Goal: Transaction & Acquisition: Purchase product/service

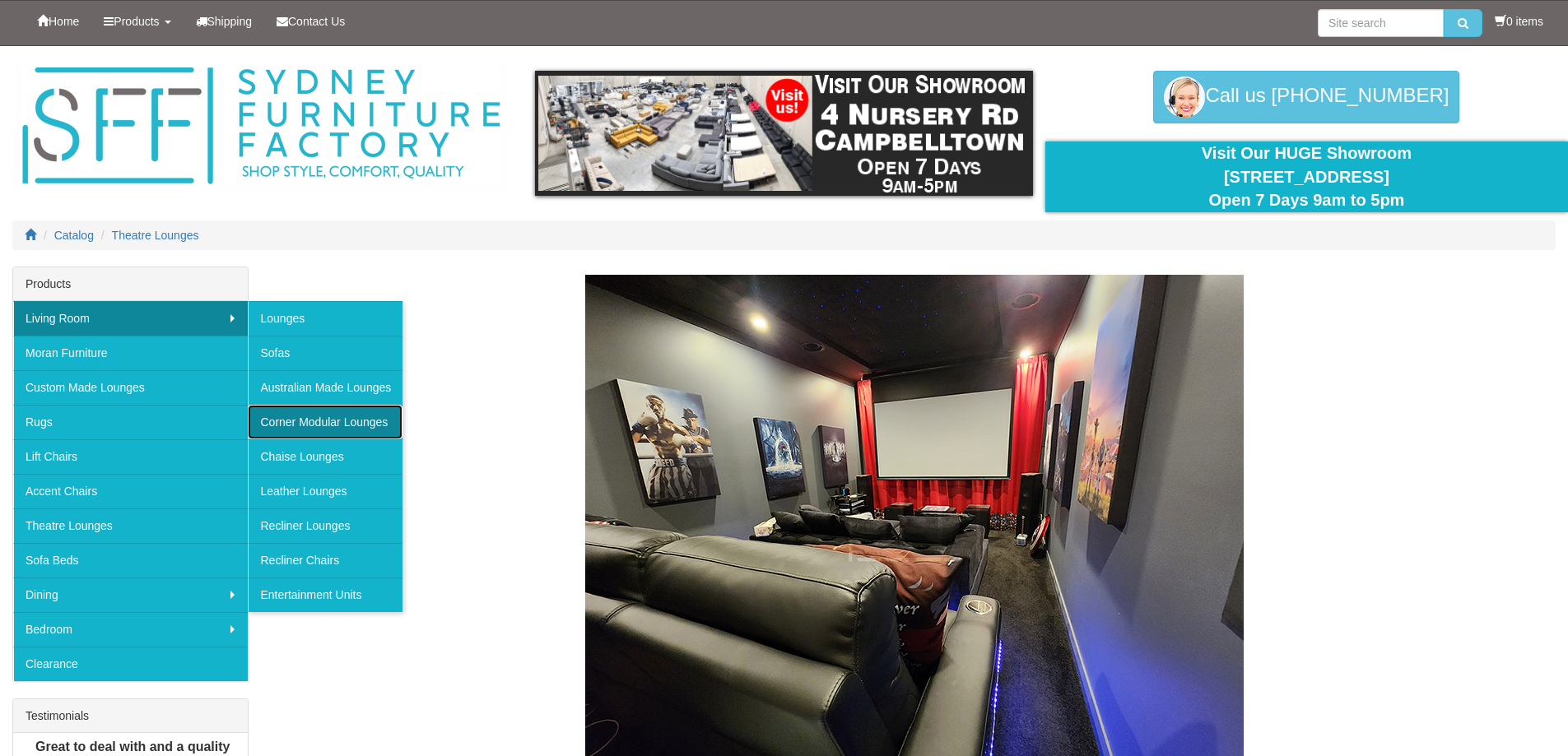
click at [311, 422] on link "Corner Modular Lounges" at bounding box center [325, 422] width 155 height 35
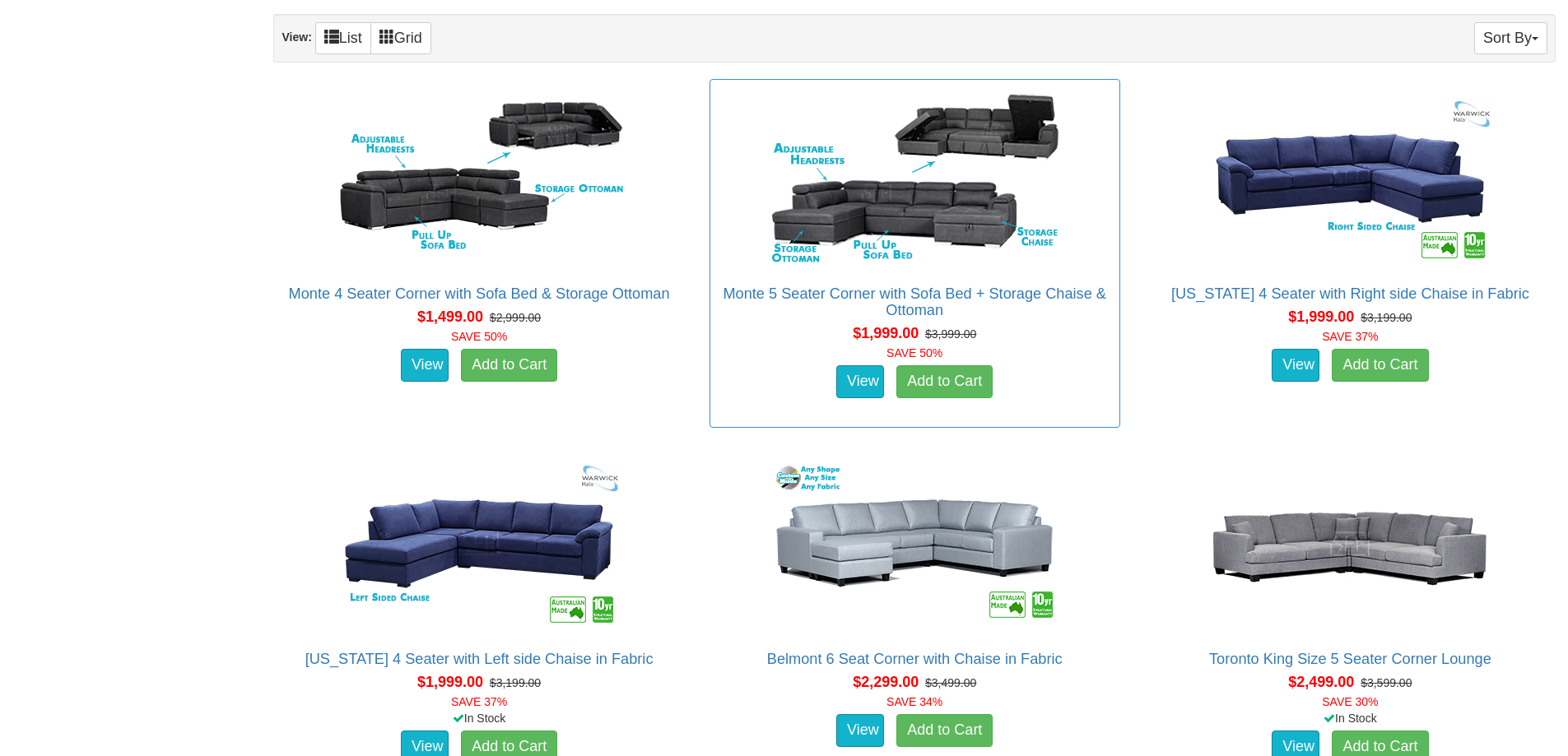
scroll to position [987, 0]
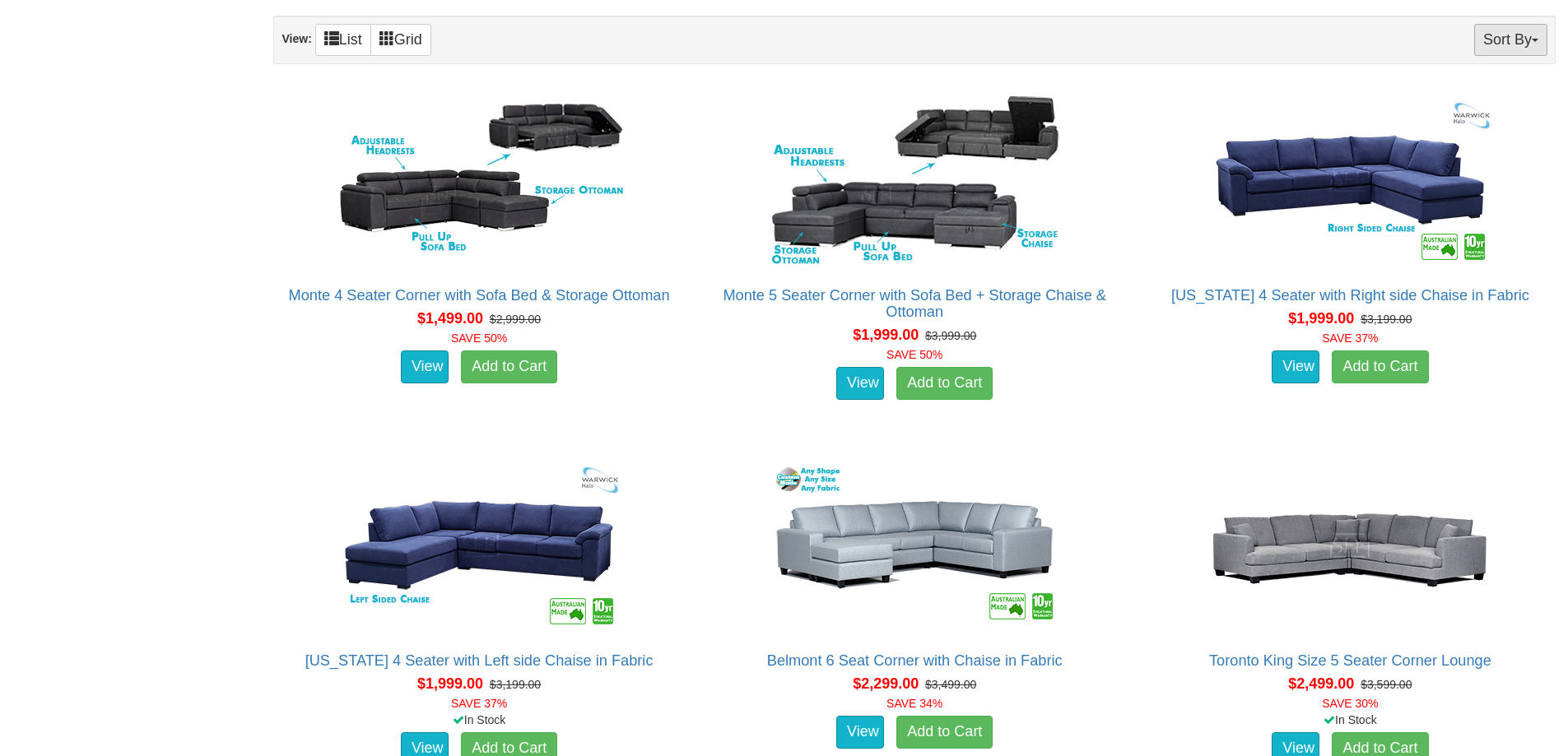
click at [1536, 39] on span "button" at bounding box center [1535, 40] width 7 height 4
click at [1448, 91] on link "Price+" at bounding box center [1481, 94] width 130 height 22
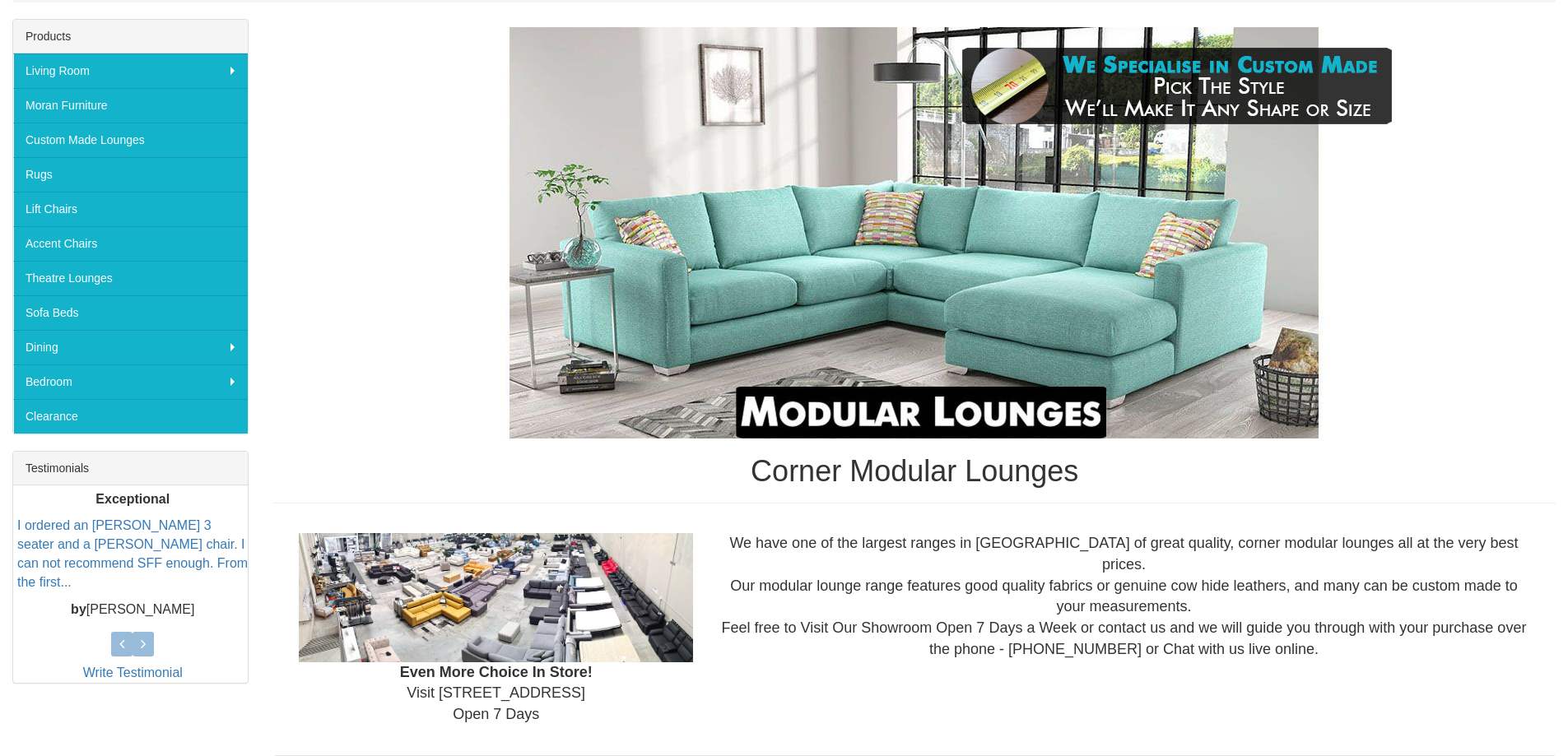
scroll to position [247, 0]
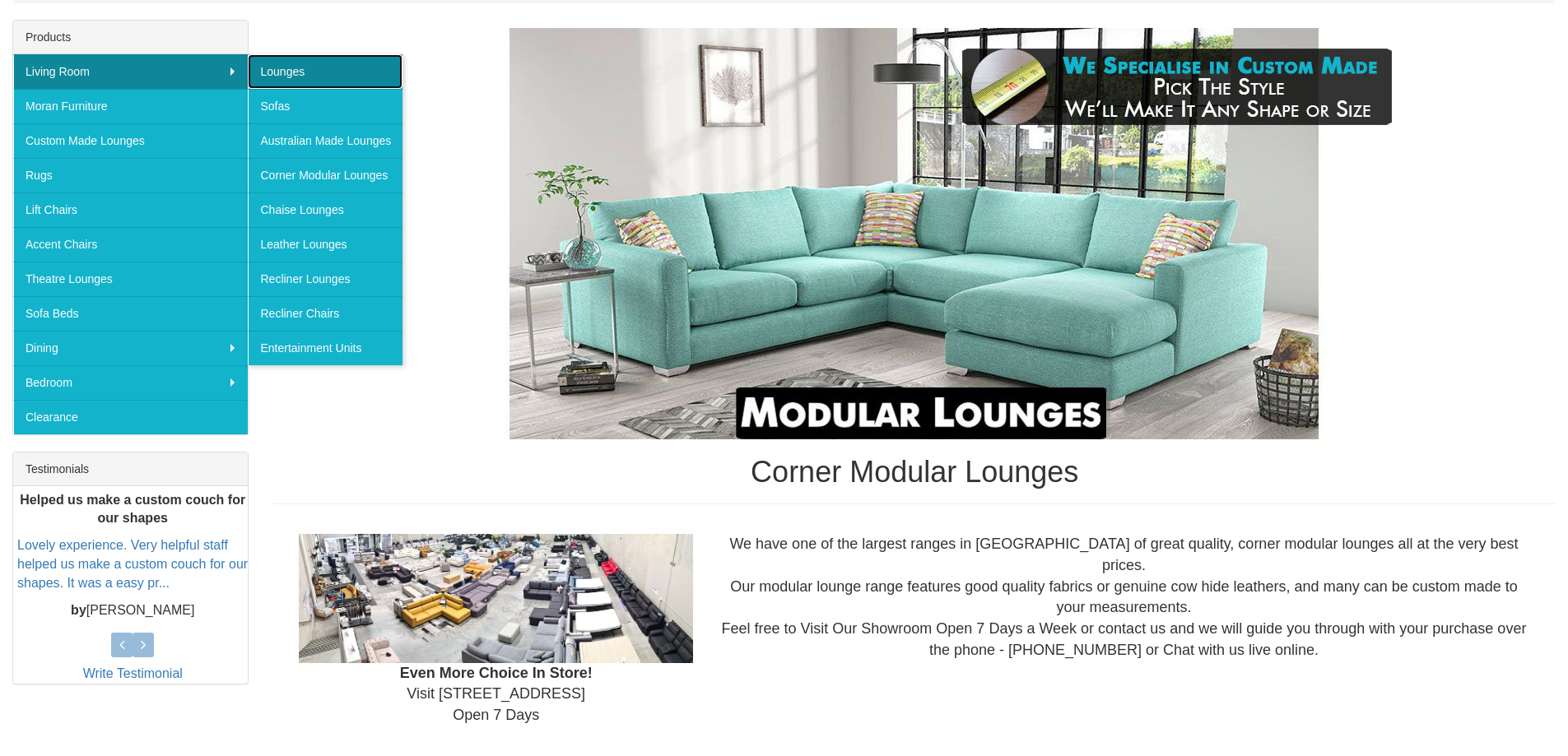
click at [313, 64] on link "Lounges" at bounding box center [325, 71] width 155 height 35
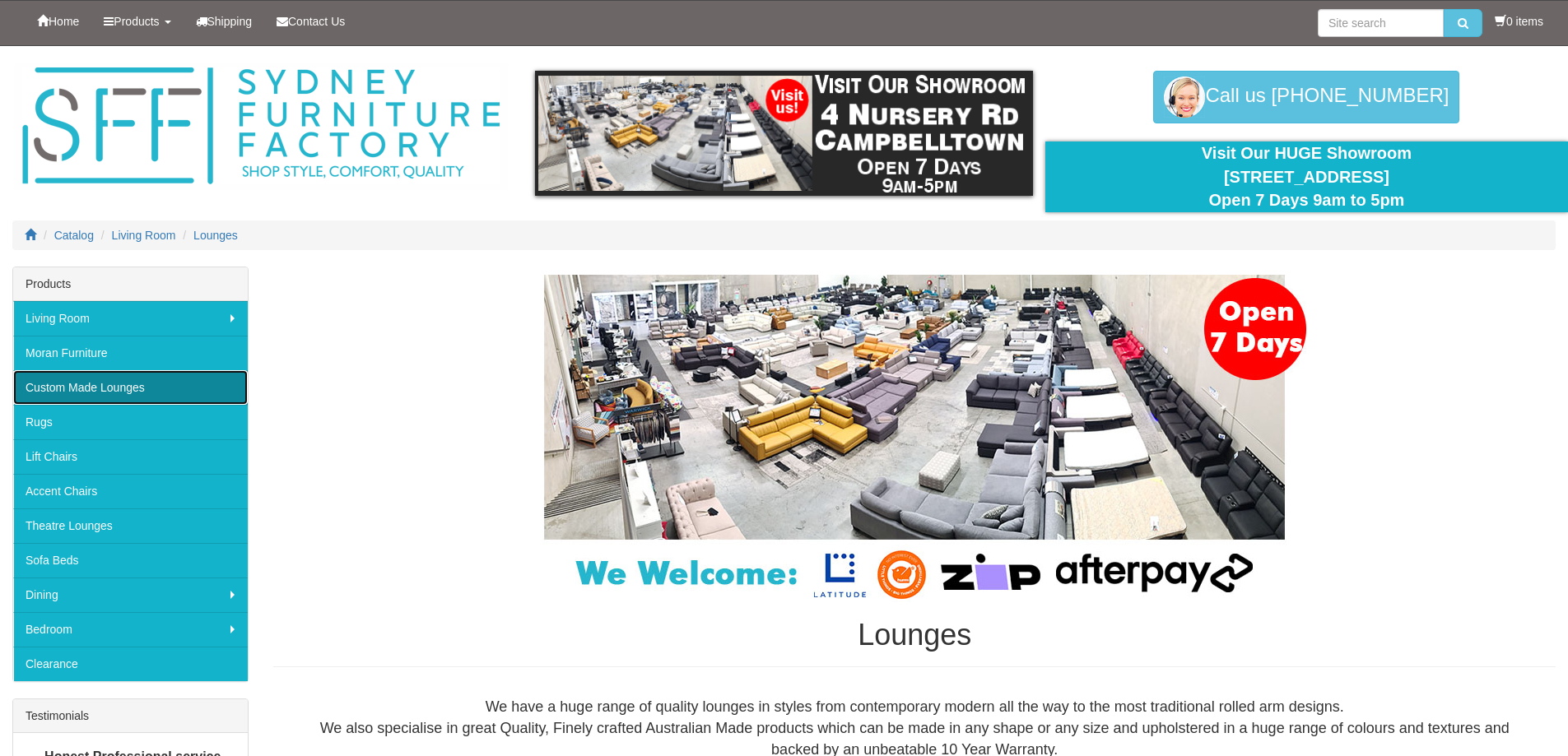
click at [73, 390] on link "Custom Made Lounges" at bounding box center [130, 387] width 234 height 35
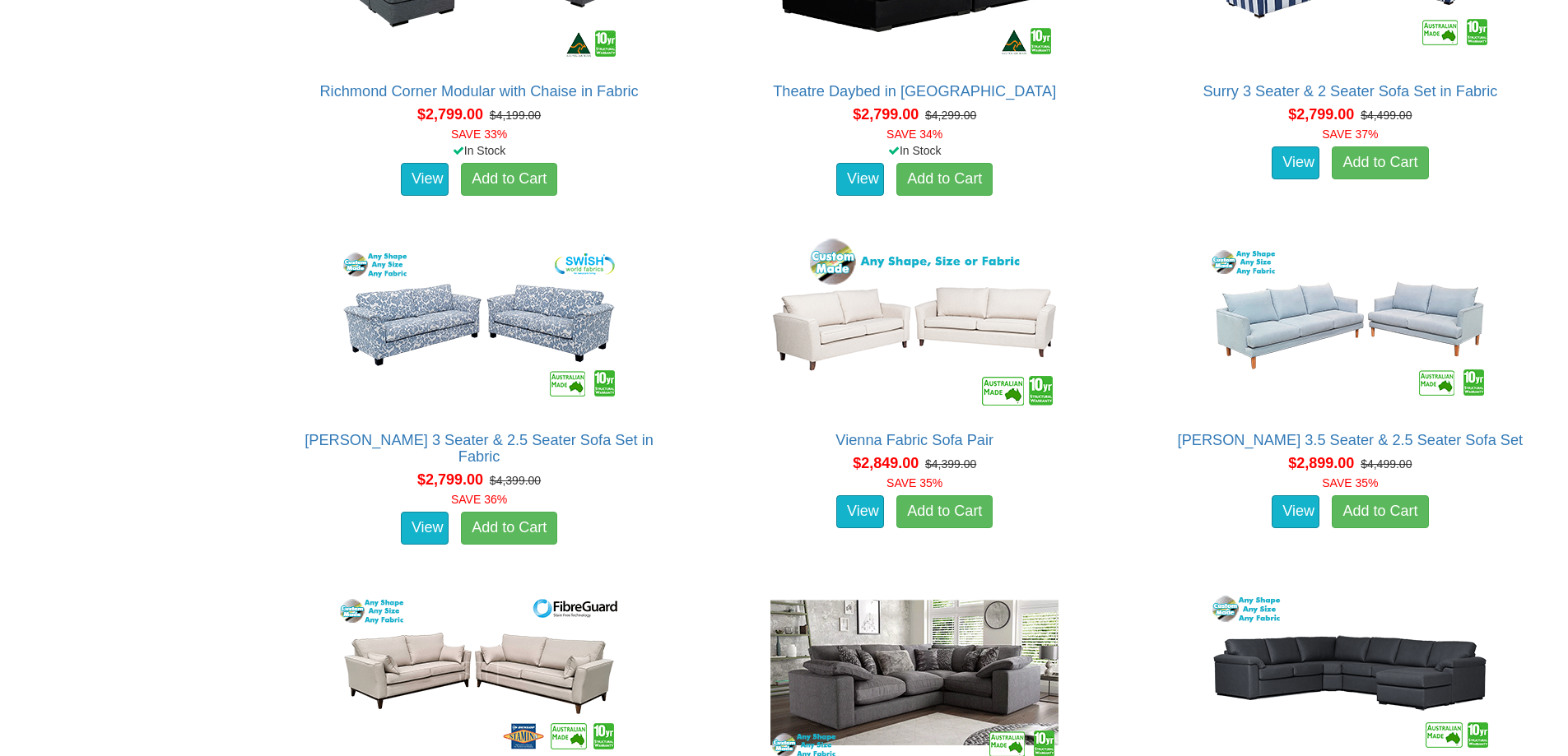
scroll to position [3539, 0]
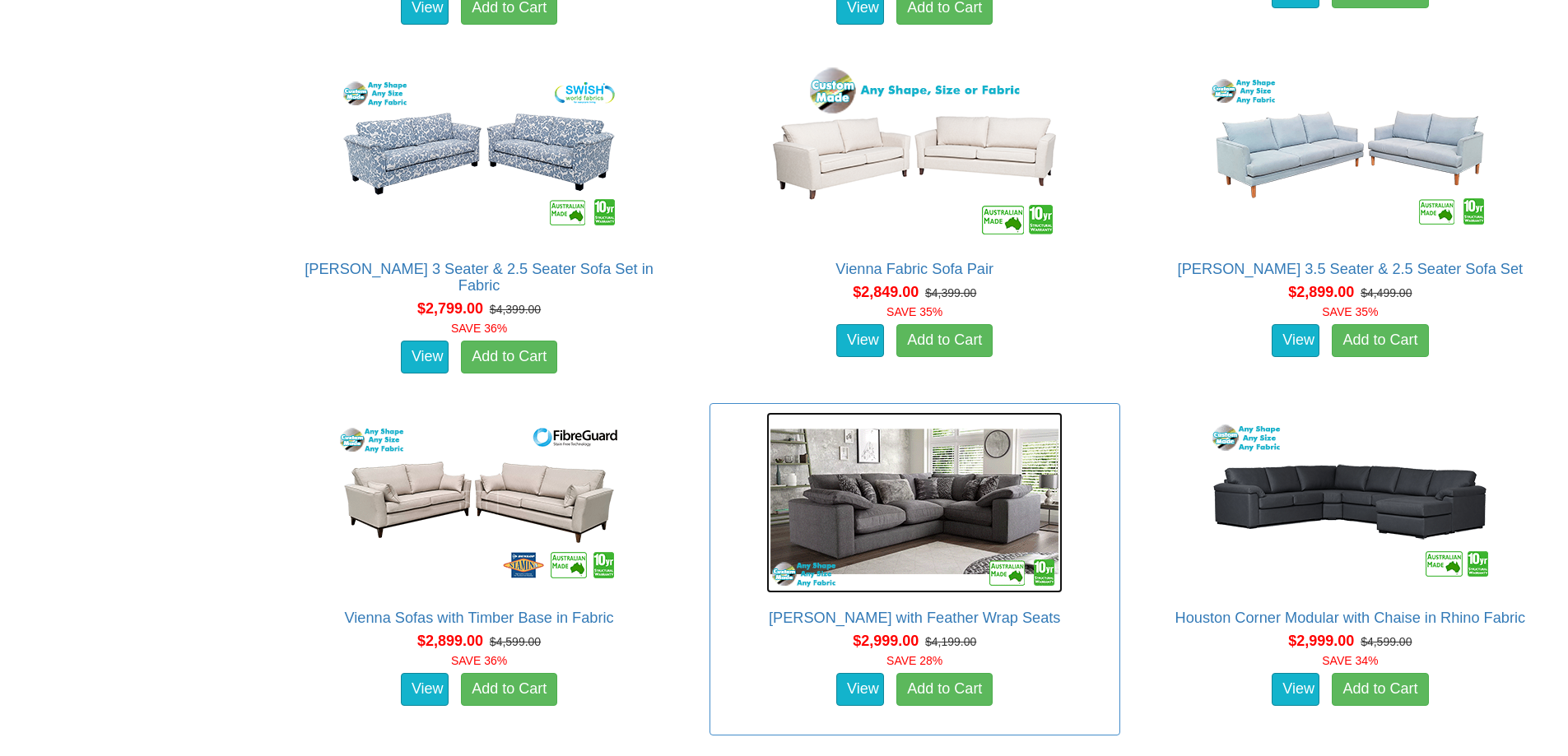
click at [913, 515] on img at bounding box center [914, 503] width 296 height 181
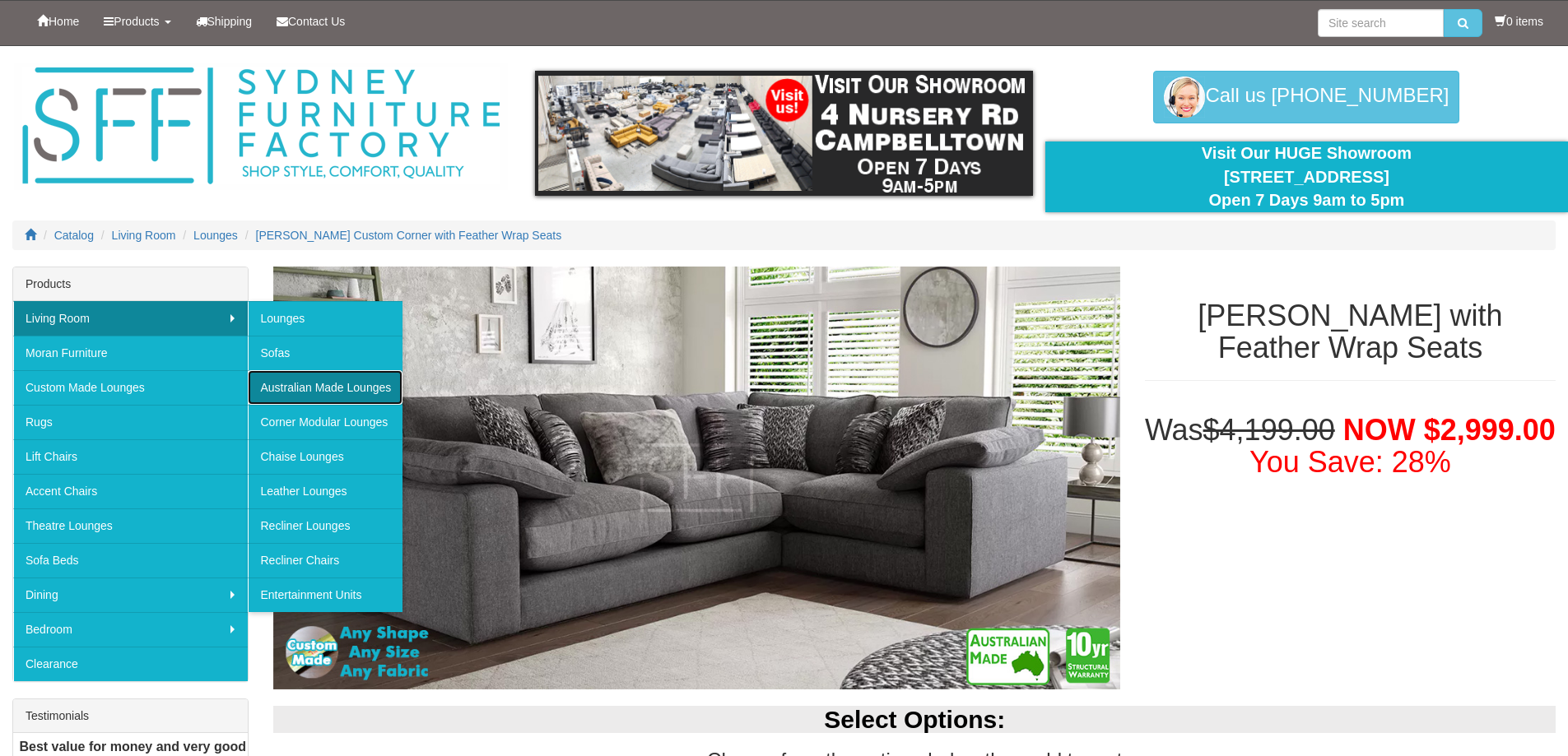
click at [306, 389] on link "Australian Made Lounges" at bounding box center [325, 387] width 155 height 35
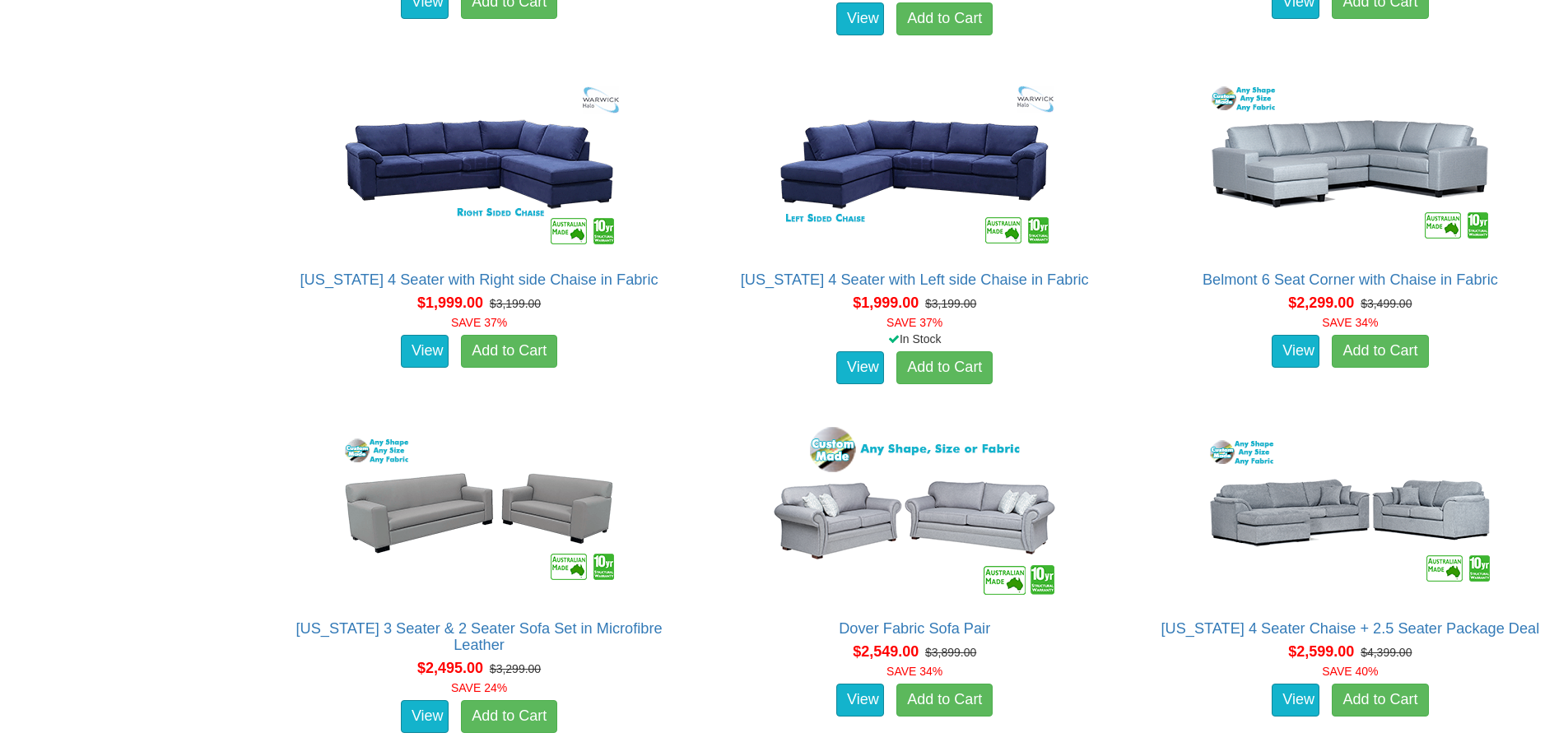
scroll to position [1728, 0]
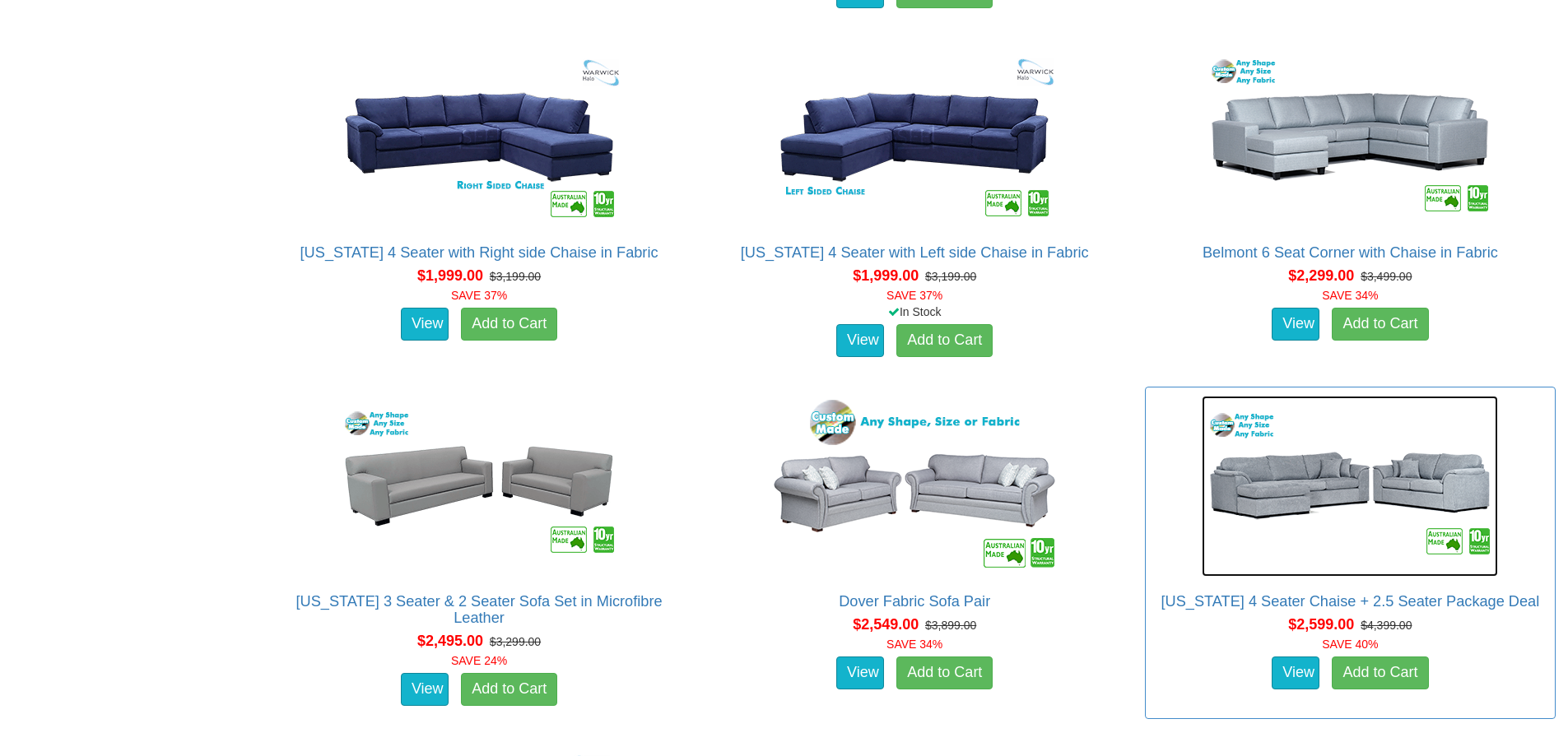
click at [1311, 479] on img at bounding box center [1350, 486] width 296 height 181
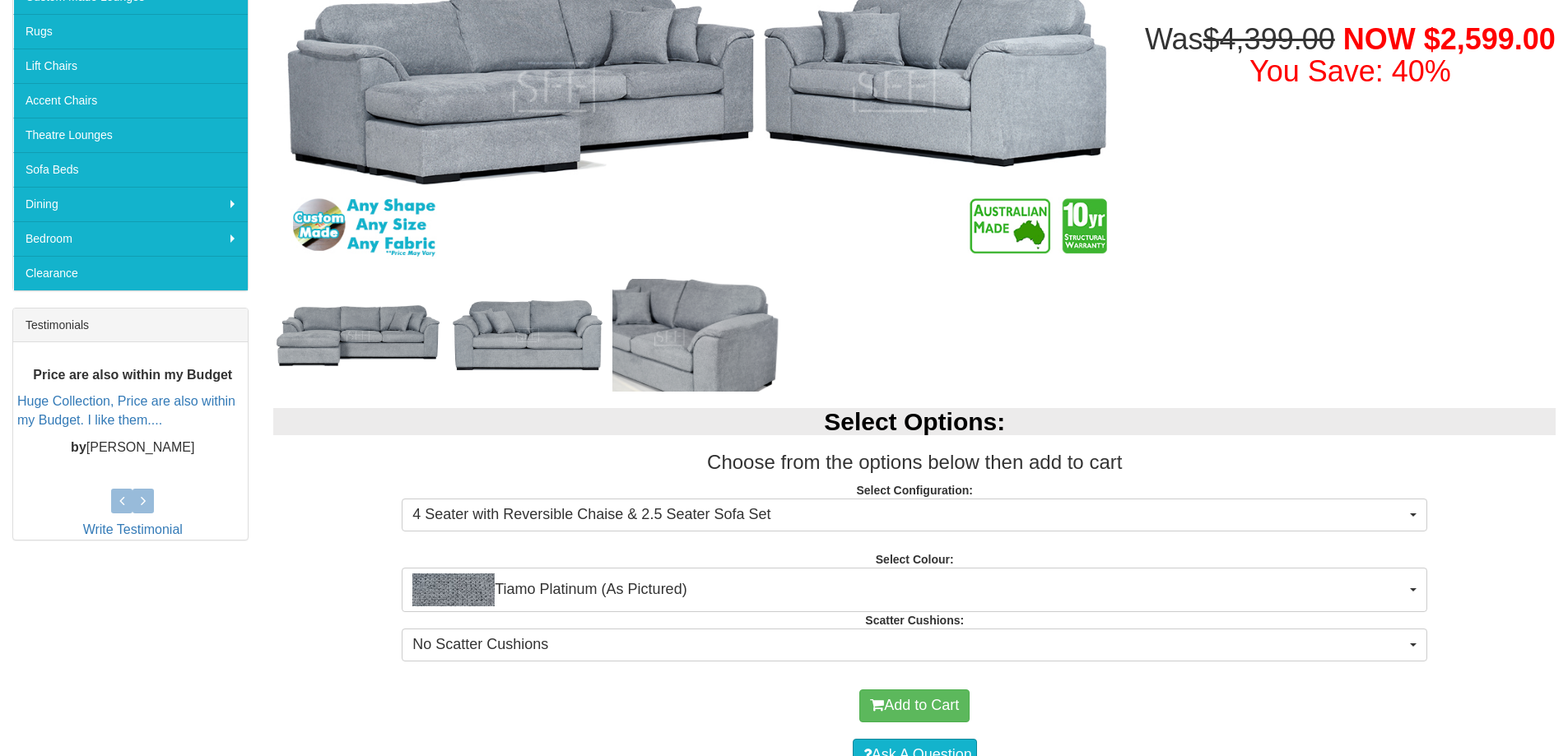
scroll to position [576, 0]
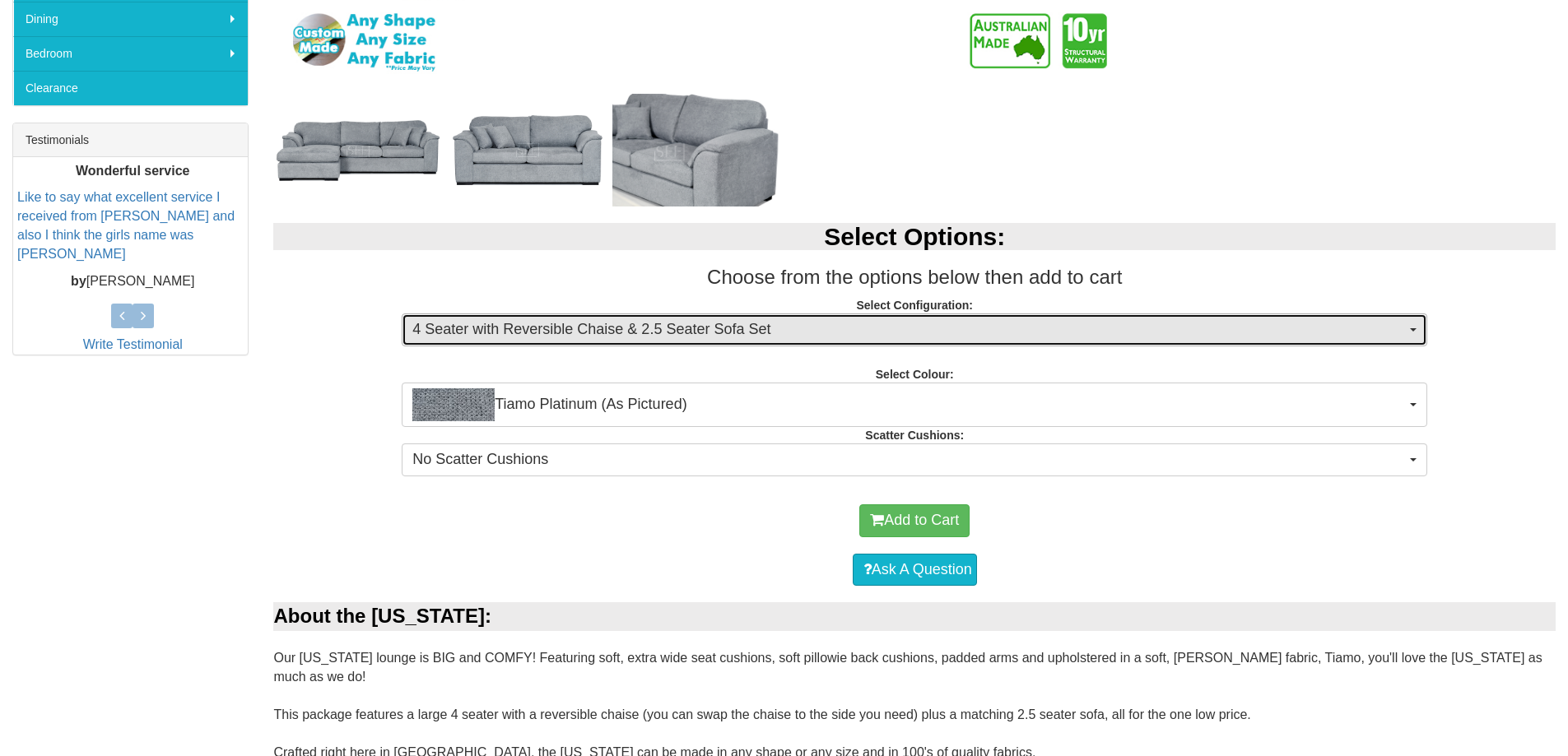
click at [1411, 333] on button "4 Seater with Reversible Chaise & 2.5 Seater Sofa Set" at bounding box center [914, 329] width 1026 height 33
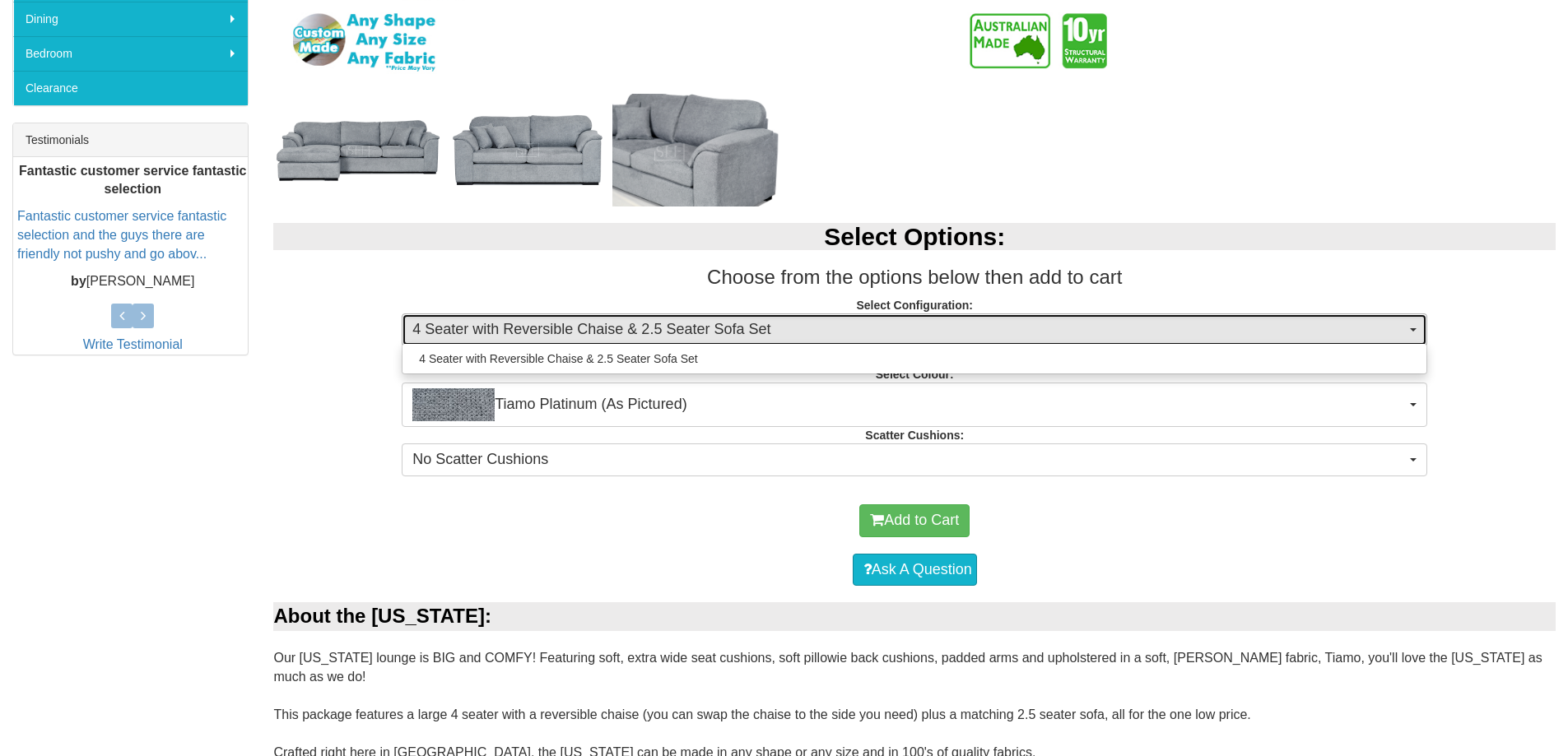
click at [1410, 328] on span "button" at bounding box center [1413, 330] width 7 height 4
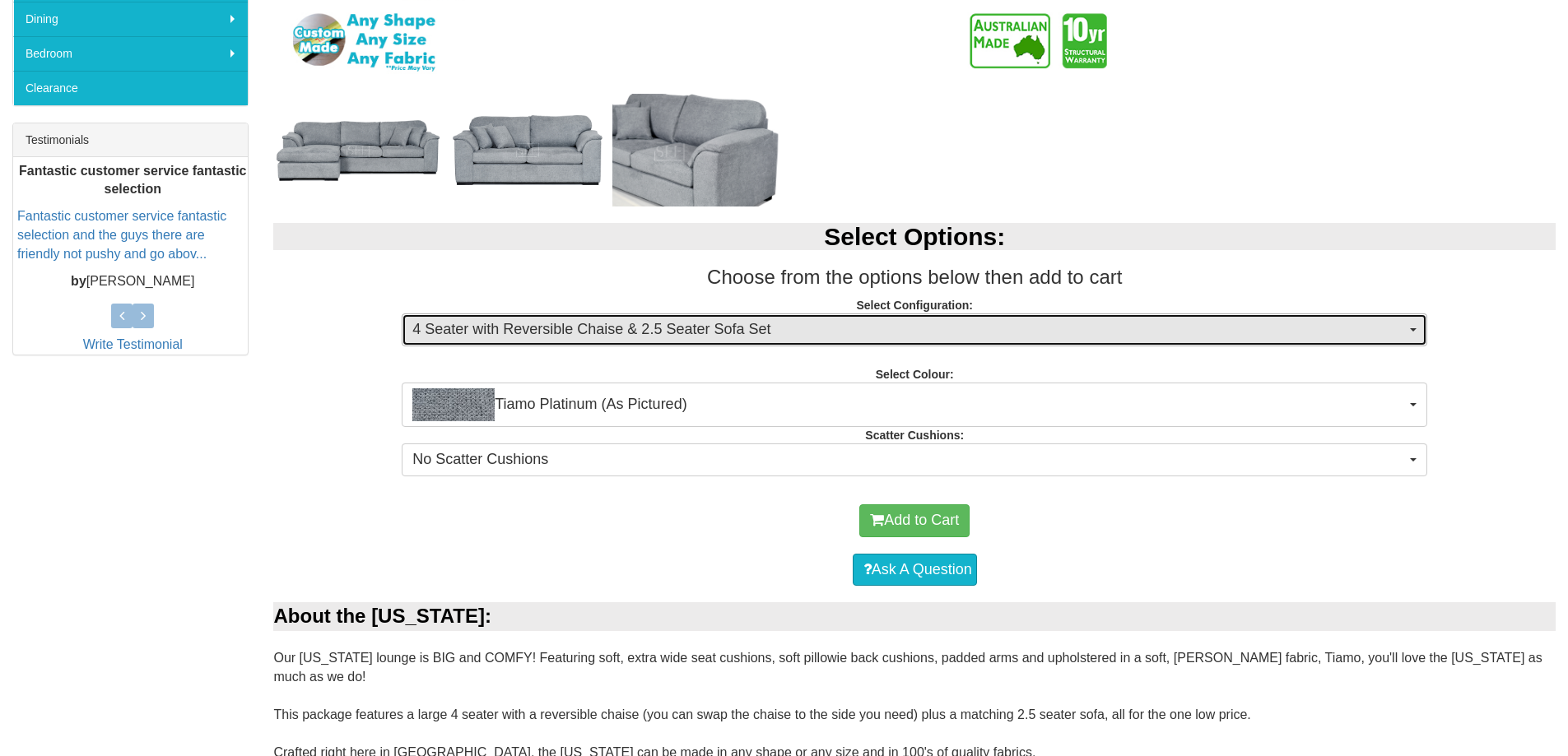
click at [1410, 328] on span "button" at bounding box center [1413, 330] width 7 height 4
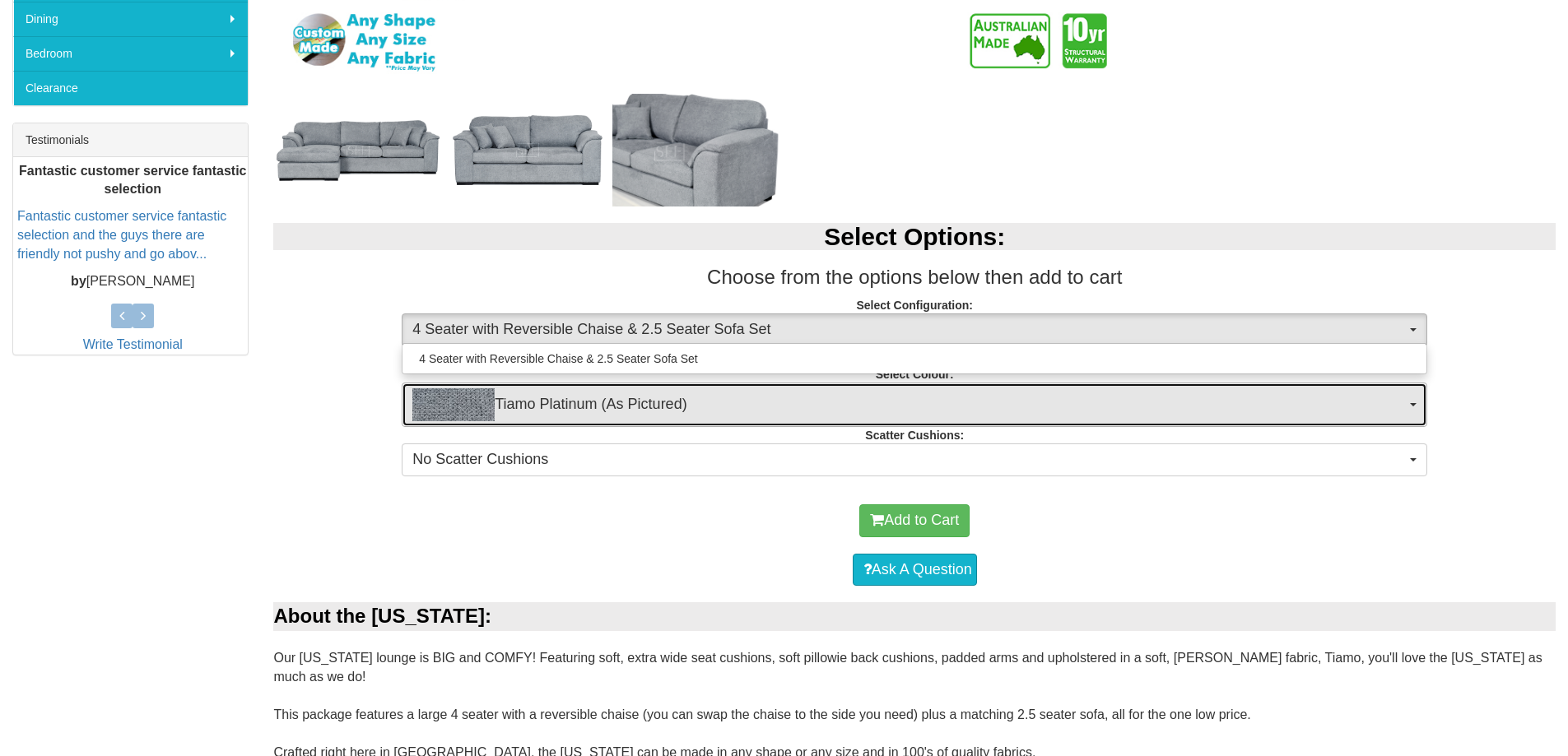
click at [1416, 402] on button "Tiamo Platinum (As Pictured)" at bounding box center [914, 404] width 1026 height 44
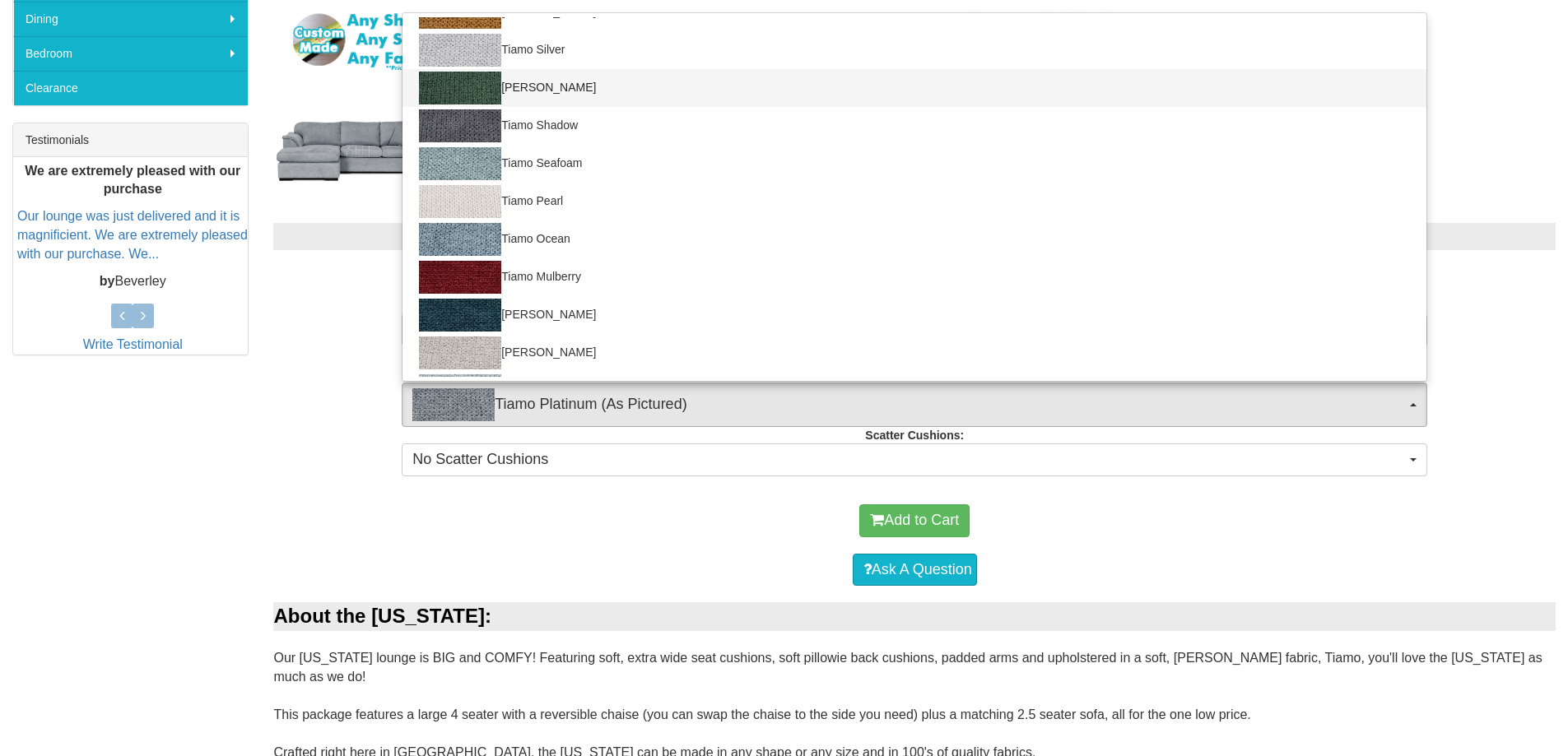
scroll to position [165, 0]
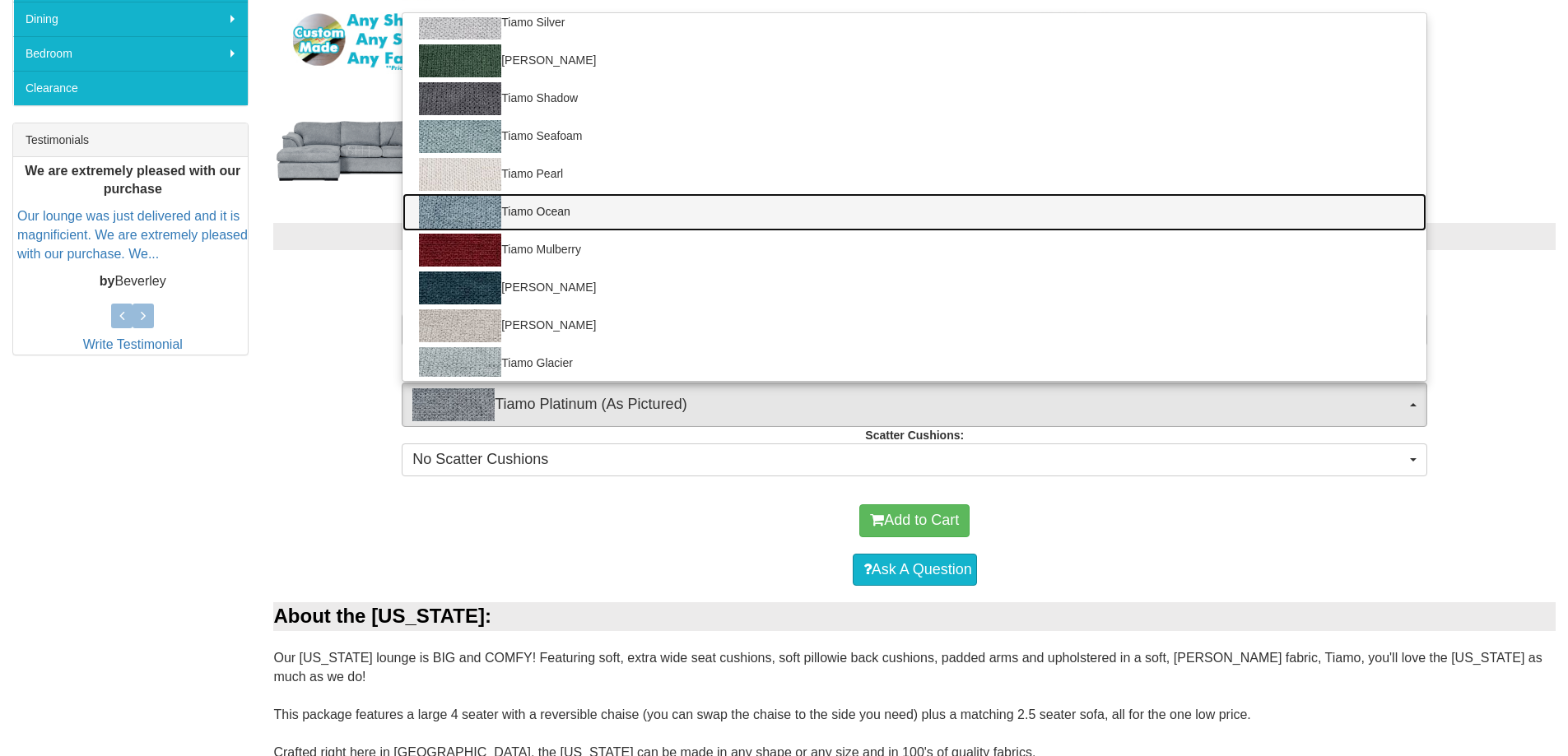
click at [466, 203] on img at bounding box center [461, 212] width 83 height 33
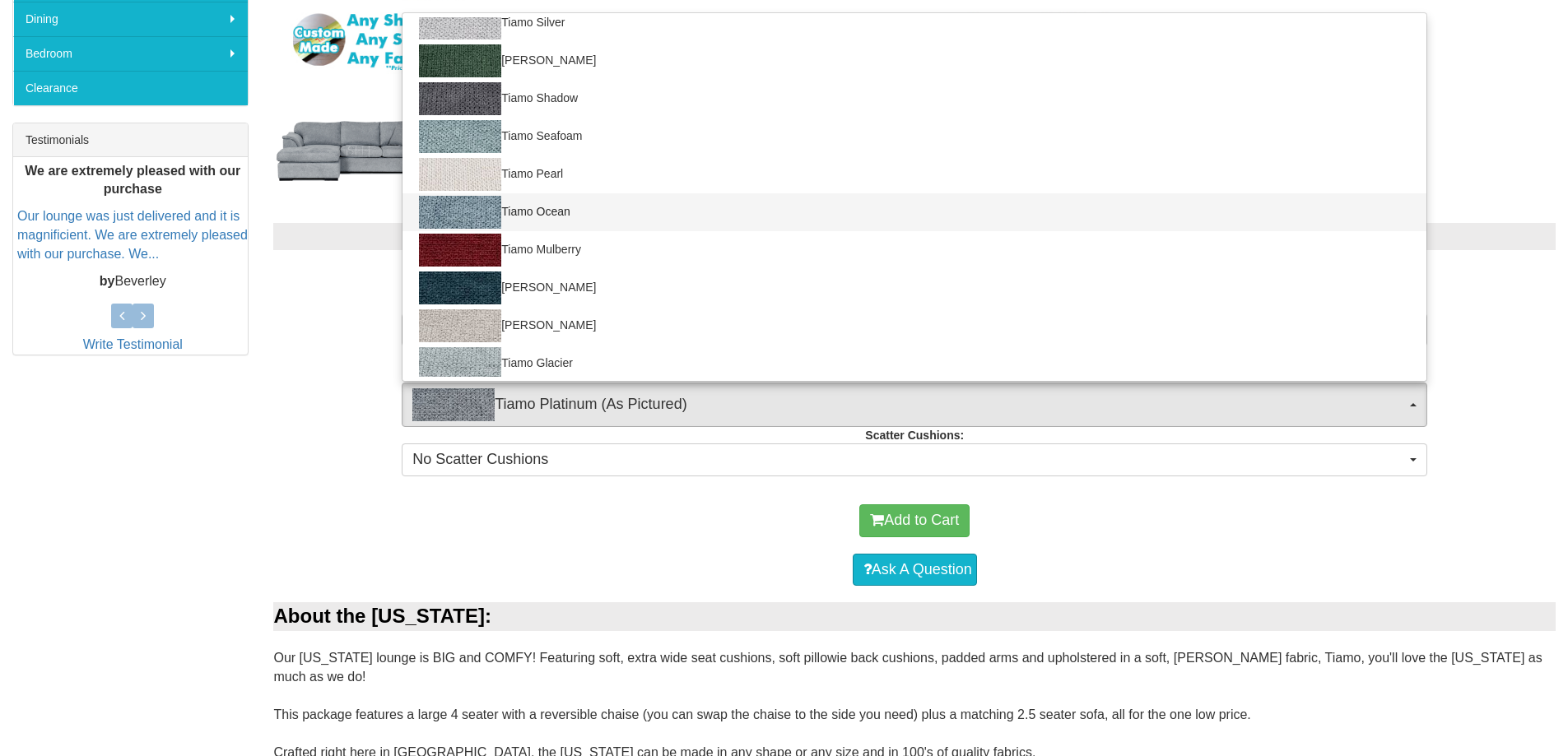
select select "2055"
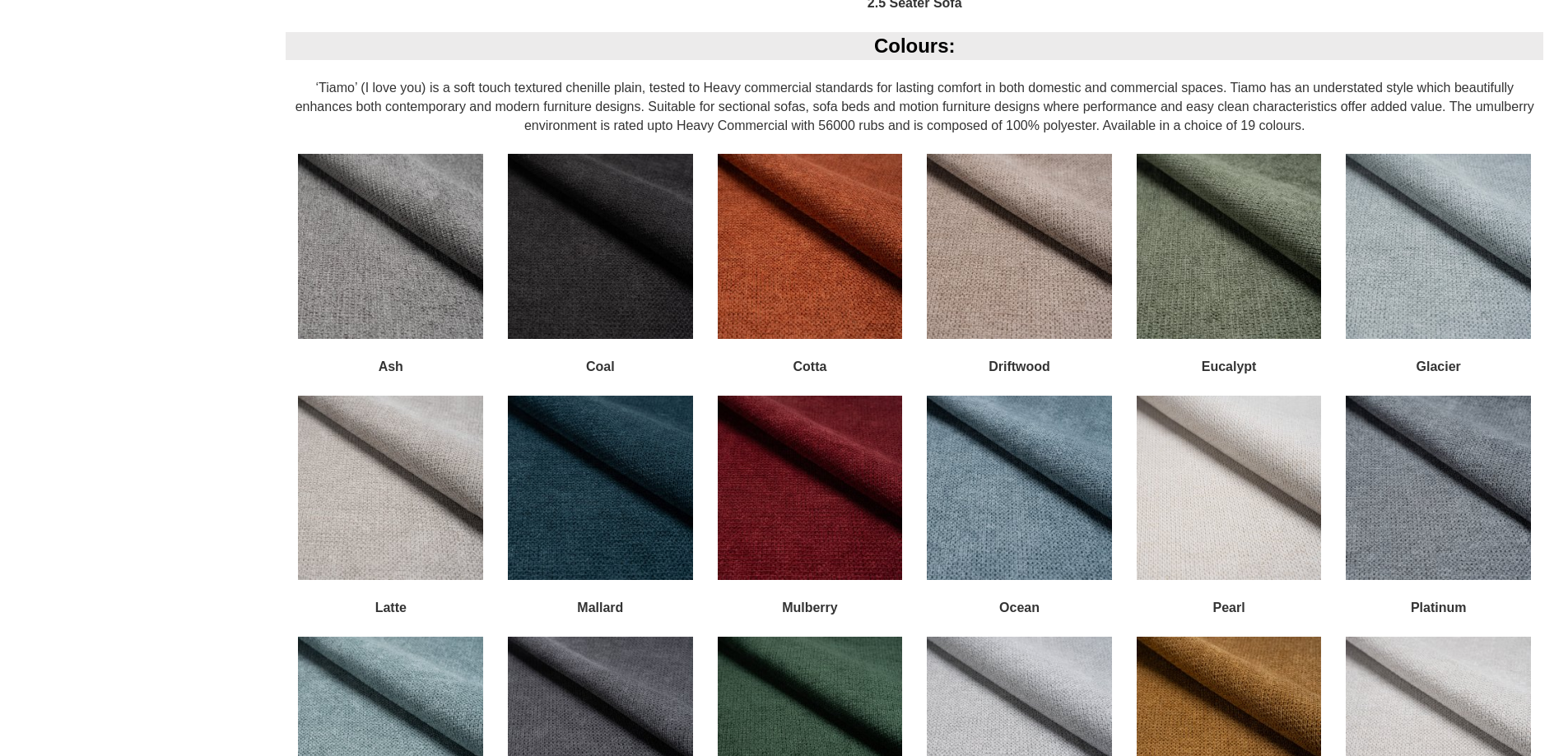
scroll to position [2222, 0]
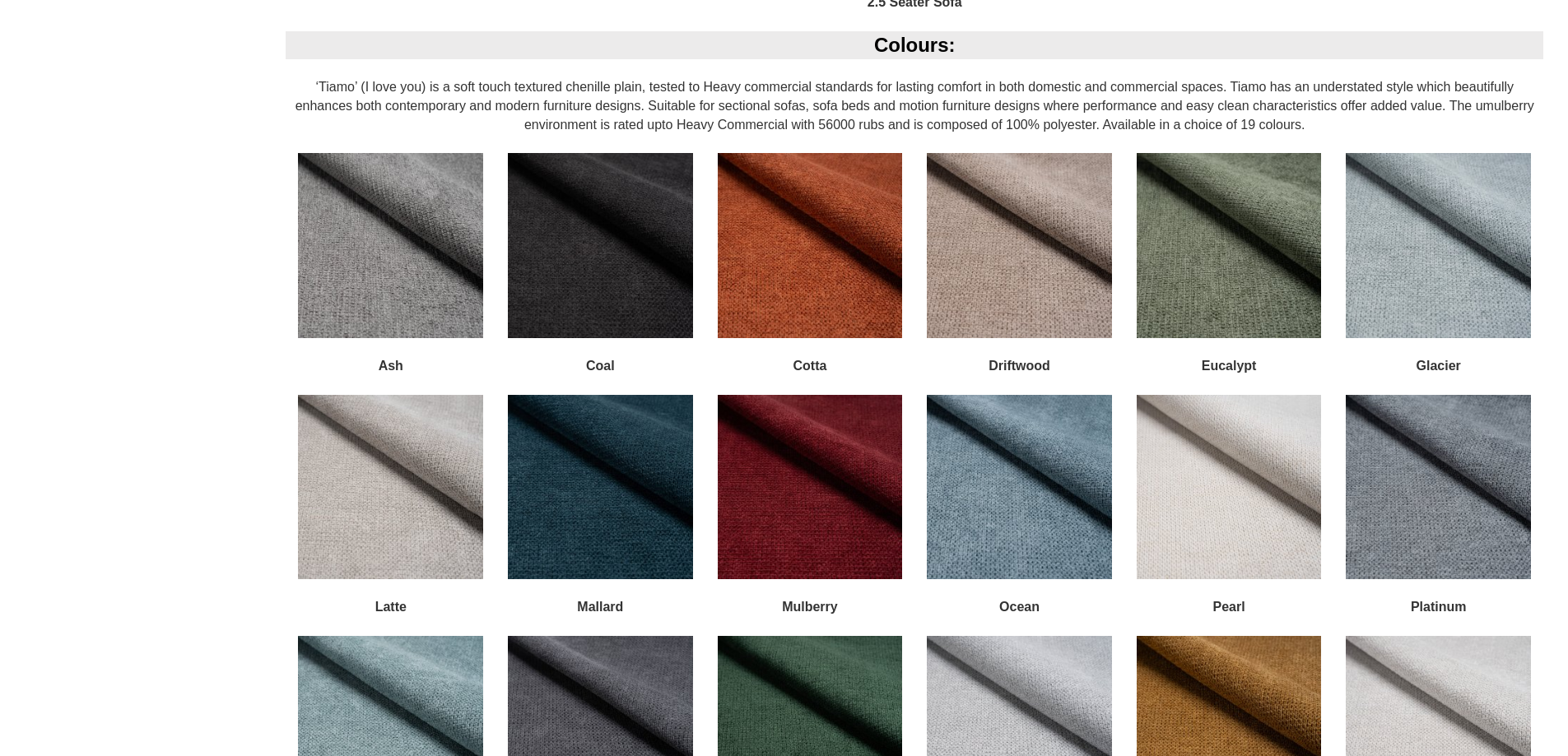
click at [1212, 209] on img at bounding box center [1229, 245] width 185 height 185
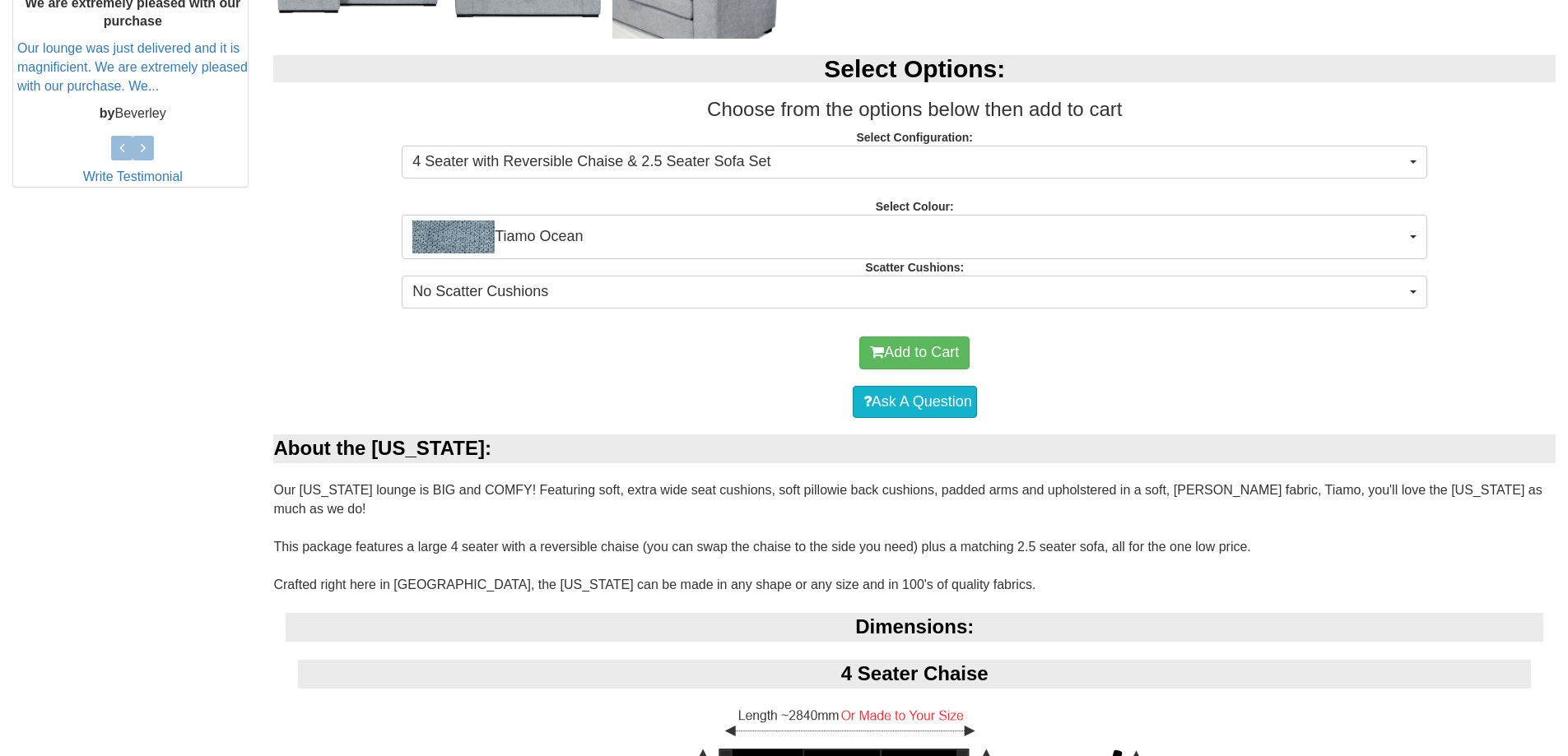
scroll to position [741, 0]
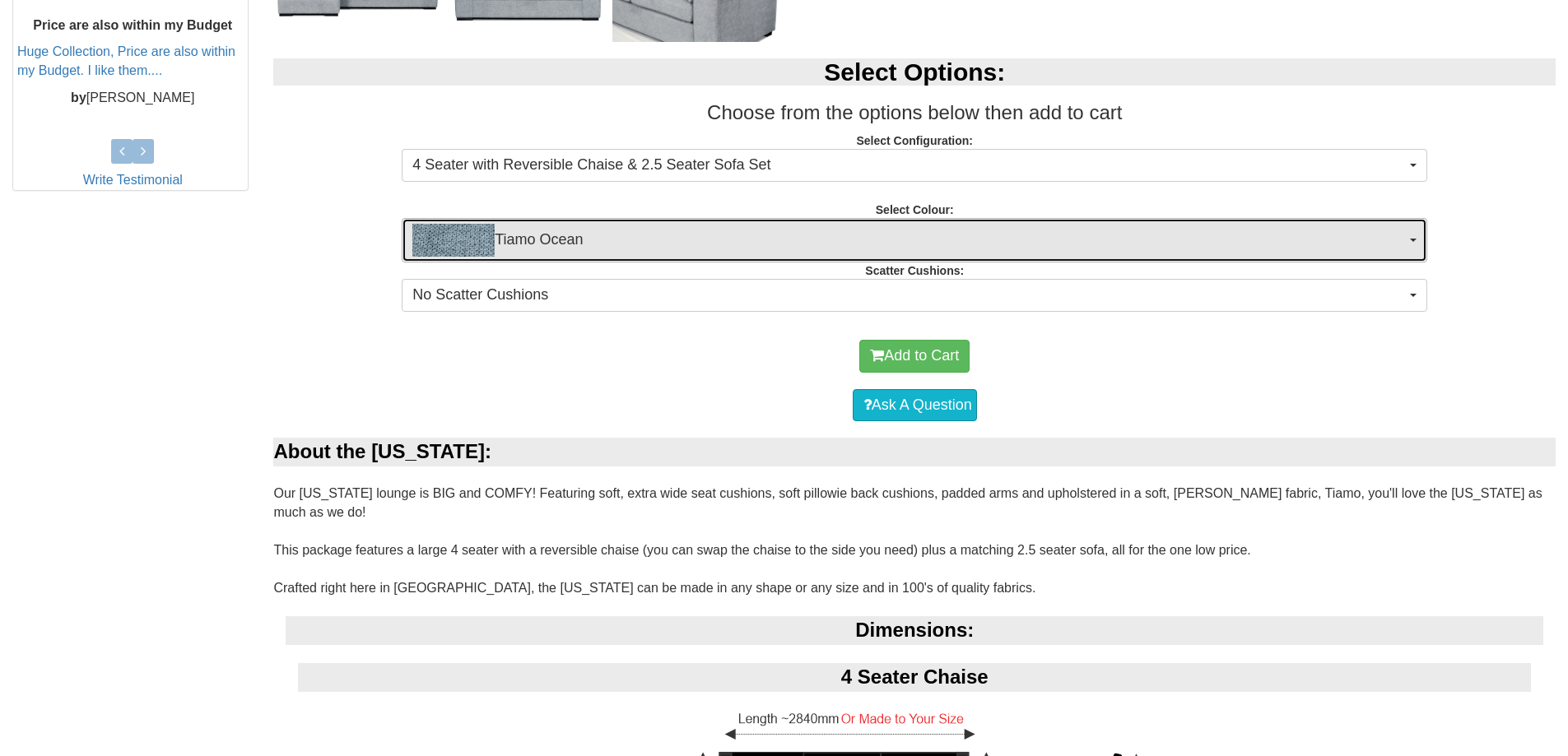
click at [1411, 241] on span "button" at bounding box center [1413, 241] width 7 height 4
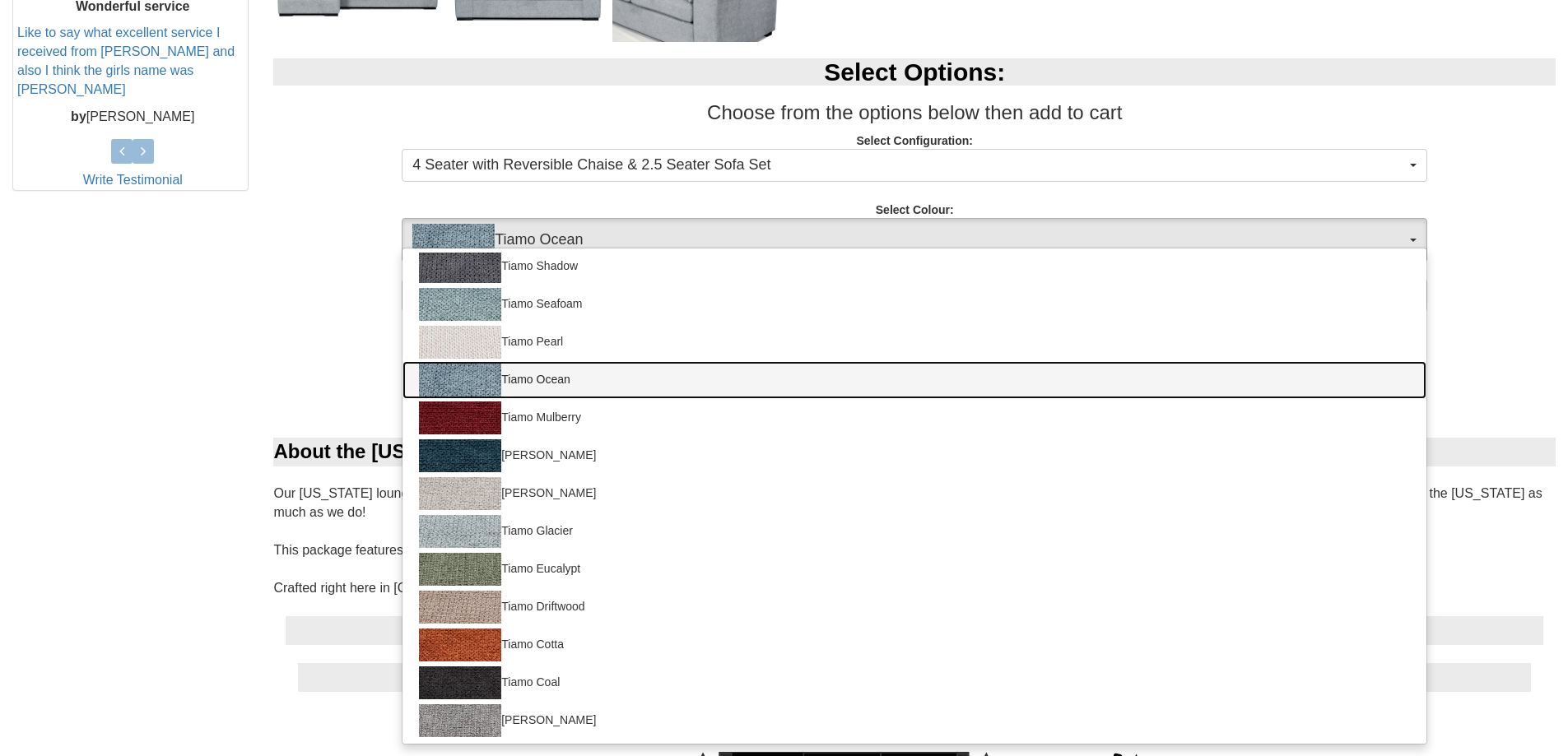
scroll to position [0, 0]
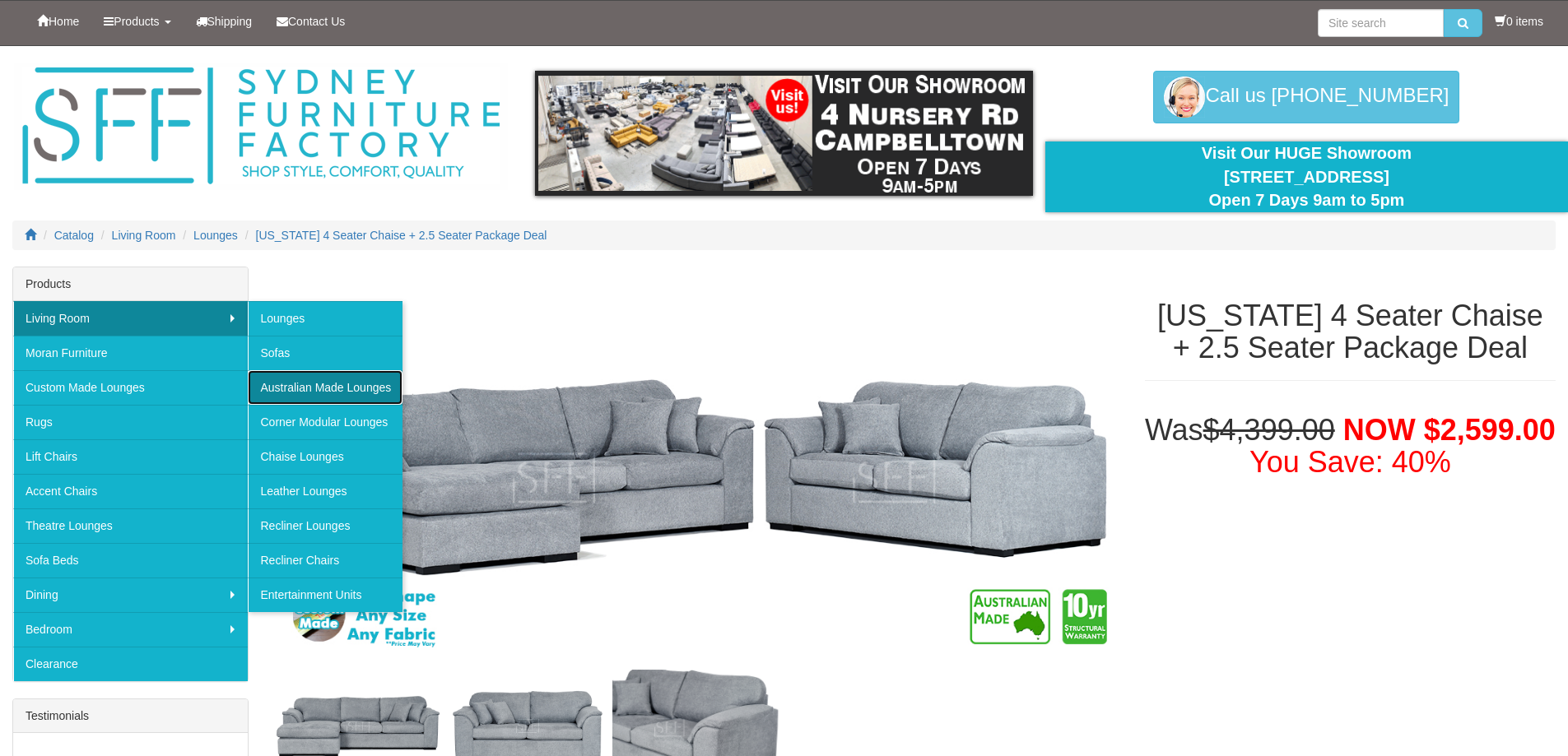
click at [337, 386] on link "Australian Made Lounges" at bounding box center [325, 387] width 155 height 35
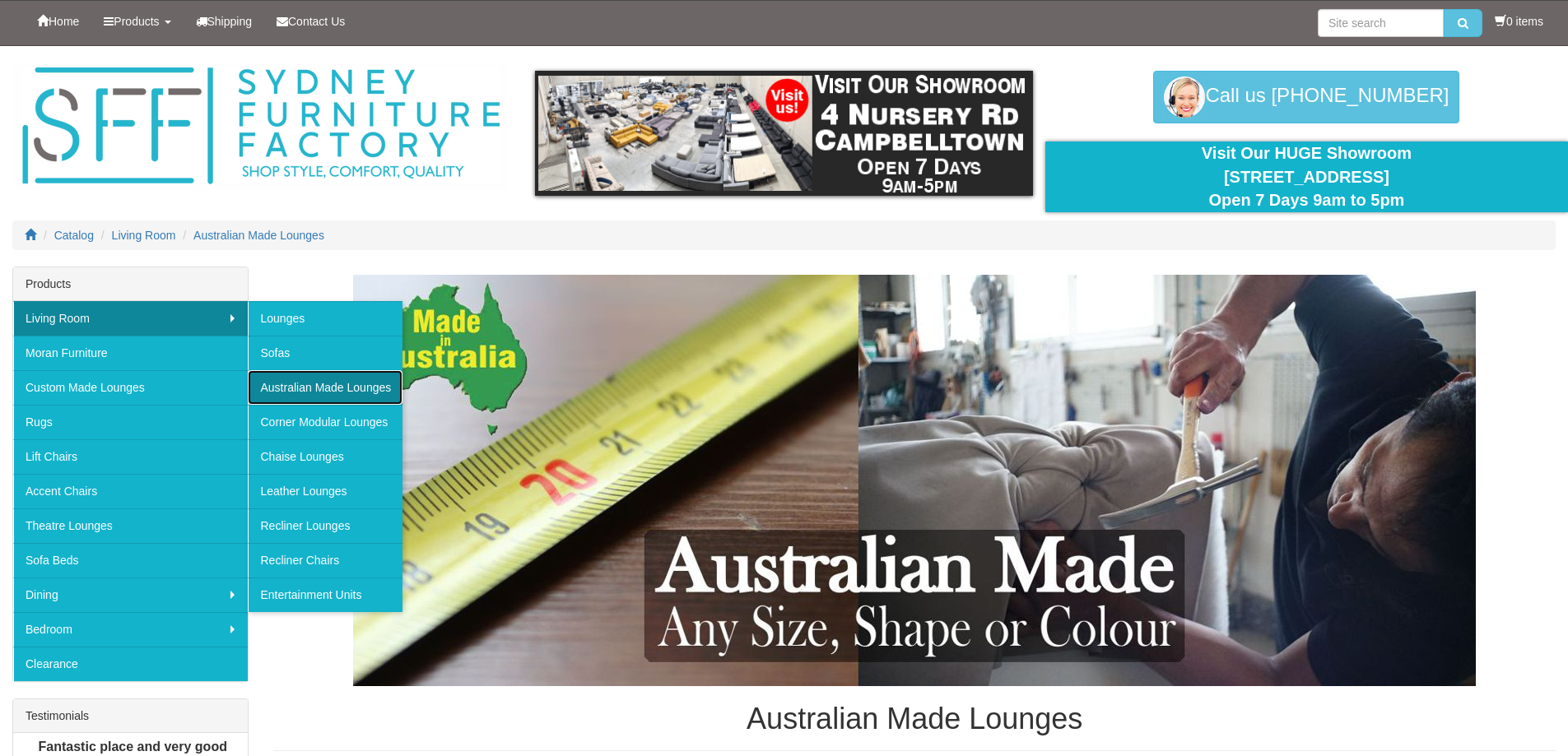
click at [360, 384] on link "Australian Made Lounges" at bounding box center [325, 387] width 155 height 35
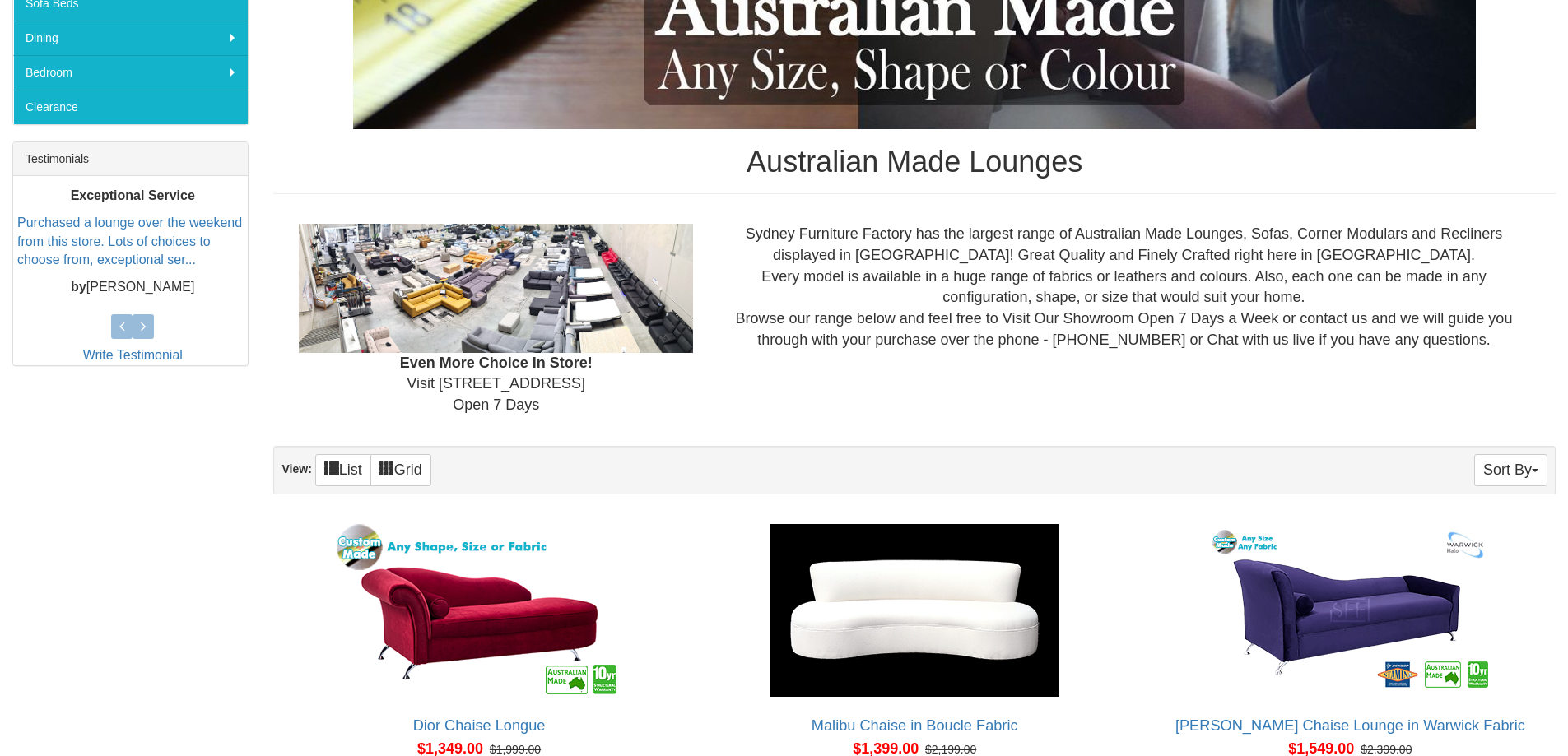
scroll to position [576, 0]
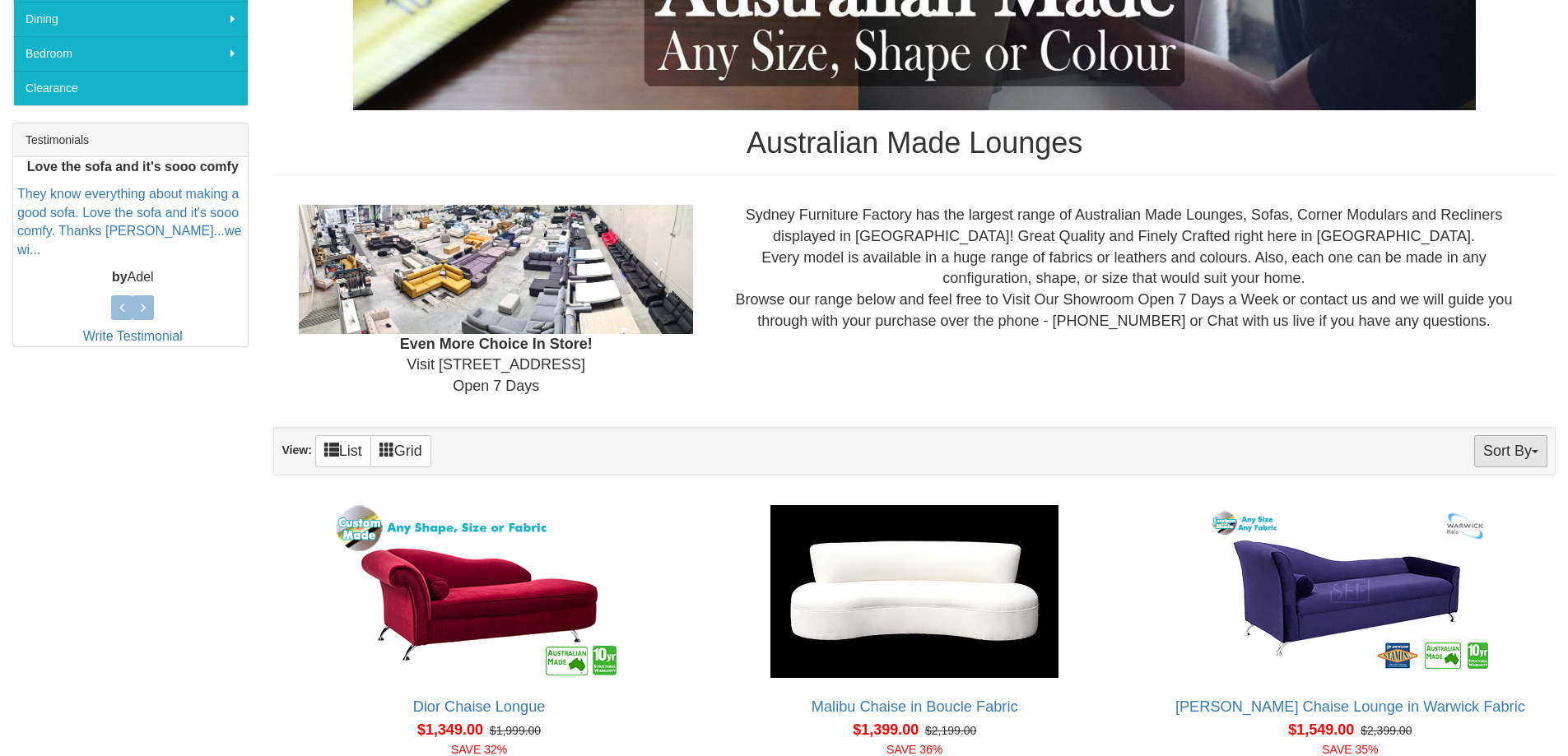
click at [1542, 452] on button "Sort By" at bounding box center [1512, 451] width 73 height 32
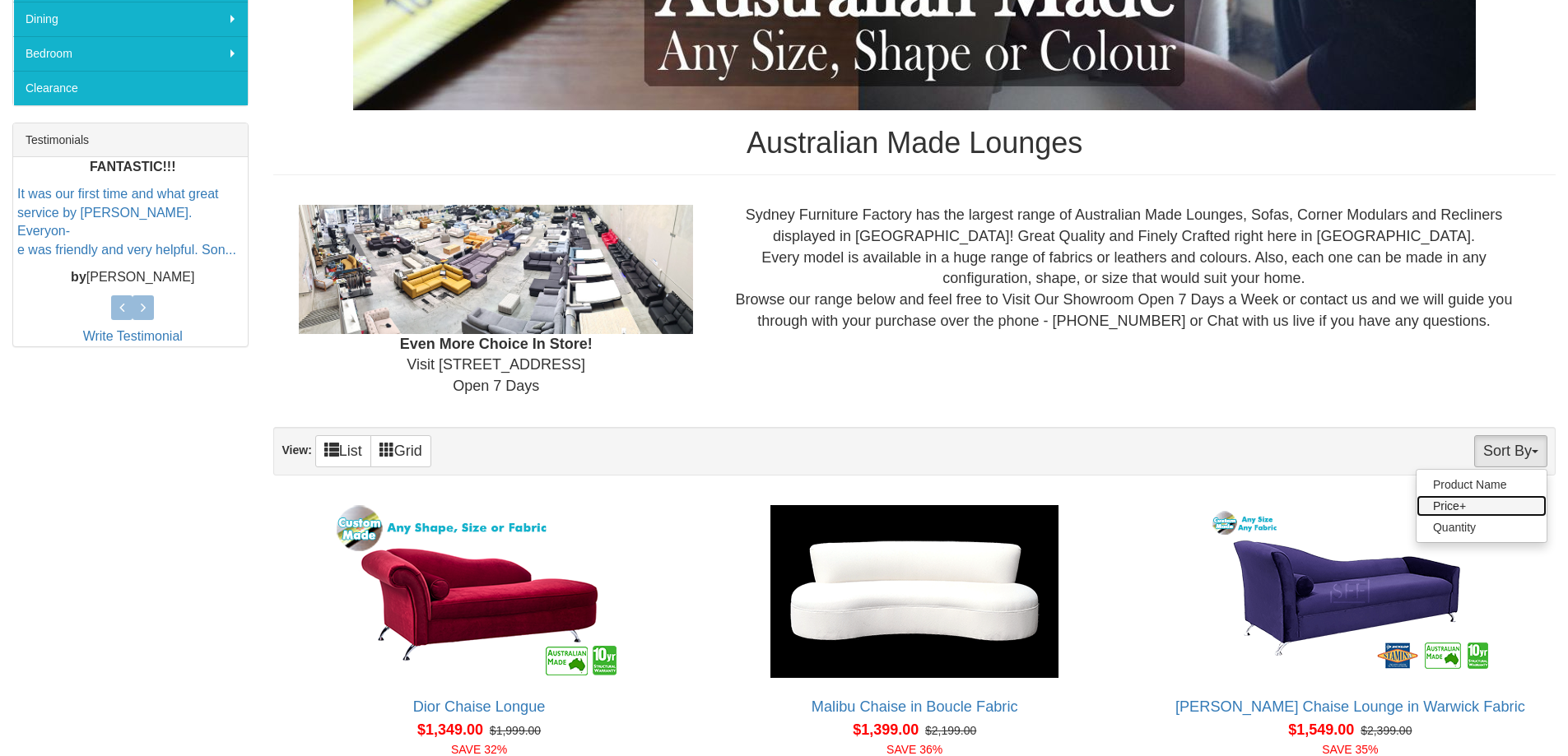
click at [1446, 505] on link "Price+" at bounding box center [1481, 506] width 130 height 22
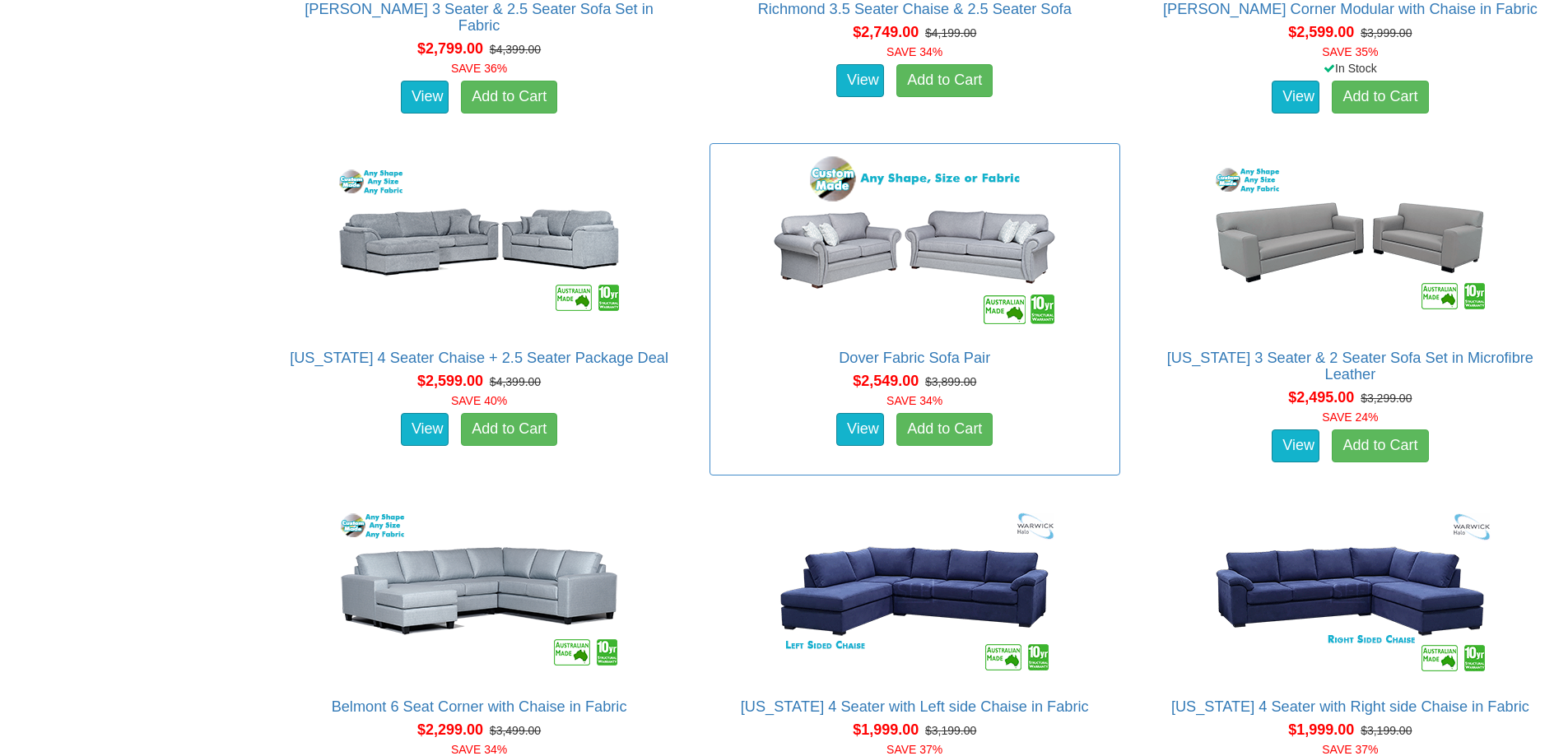
scroll to position [3375, 0]
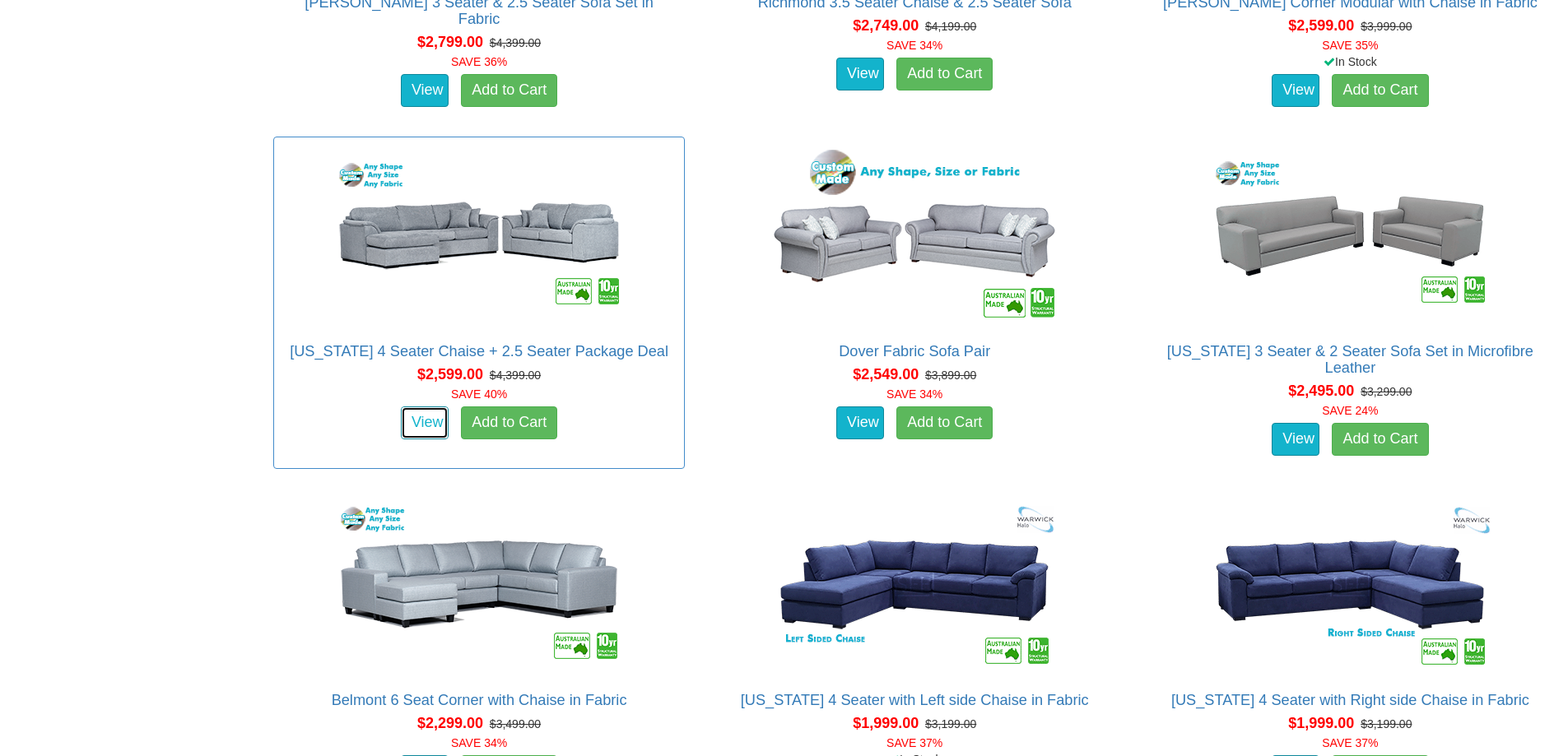
click at [427, 419] on link "View" at bounding box center [424, 422] width 48 height 33
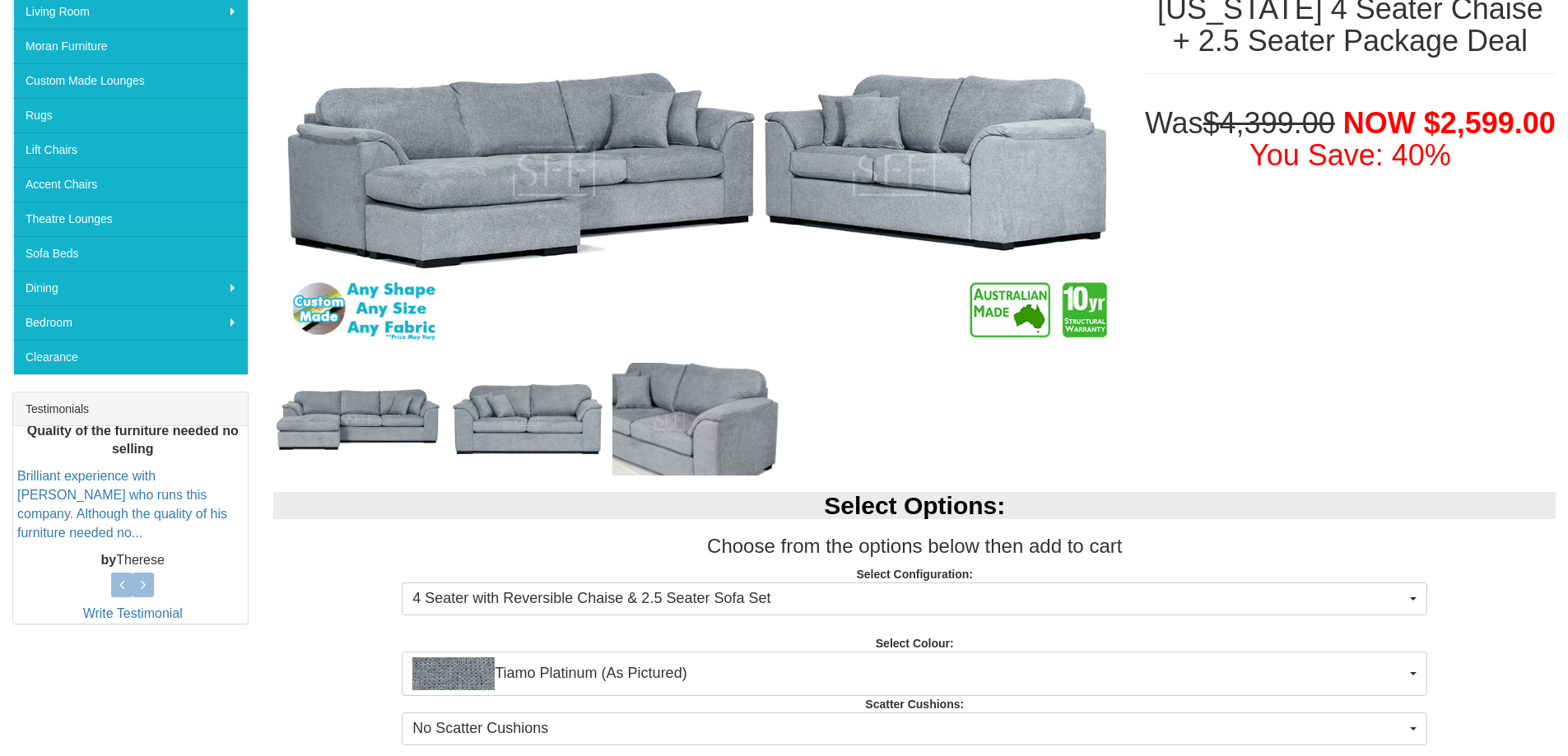
scroll to position [576, 0]
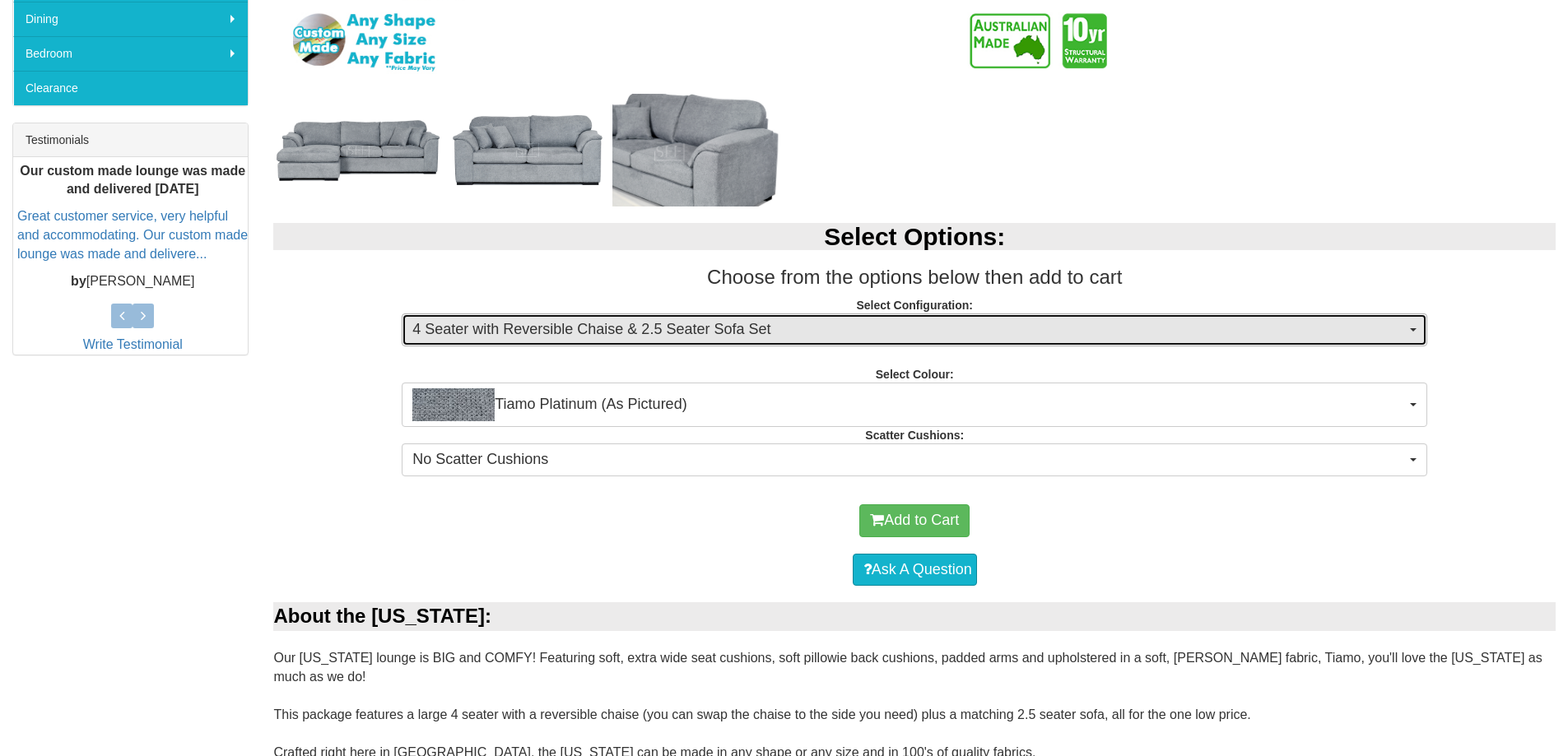
click at [1411, 326] on button "4 Seater with Reversible Chaise & 2.5 Seater Sofa Set" at bounding box center [914, 329] width 1026 height 33
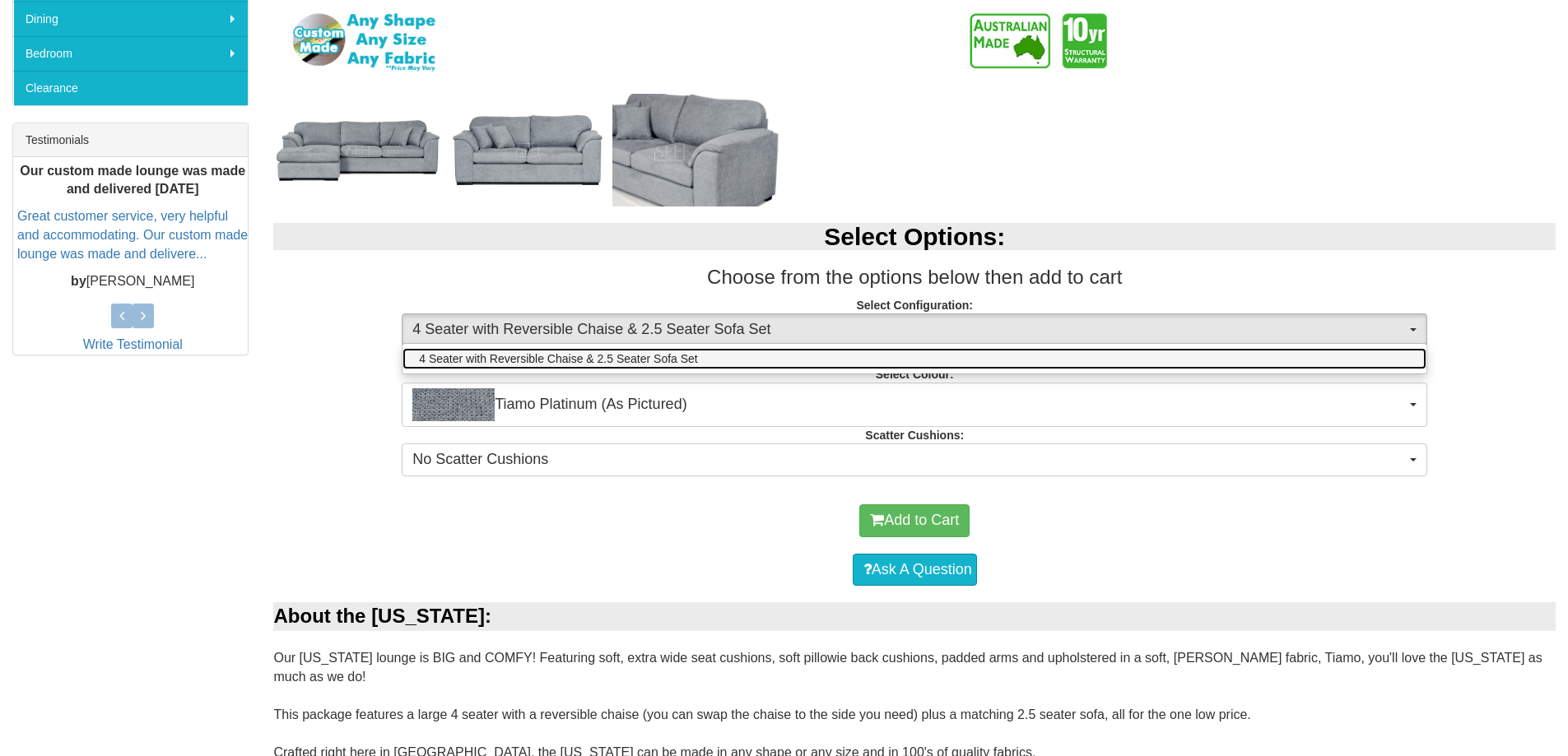
click at [1313, 359] on link "4 Seater with Reversible Chaise & 2.5 Seater Sofa Set" at bounding box center [914, 358] width 1024 height 22
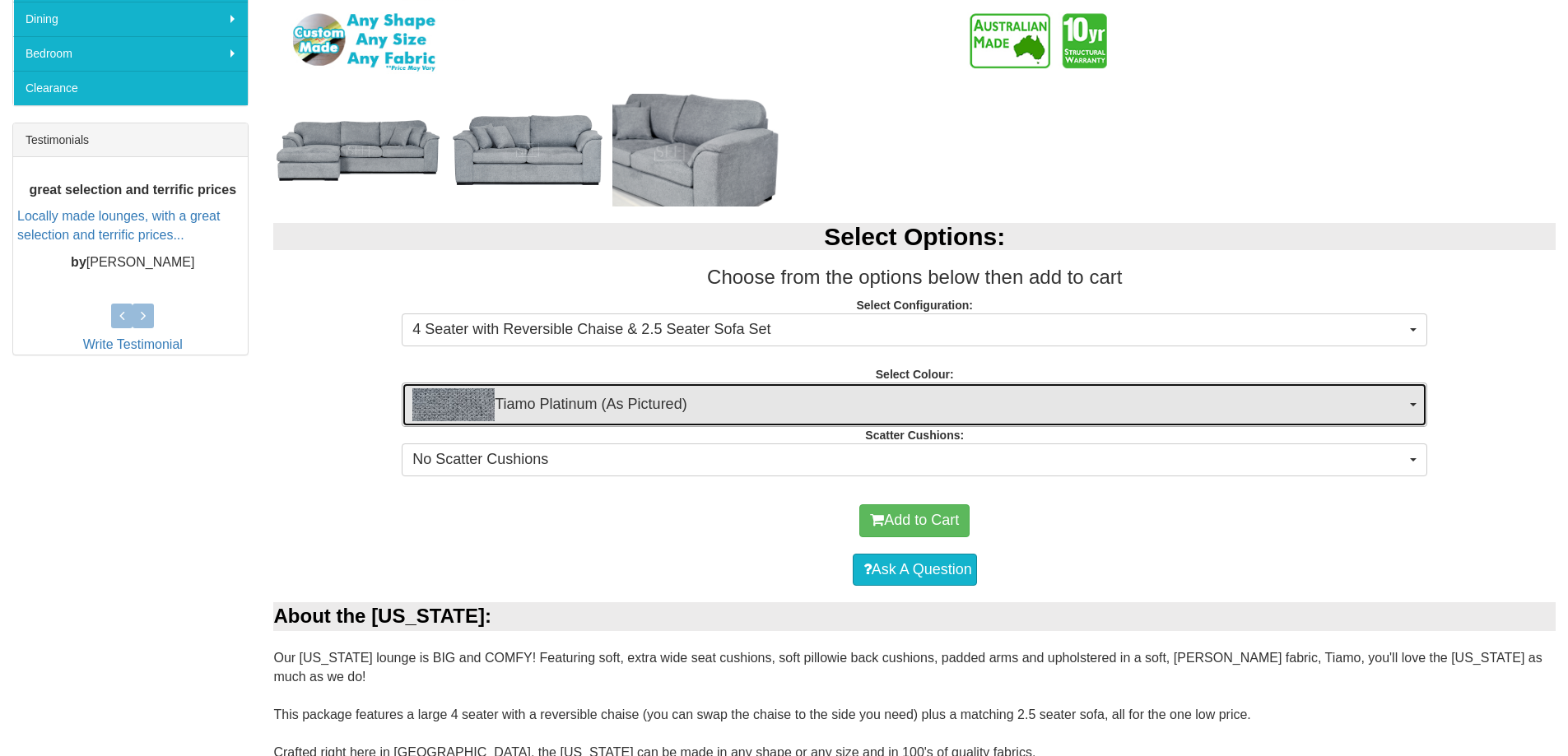
click at [1412, 406] on span "button" at bounding box center [1413, 405] width 7 height 4
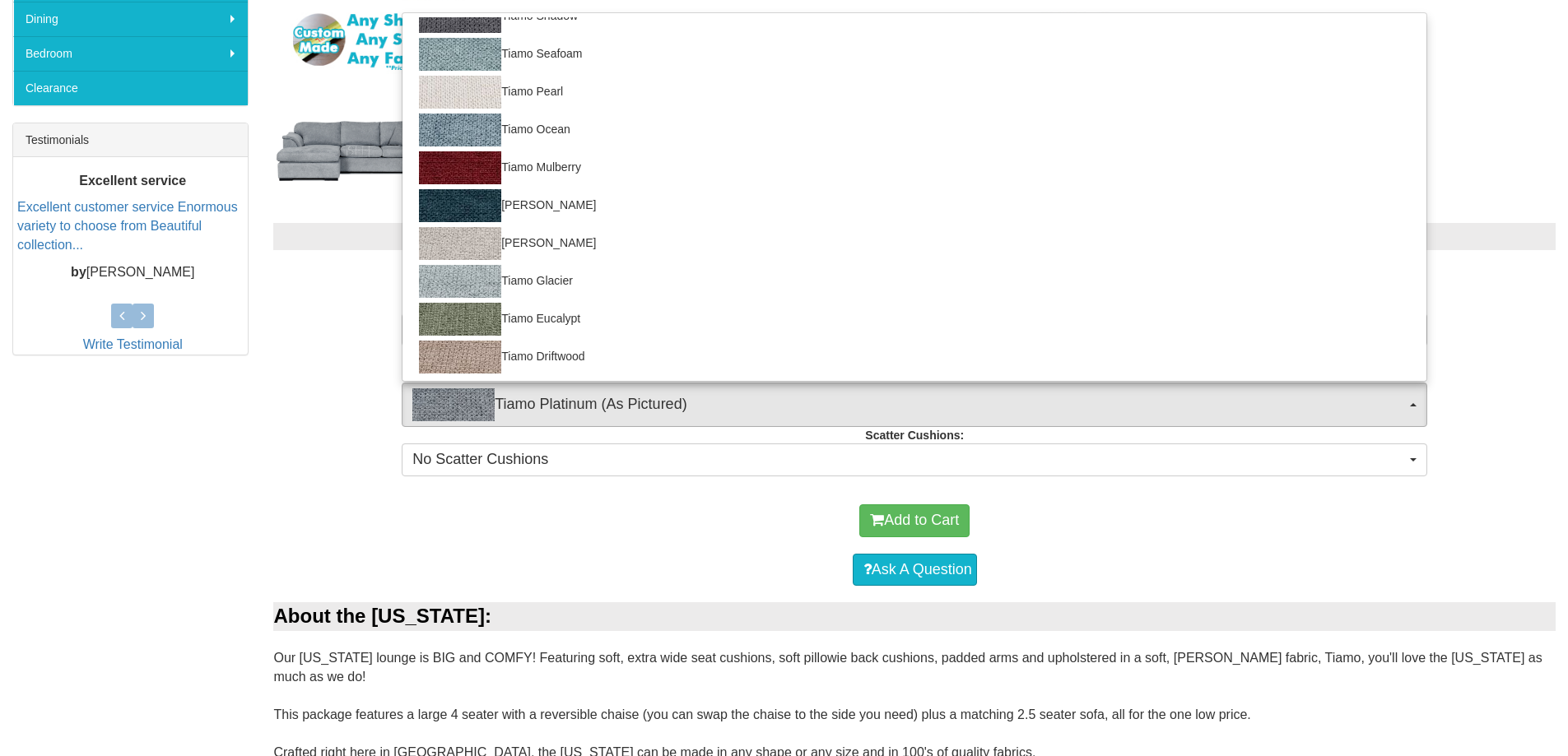
scroll to position [329, 0]
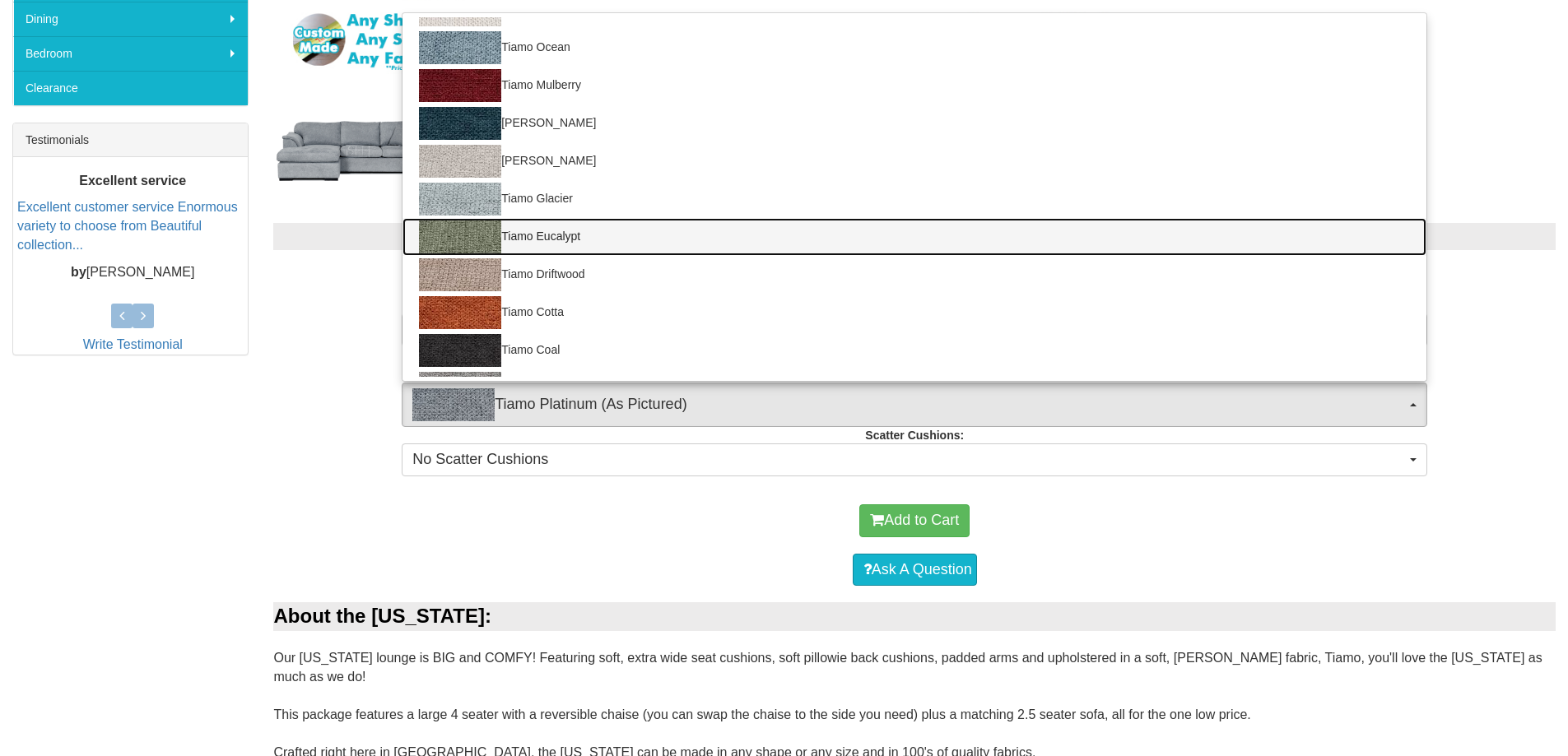
click at [584, 234] on link "Tiamo Eucalypt" at bounding box center [914, 237] width 1024 height 38
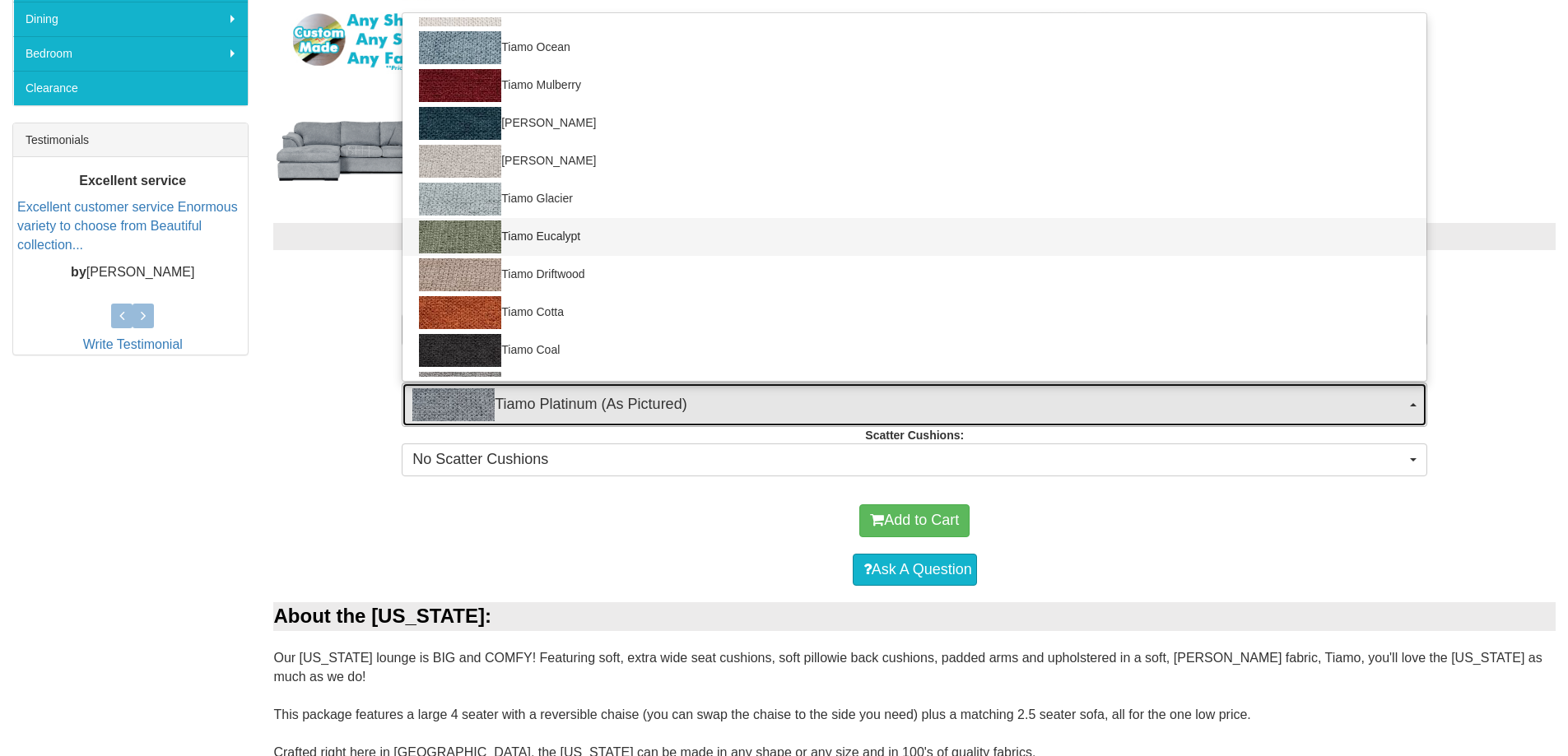
select select "2060"
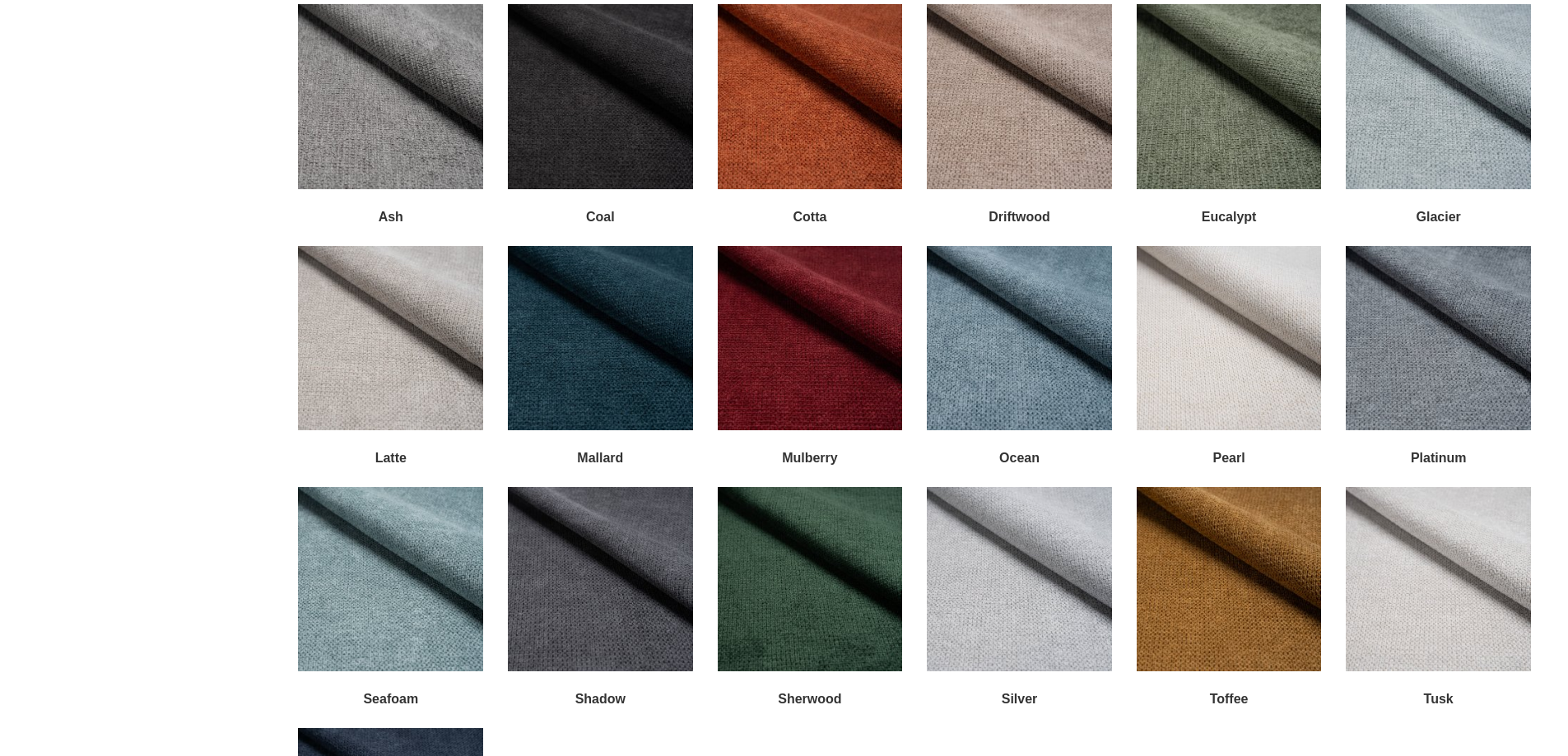
scroll to position [2140, 0]
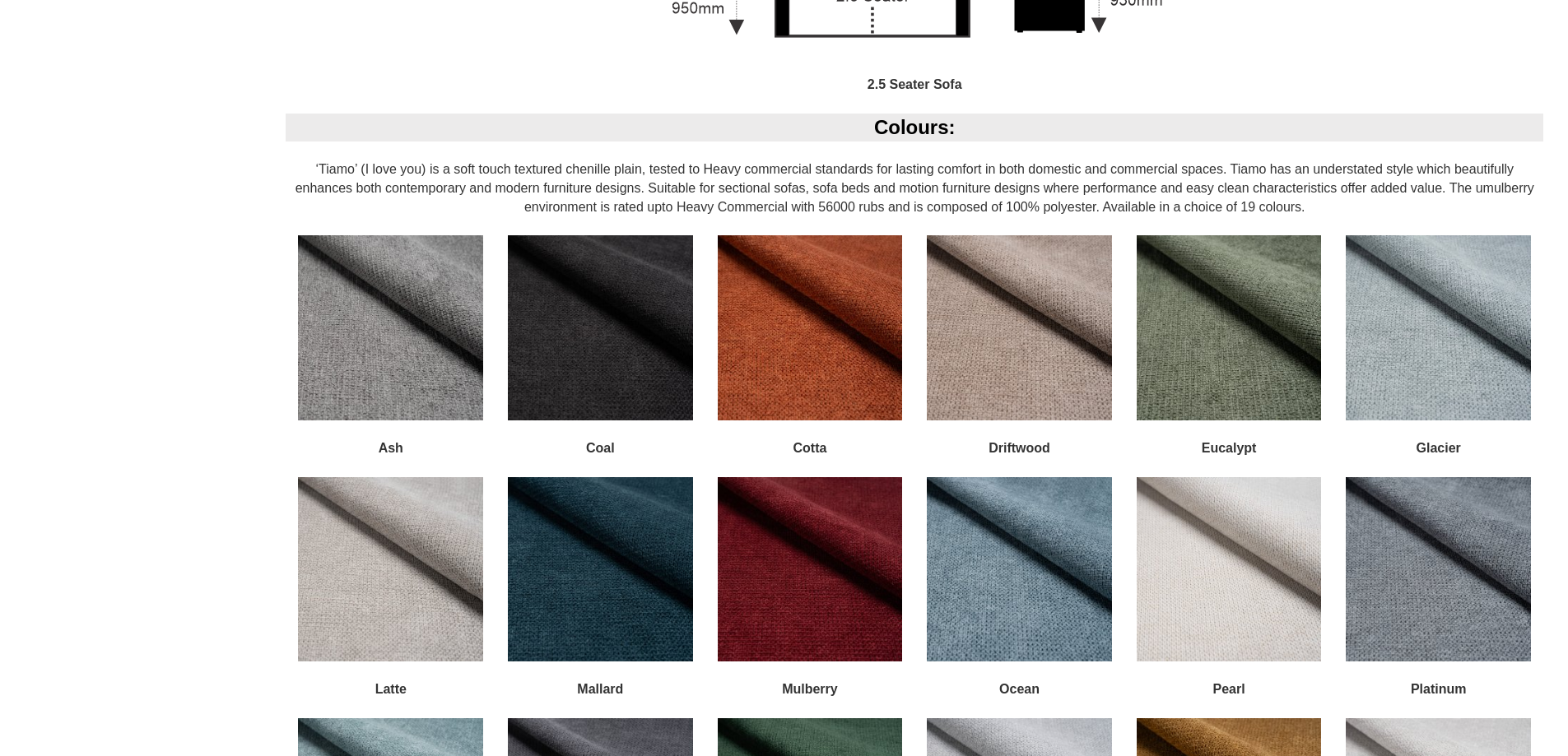
click at [1208, 311] on img at bounding box center [1229, 327] width 185 height 185
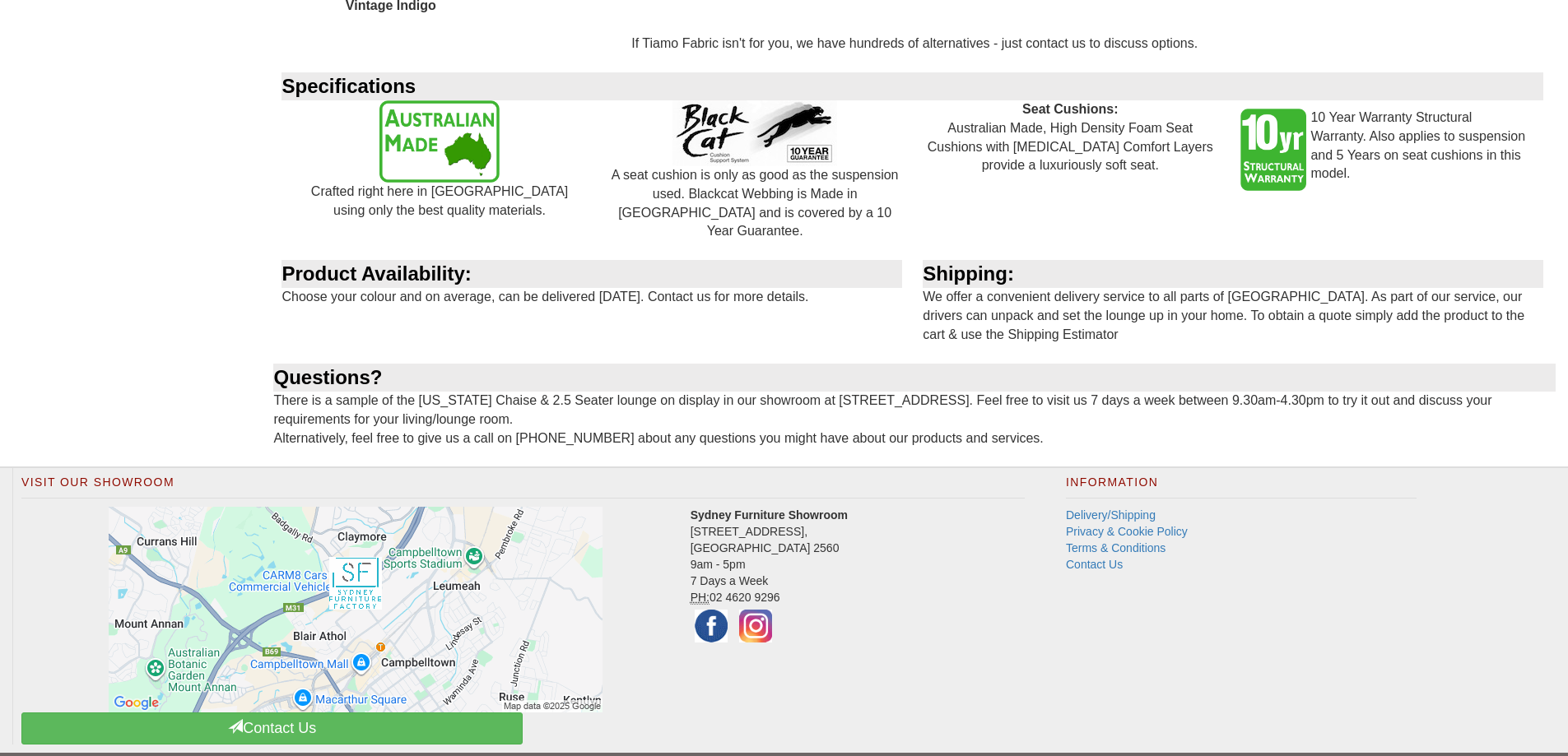
scroll to position [3308, 0]
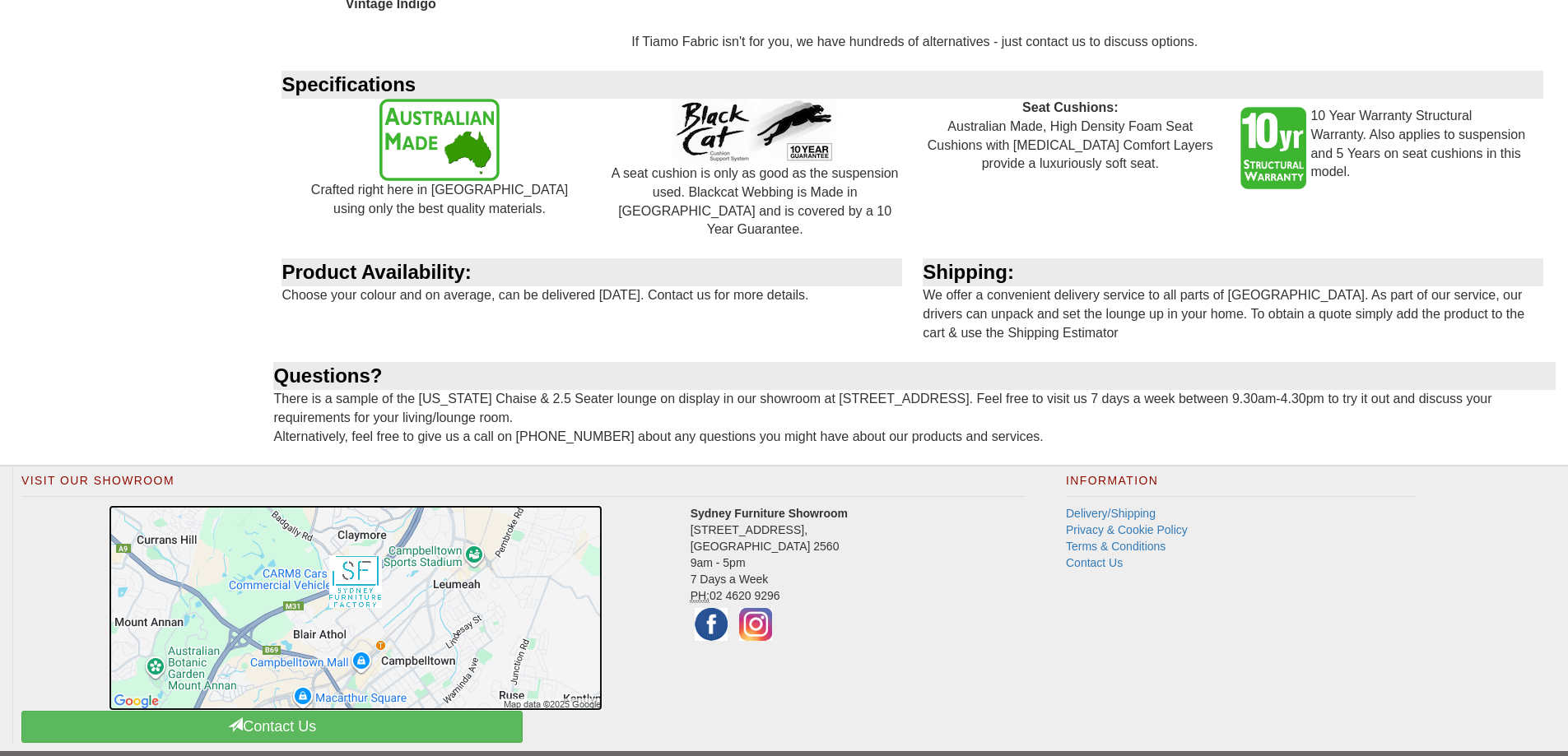
click at [356, 550] on img at bounding box center [356, 607] width 494 height 206
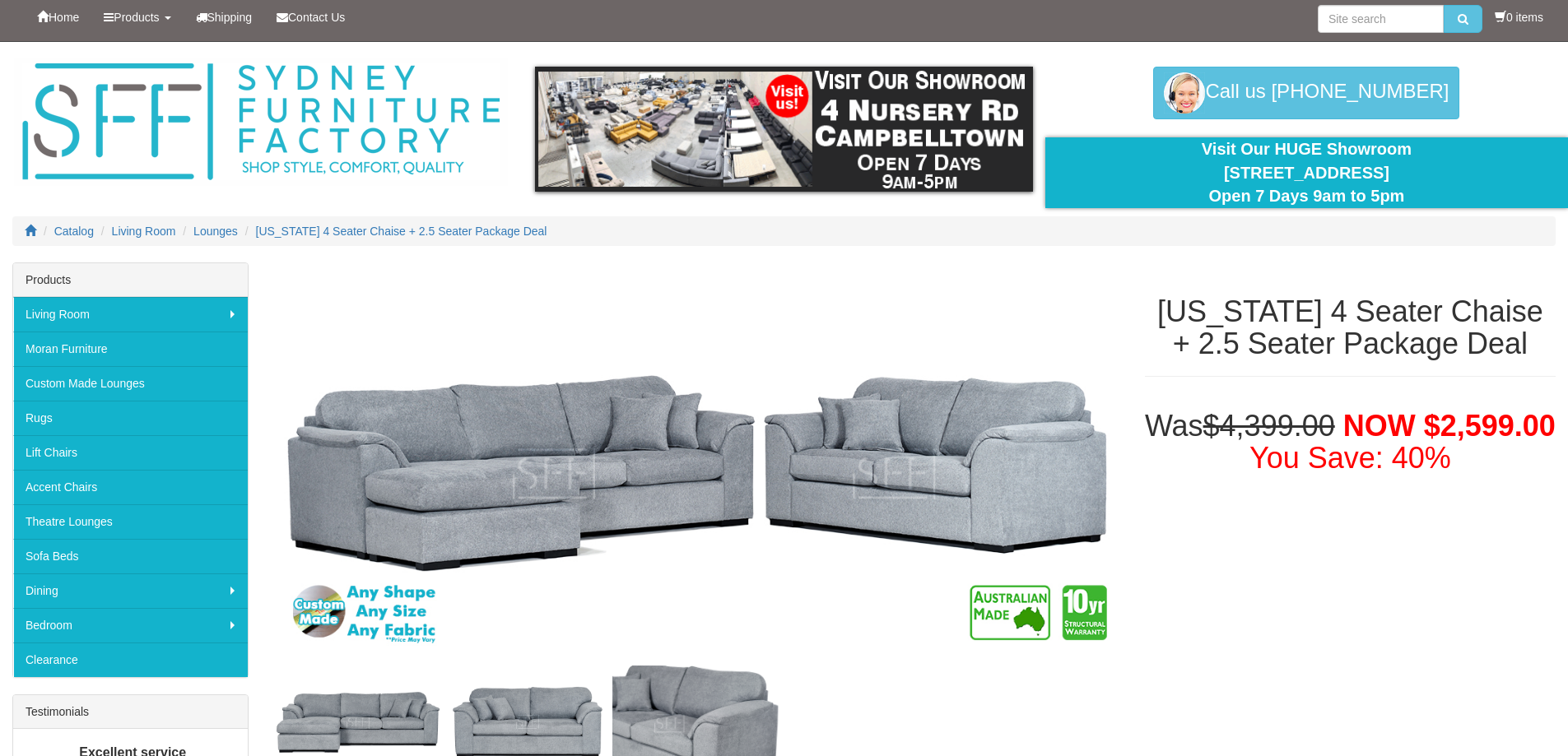
scroll to position [0, 0]
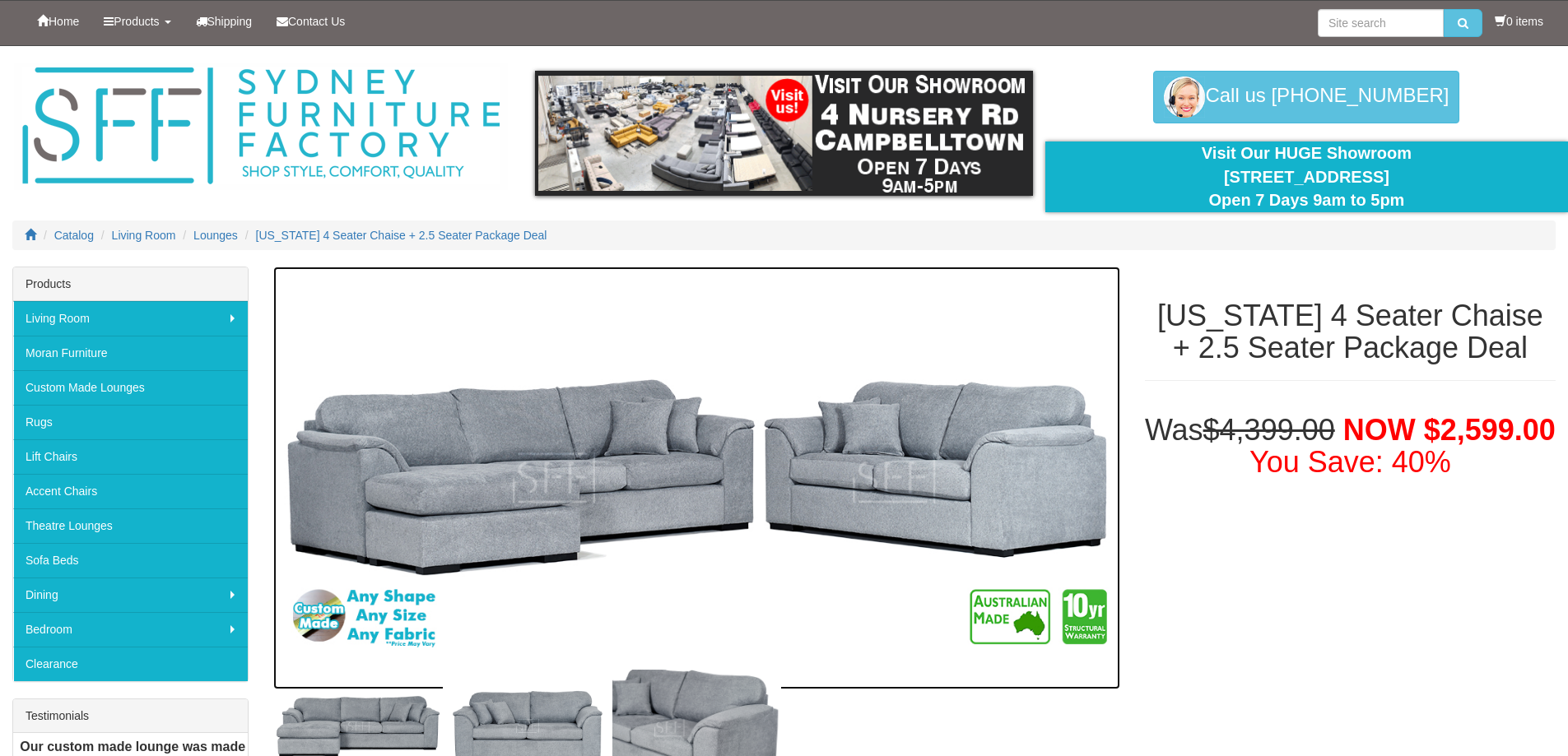
click at [916, 492] on img at bounding box center [697, 479] width 847 height 423
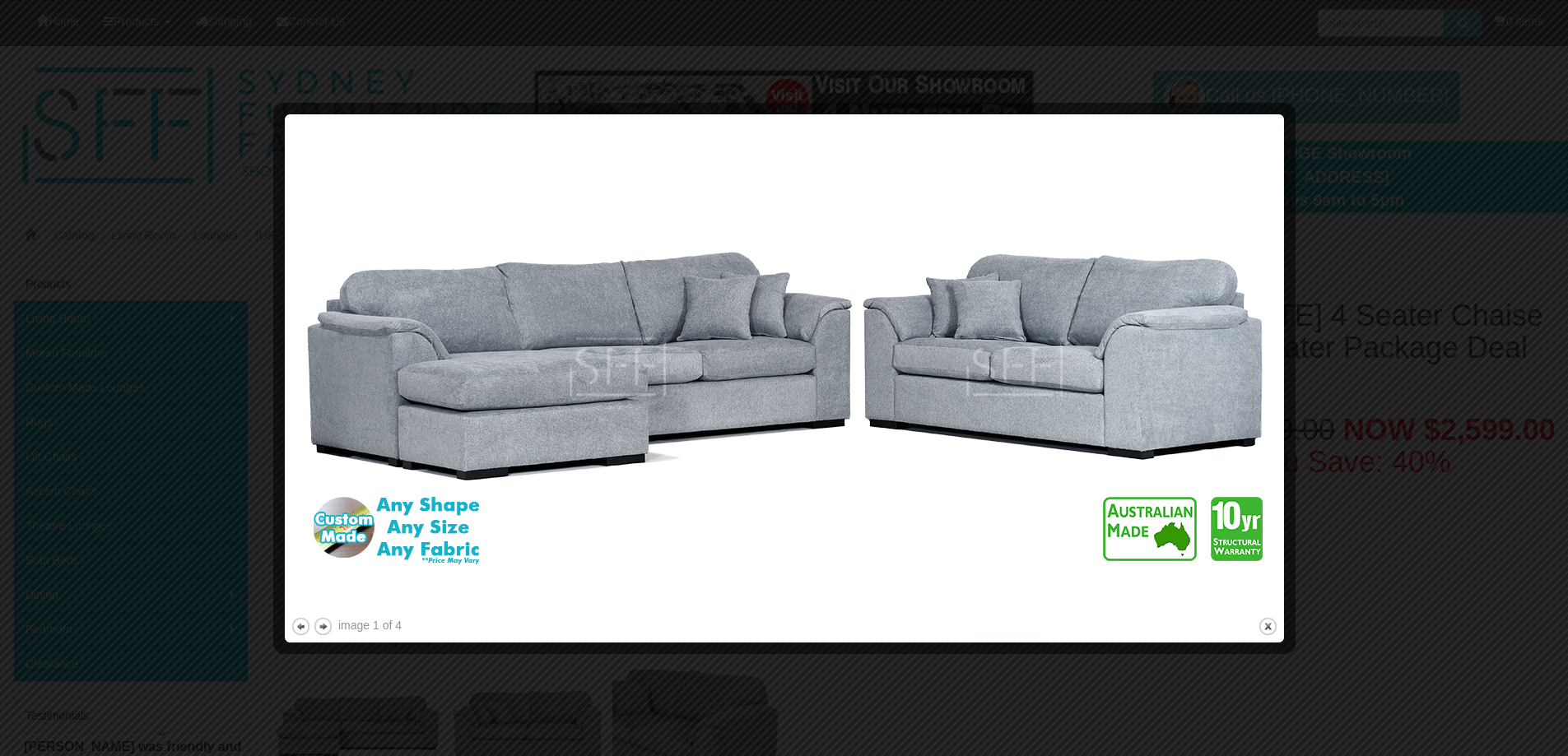
click at [350, 521] on img at bounding box center [784, 367] width 988 height 494
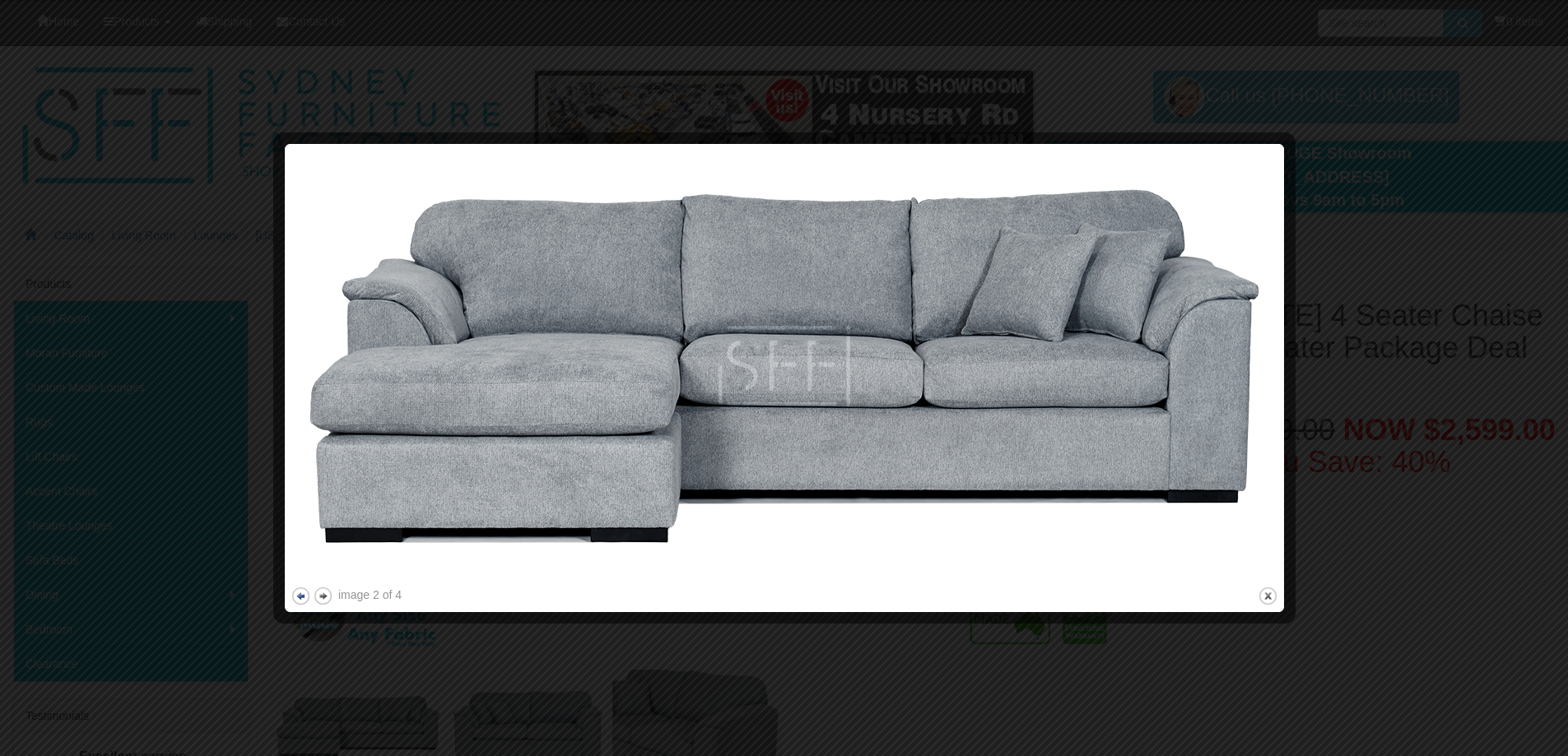
click at [301, 591] on button "previous" at bounding box center [301, 596] width 21 height 21
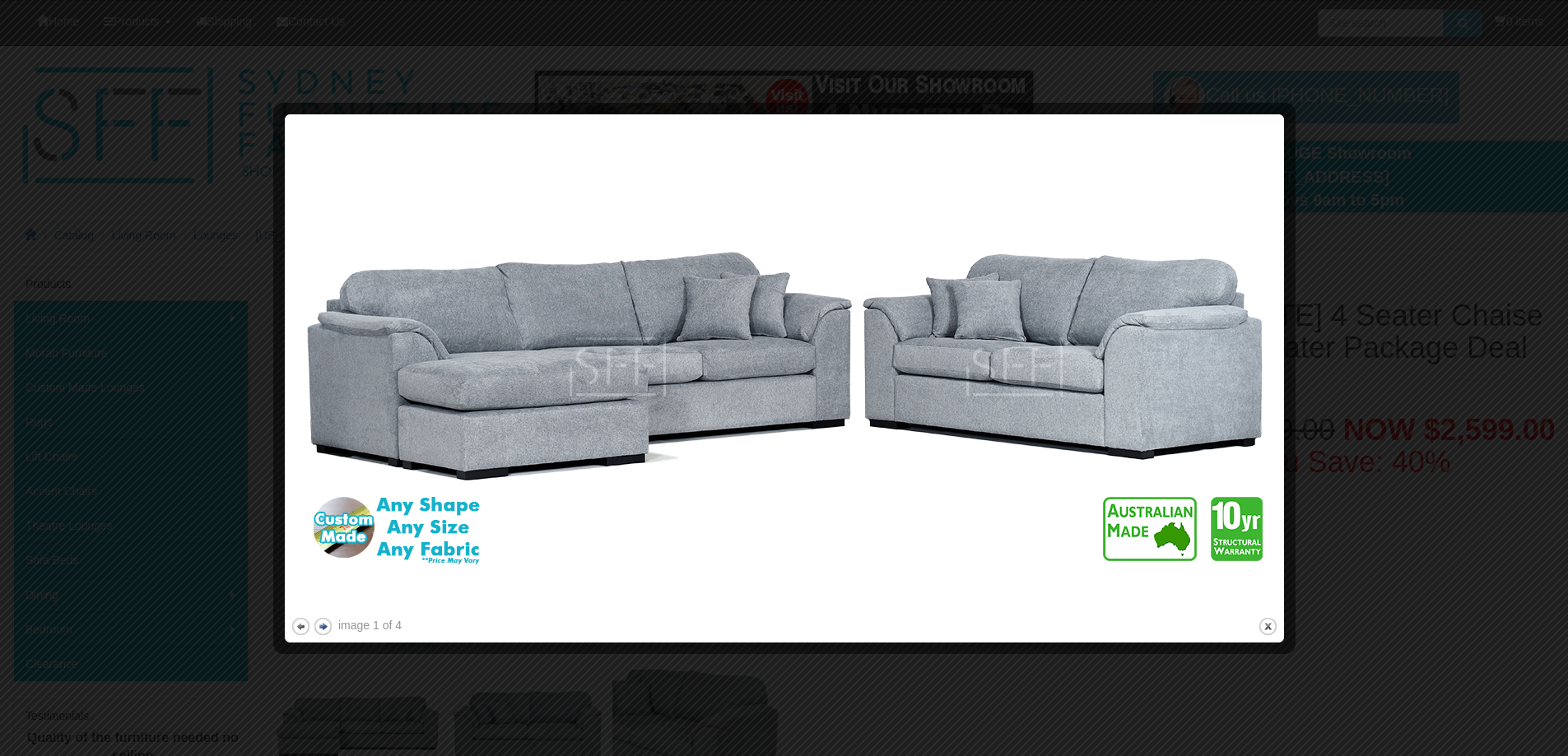
click at [323, 625] on button "next" at bounding box center [324, 627] width 21 height 21
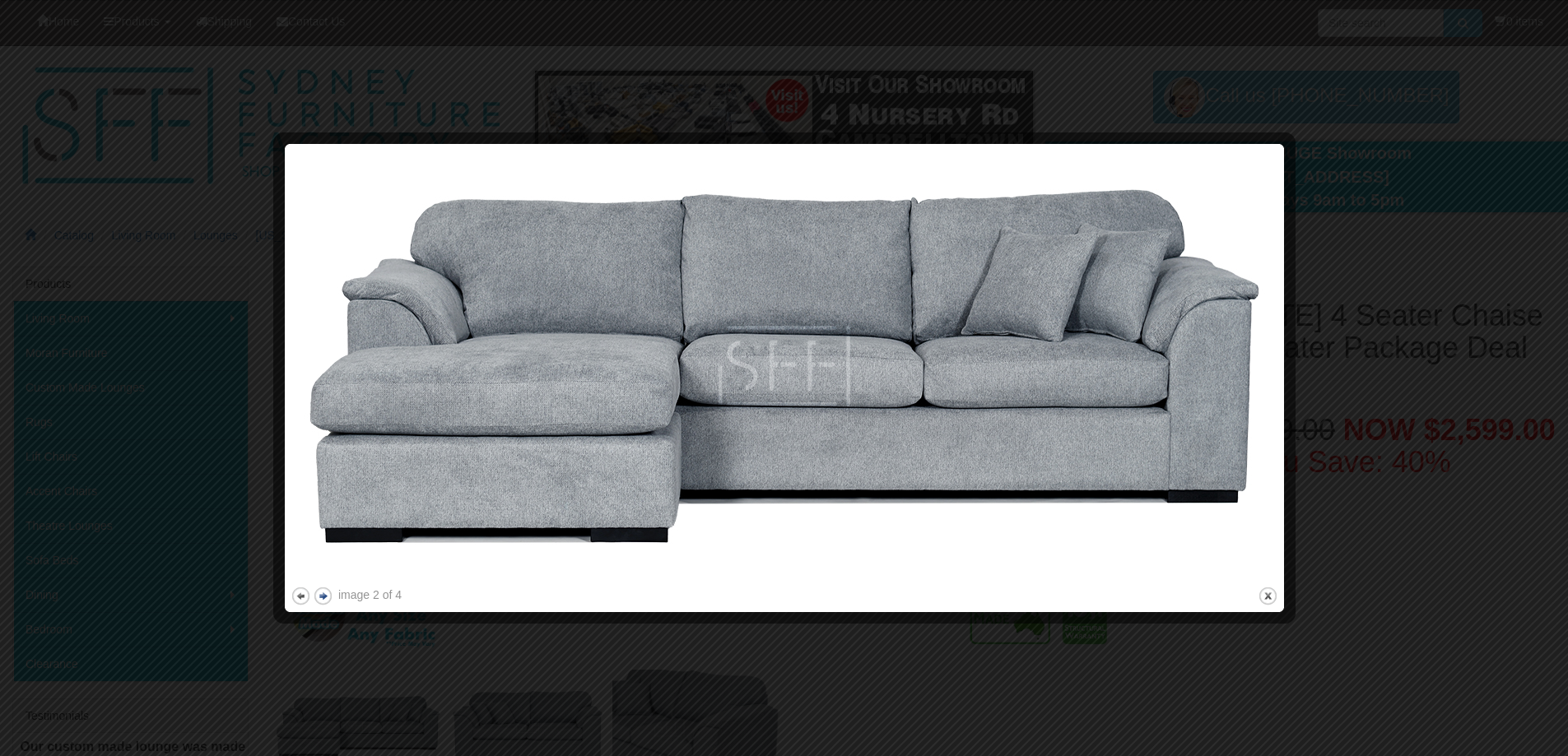
click at [321, 595] on button "next" at bounding box center [324, 596] width 21 height 21
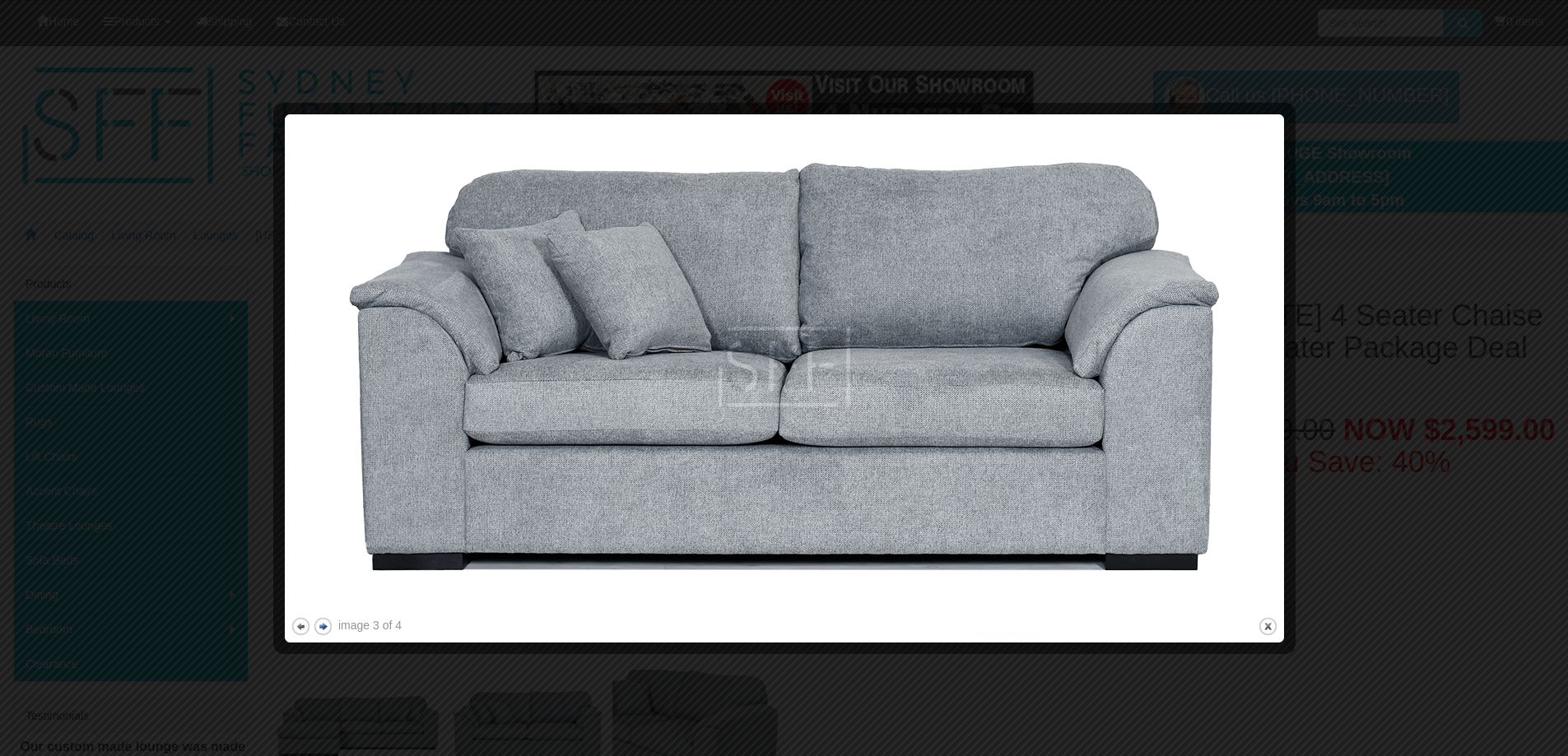
click at [321, 626] on button "next" at bounding box center [324, 627] width 21 height 21
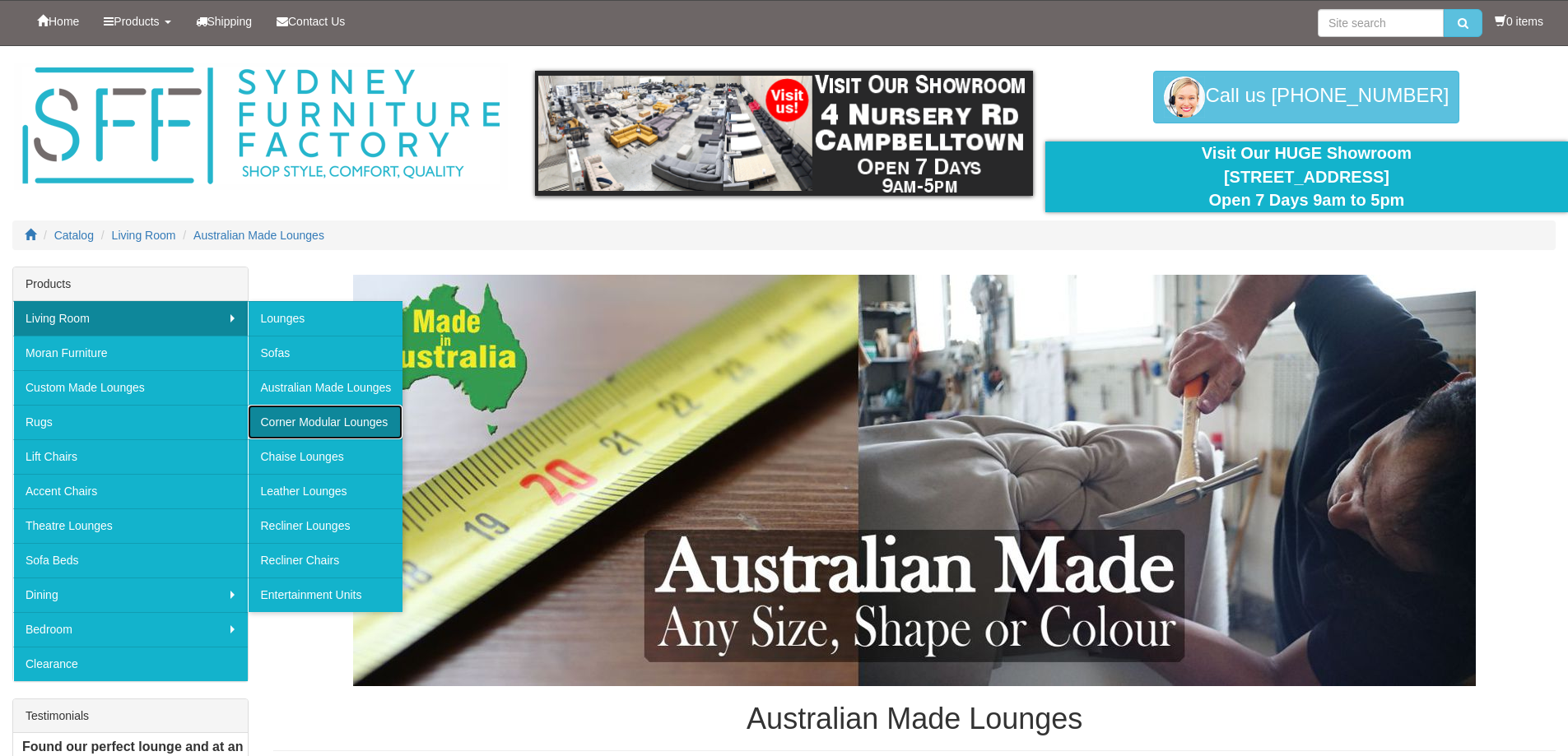
click at [341, 418] on link "Corner Modular Lounges" at bounding box center [325, 422] width 155 height 35
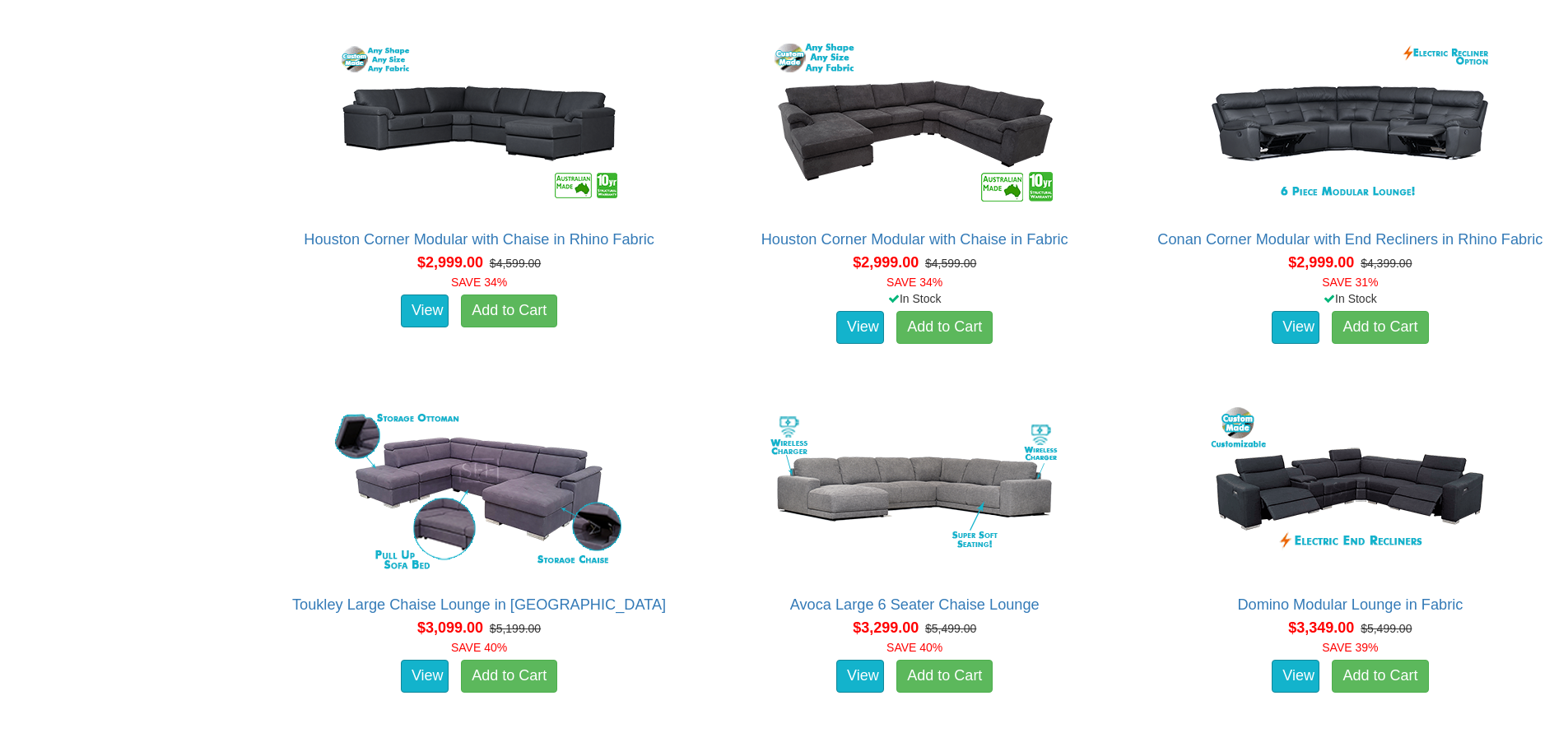
scroll to position [2634, 0]
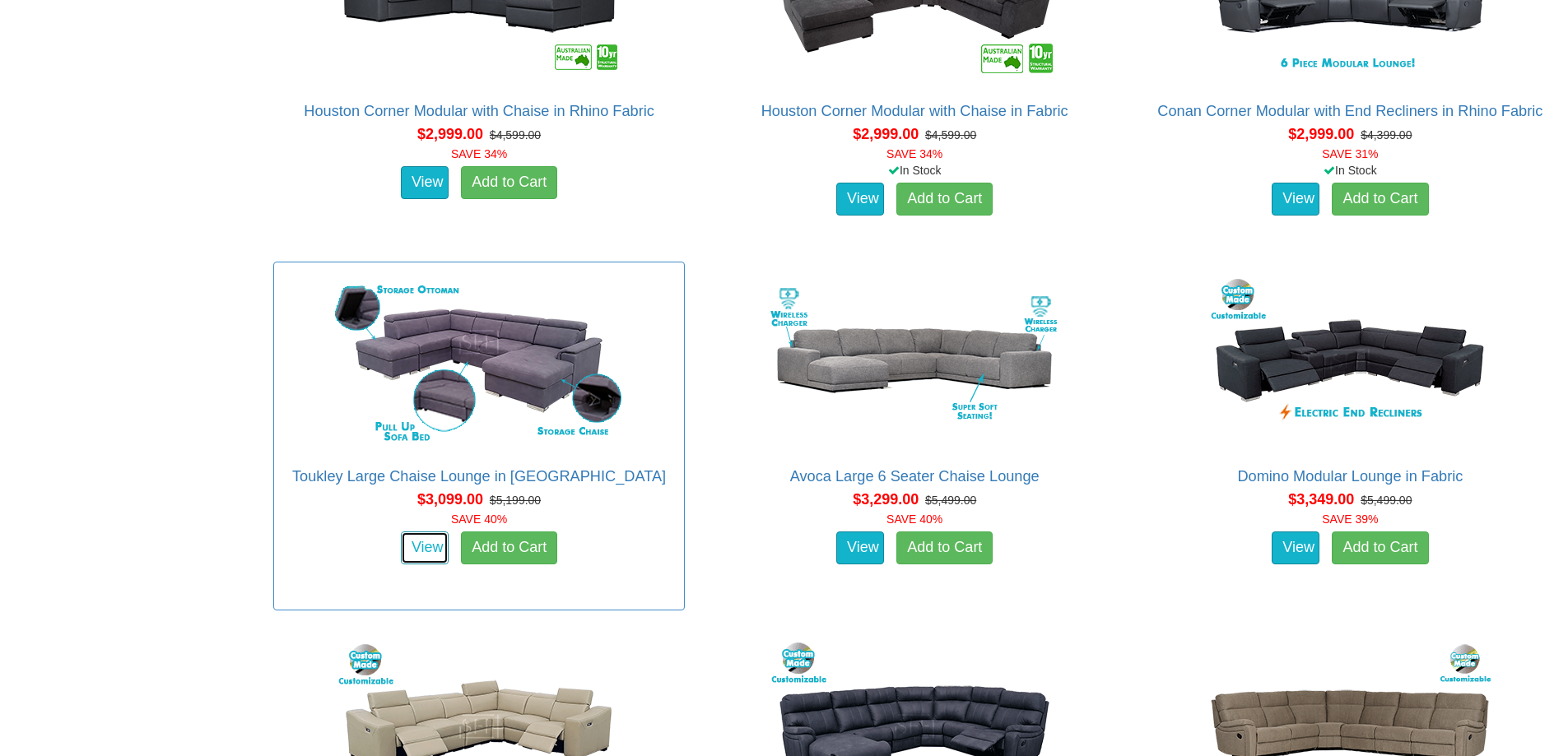
click at [421, 543] on link "View" at bounding box center [424, 547] width 48 height 33
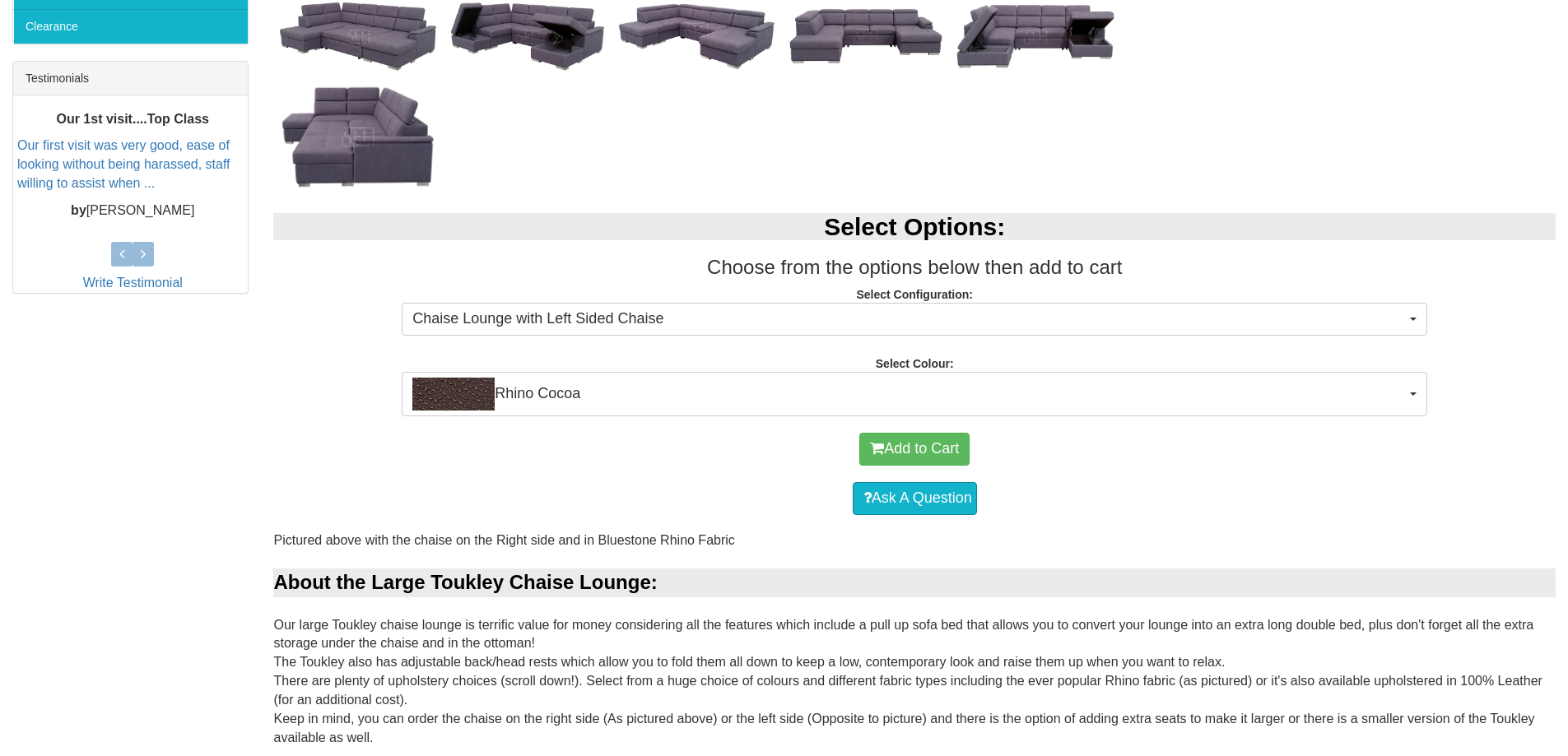
scroll to position [658, 0]
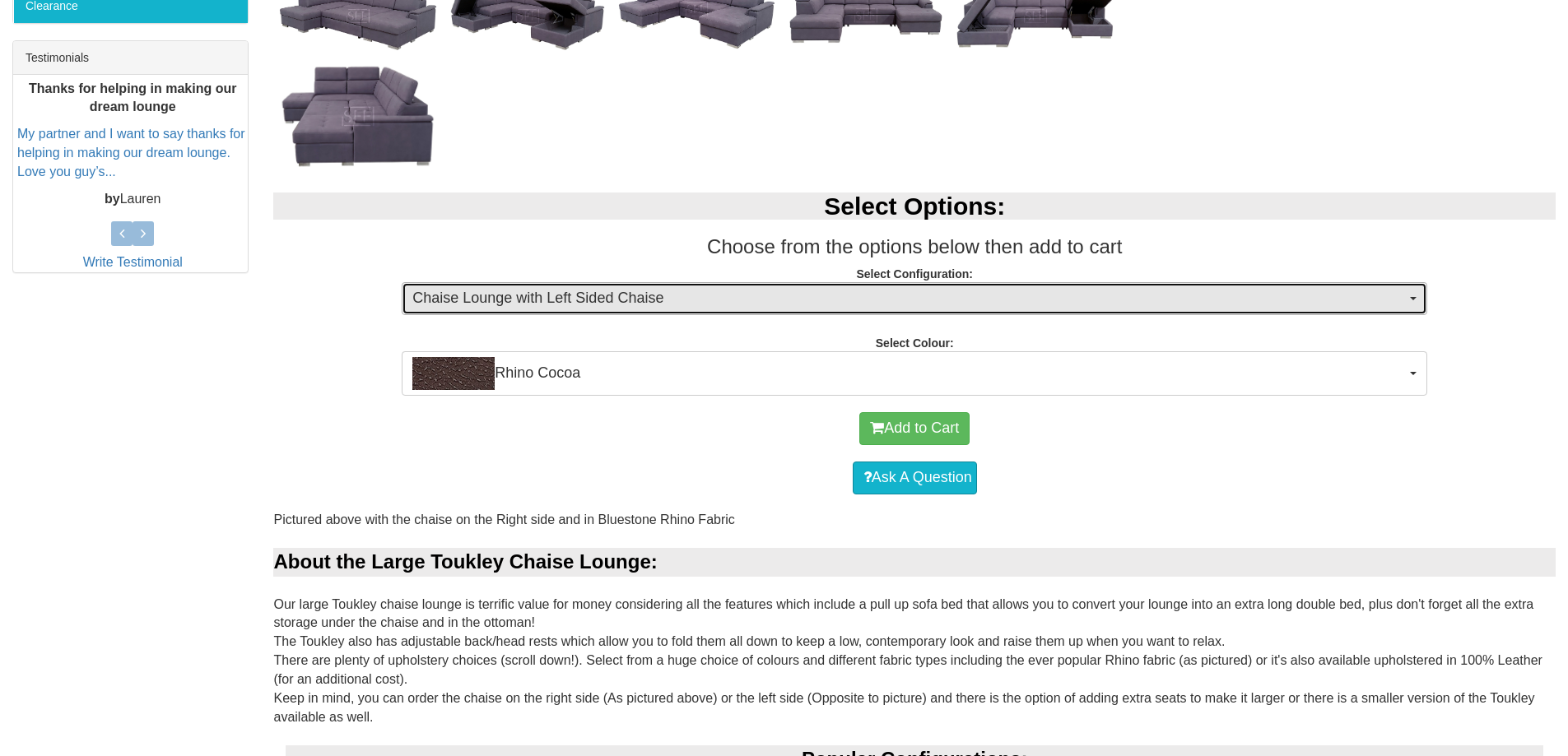
click at [1417, 300] on span "button" at bounding box center [1413, 299] width 7 height 4
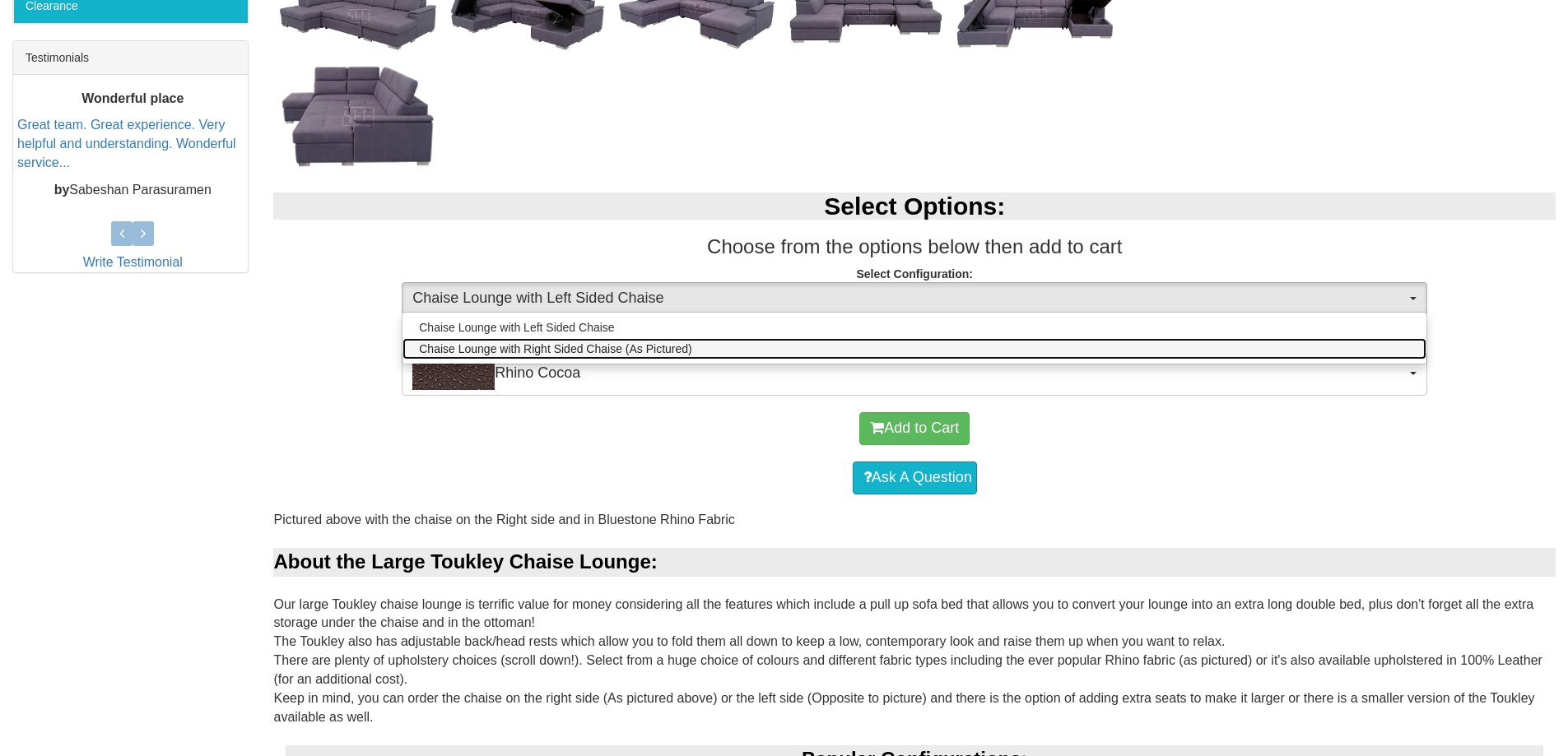
click at [1290, 349] on link "Chaise Lounge with Right Sided Chaise (As Pictured)" at bounding box center [914, 349] width 1024 height 22
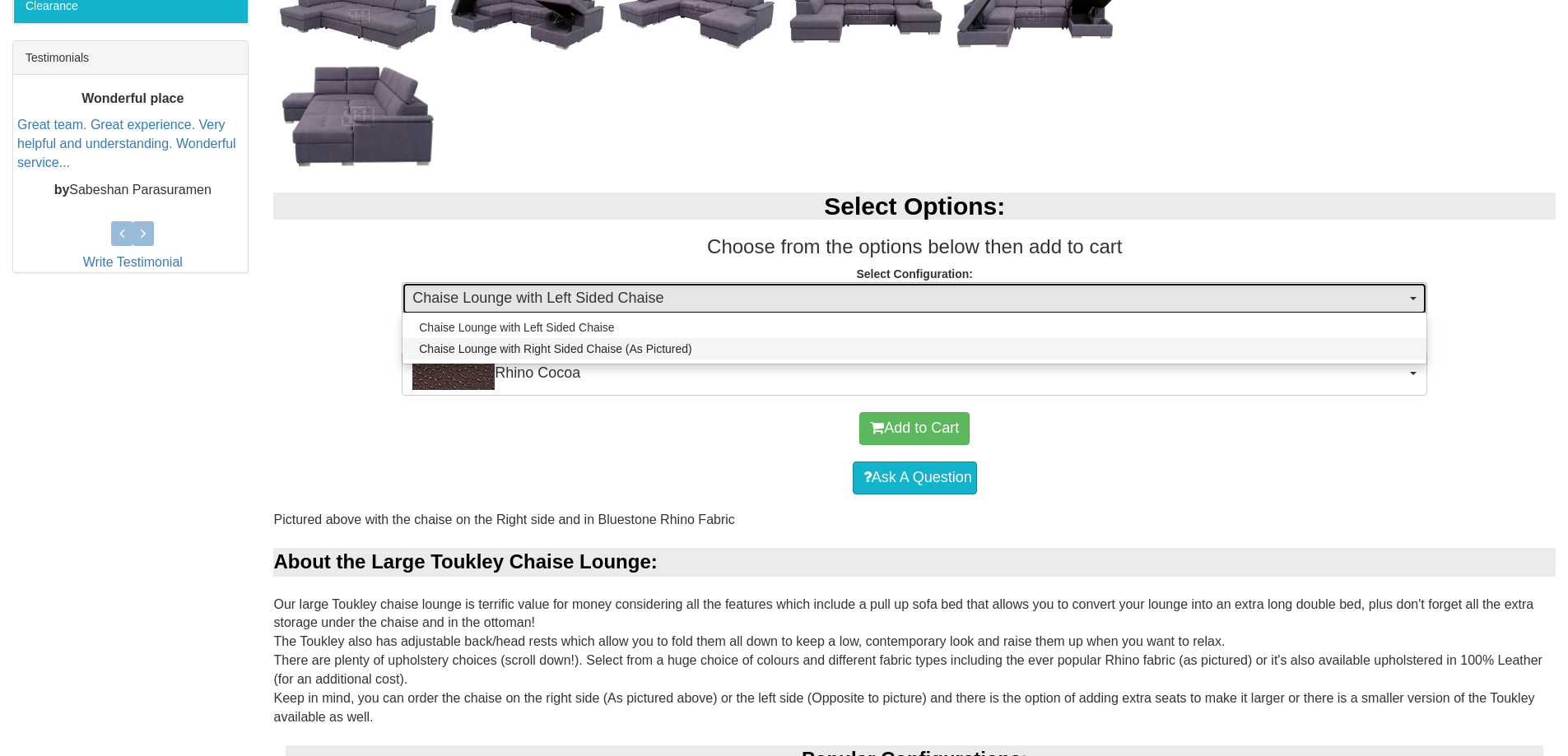
select select "1329"
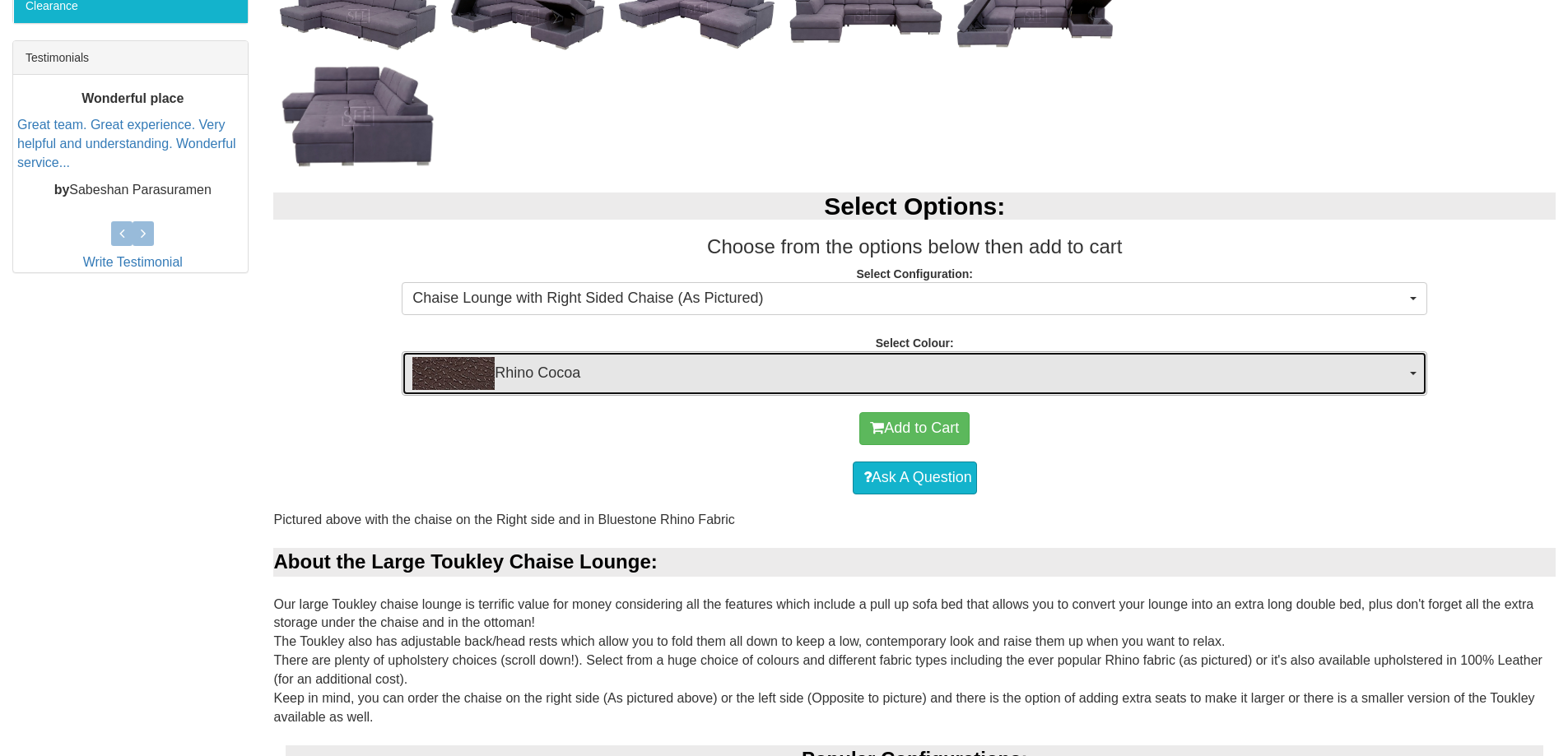
click at [1410, 370] on button "Rhino Cocoa" at bounding box center [914, 373] width 1026 height 44
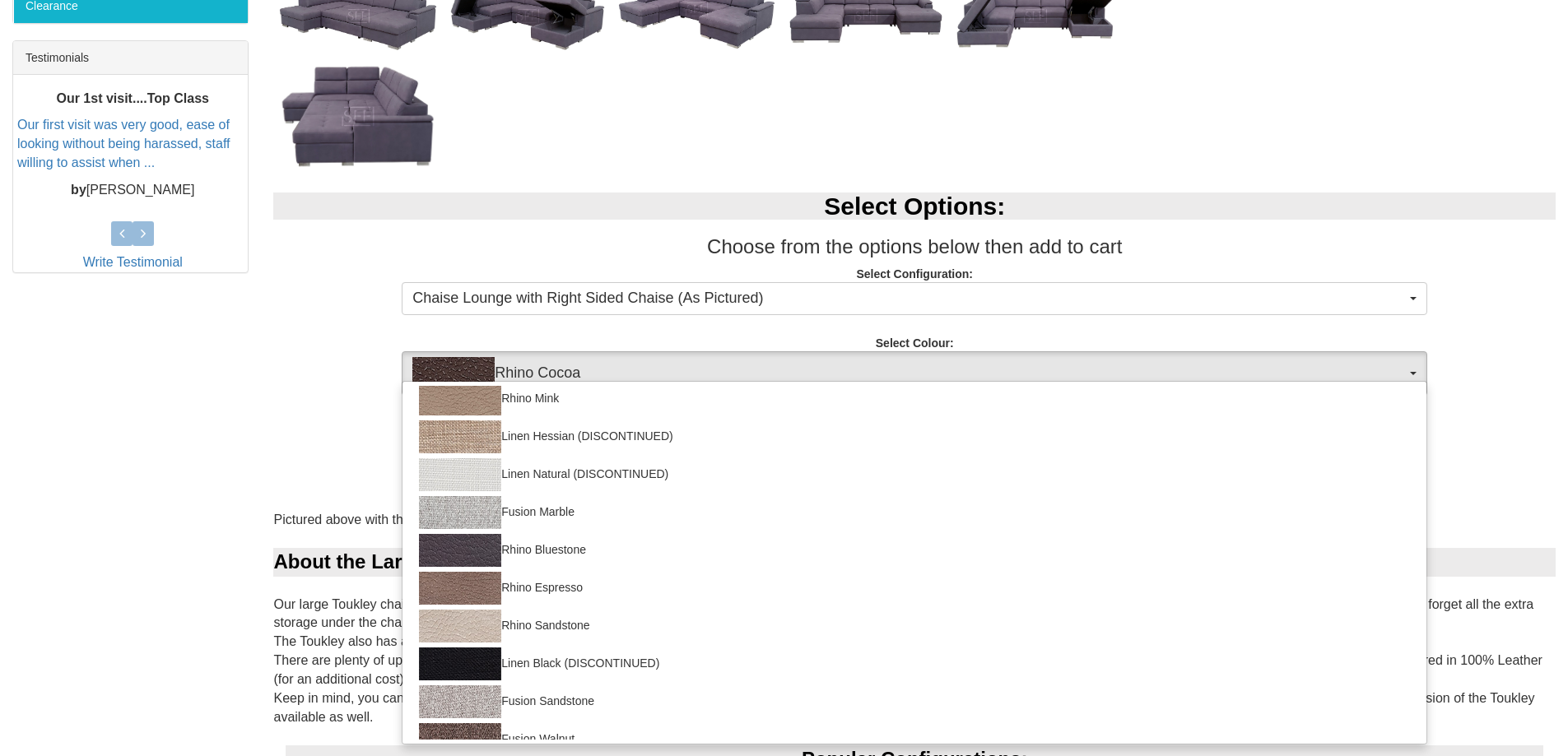
scroll to position [290, 0]
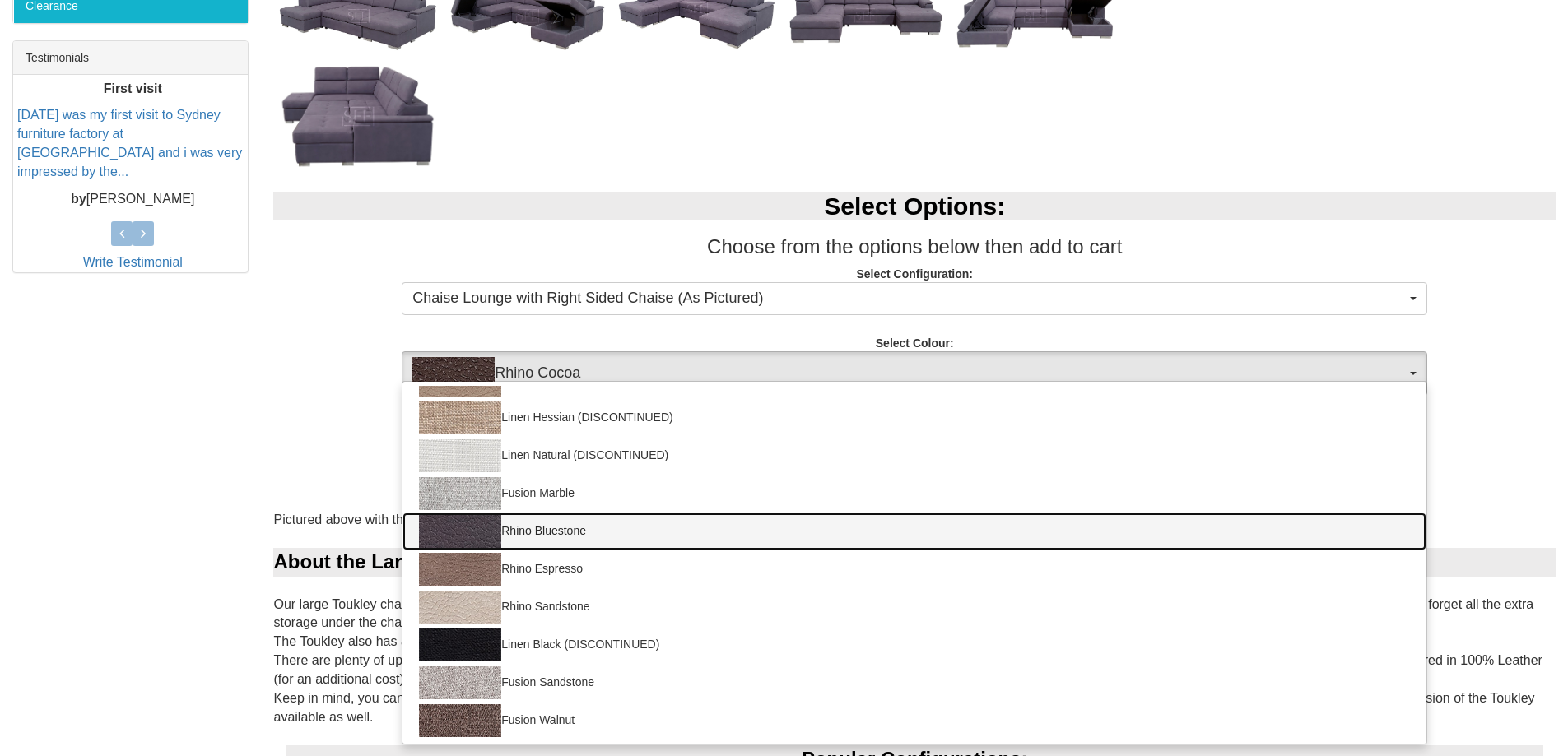
click at [473, 529] on img at bounding box center [461, 531] width 83 height 33
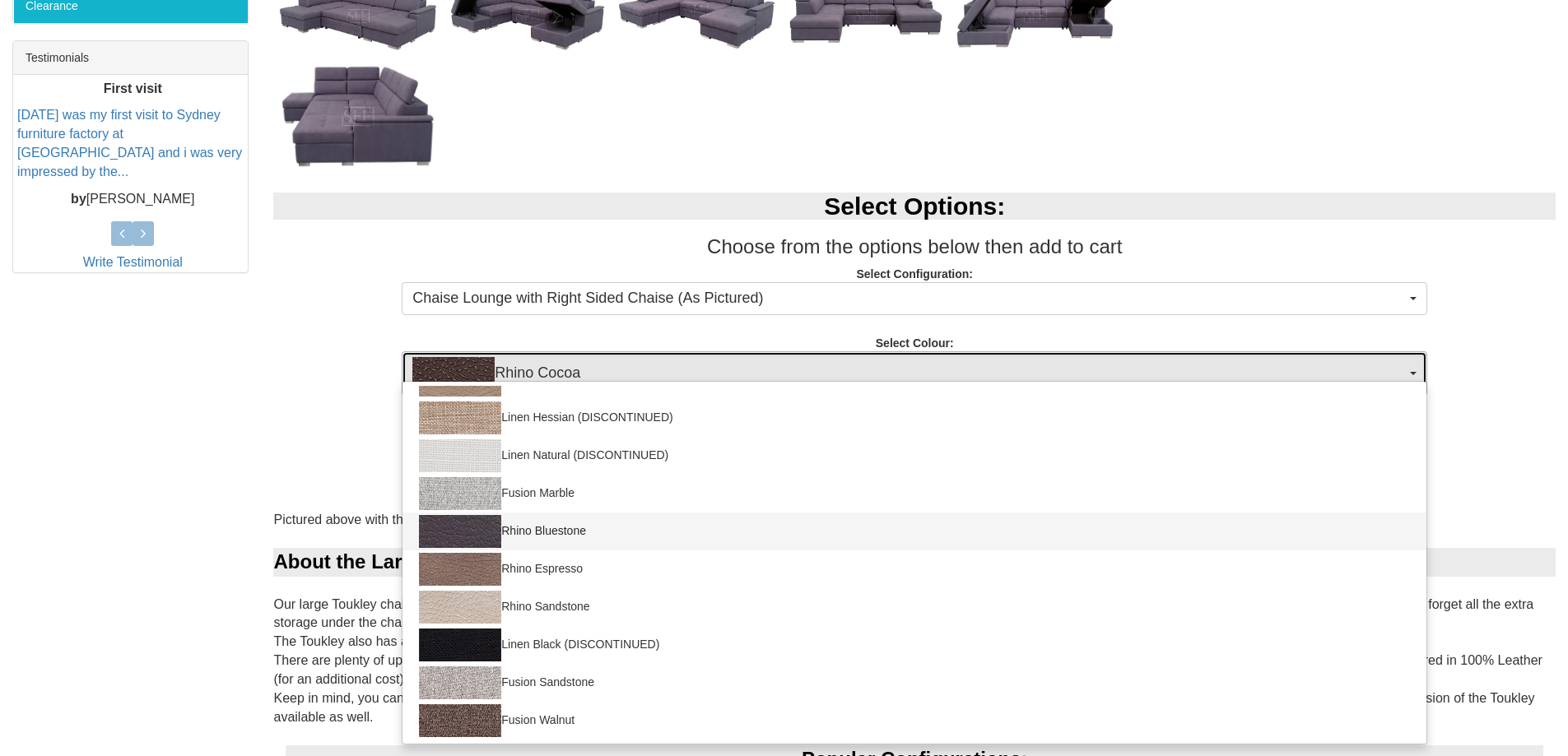
select select "1561"
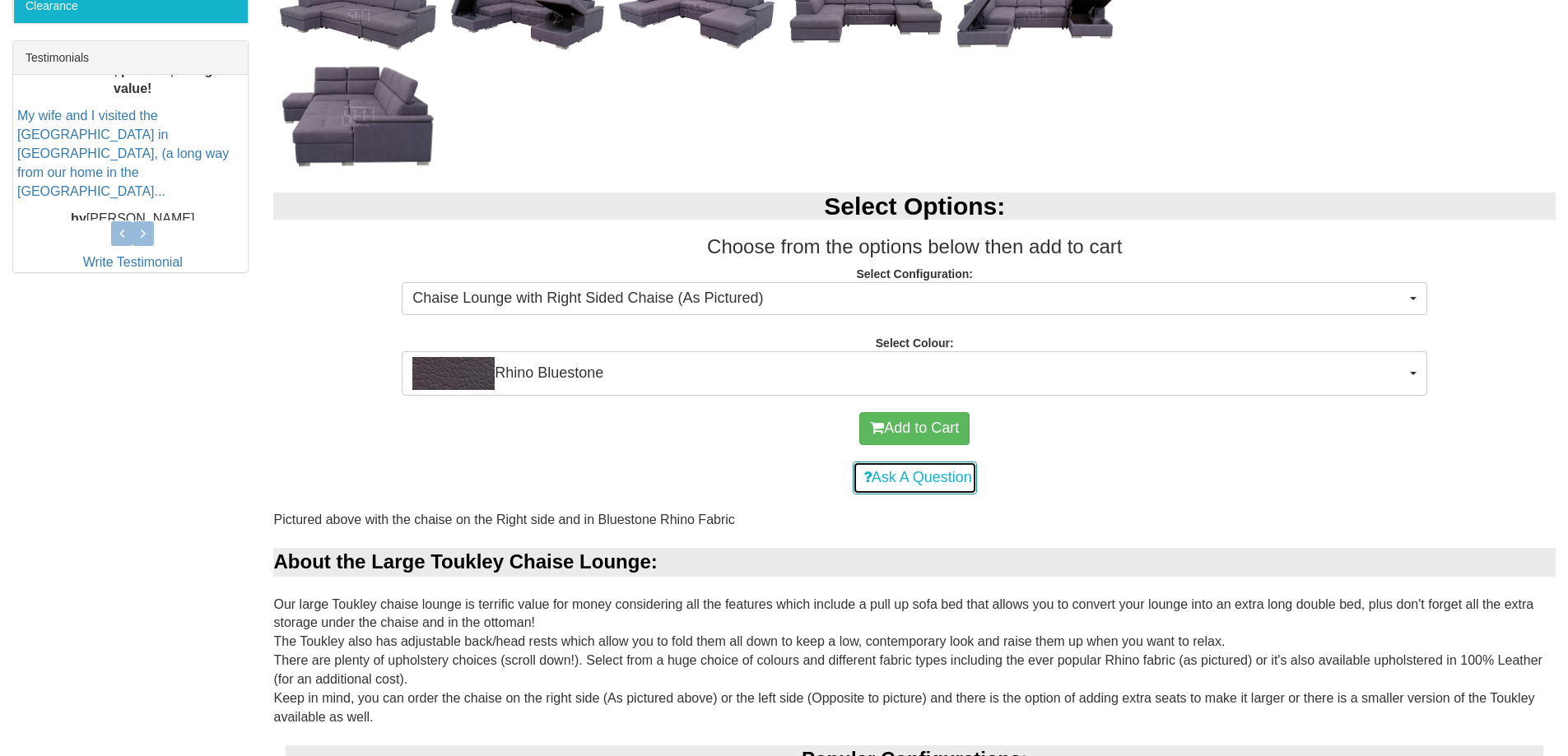
click at [940, 478] on link "Ask A Question" at bounding box center [915, 478] width 124 height 33
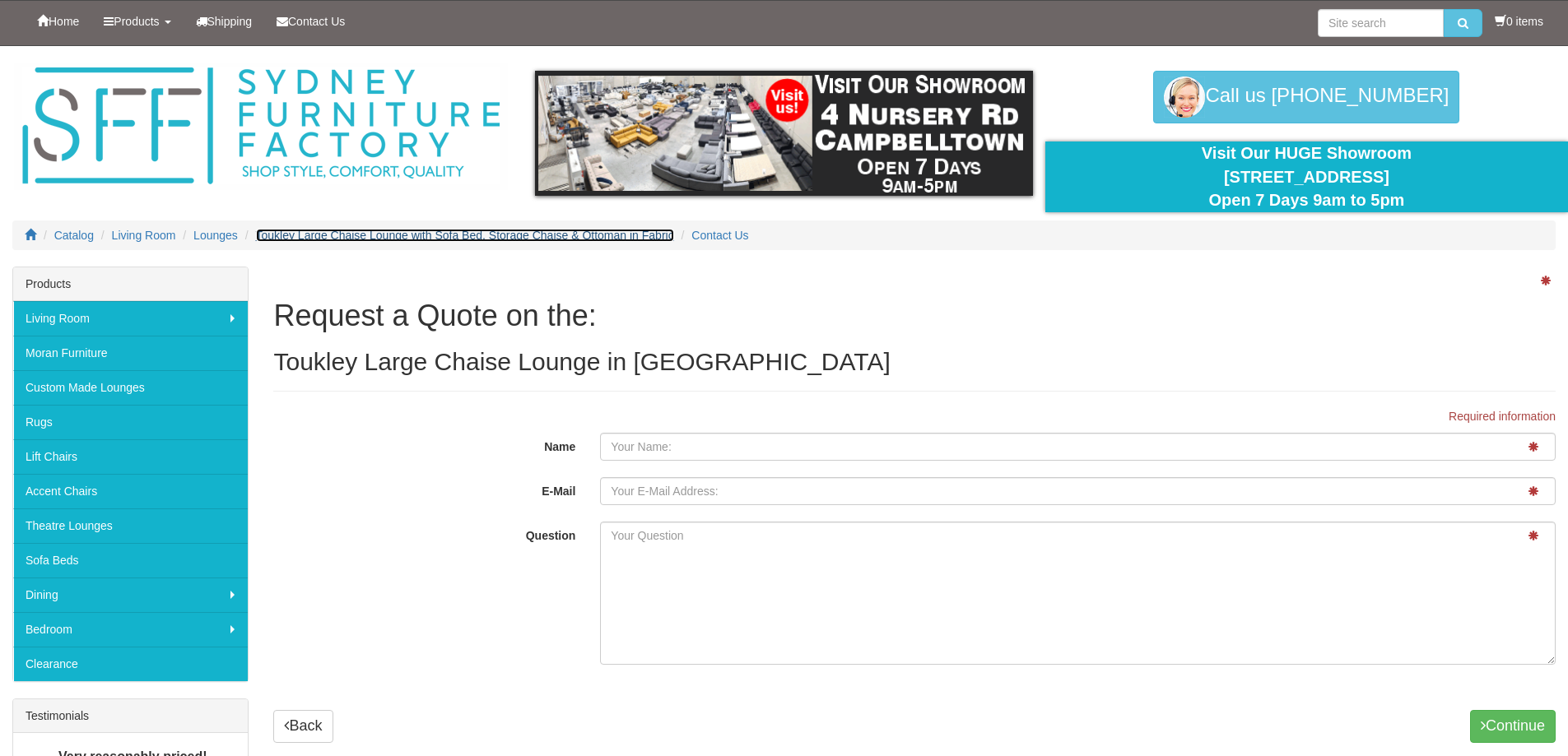
click at [633, 237] on span "Toukley Large Chaise Lounge with Sofa Bed, Storage Chaise & Ottoman in Fabric" at bounding box center [465, 235] width 419 height 13
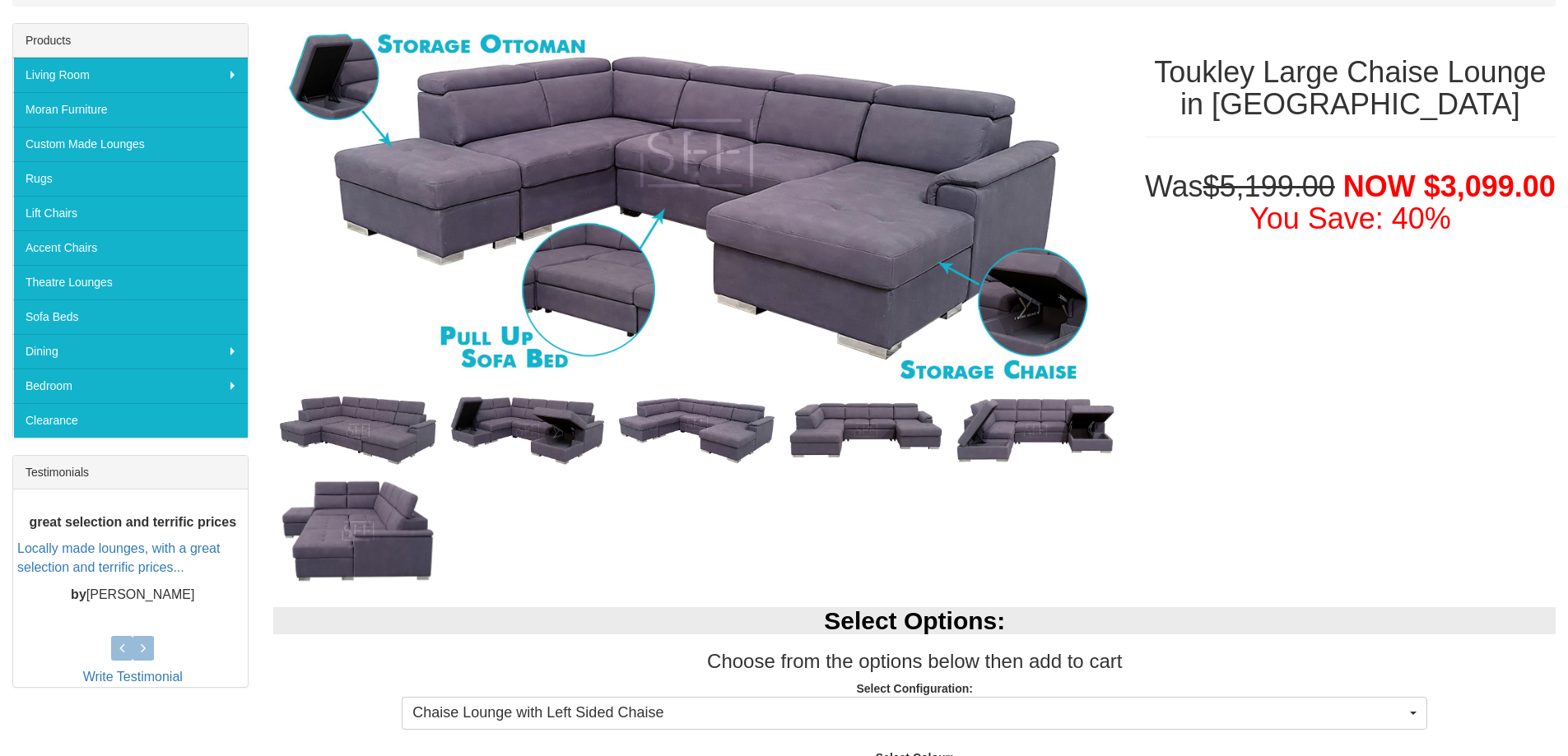
scroll to position [83, 0]
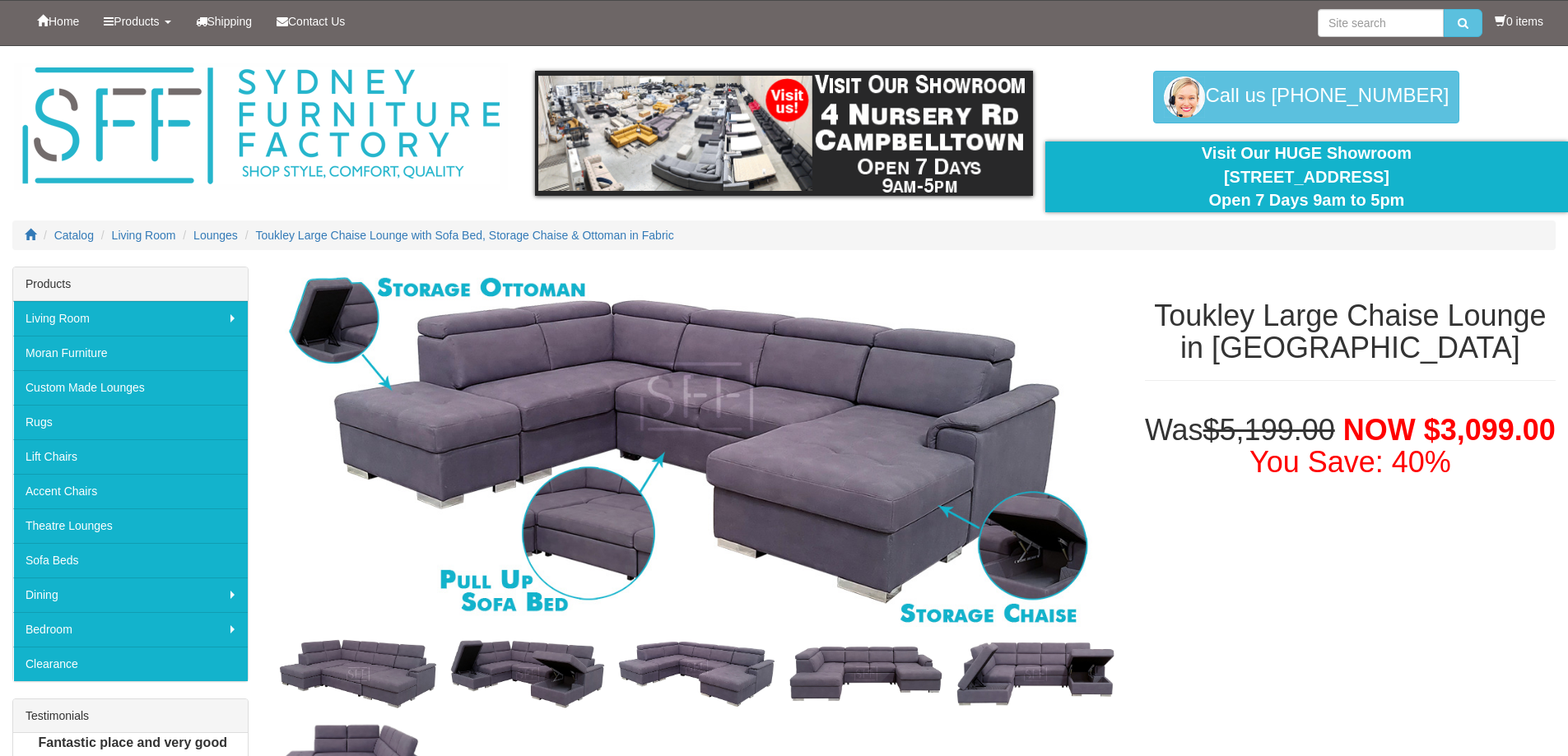
select select "1329"
select select "1561"
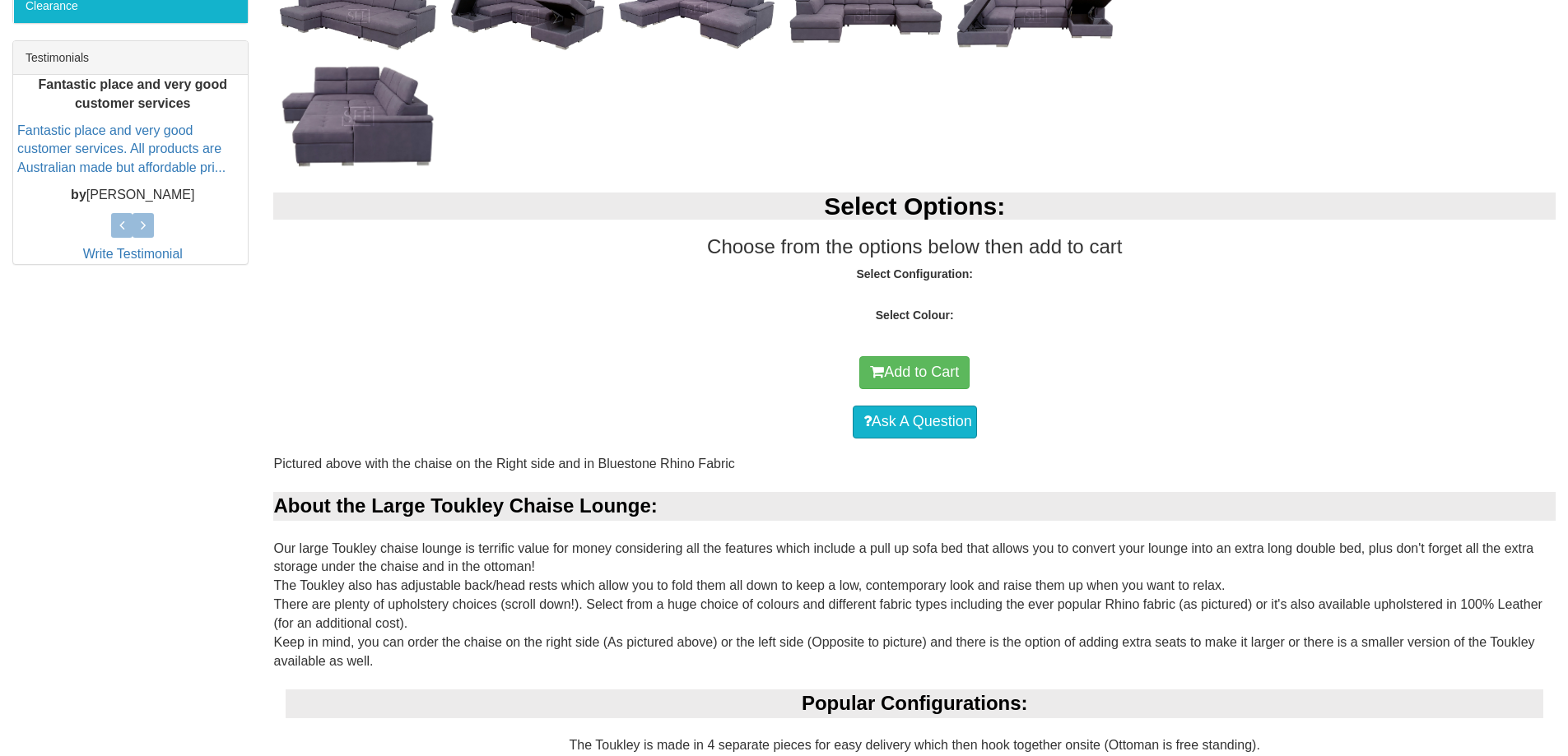
select select "1561"
select select "1329"
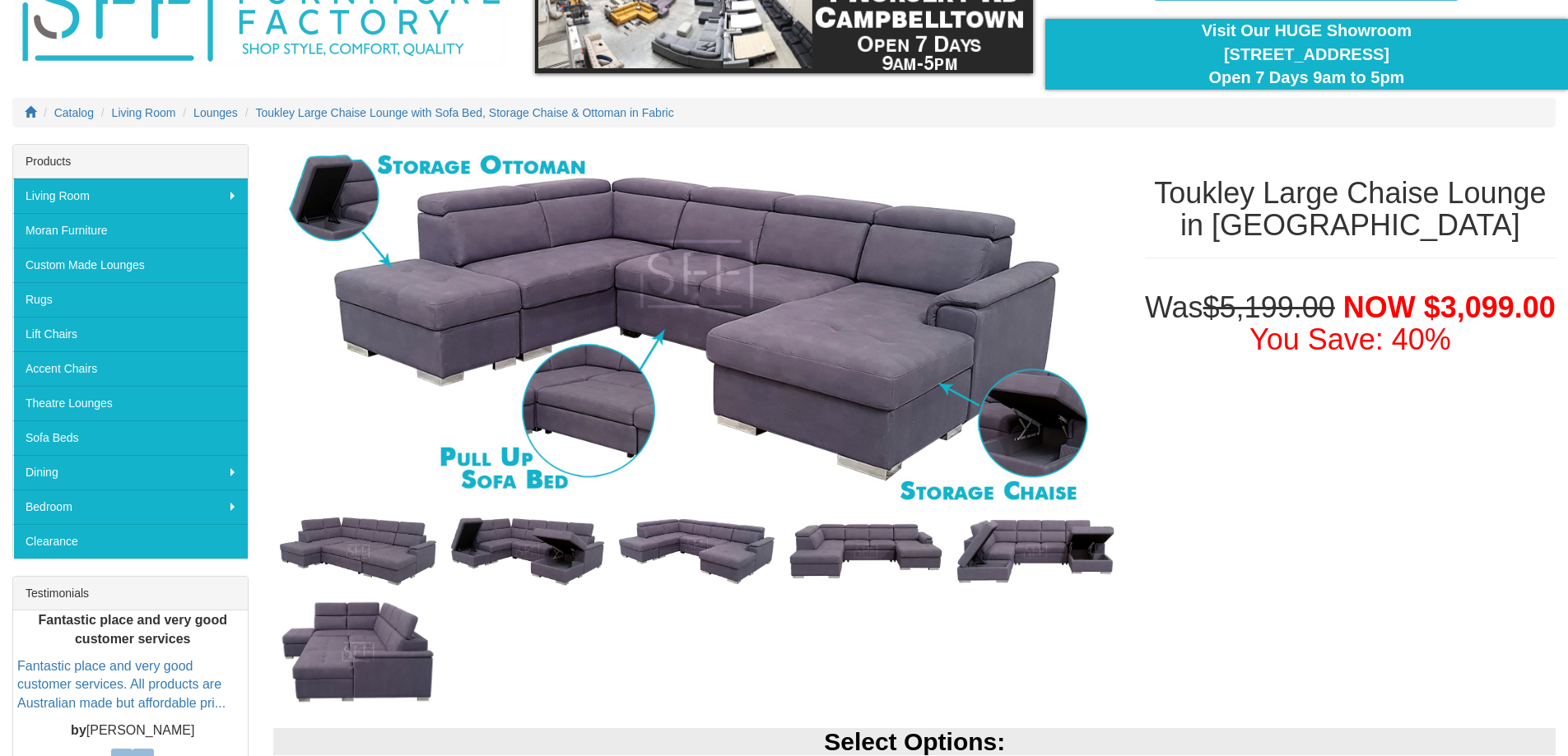
scroll to position [0, 0]
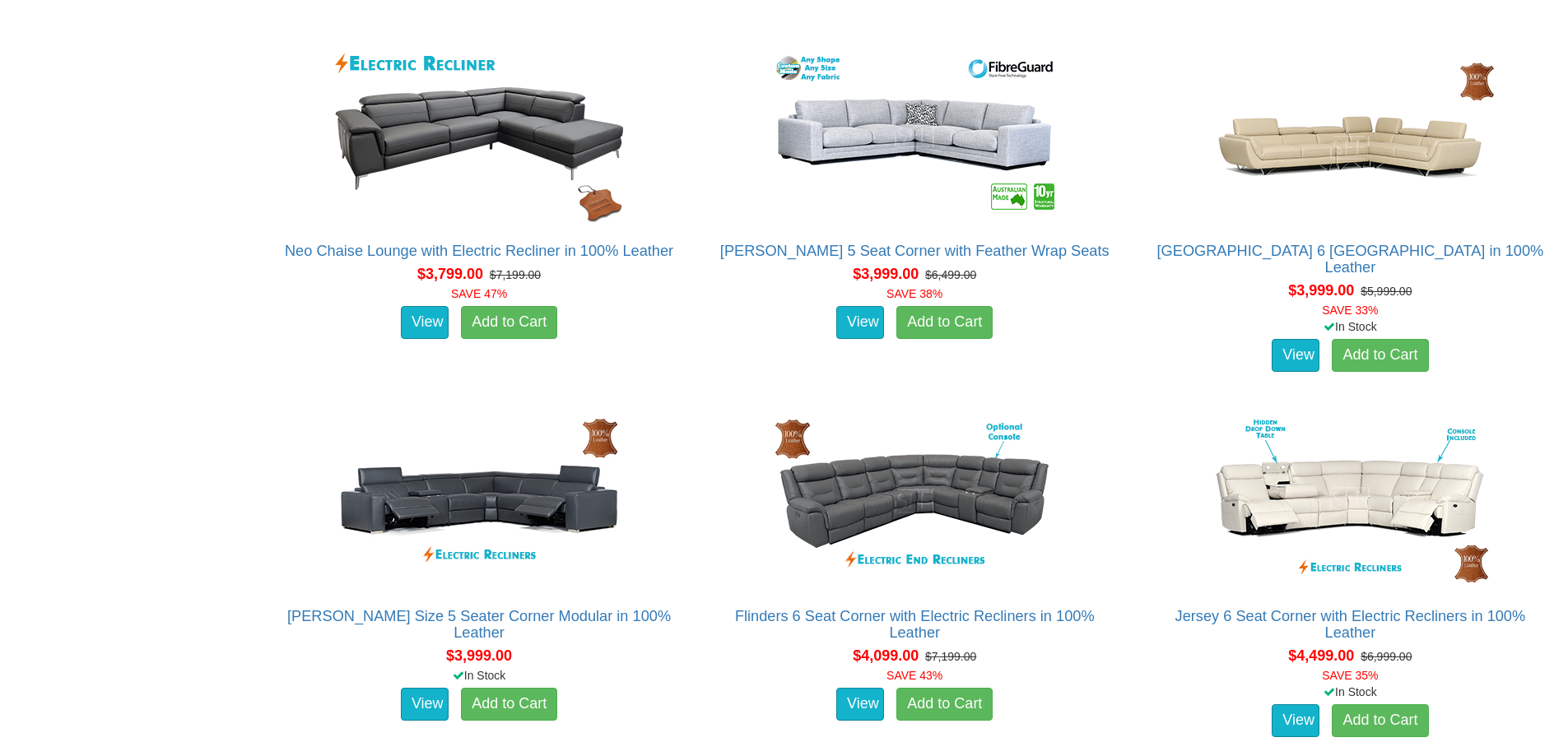
scroll to position [3511, 0]
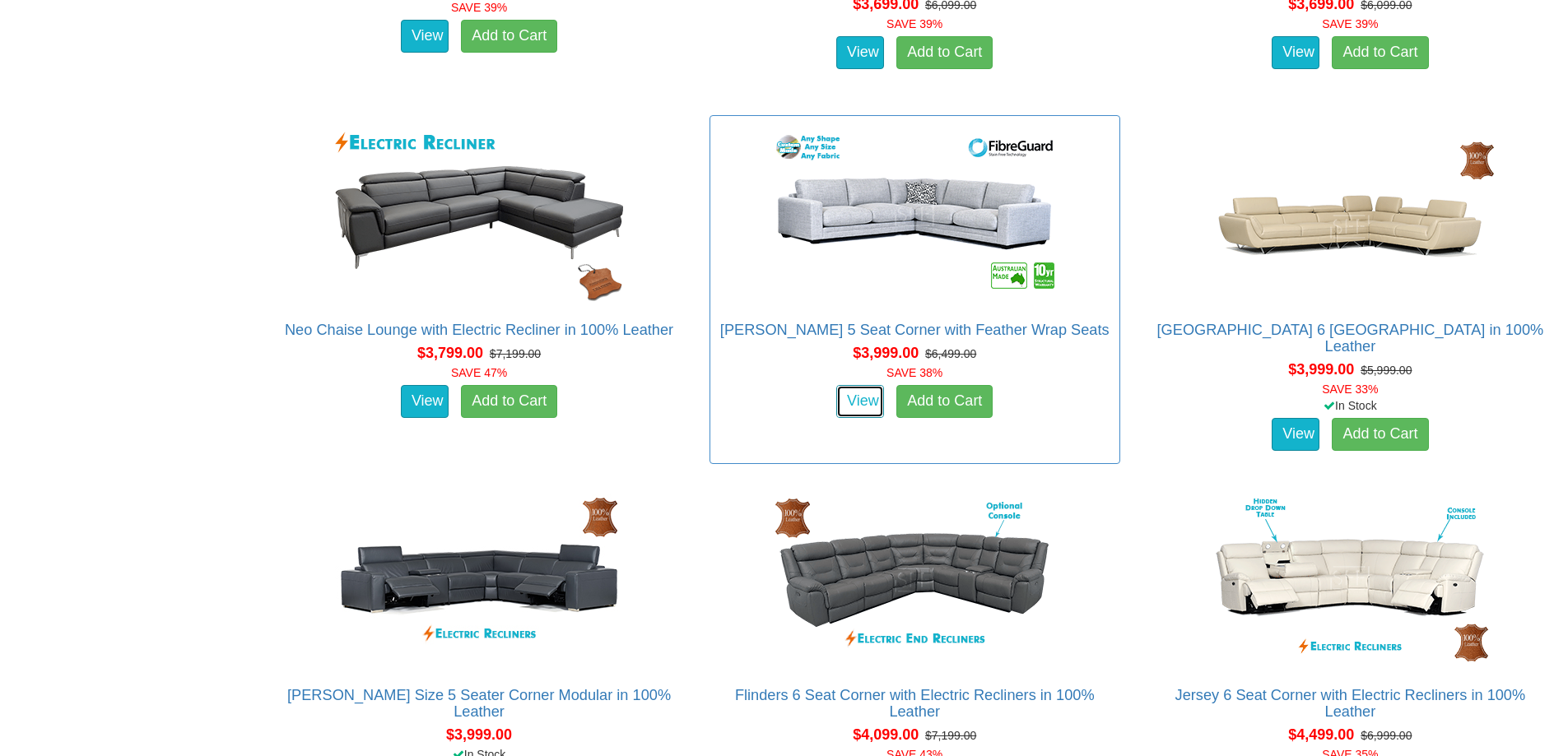
click at [850, 398] on link "View" at bounding box center [860, 402] width 48 height 33
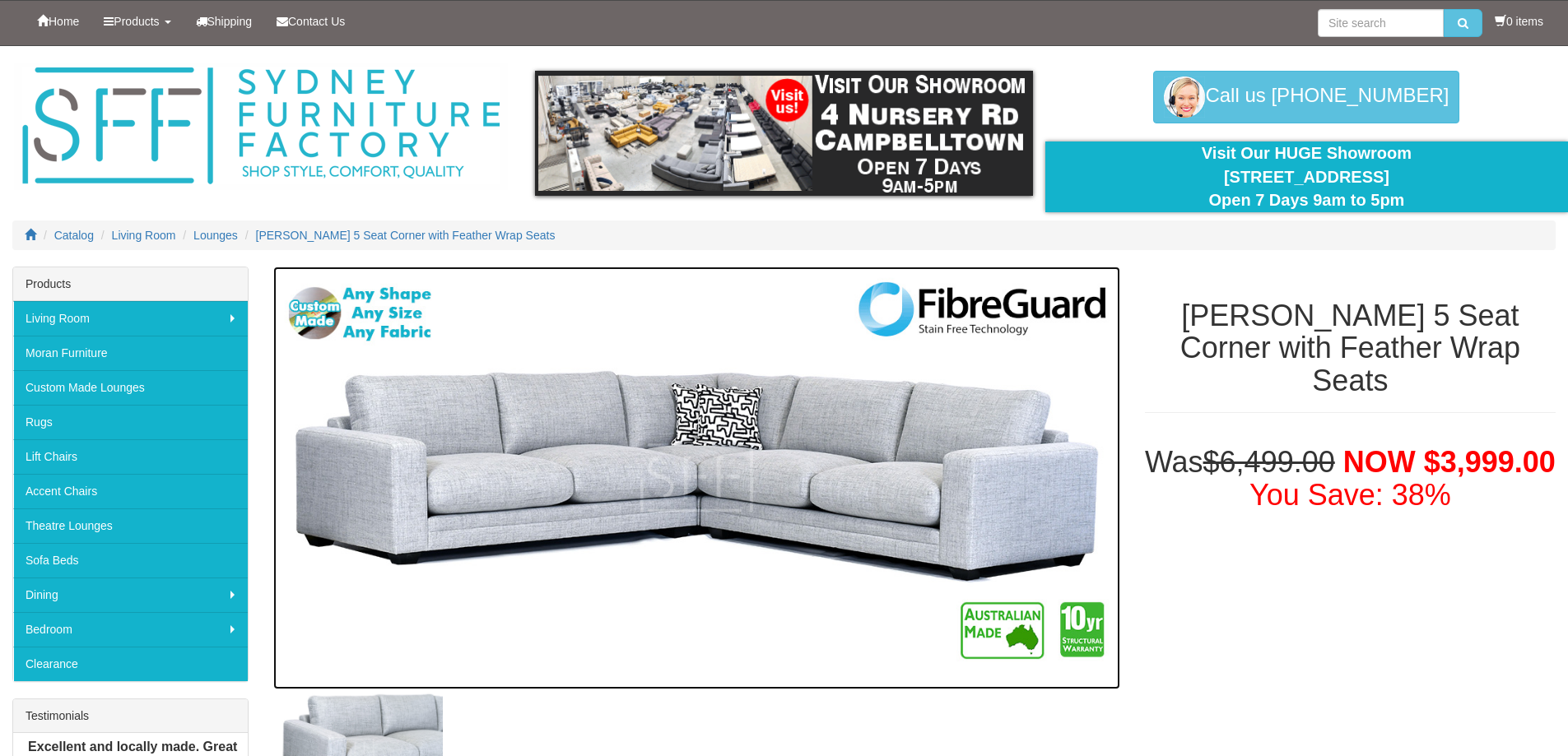
click at [325, 315] on img at bounding box center [697, 479] width 847 height 423
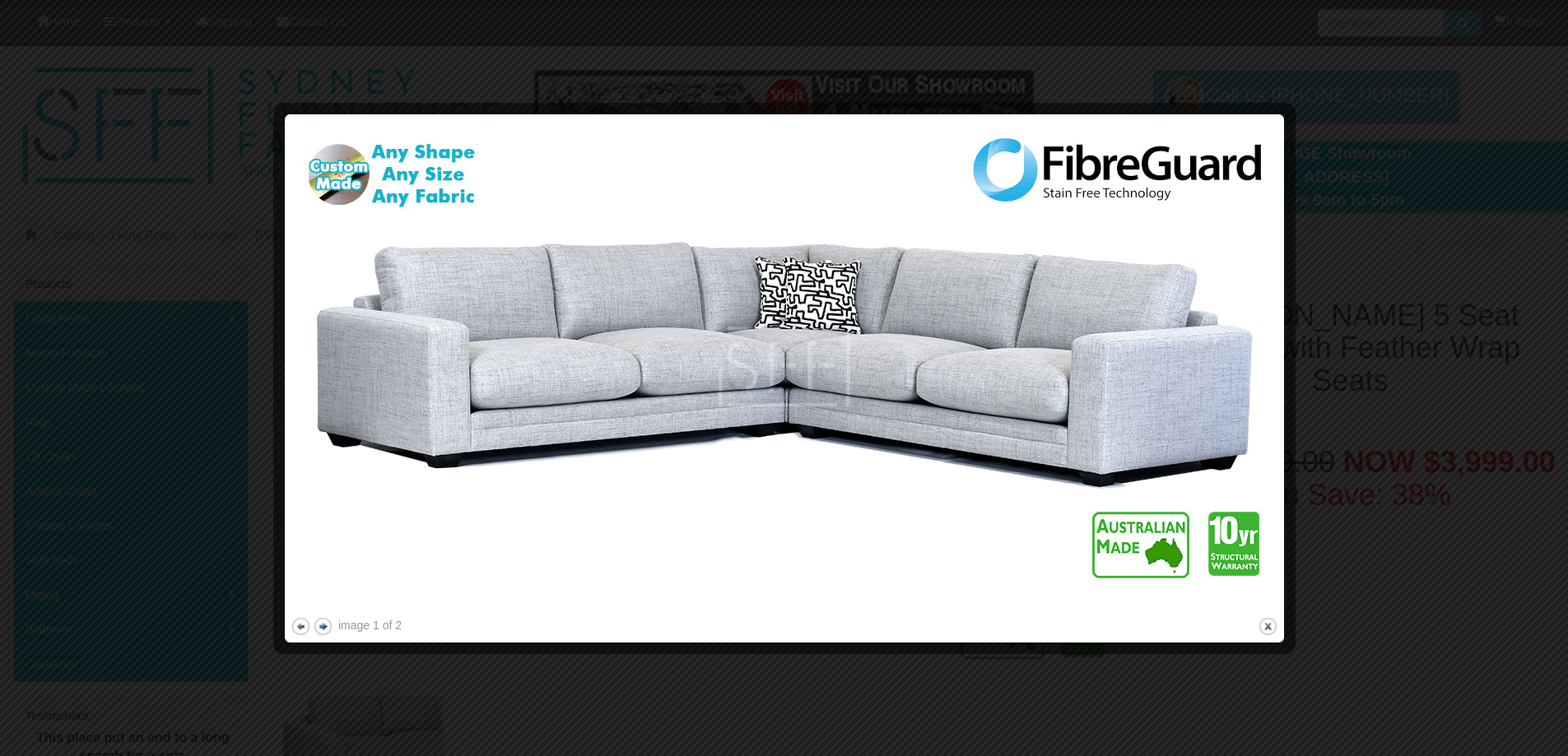
click at [326, 629] on button "next" at bounding box center [324, 627] width 21 height 21
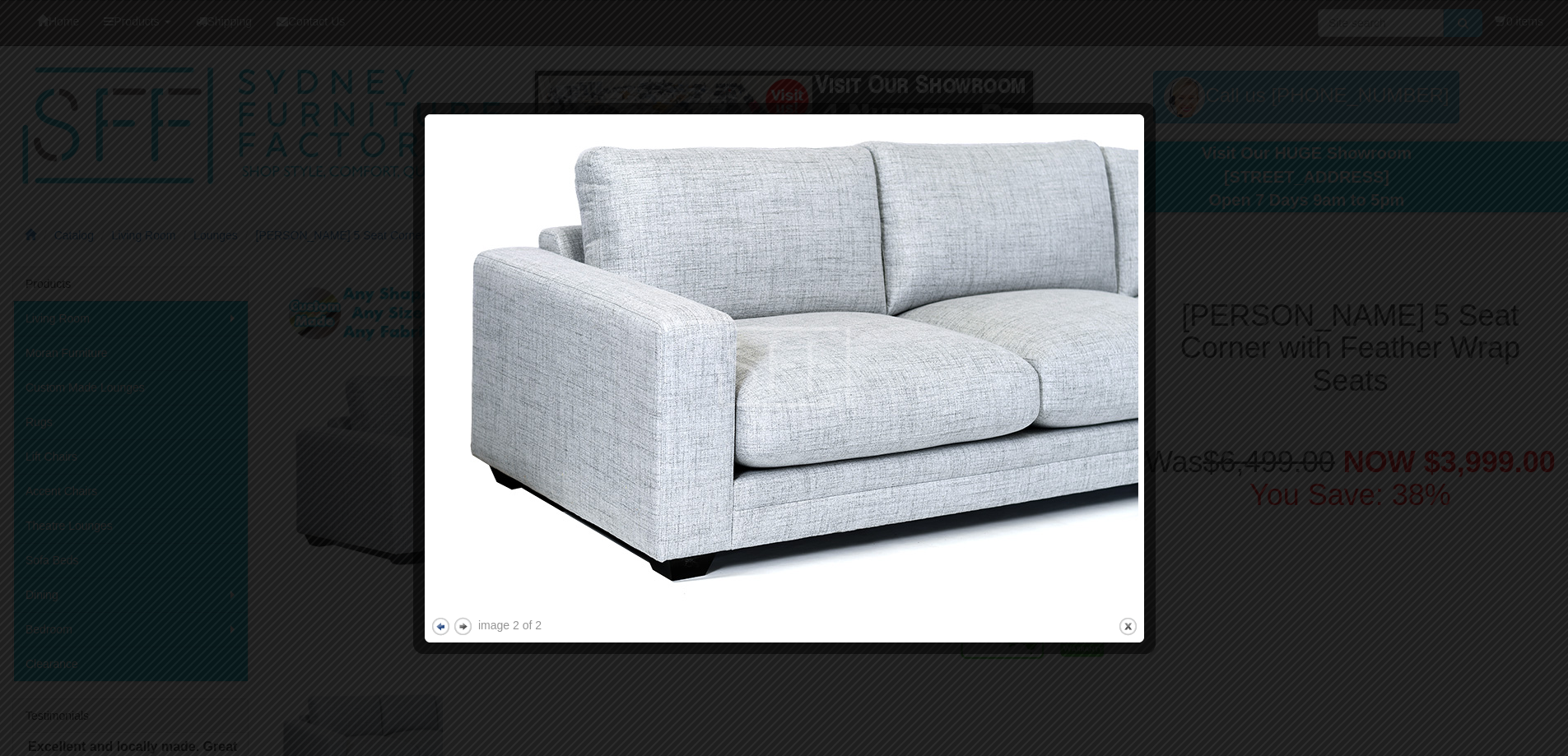
click at [443, 625] on button "previous" at bounding box center [441, 627] width 21 height 21
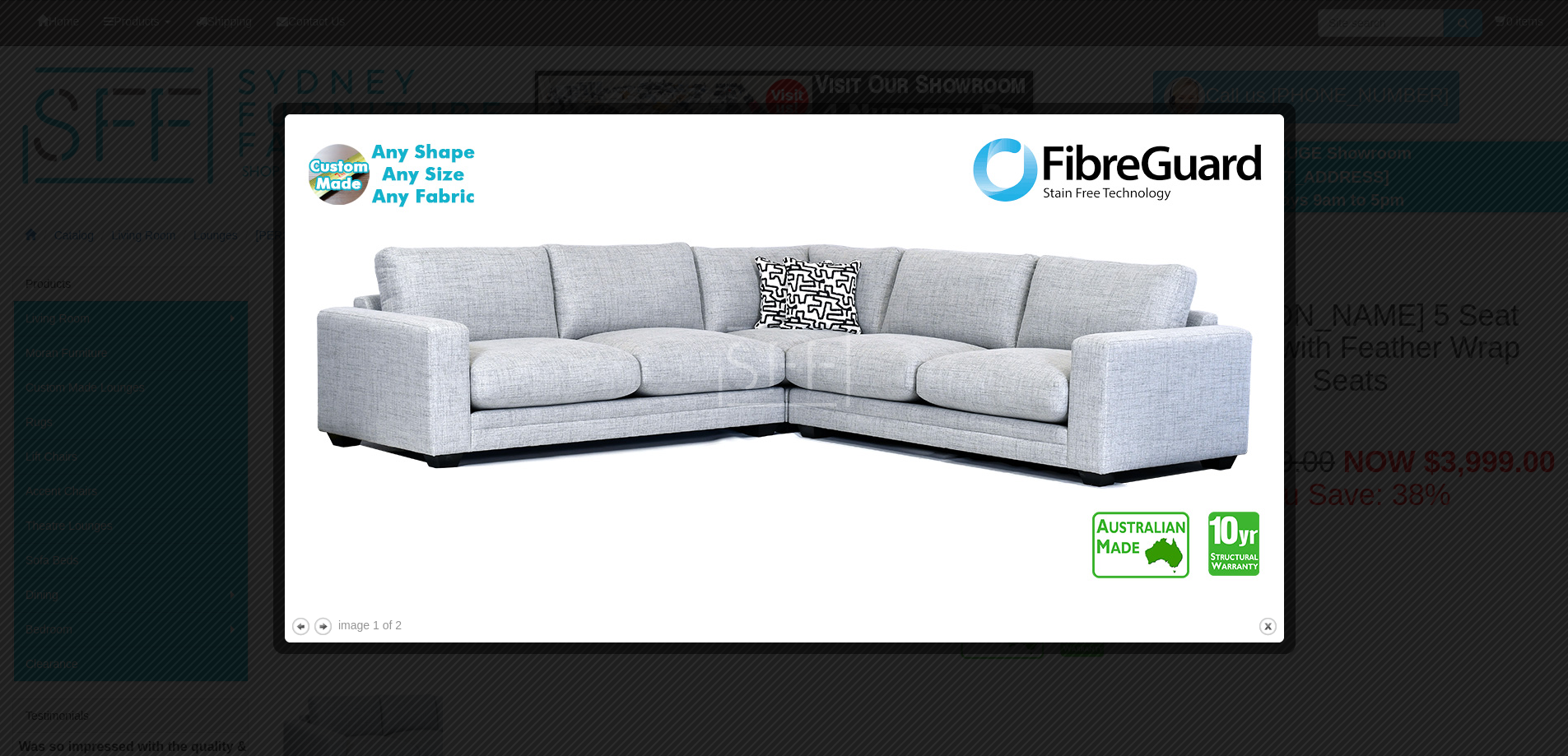
click at [424, 176] on img at bounding box center [784, 367] width 988 height 494
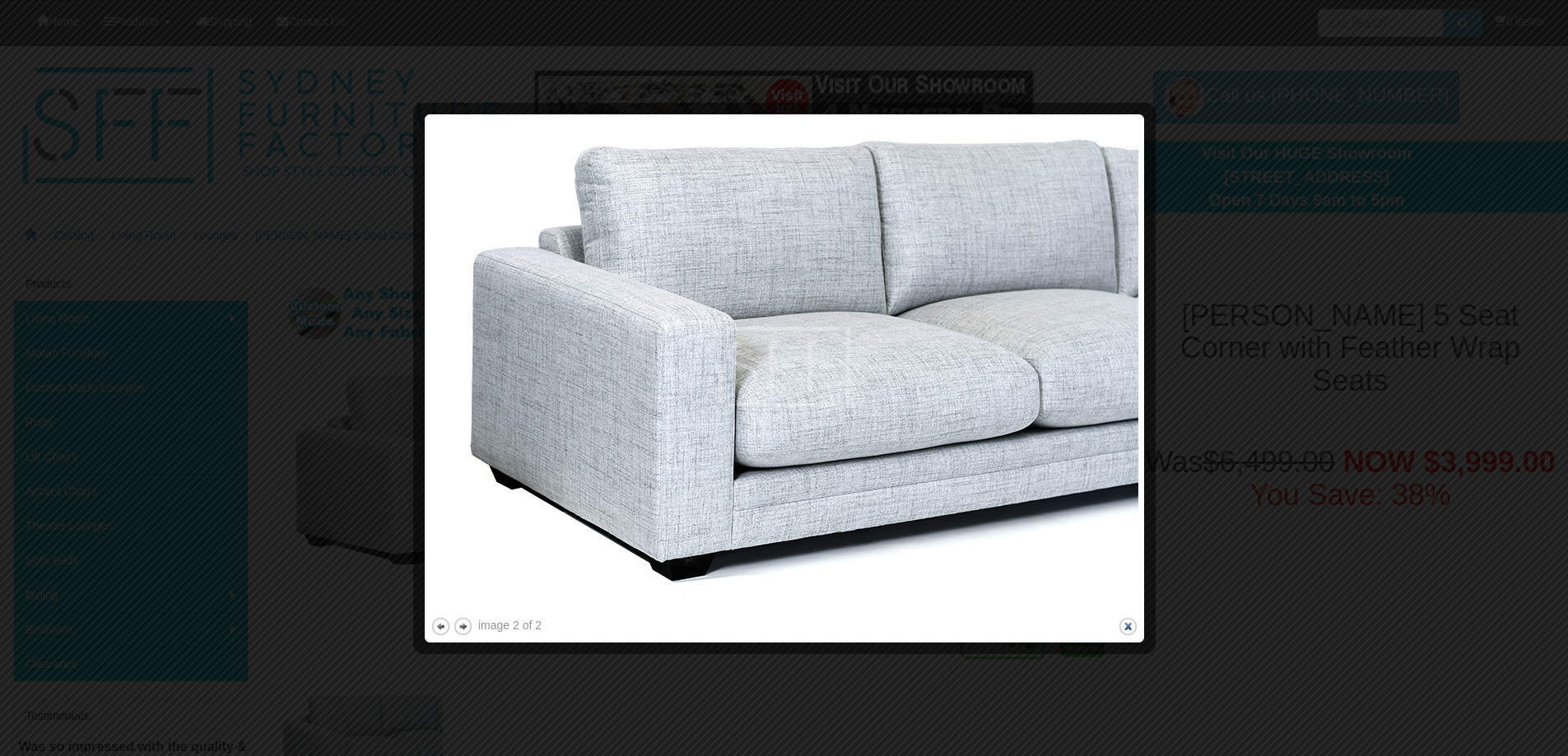
click at [1126, 626] on button "close" at bounding box center [1129, 627] width 21 height 21
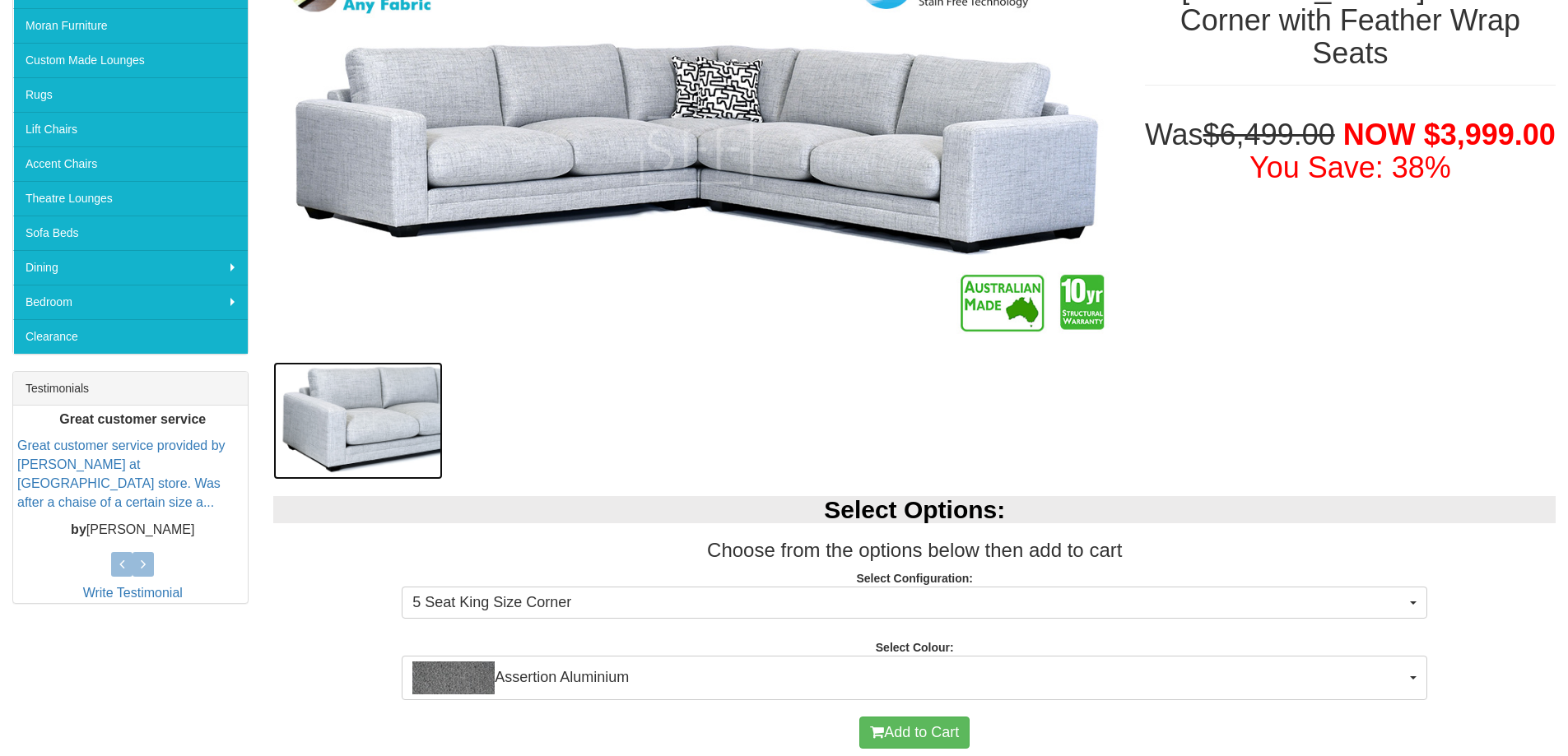
scroll to position [298, 0]
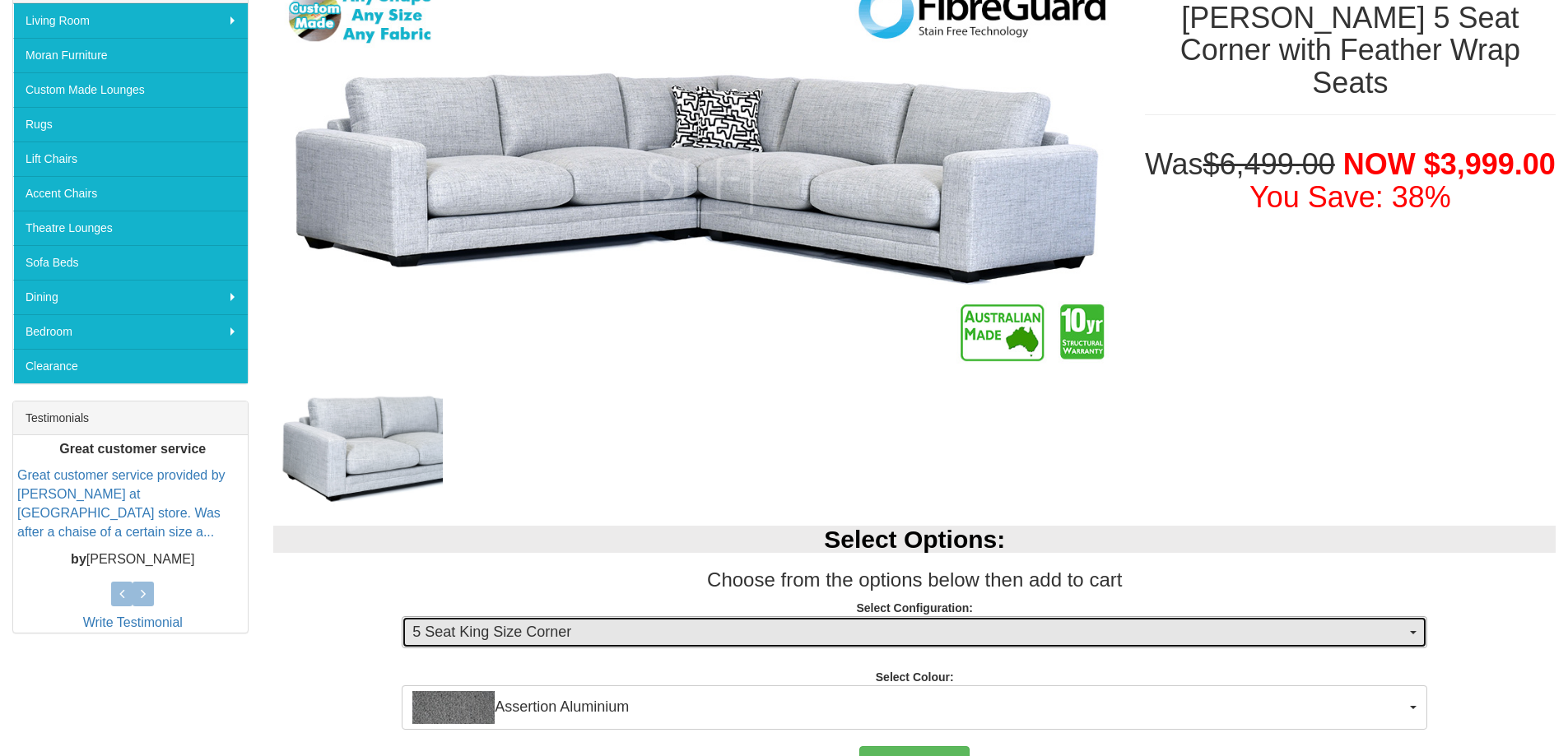
click at [1412, 630] on button "5 Seat King Size Corner" at bounding box center [914, 633] width 1026 height 33
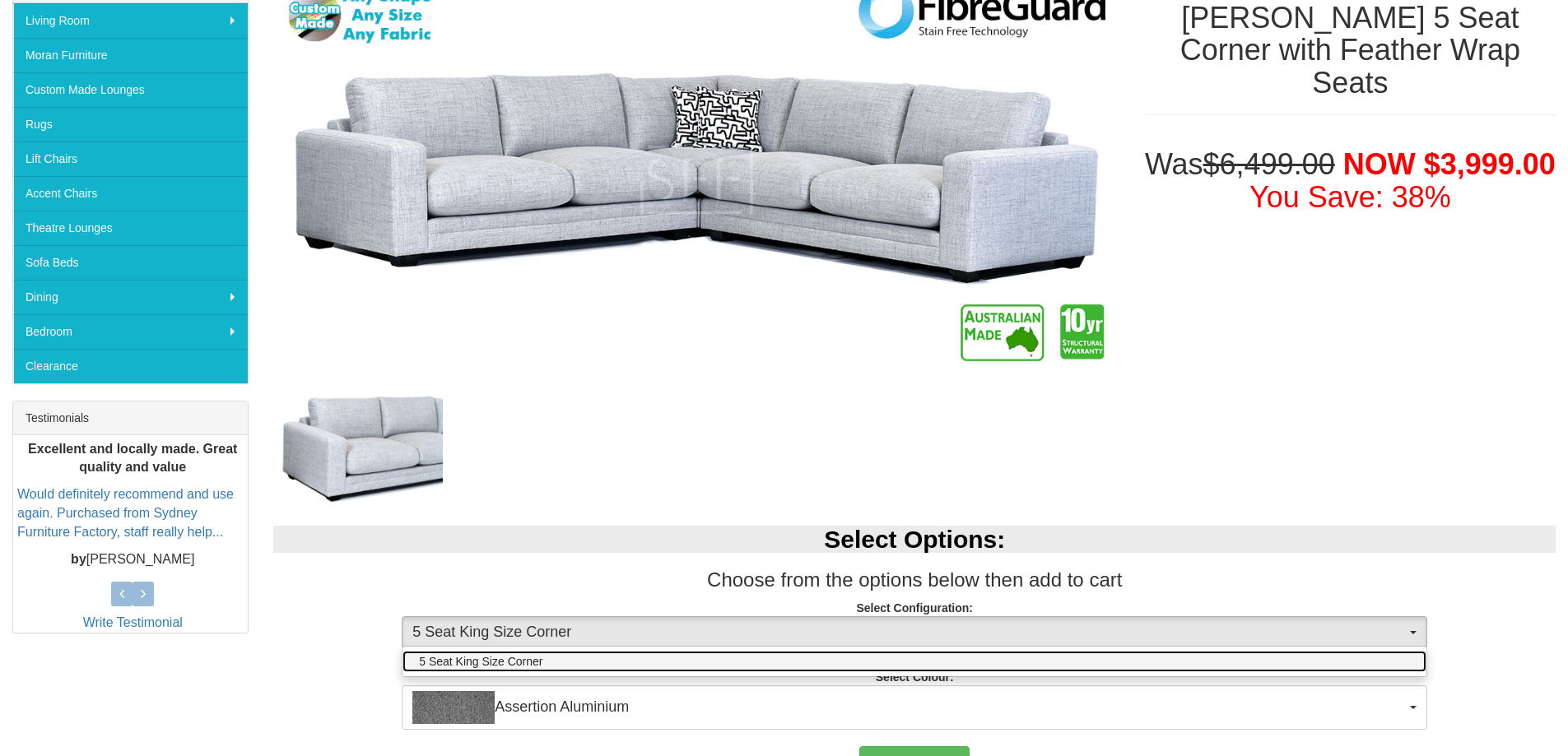
click at [1176, 656] on link "5 Seat King Size Corner" at bounding box center [914, 661] width 1024 height 22
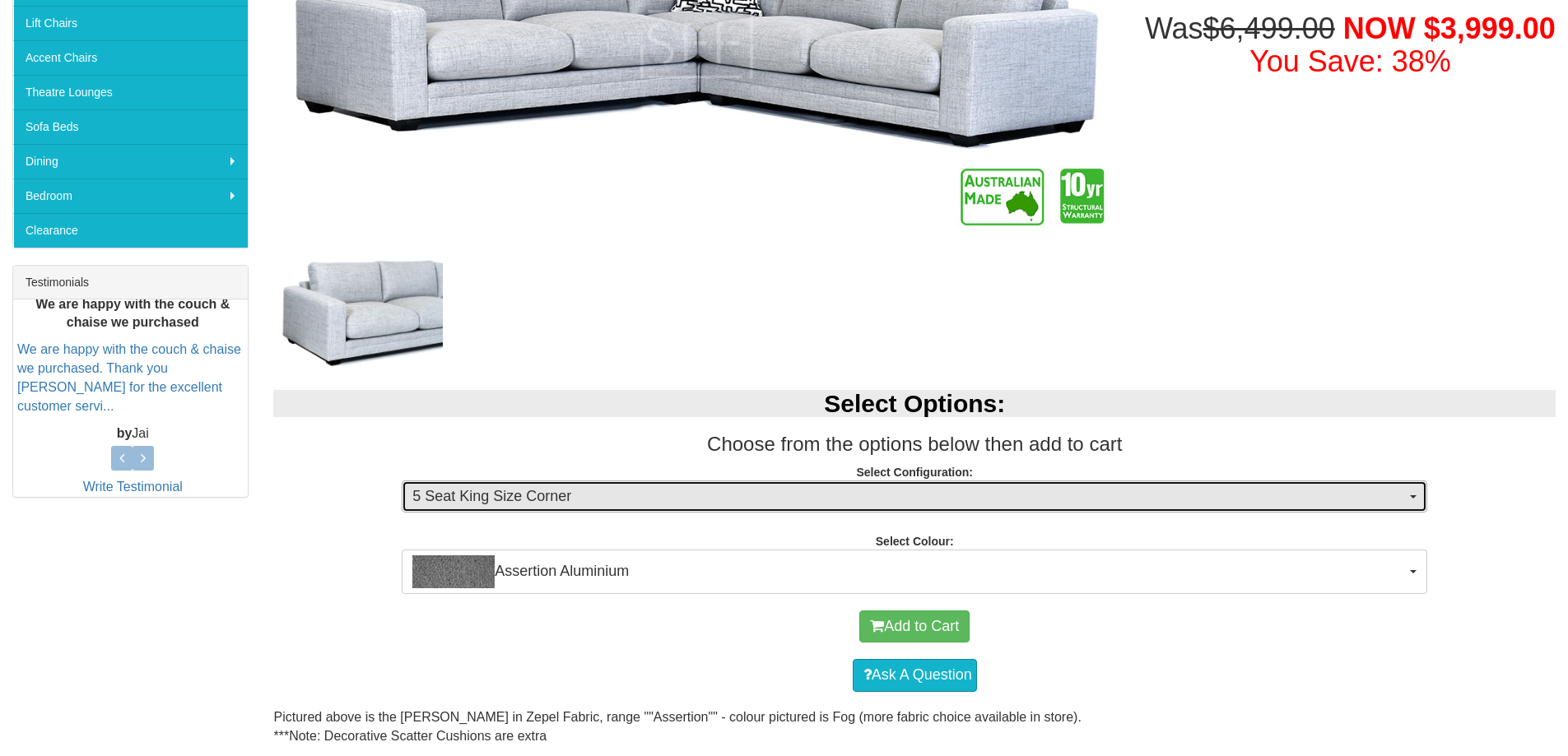
scroll to position [463, 0]
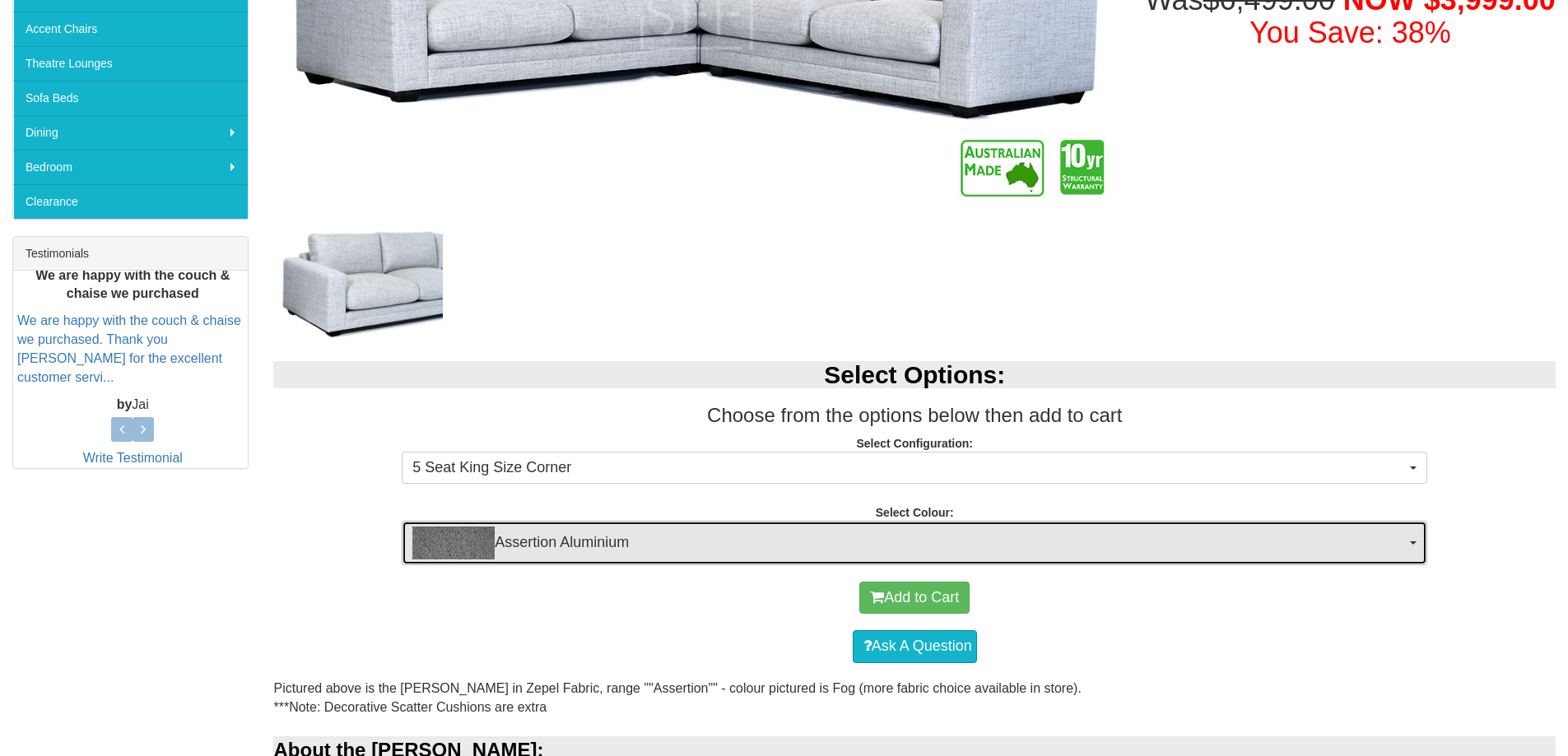
click at [1410, 548] on button "Assertion Aluminium" at bounding box center [914, 543] width 1026 height 44
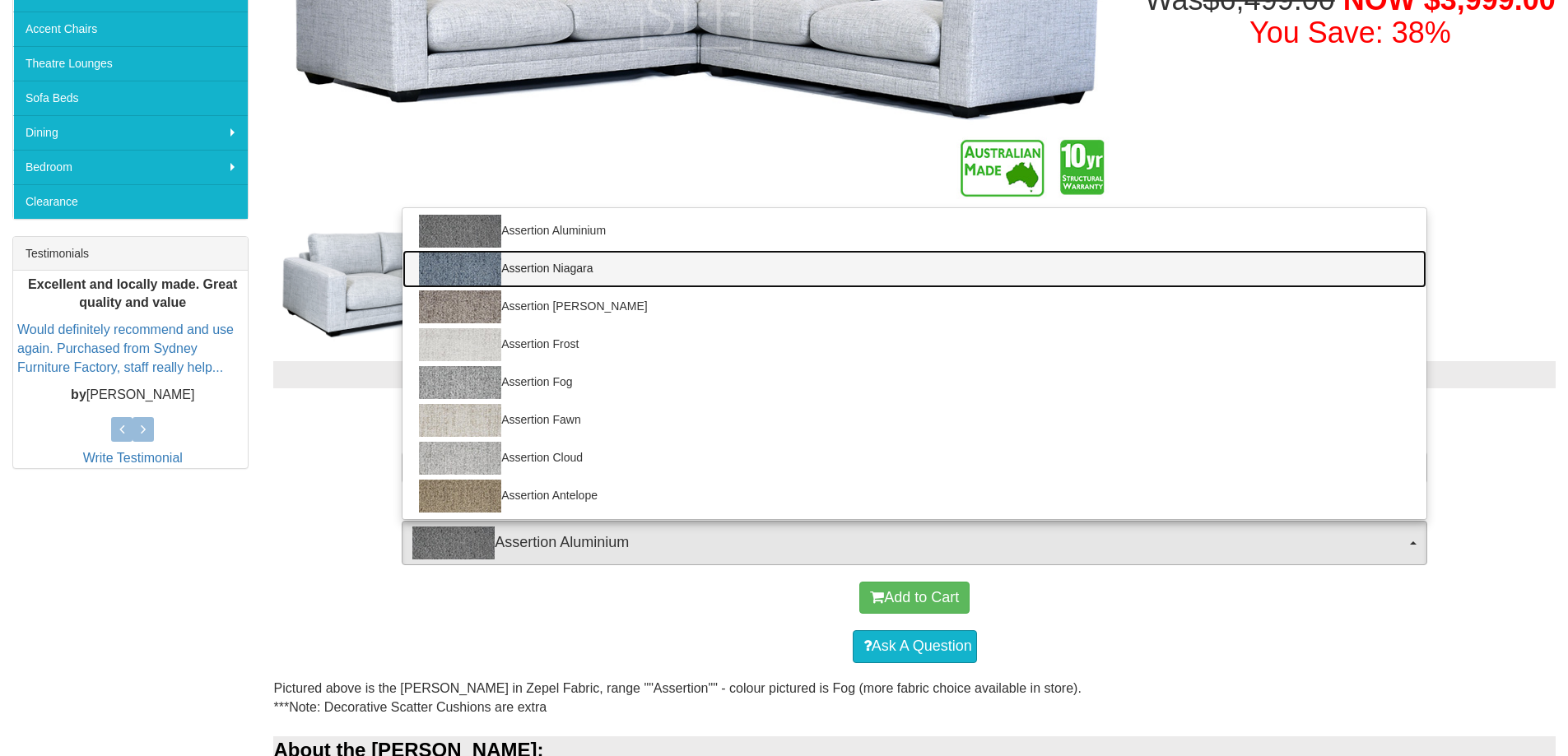
click at [589, 265] on link "Assertion Niagara" at bounding box center [914, 269] width 1024 height 38
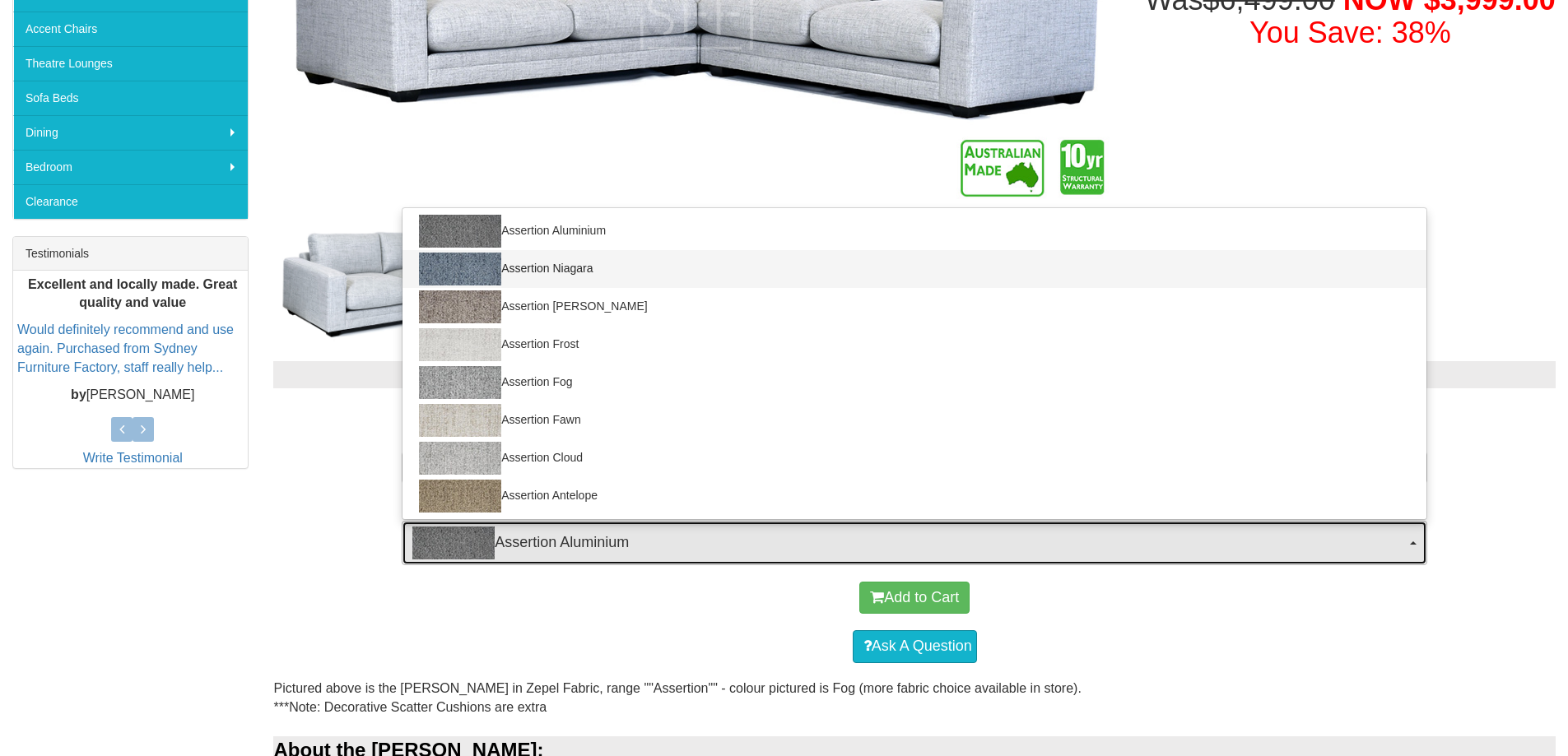
select select "1982"
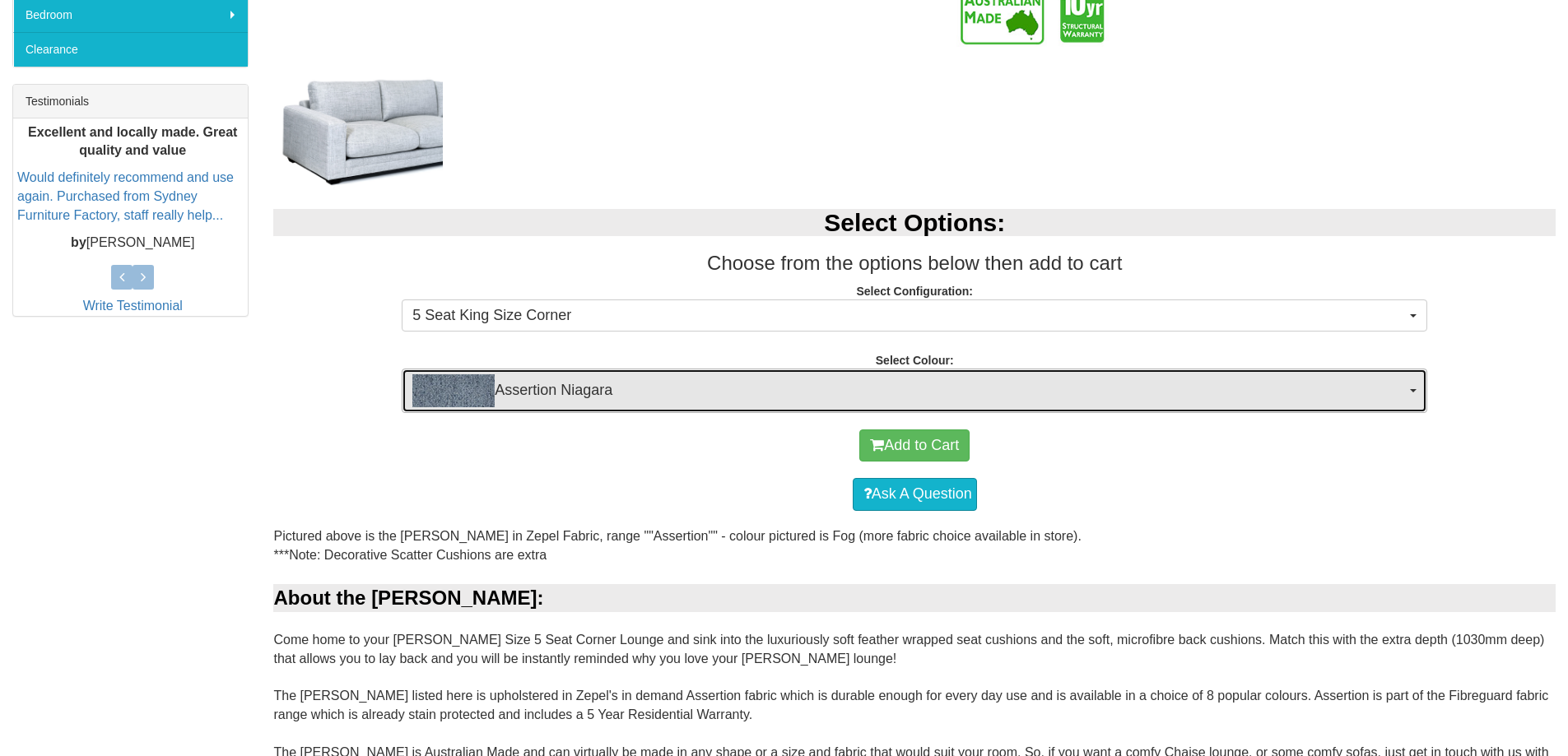
scroll to position [627, 0]
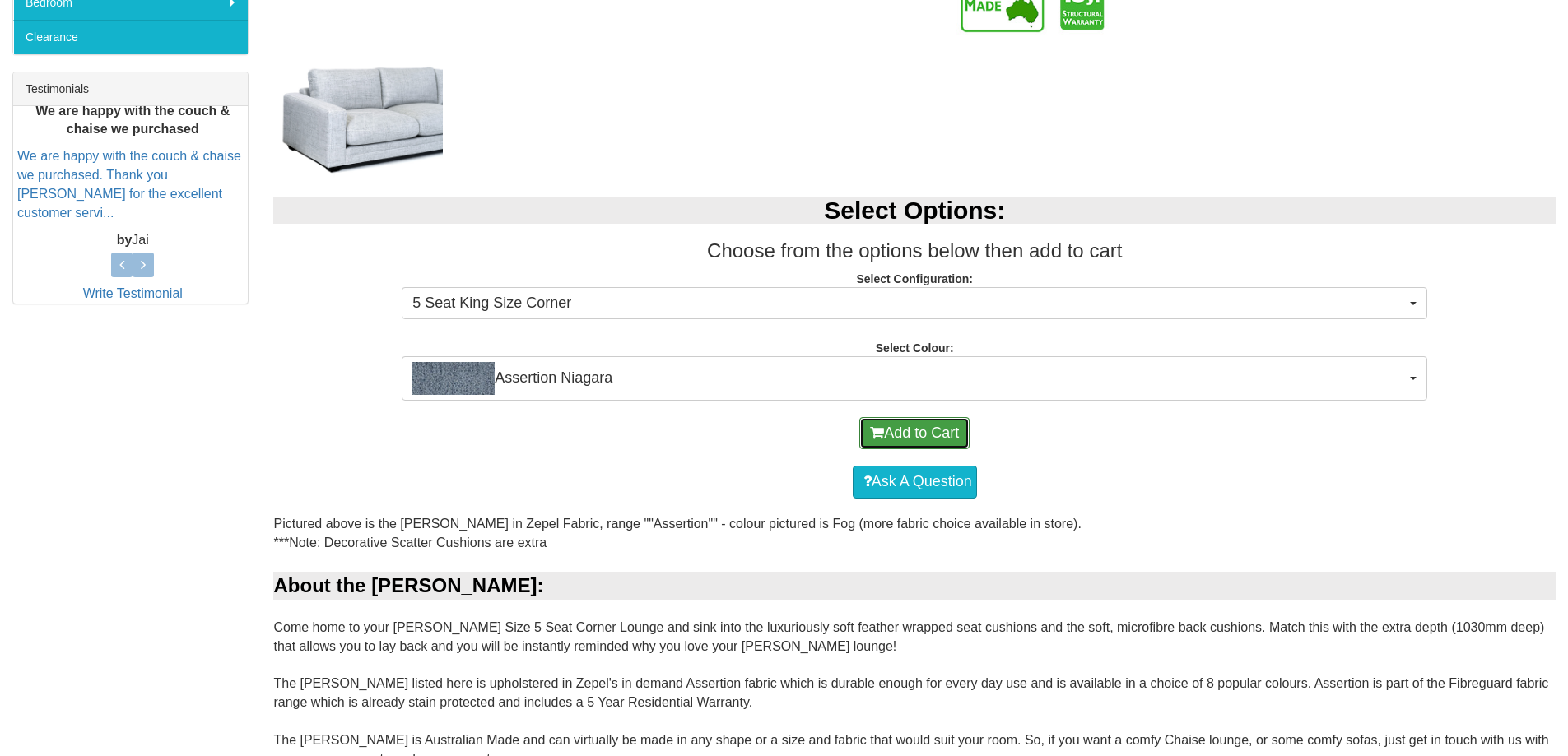
click at [928, 434] on button "Add to Cart" at bounding box center [914, 433] width 110 height 33
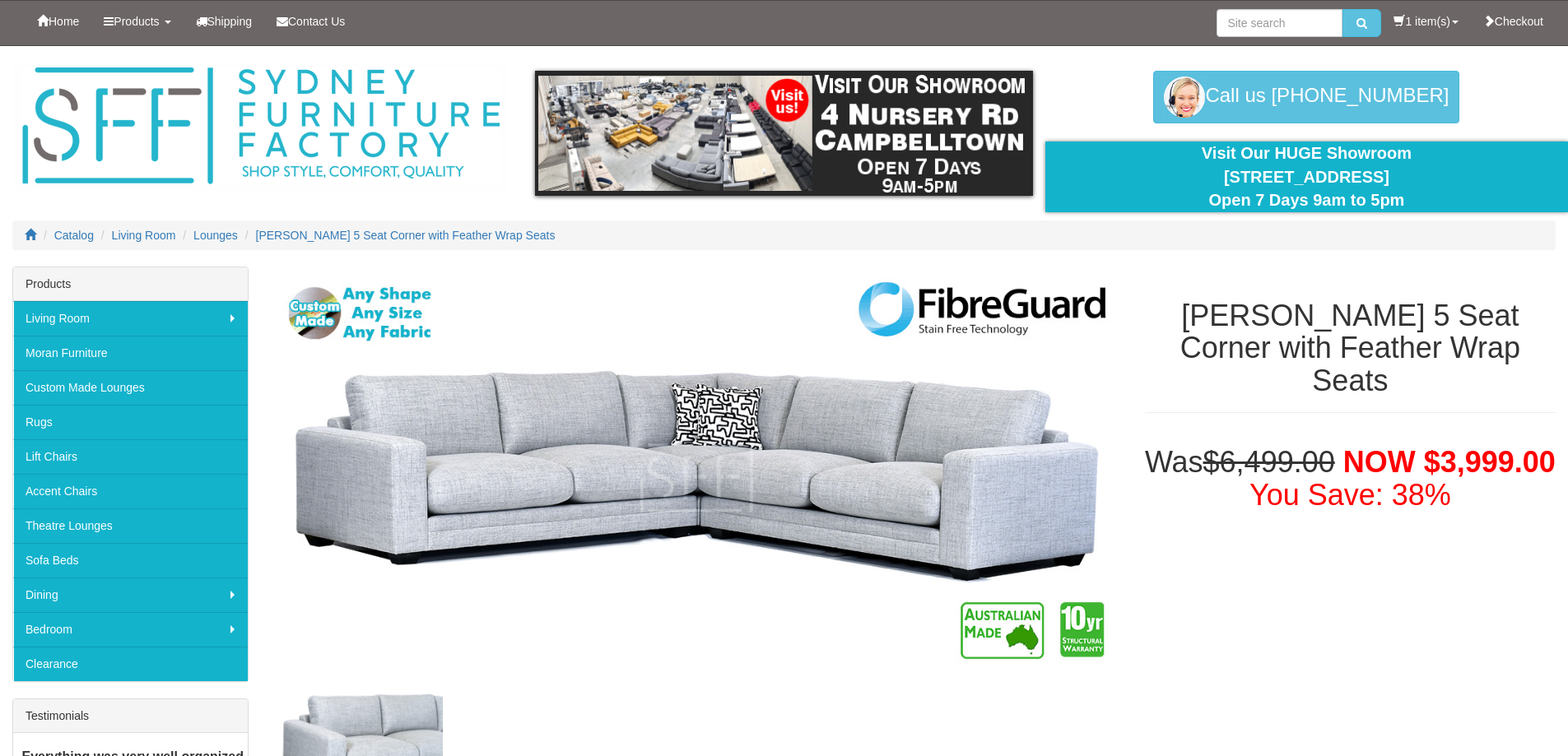
select select "1982"
click at [123, 386] on link "Custom Made Lounges" at bounding box center [130, 387] width 234 height 35
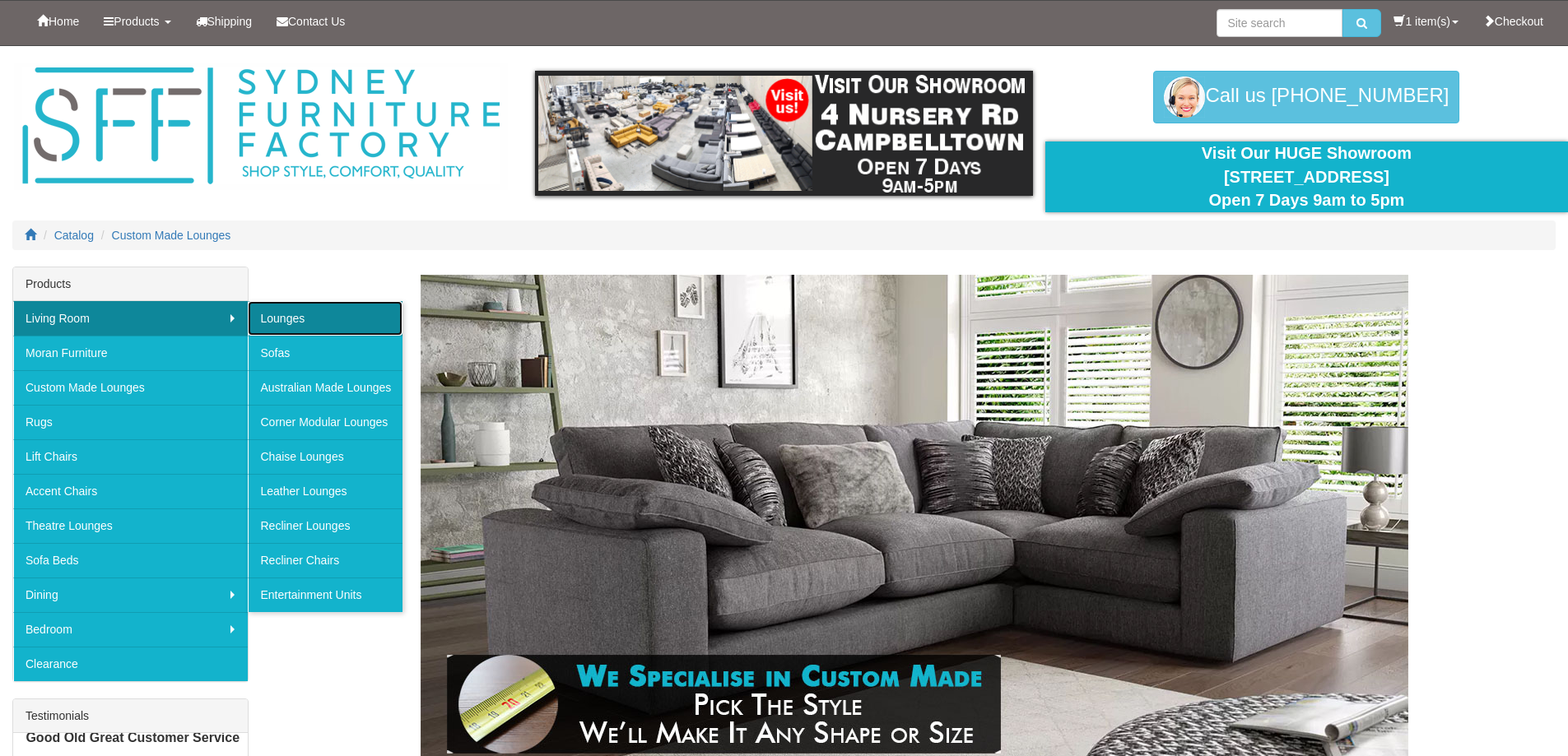
click at [332, 316] on link "Lounges" at bounding box center [325, 318] width 155 height 35
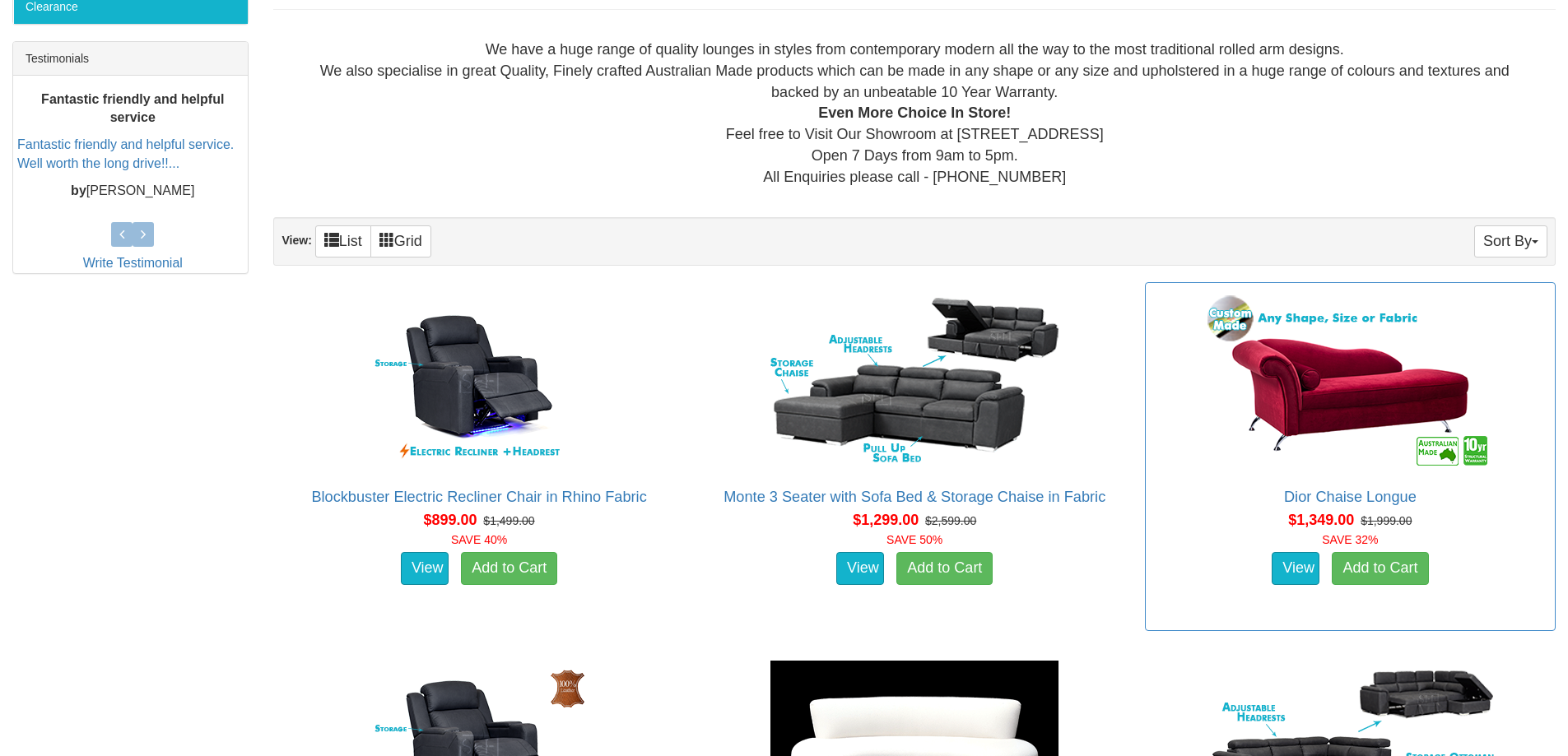
scroll to position [658, 0]
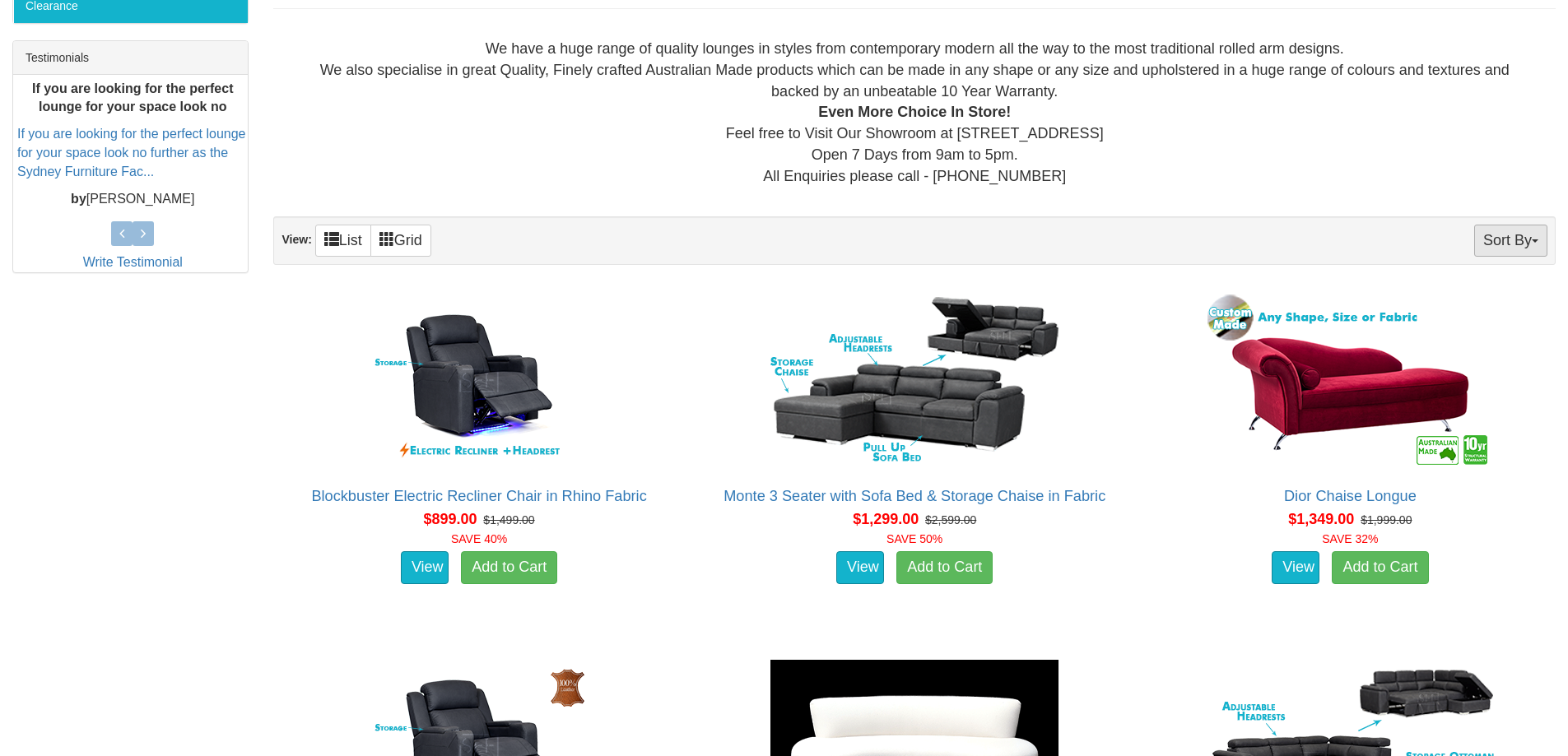
click at [1536, 240] on span "button" at bounding box center [1535, 242] width 7 height 4
click at [1464, 276] on link "Product Name" at bounding box center [1481, 274] width 130 height 22
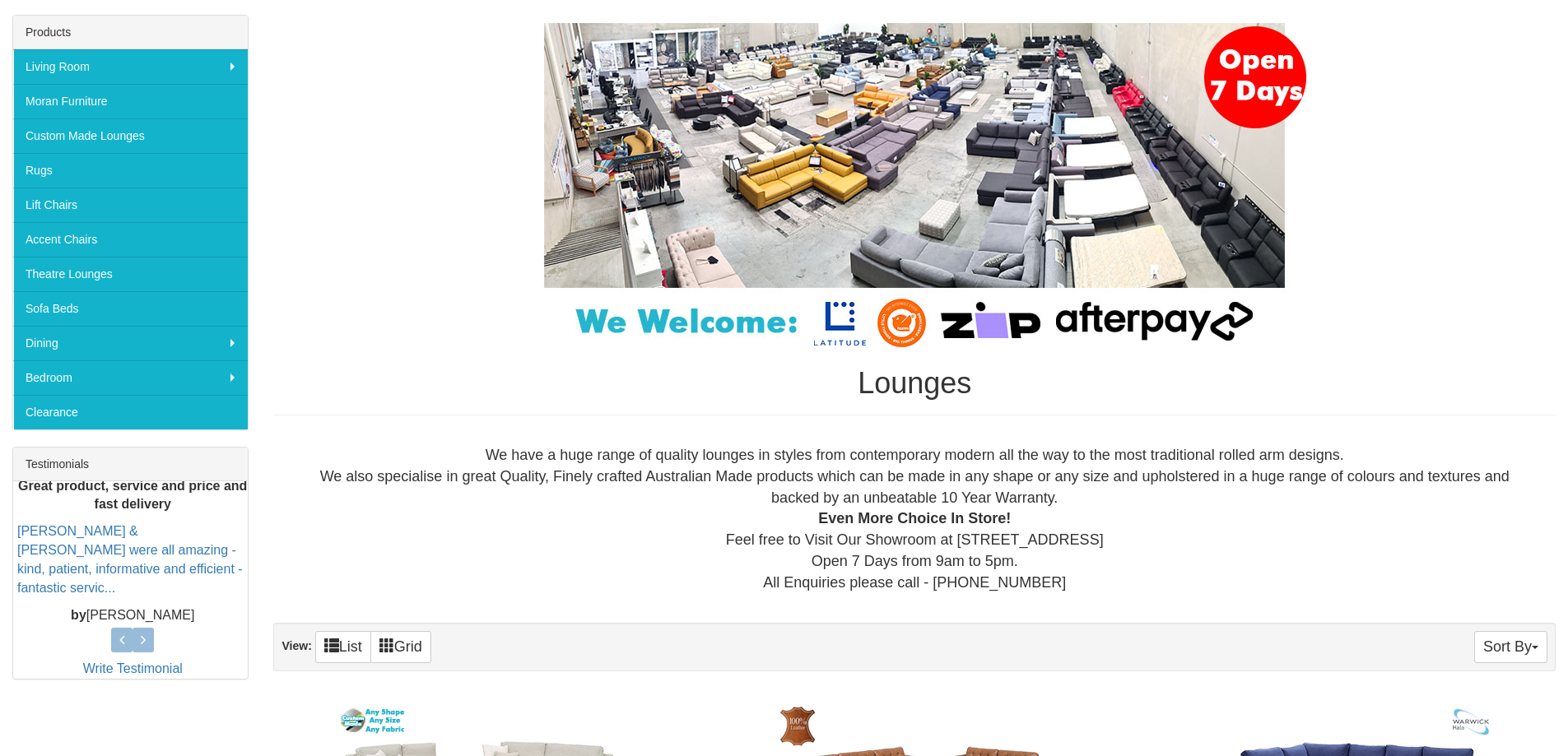
scroll to position [412, 0]
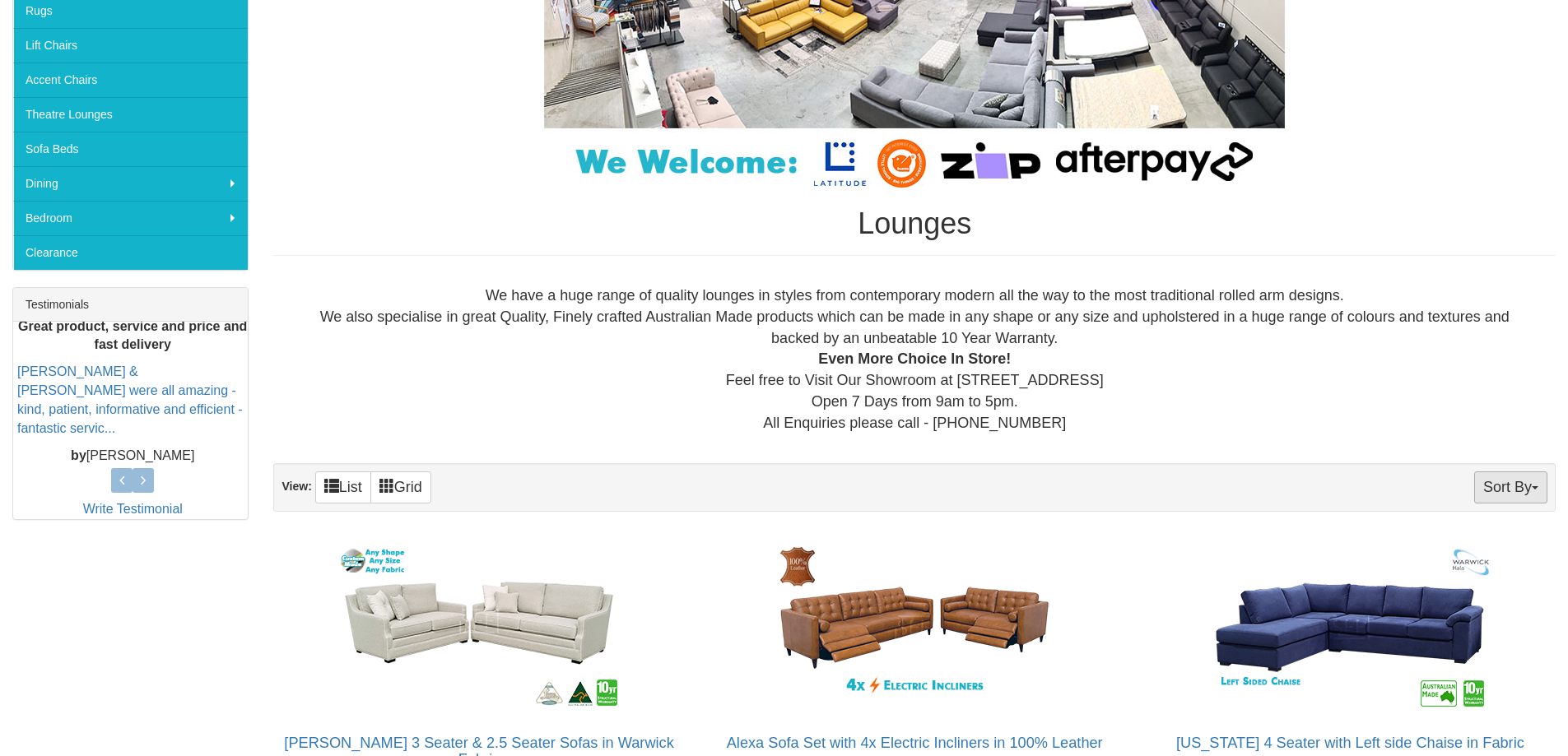
click at [1534, 489] on span "button" at bounding box center [1535, 488] width 7 height 4
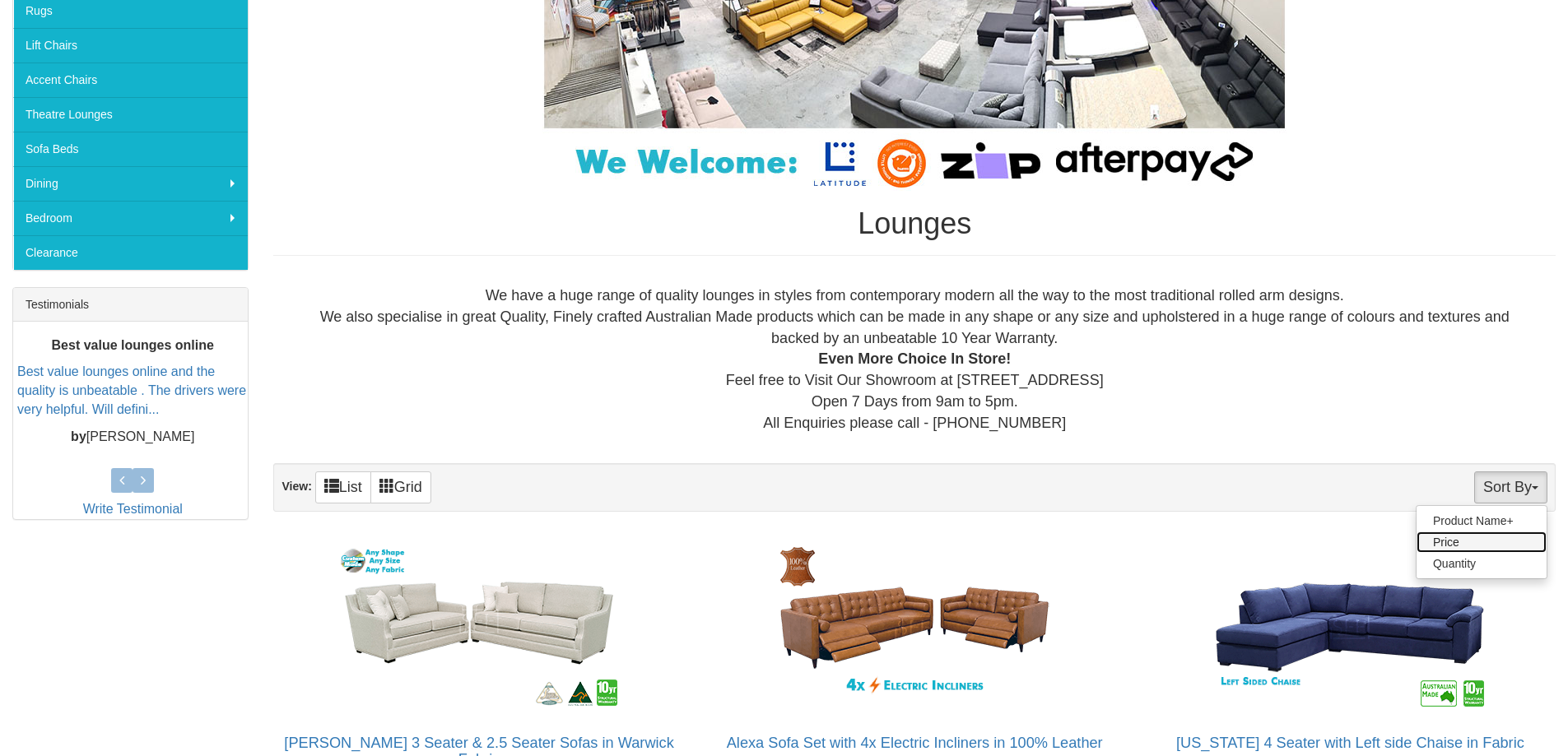
click at [1445, 538] on link "Price" at bounding box center [1481, 542] width 130 height 22
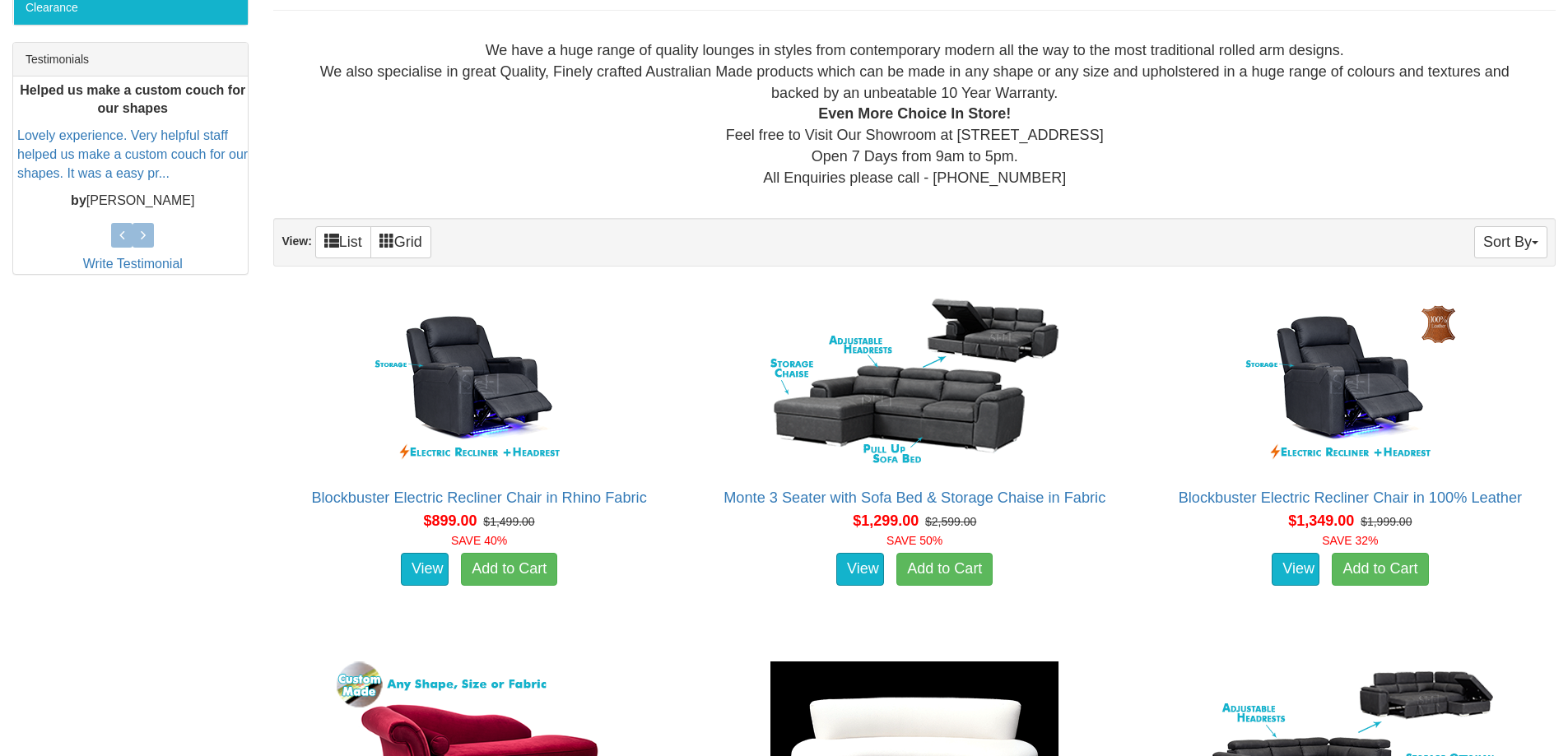
scroll to position [658, 0]
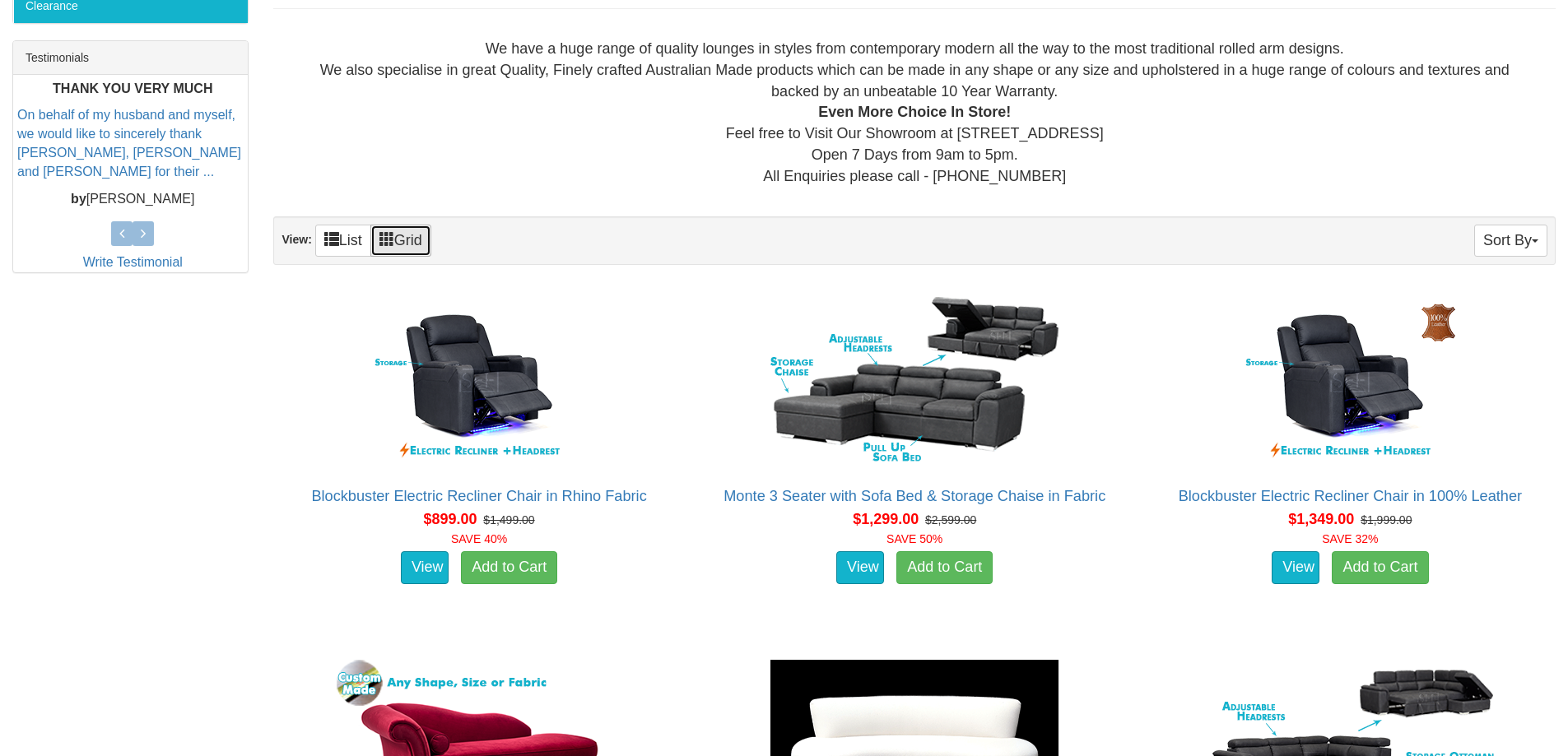
click at [393, 234] on span at bounding box center [388, 239] width 15 height 15
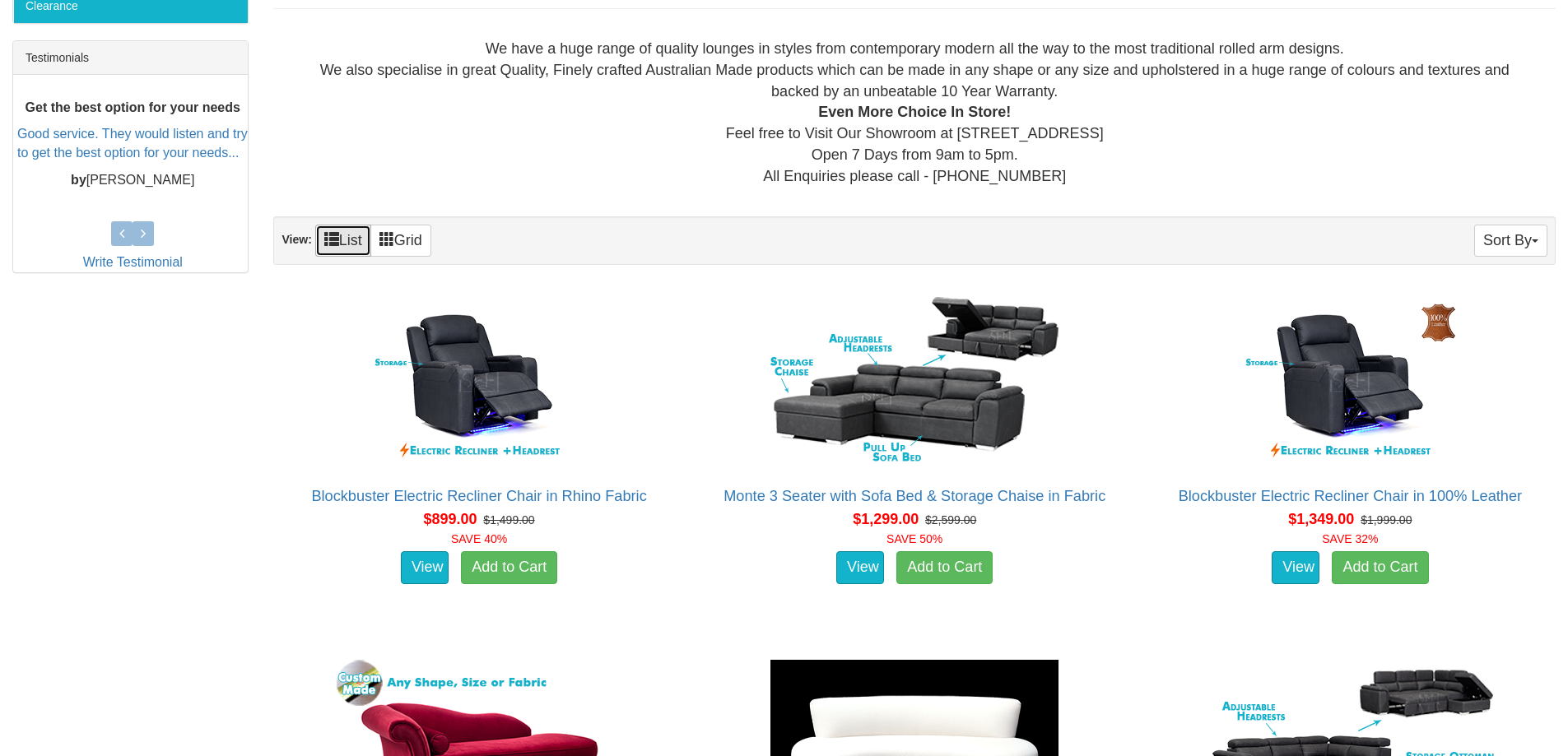
click at [356, 237] on link "List" at bounding box center [343, 241] width 56 height 32
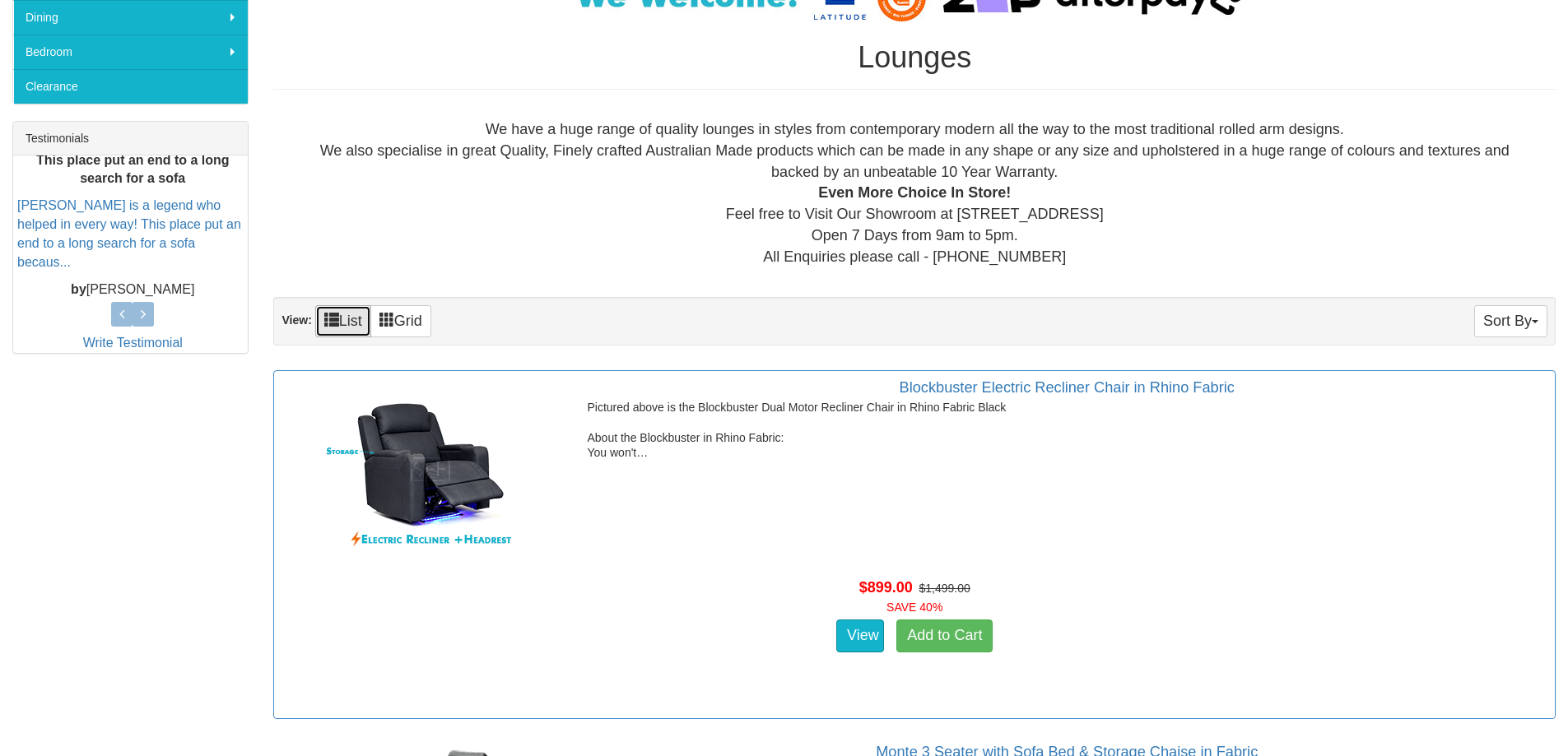
scroll to position [576, 0]
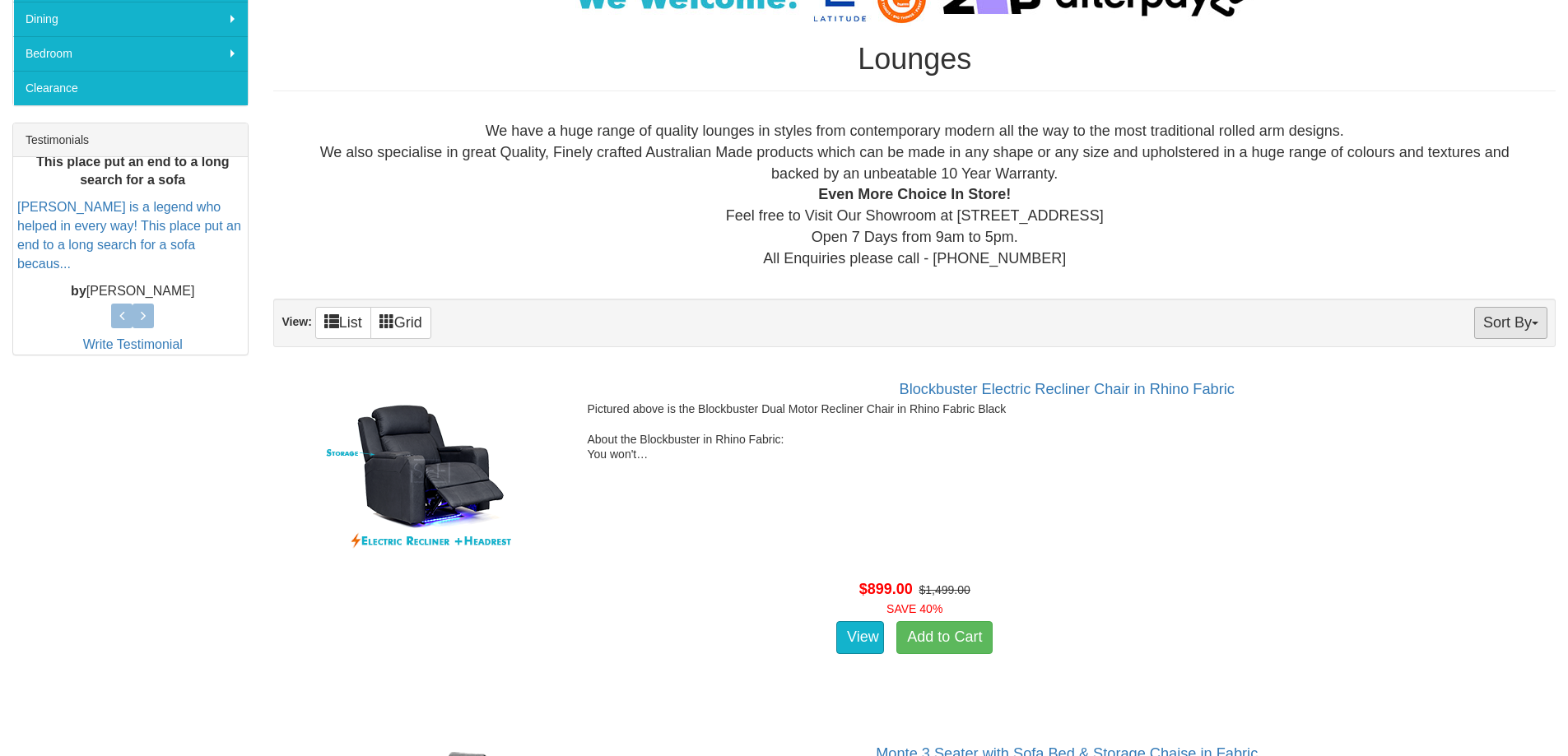
click at [1534, 322] on span "button" at bounding box center [1535, 323] width 7 height 4
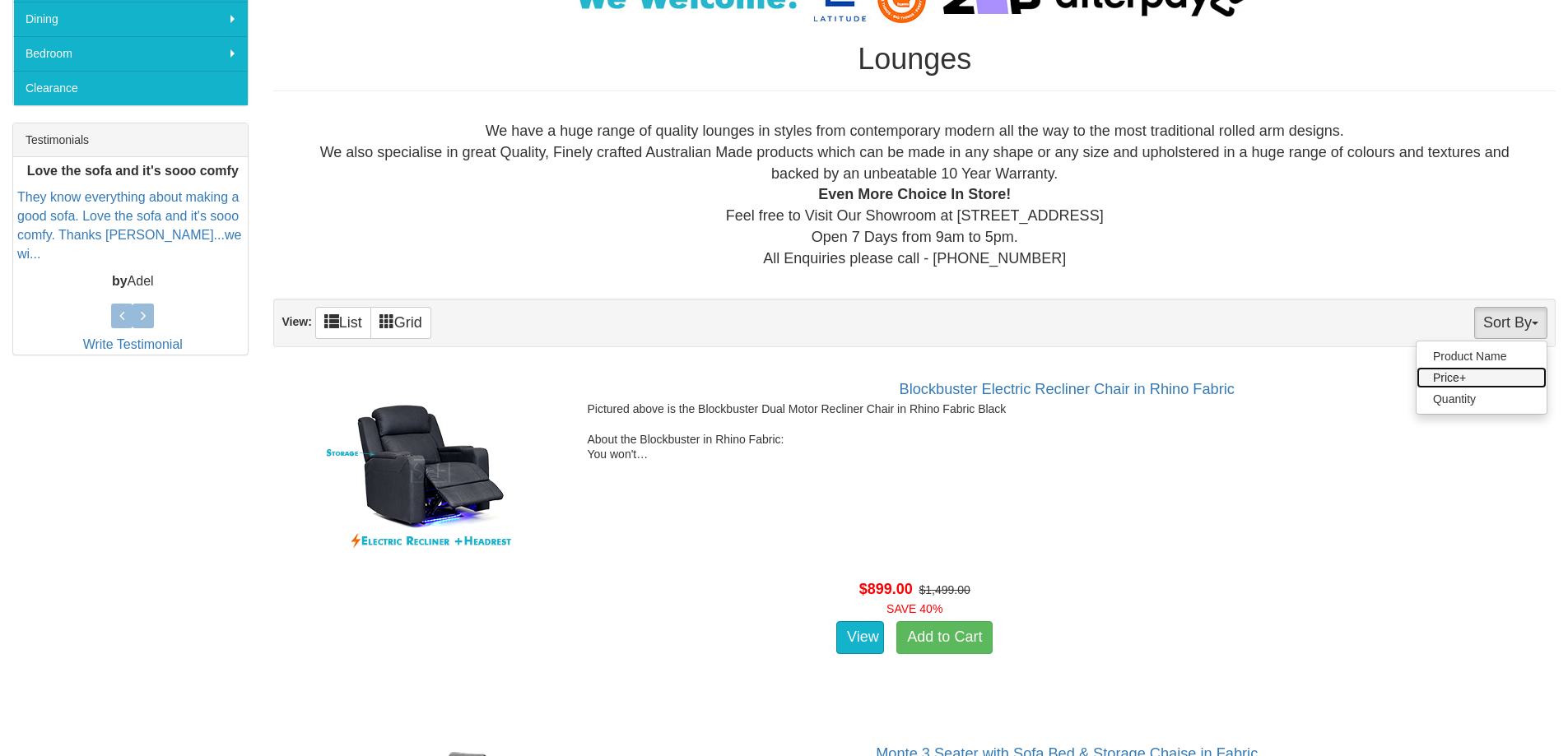
click at [1465, 377] on link "Price+" at bounding box center [1481, 377] width 130 height 22
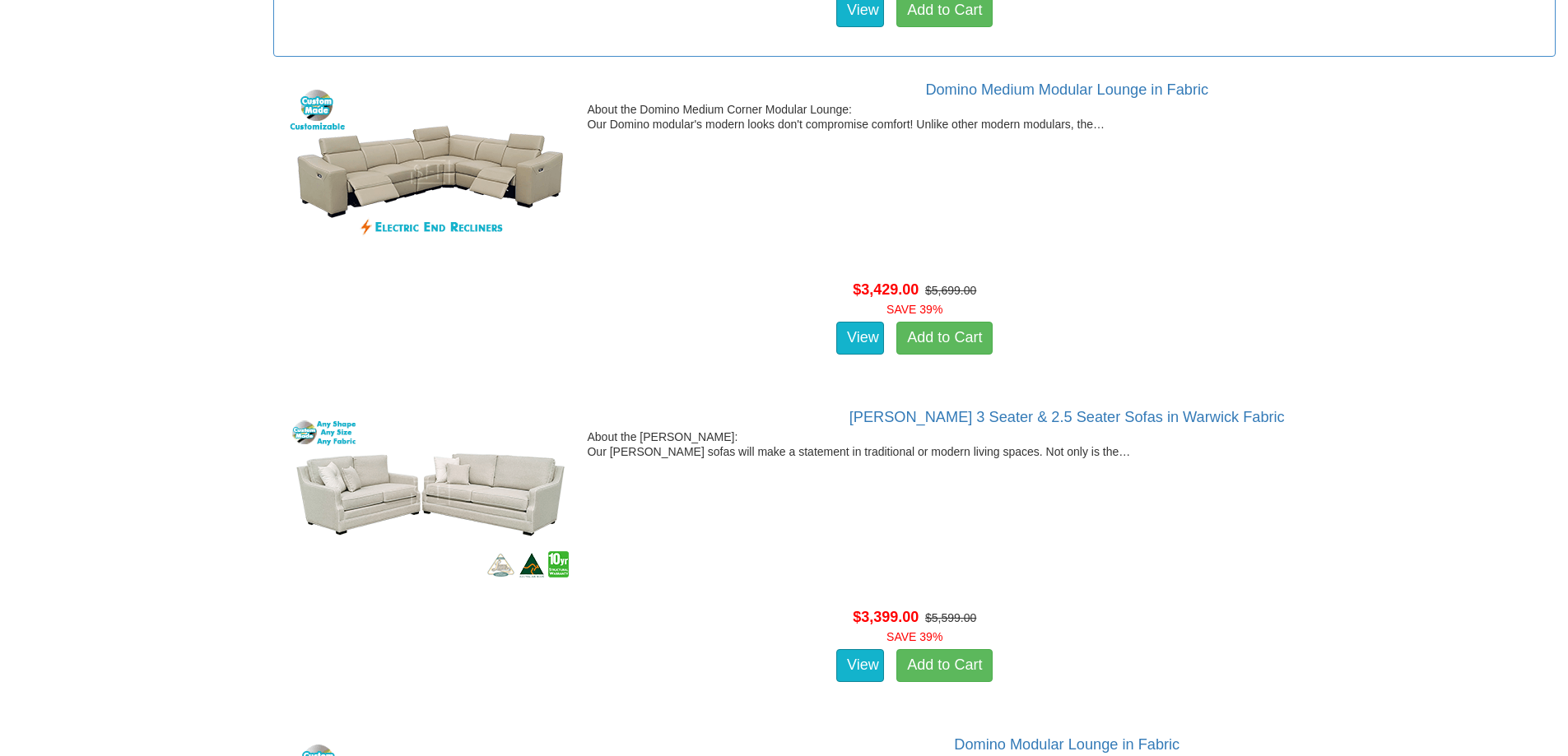
scroll to position [17284, 0]
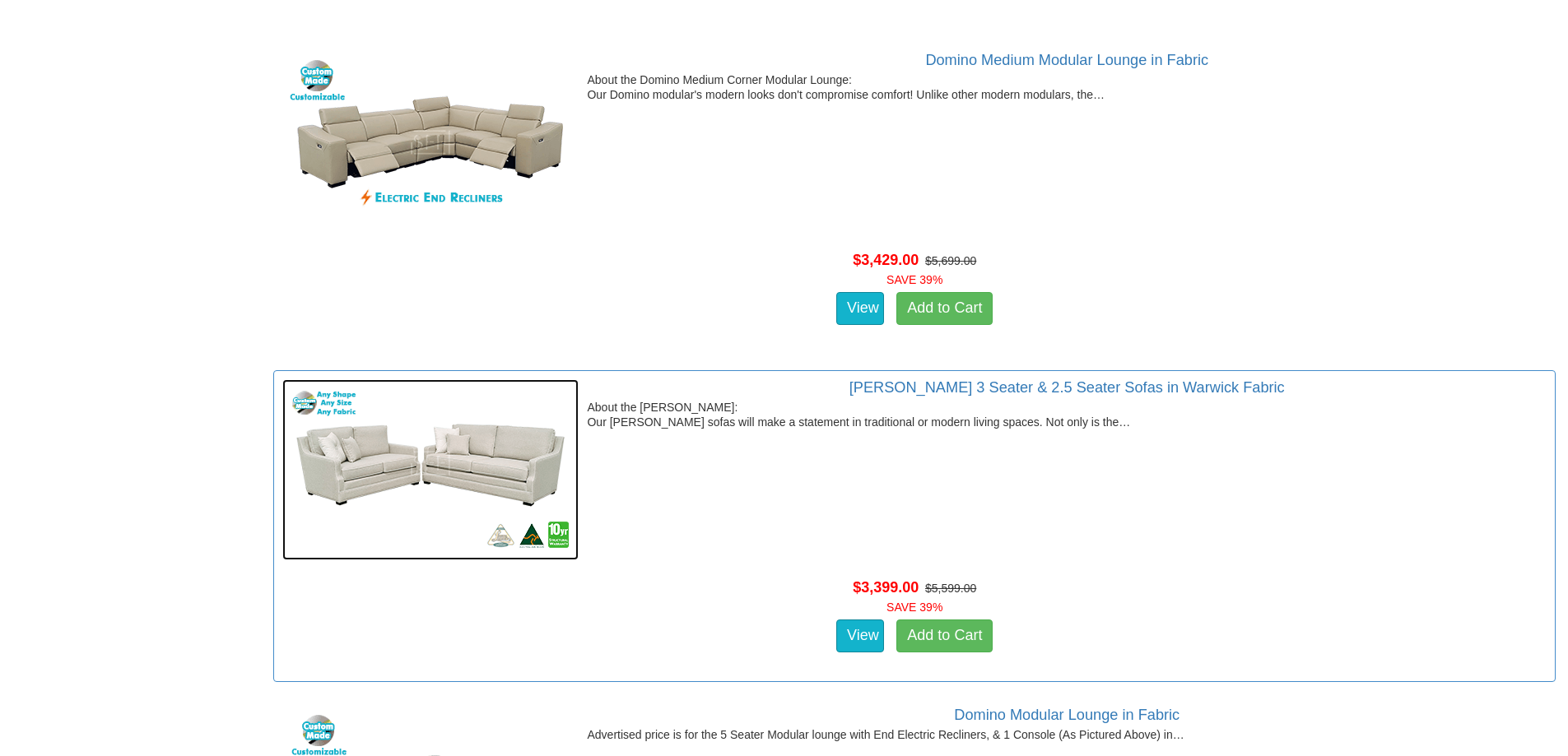
click at [485, 464] on img at bounding box center [430, 470] width 296 height 181
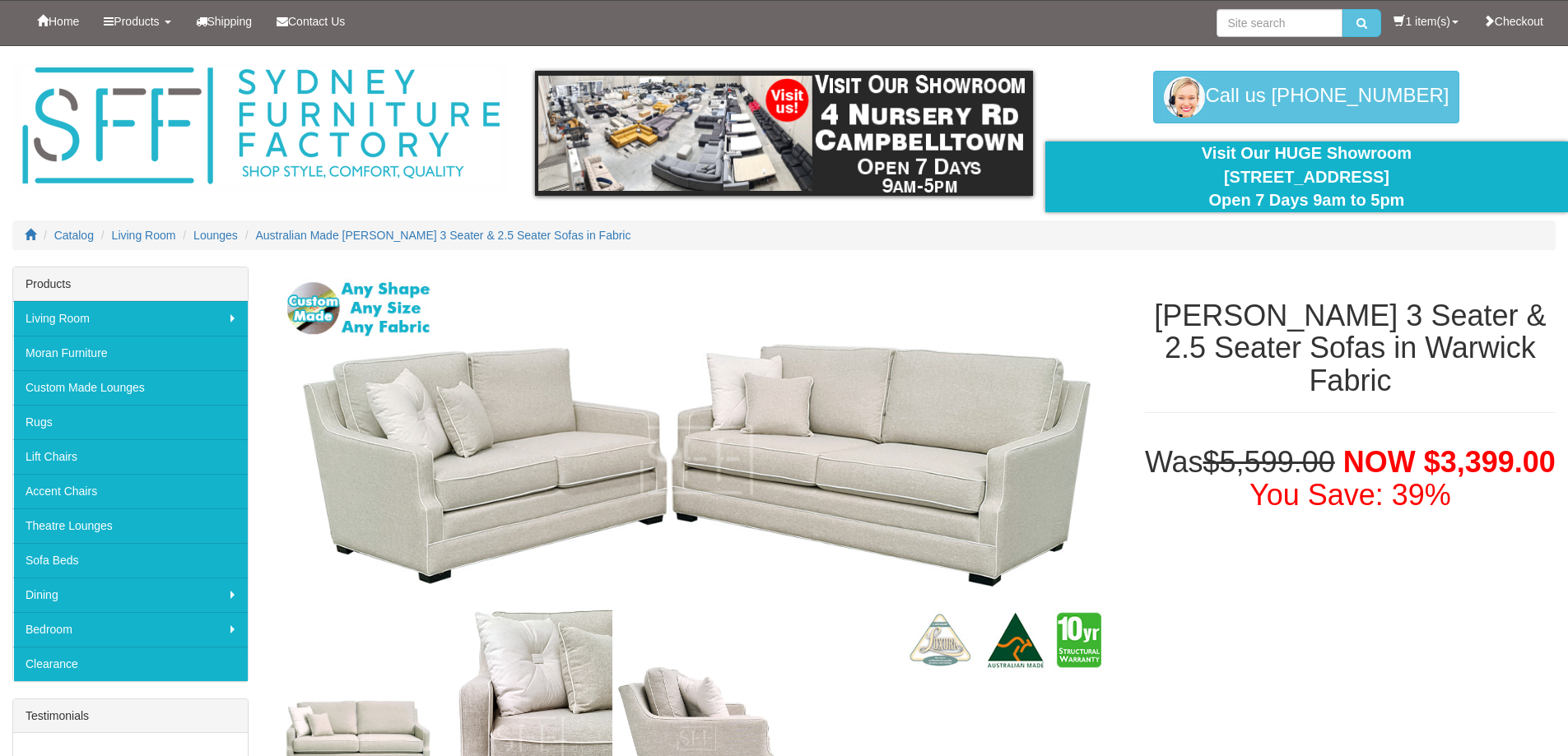
scroll to position [83, 0]
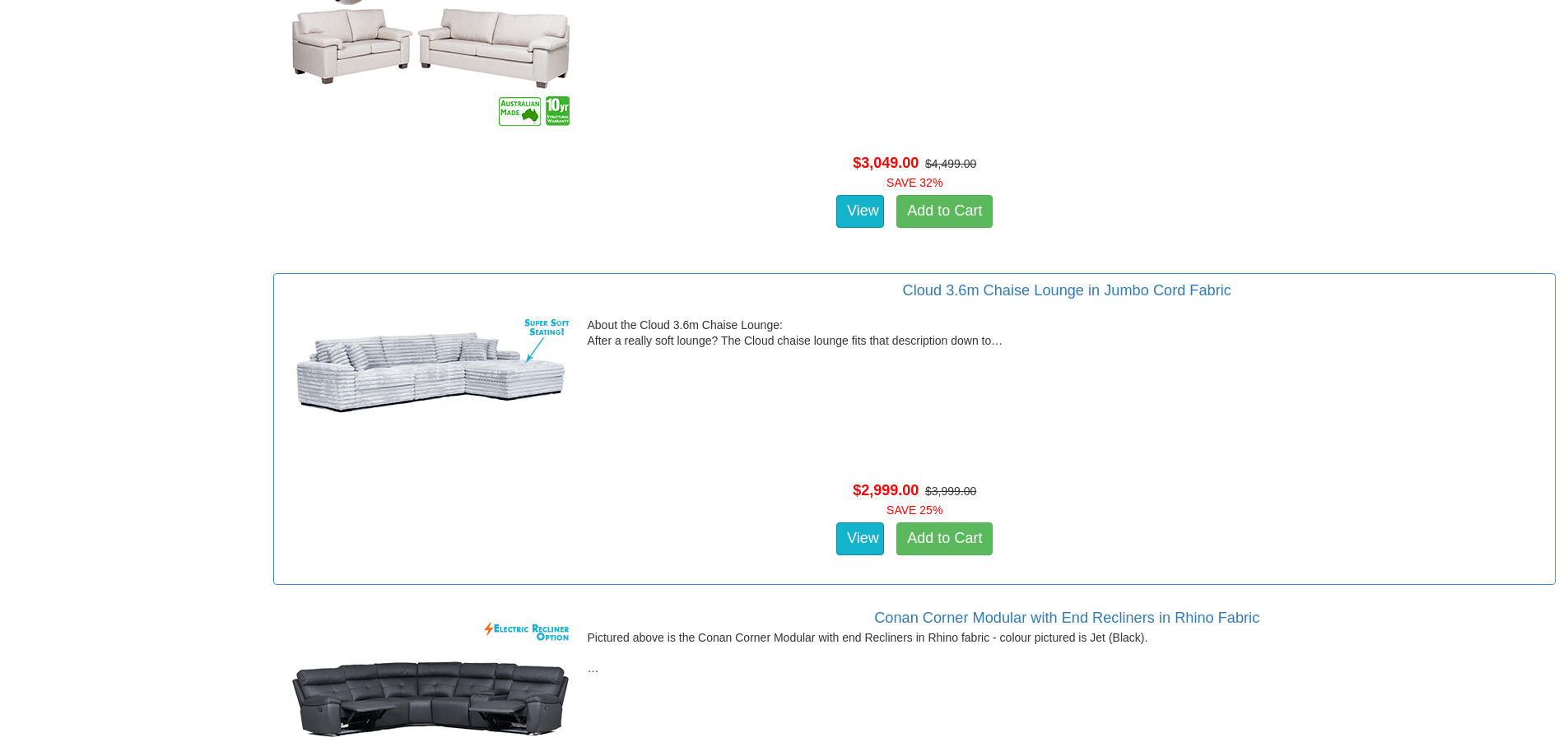
scroll to position [20658, 0]
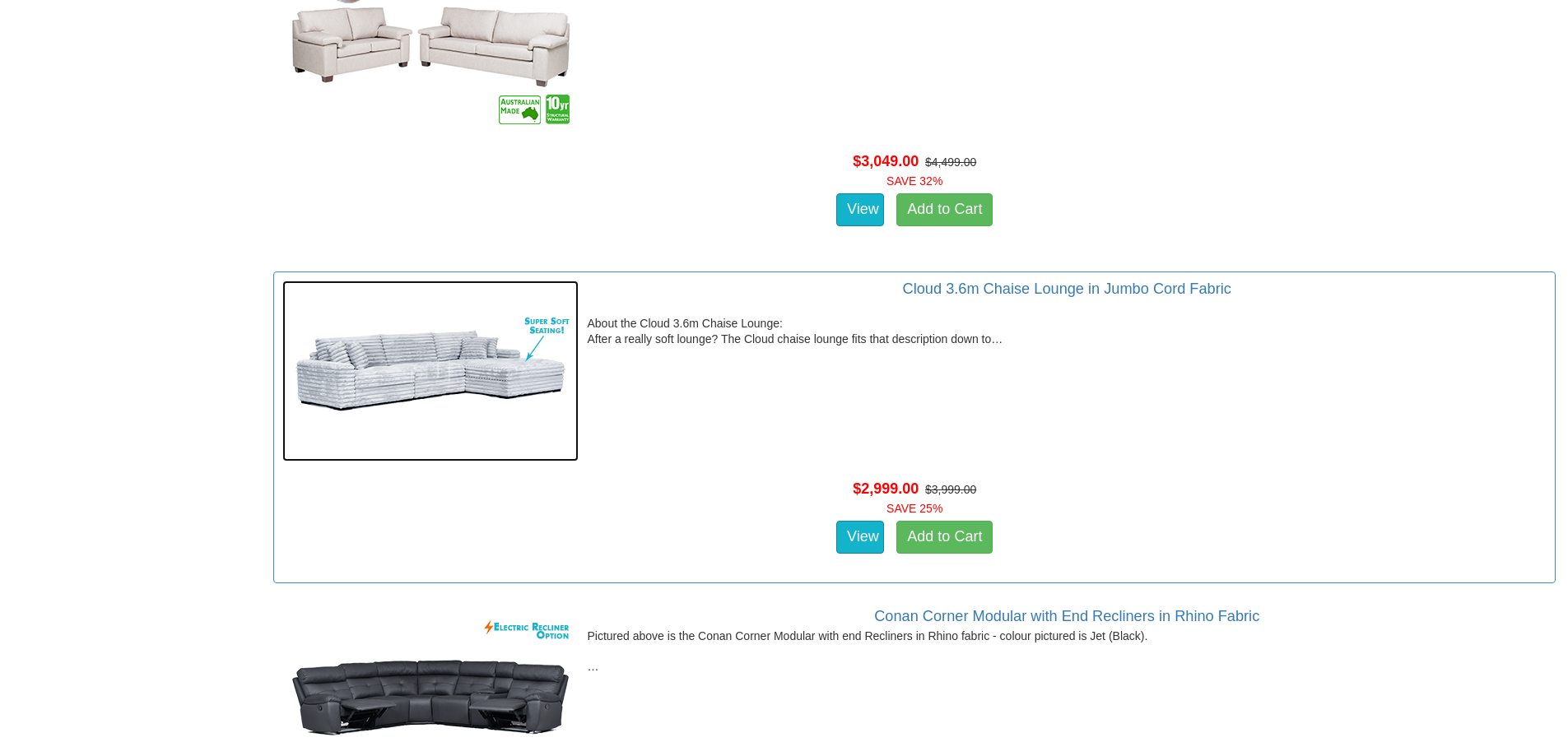
click at [422, 363] on img at bounding box center [430, 370] width 296 height 181
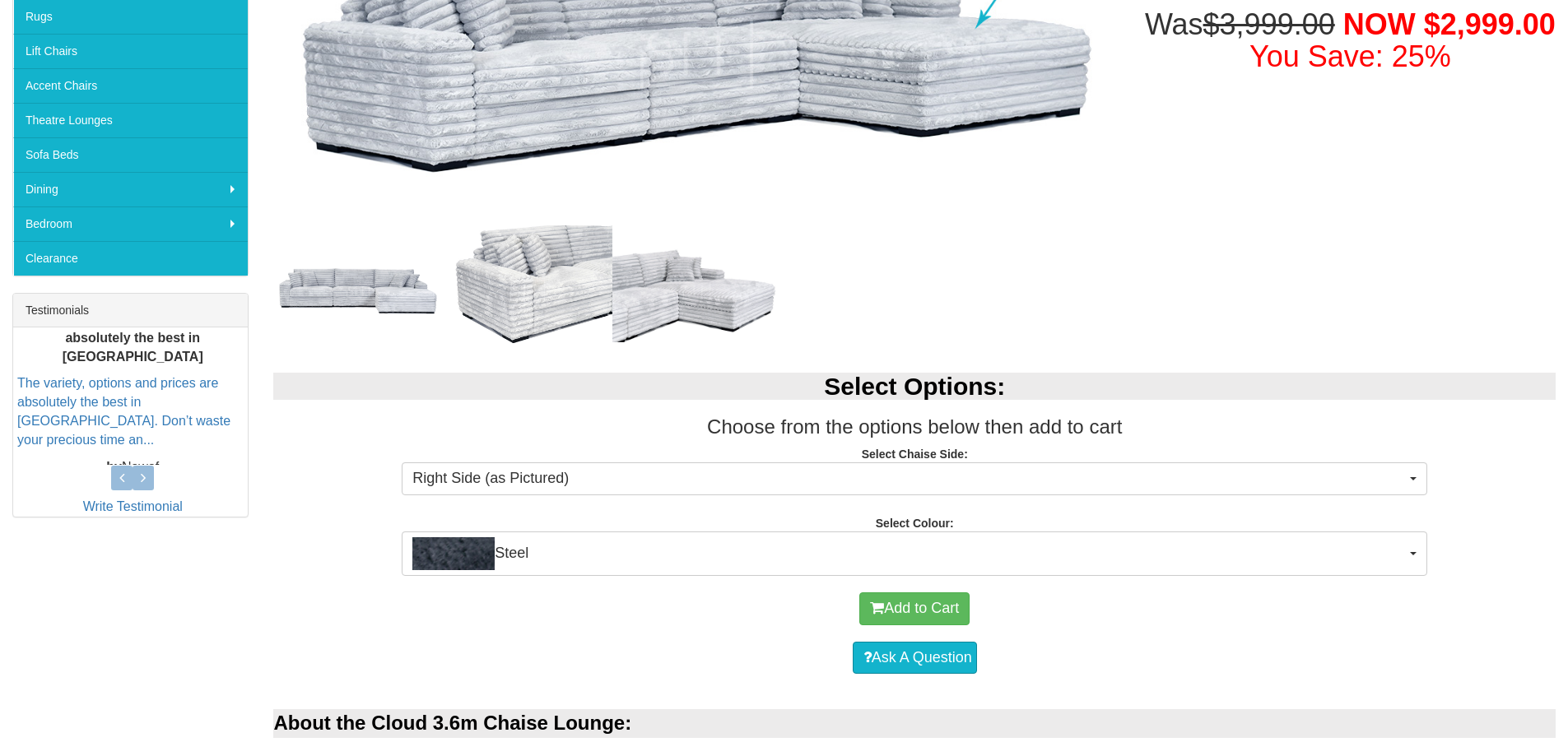
scroll to position [412, 0]
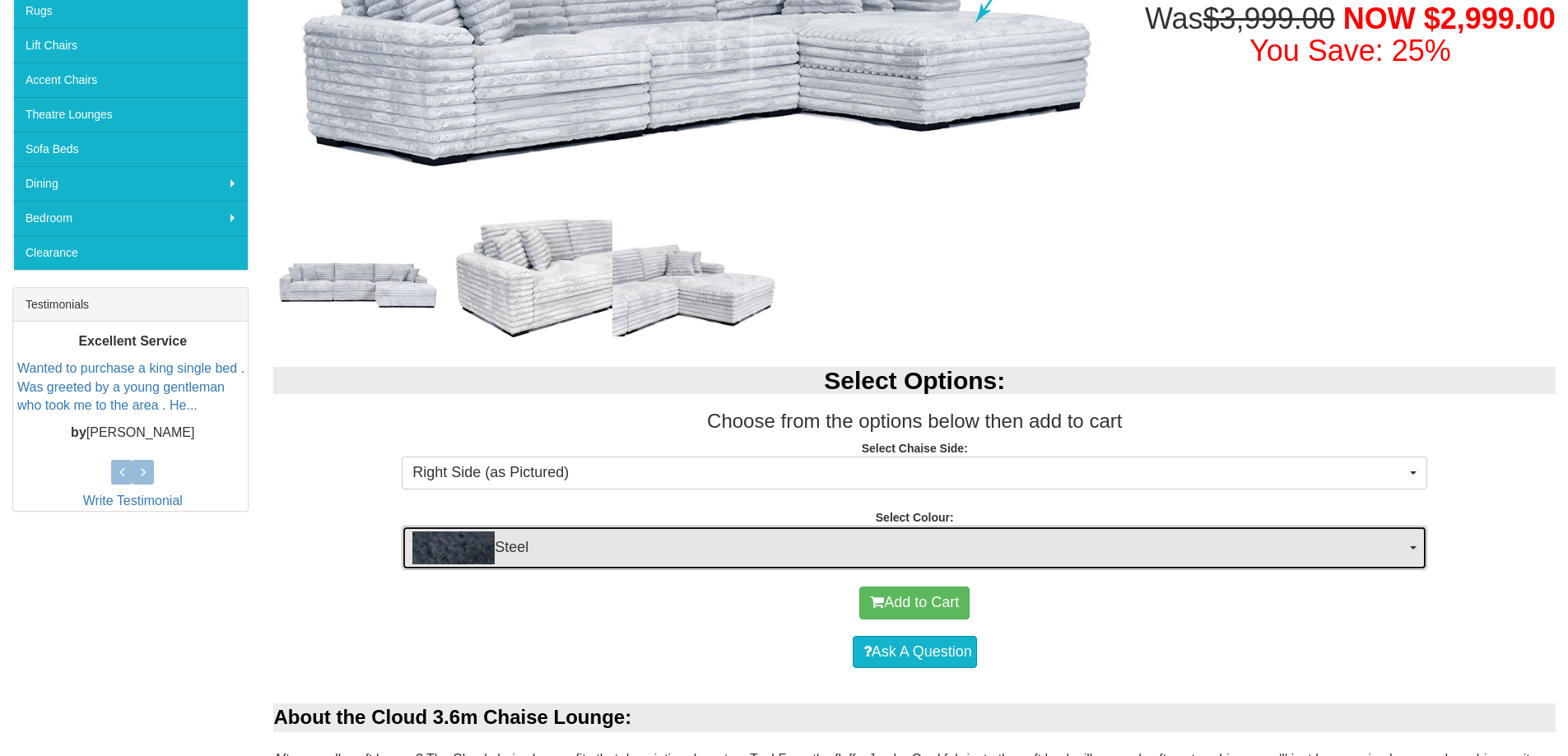
click at [1415, 552] on button "Steel" at bounding box center [914, 547] width 1026 height 44
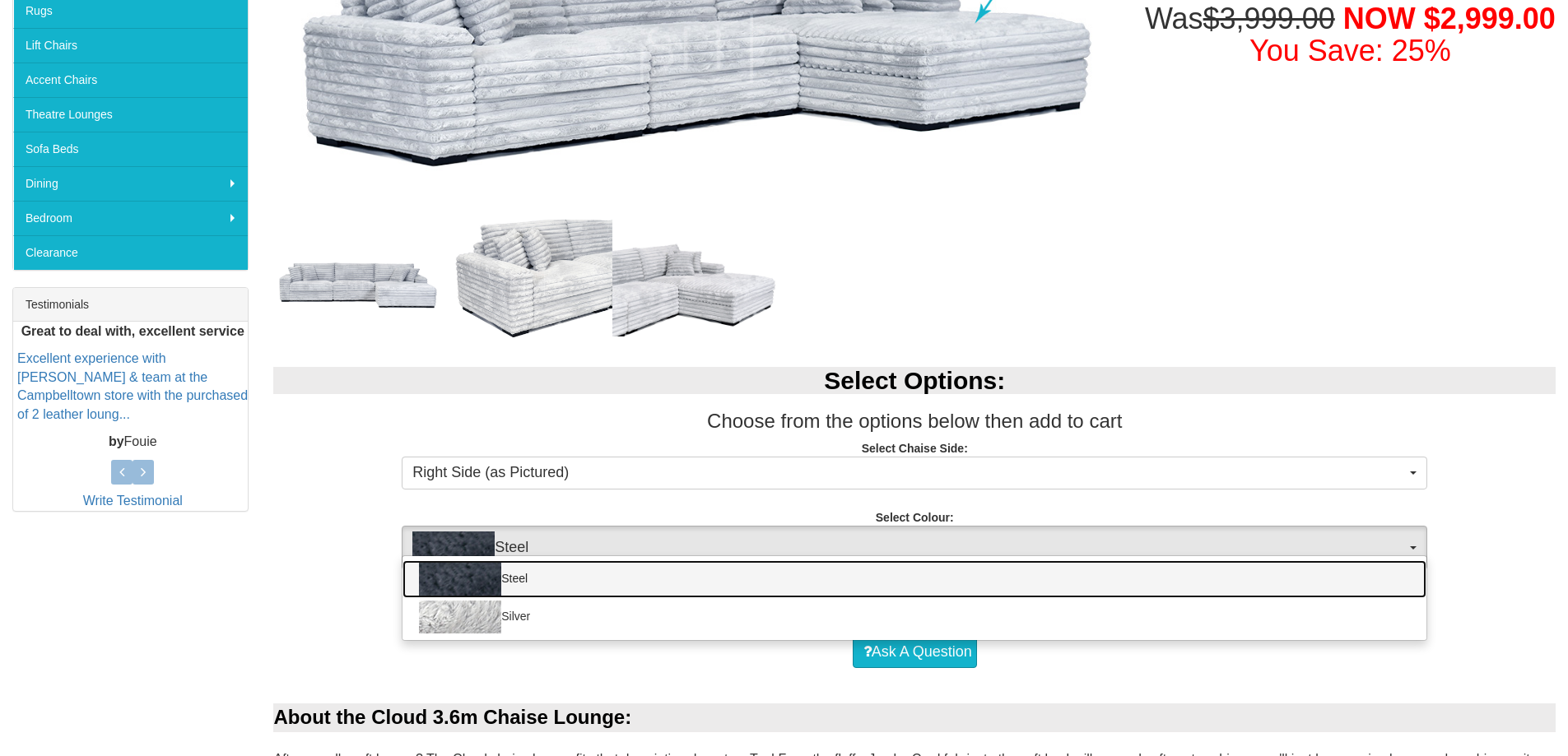
click at [468, 573] on img at bounding box center [461, 579] width 83 height 33
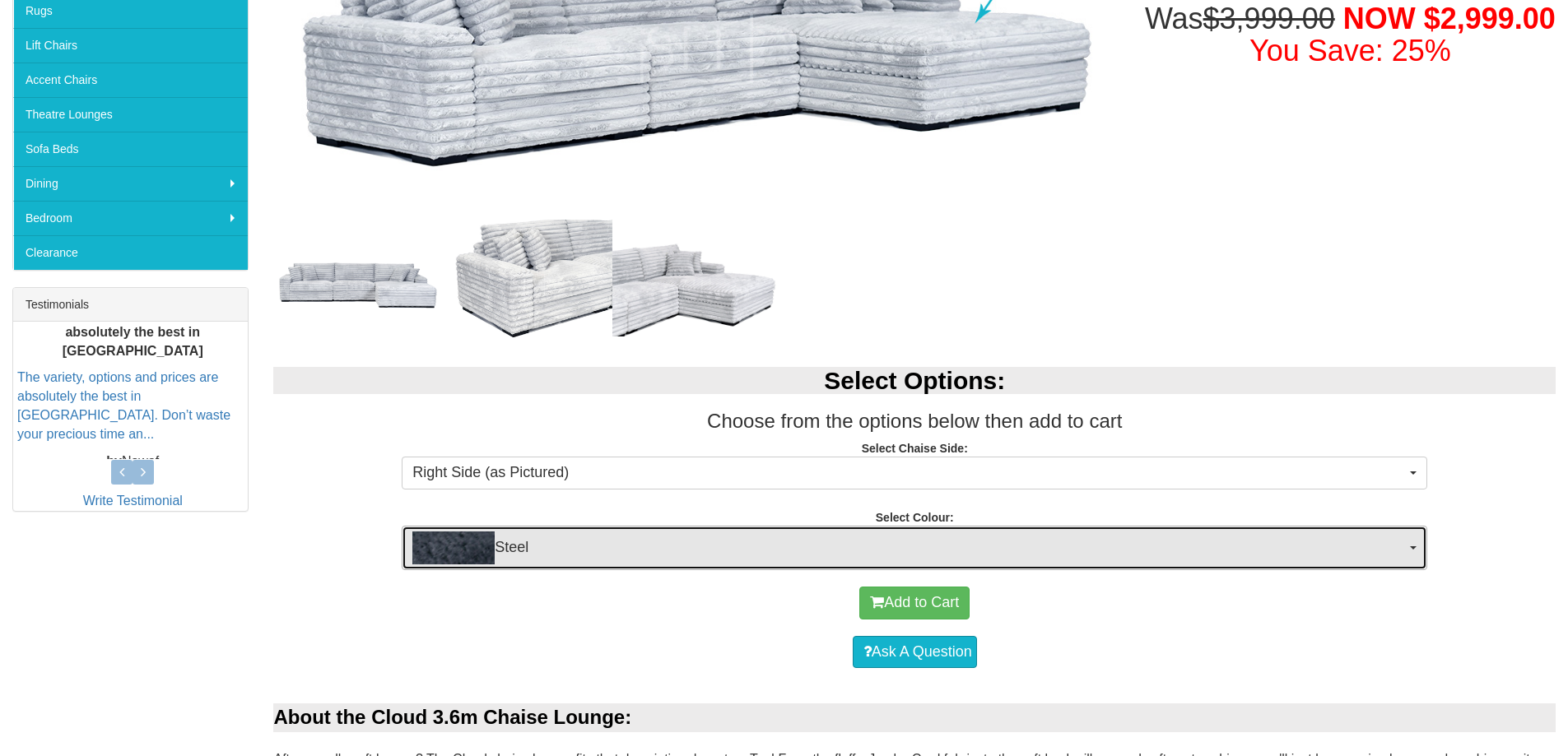
scroll to position [0, 0]
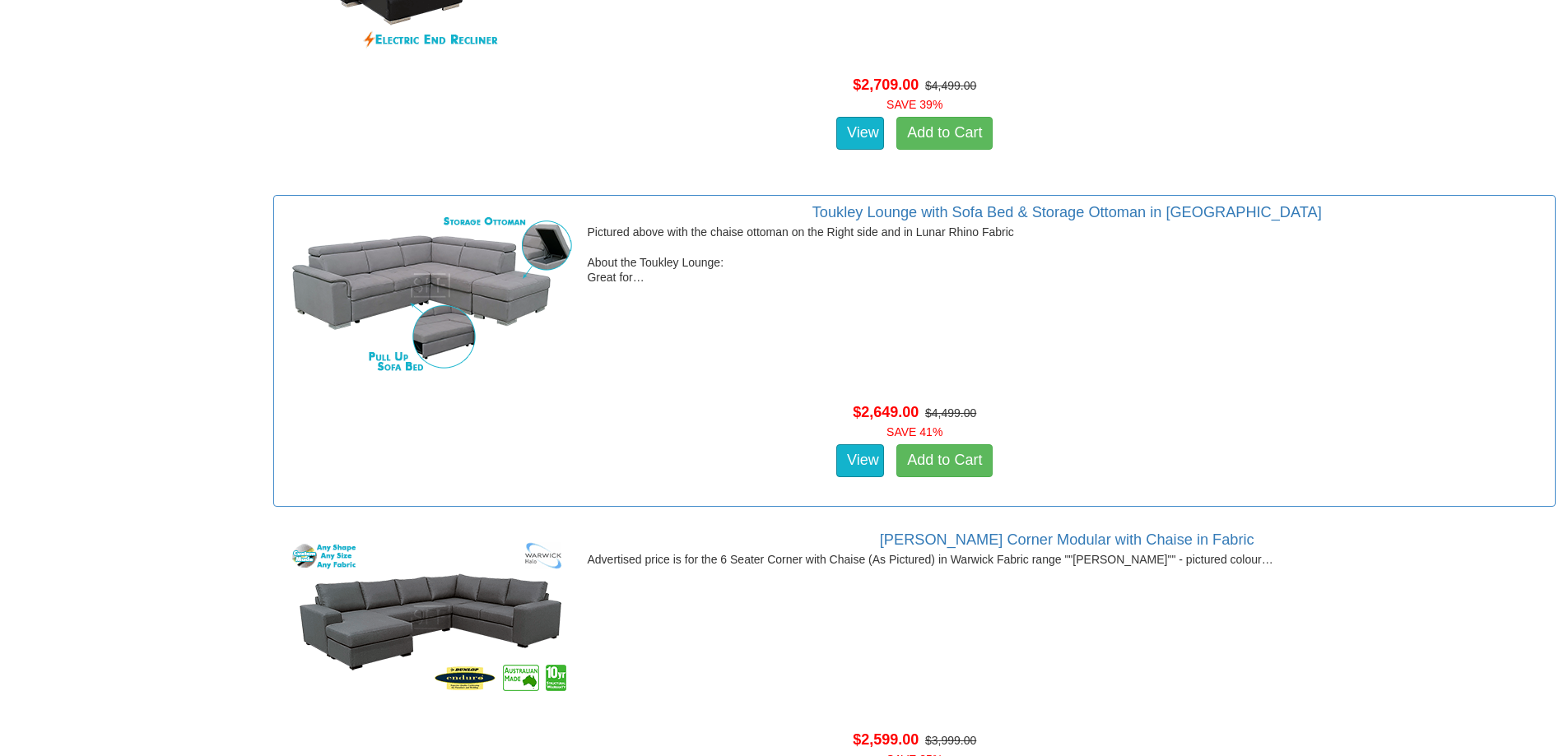
scroll to position [27325, 0]
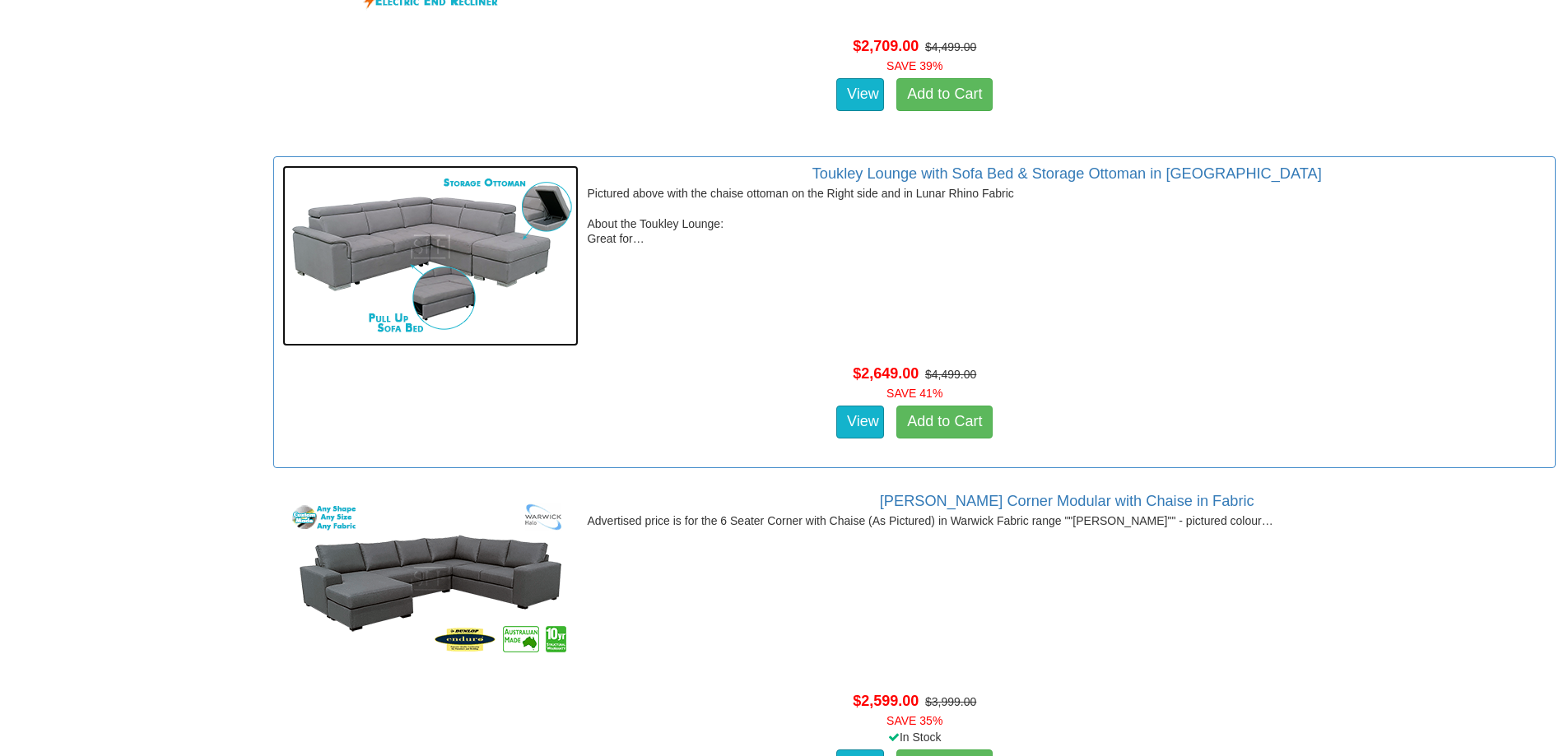
click at [468, 227] on img at bounding box center [430, 256] width 296 height 181
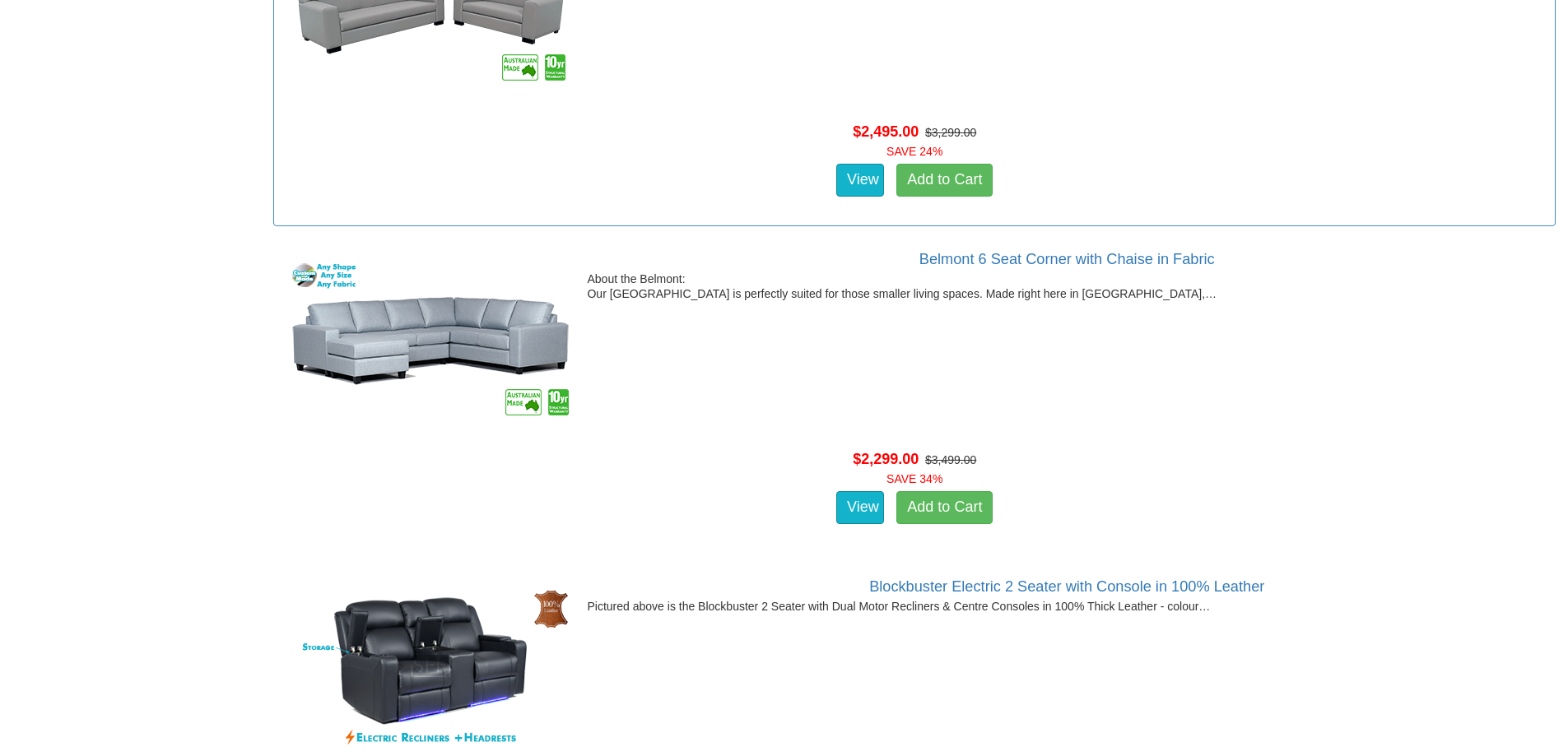
scroll to position [30206, 0]
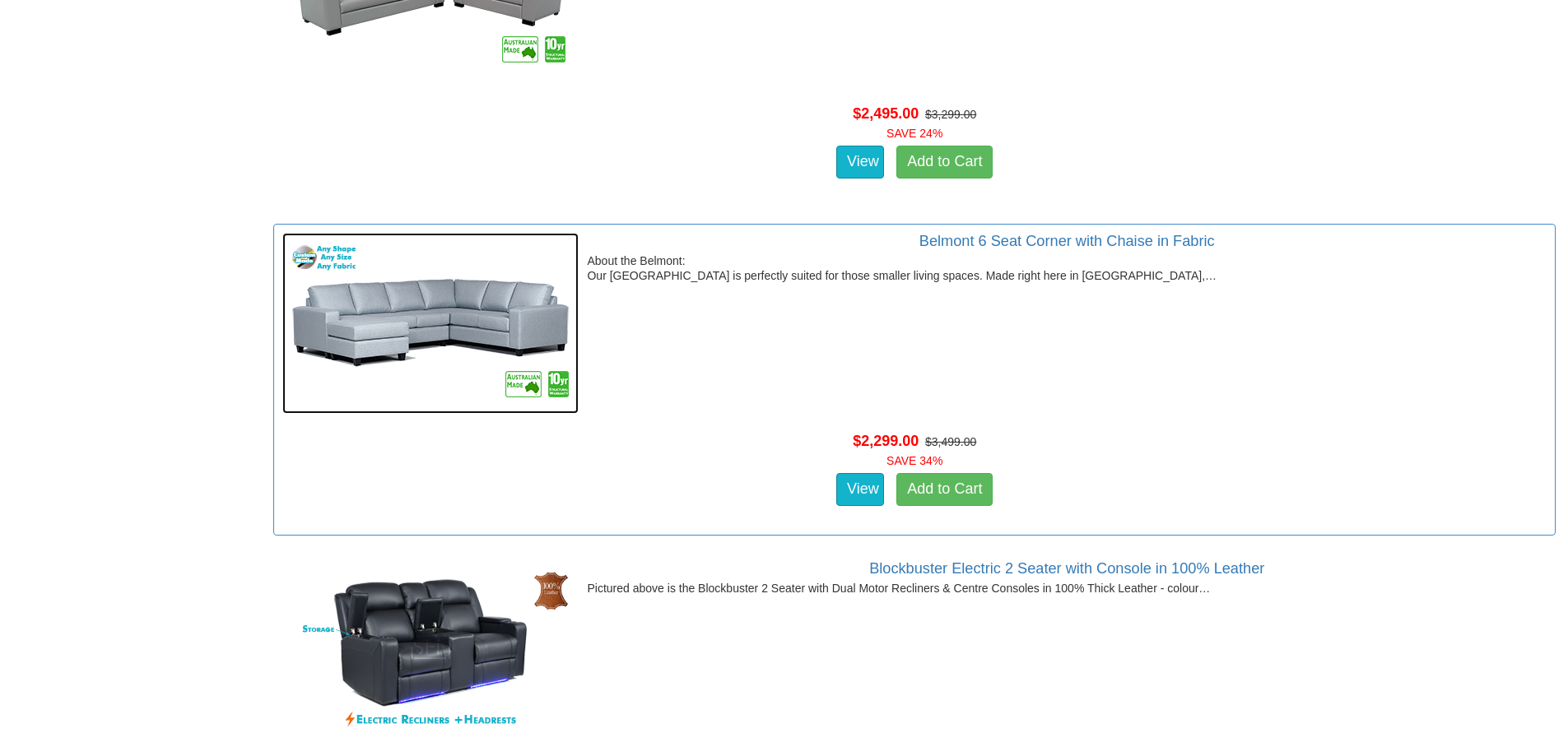
click at [458, 290] on img at bounding box center [430, 323] width 296 height 181
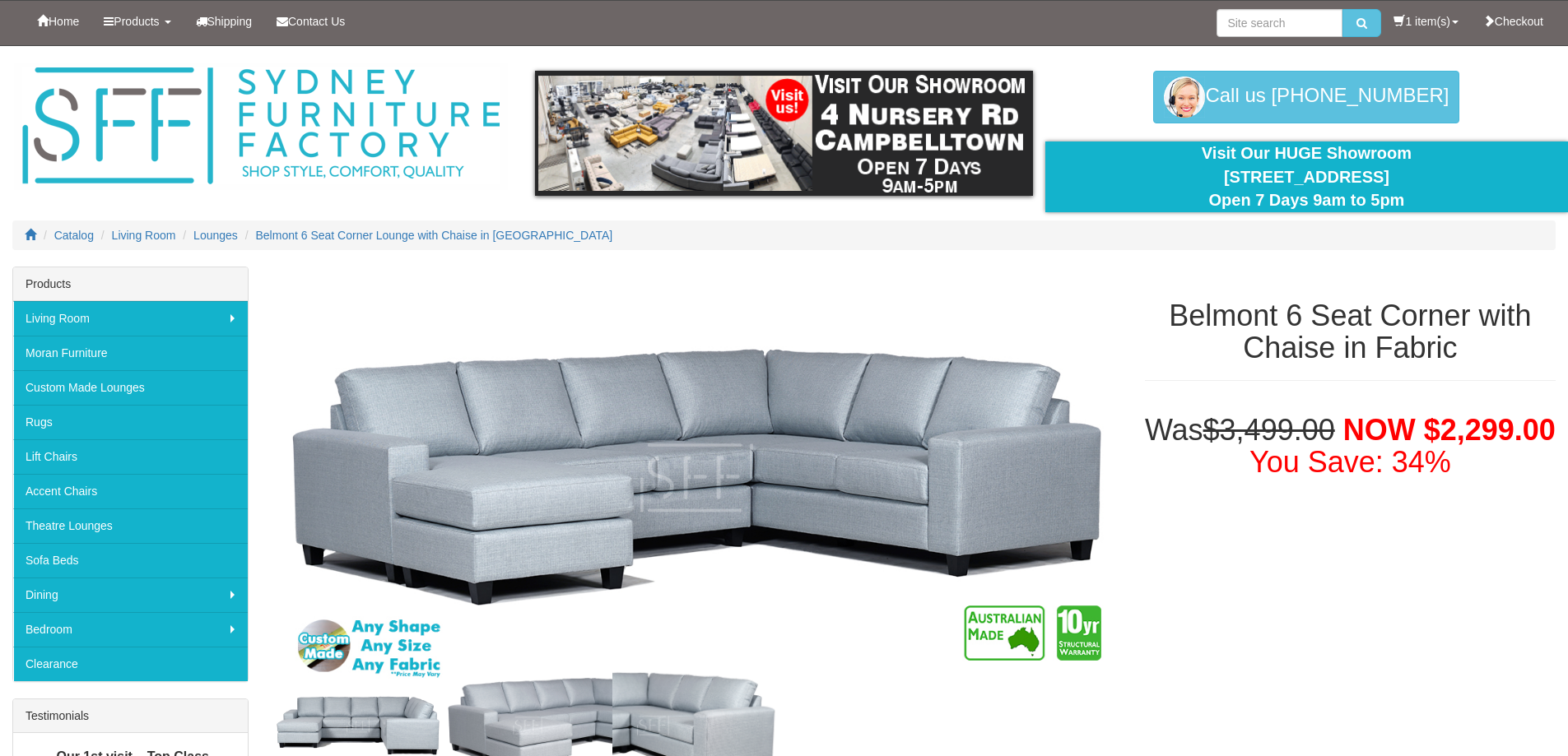
scroll to position [83, 0]
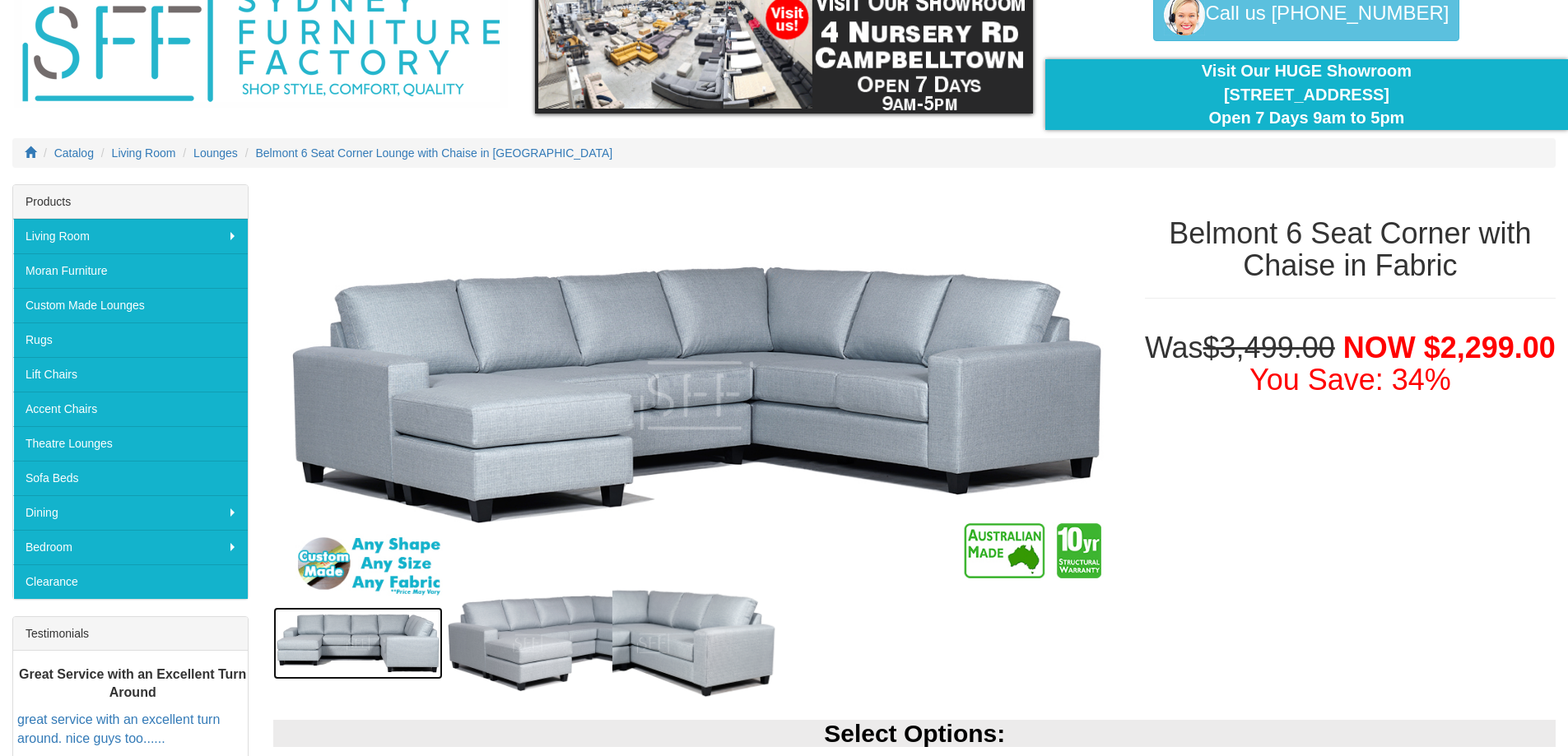
click at [405, 634] on img at bounding box center [358, 643] width 169 height 72
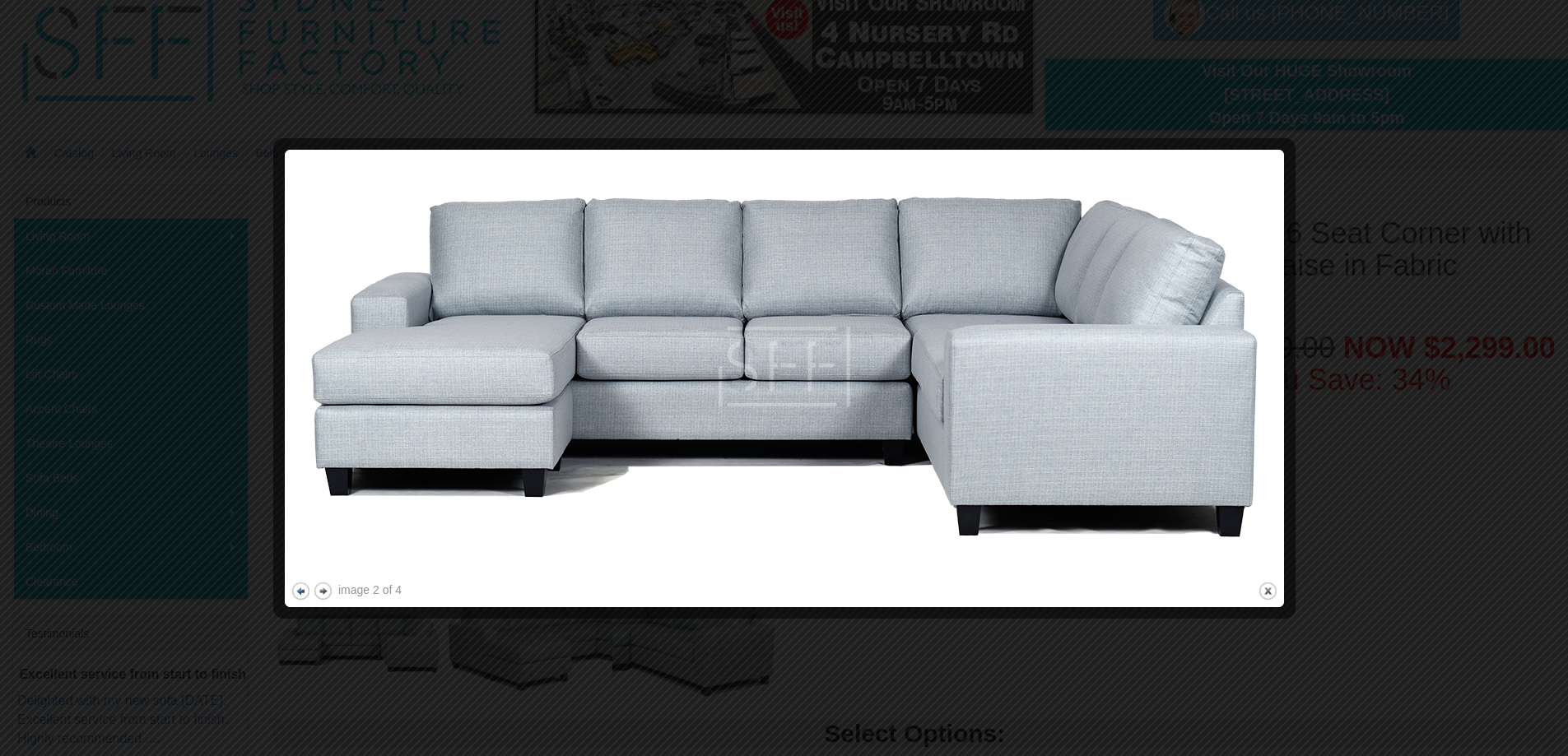
click at [300, 587] on button "previous" at bounding box center [301, 591] width 21 height 21
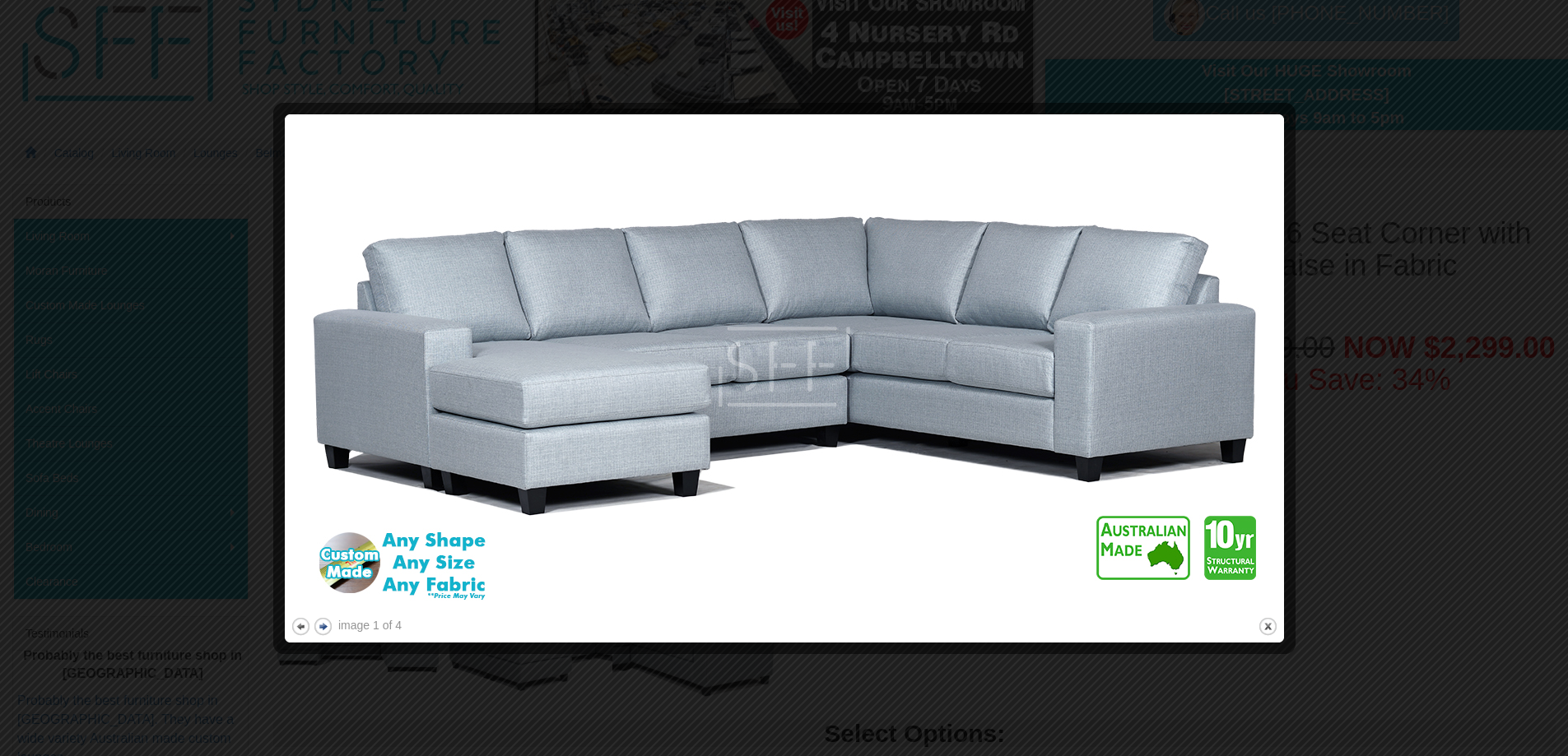
click at [319, 623] on button "next" at bounding box center [324, 627] width 21 height 21
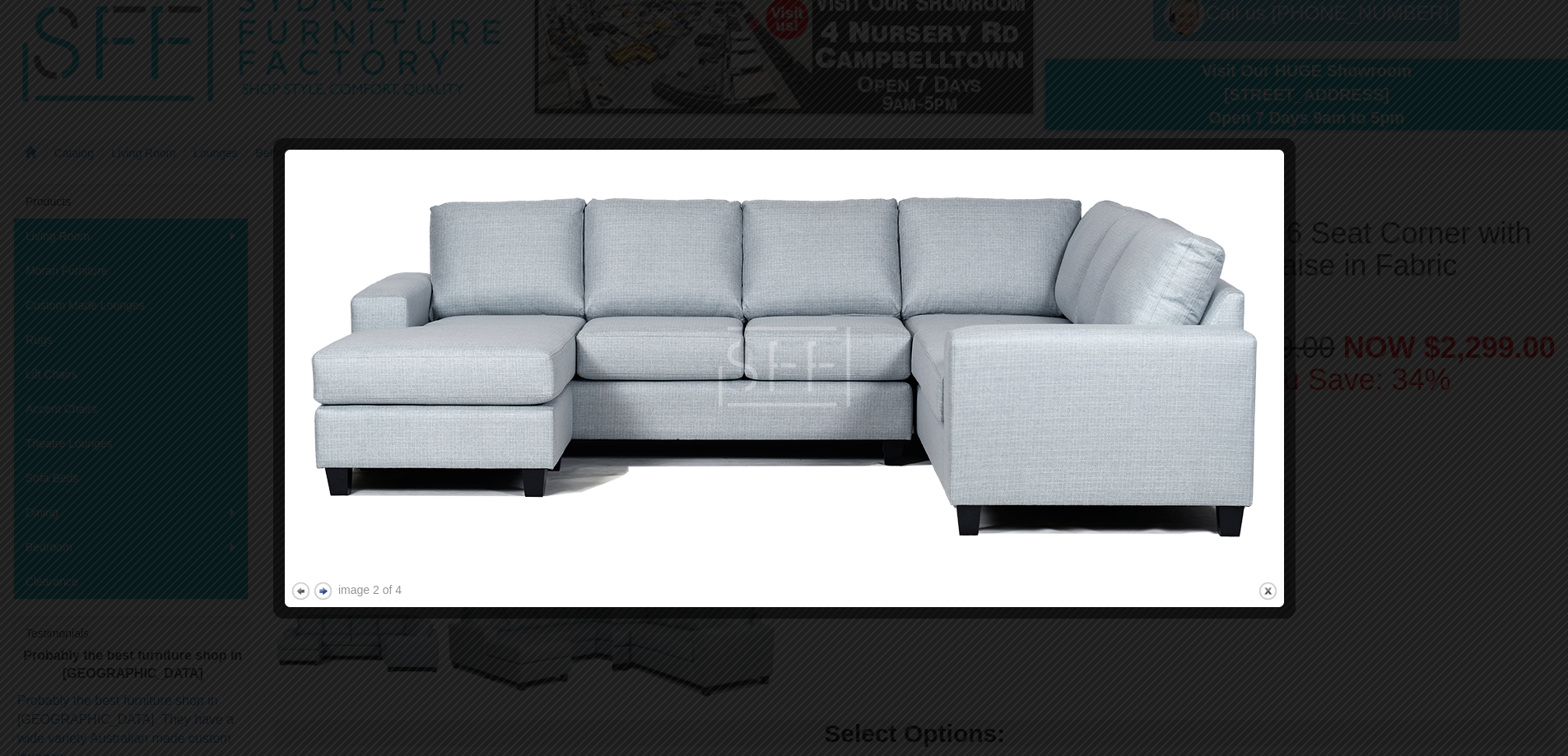
click at [323, 590] on button "next" at bounding box center [324, 591] width 21 height 21
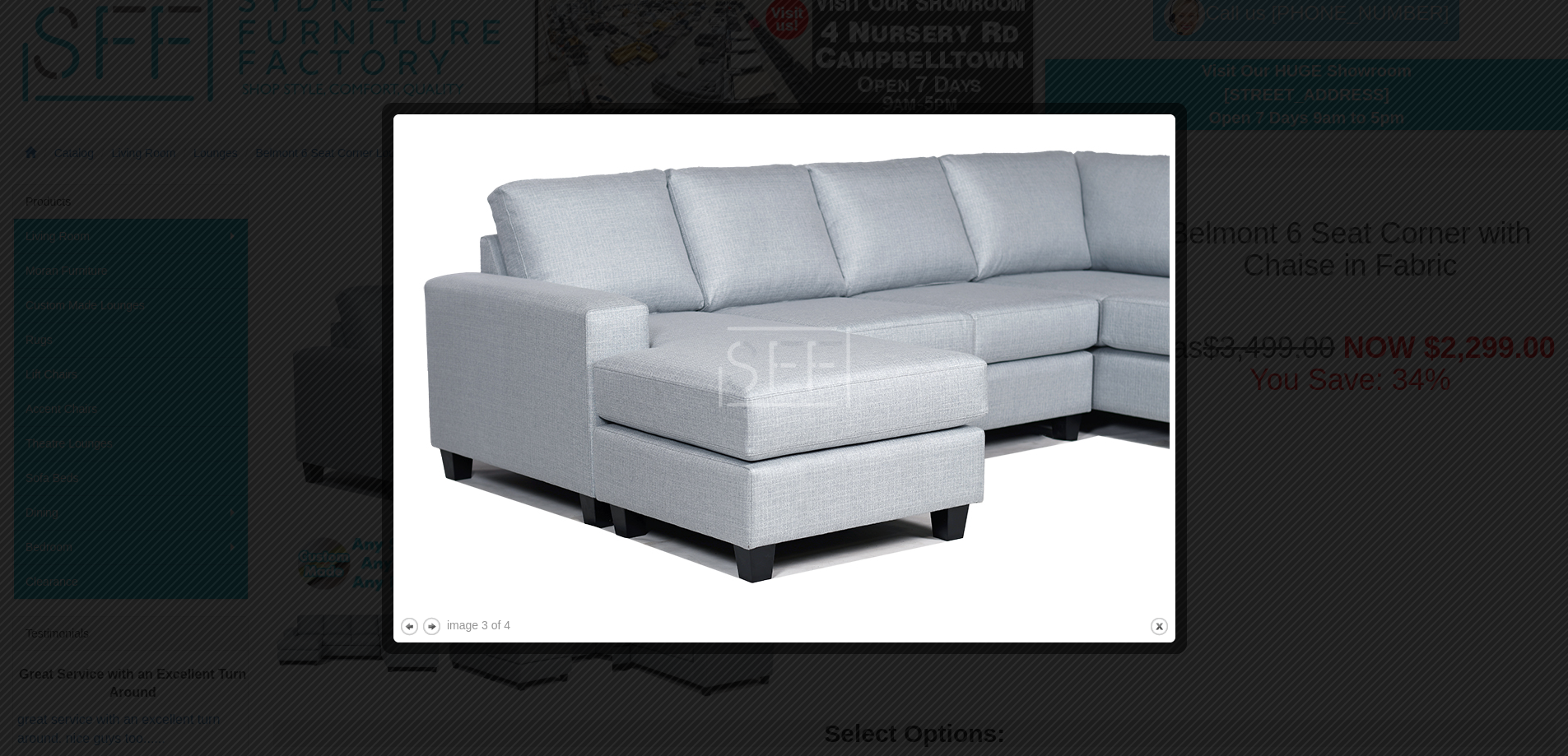
click at [796, 390] on img at bounding box center [784, 367] width 770 height 494
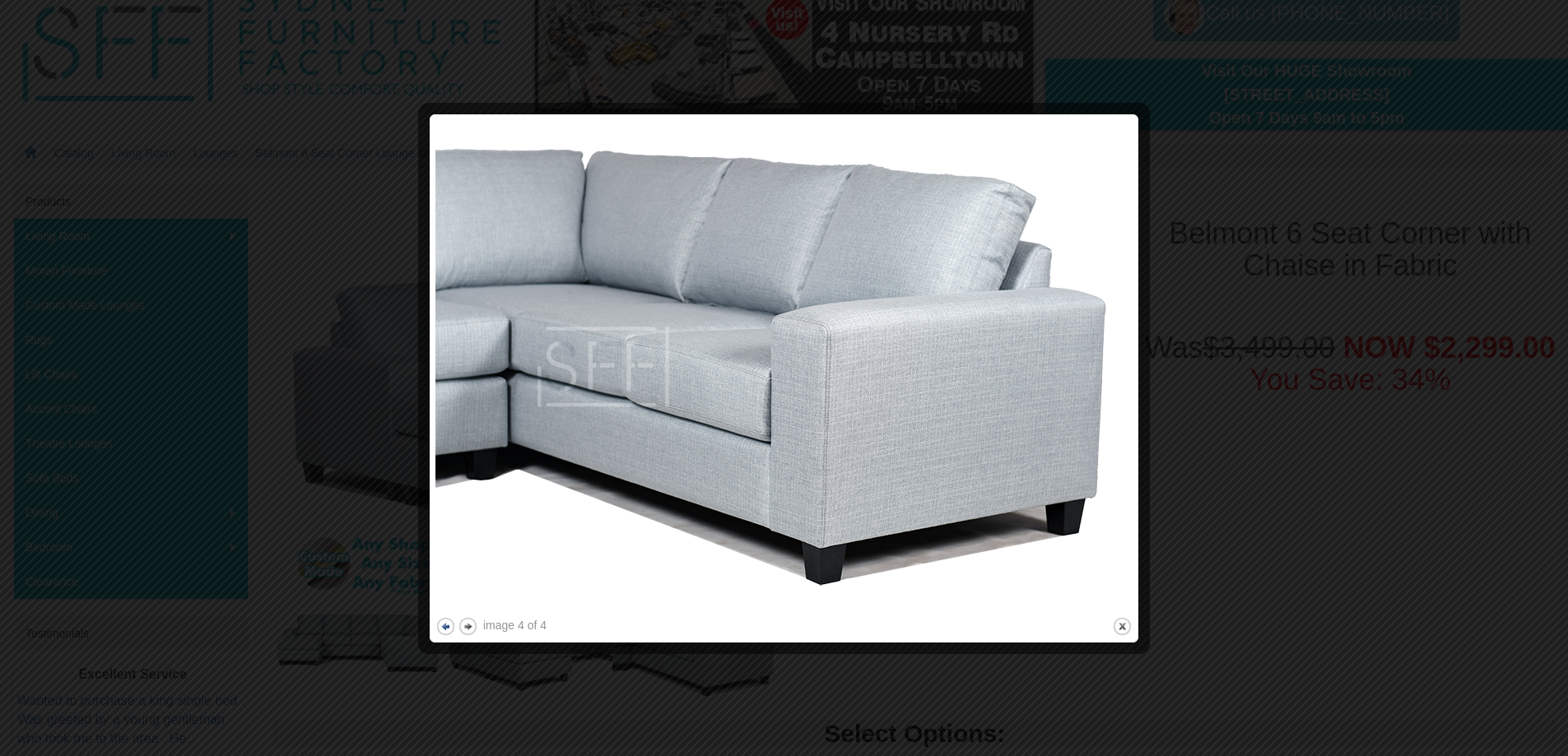
click at [440, 623] on button "previous" at bounding box center [446, 627] width 21 height 21
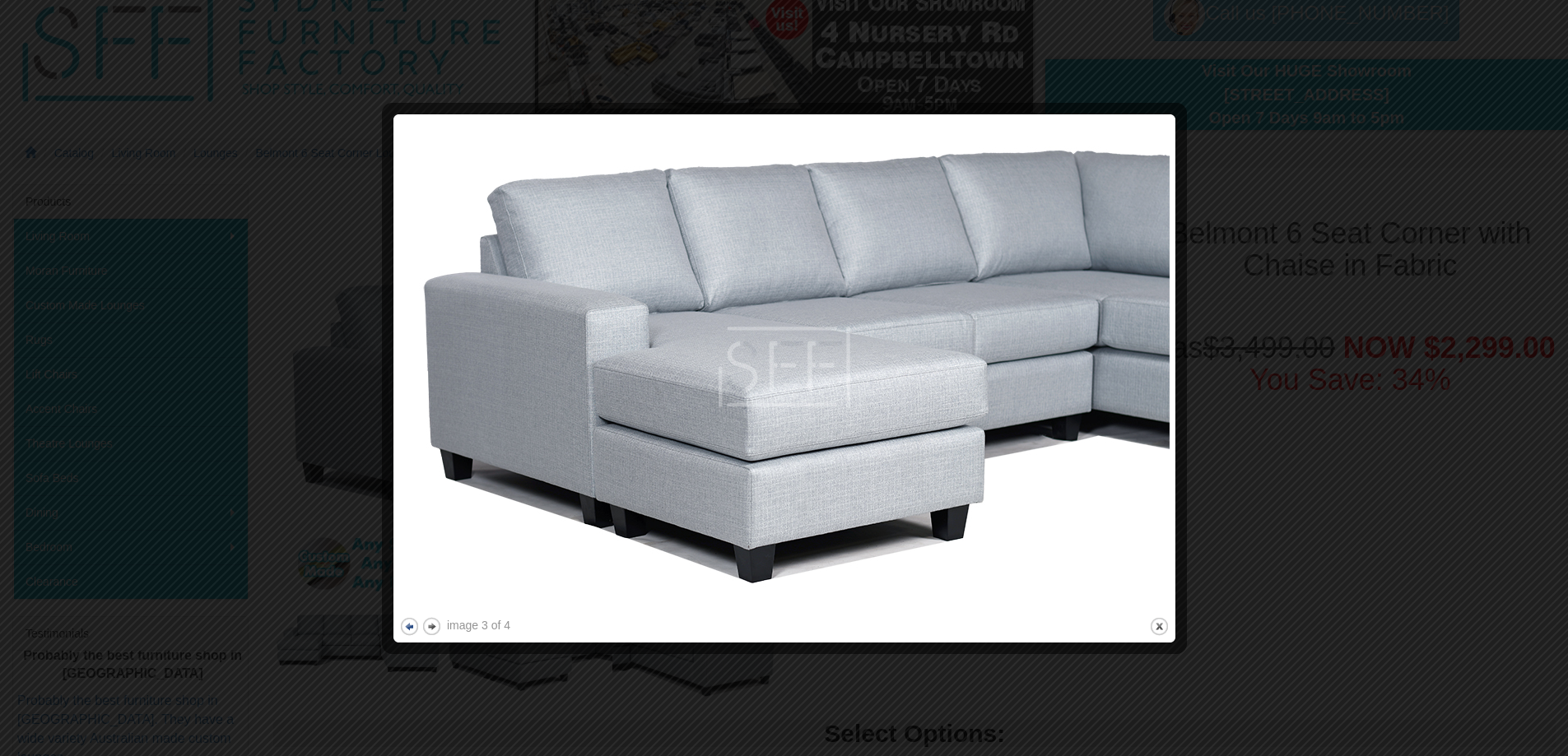
click at [407, 623] on button "previous" at bounding box center [410, 627] width 21 height 21
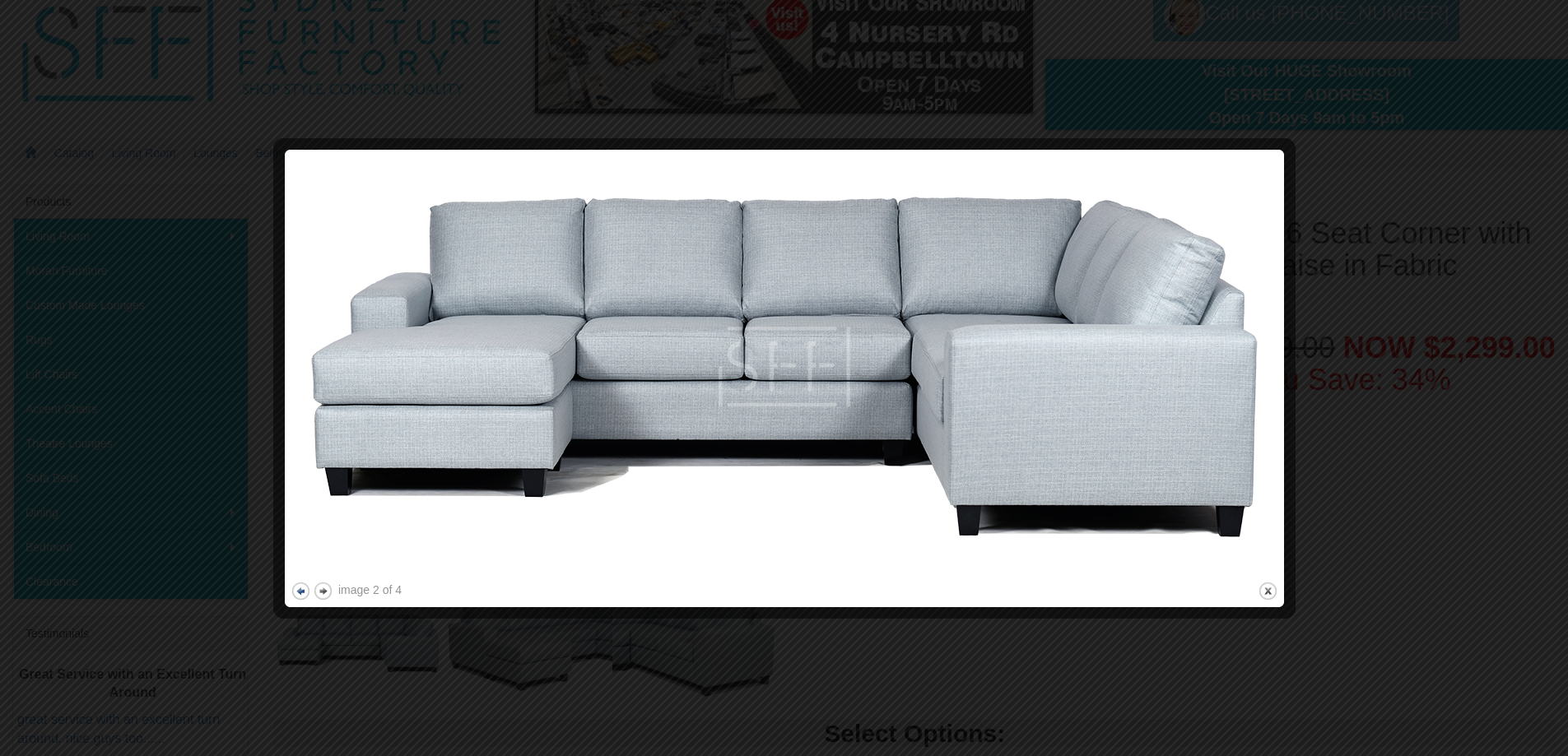
click at [300, 591] on button "previous" at bounding box center [301, 591] width 21 height 21
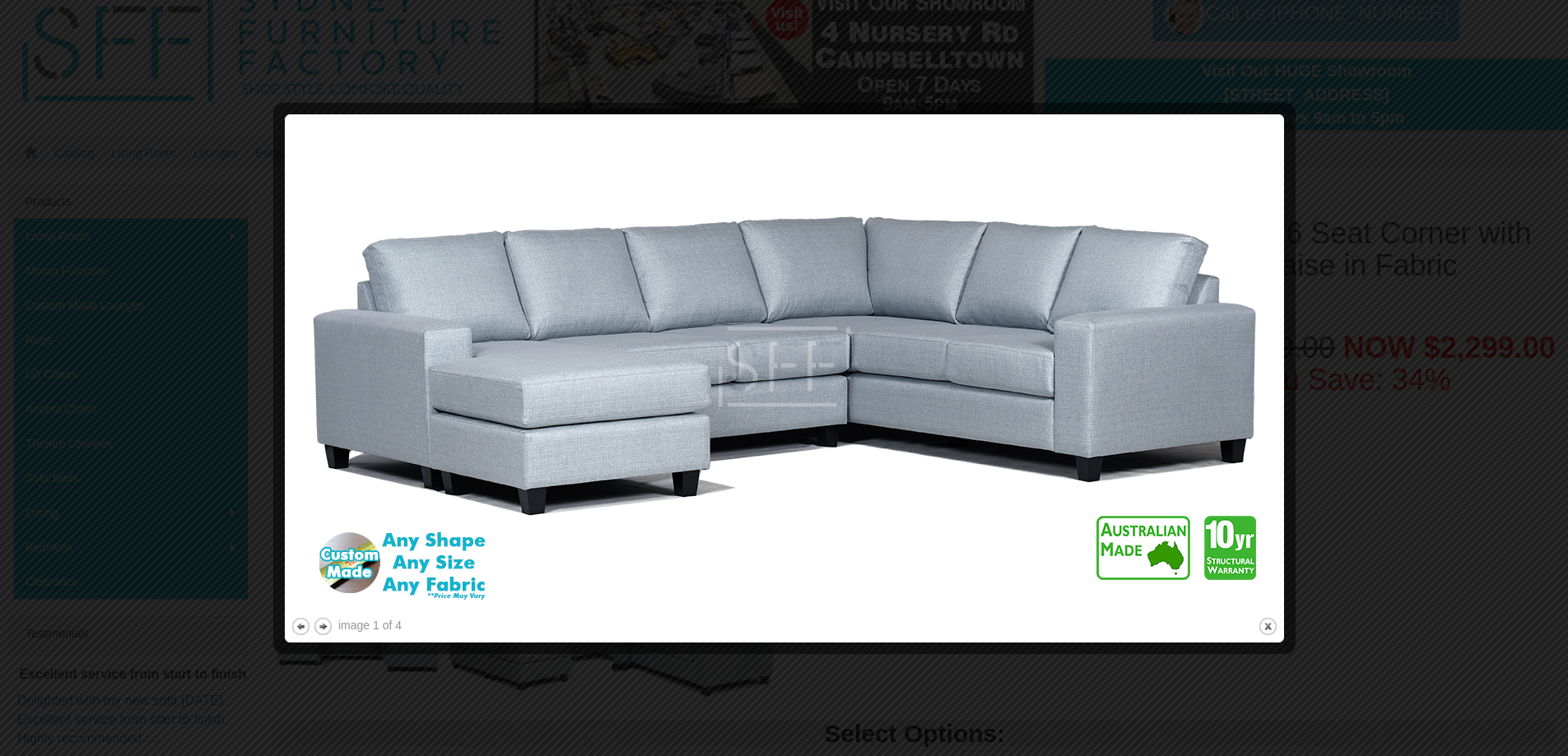
click at [440, 548] on img at bounding box center [784, 367] width 988 height 494
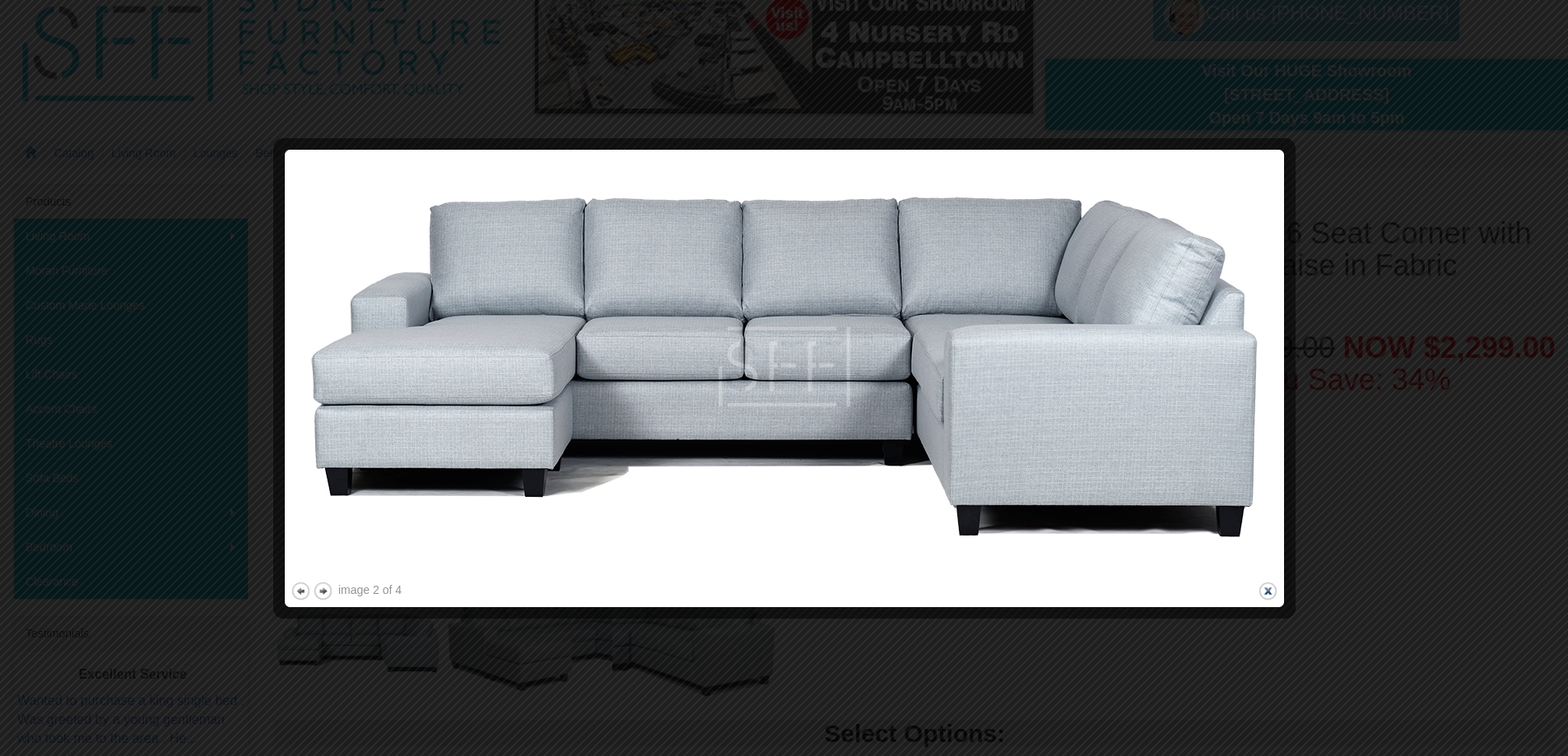
click at [1267, 588] on button "close" at bounding box center [1268, 591] width 21 height 21
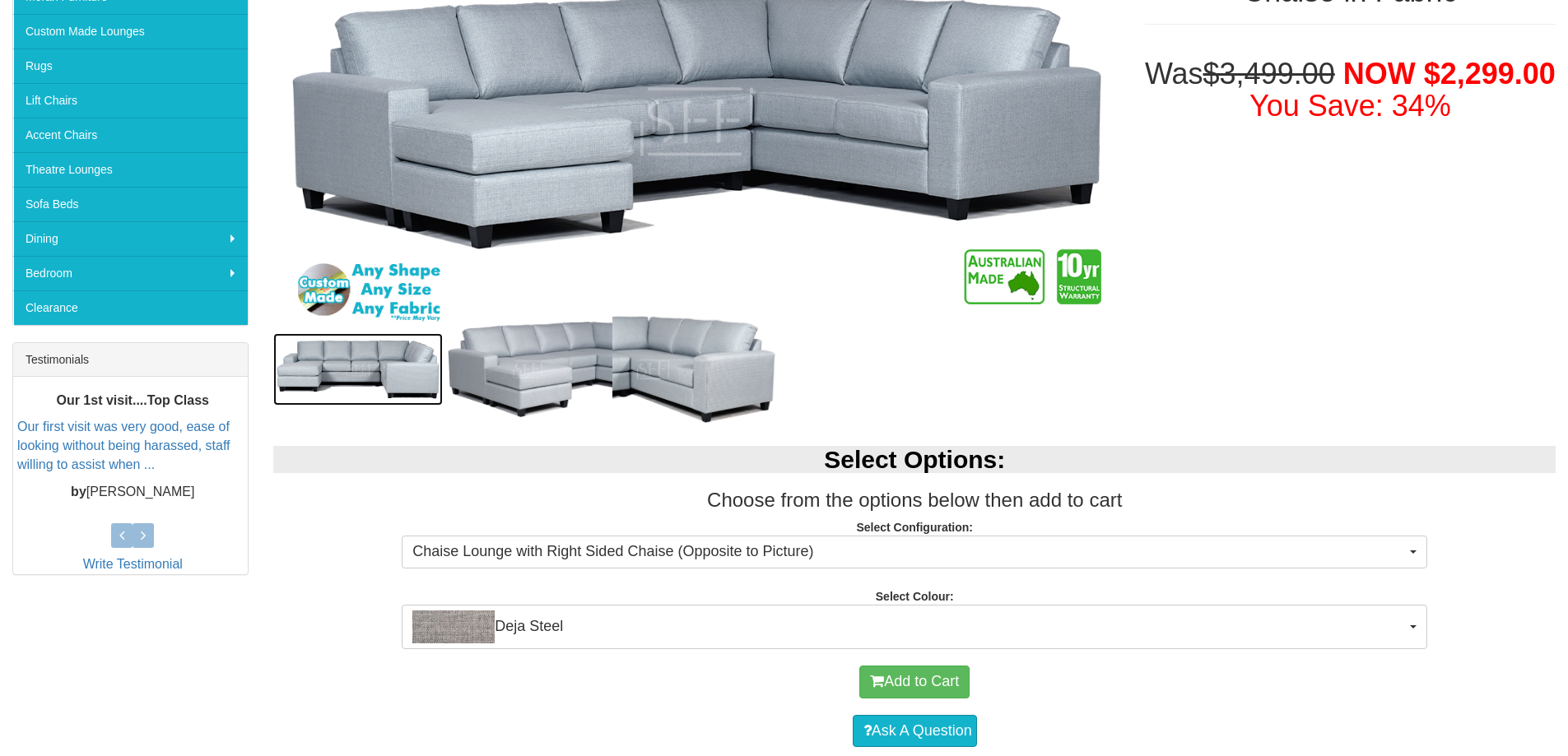
scroll to position [329, 0]
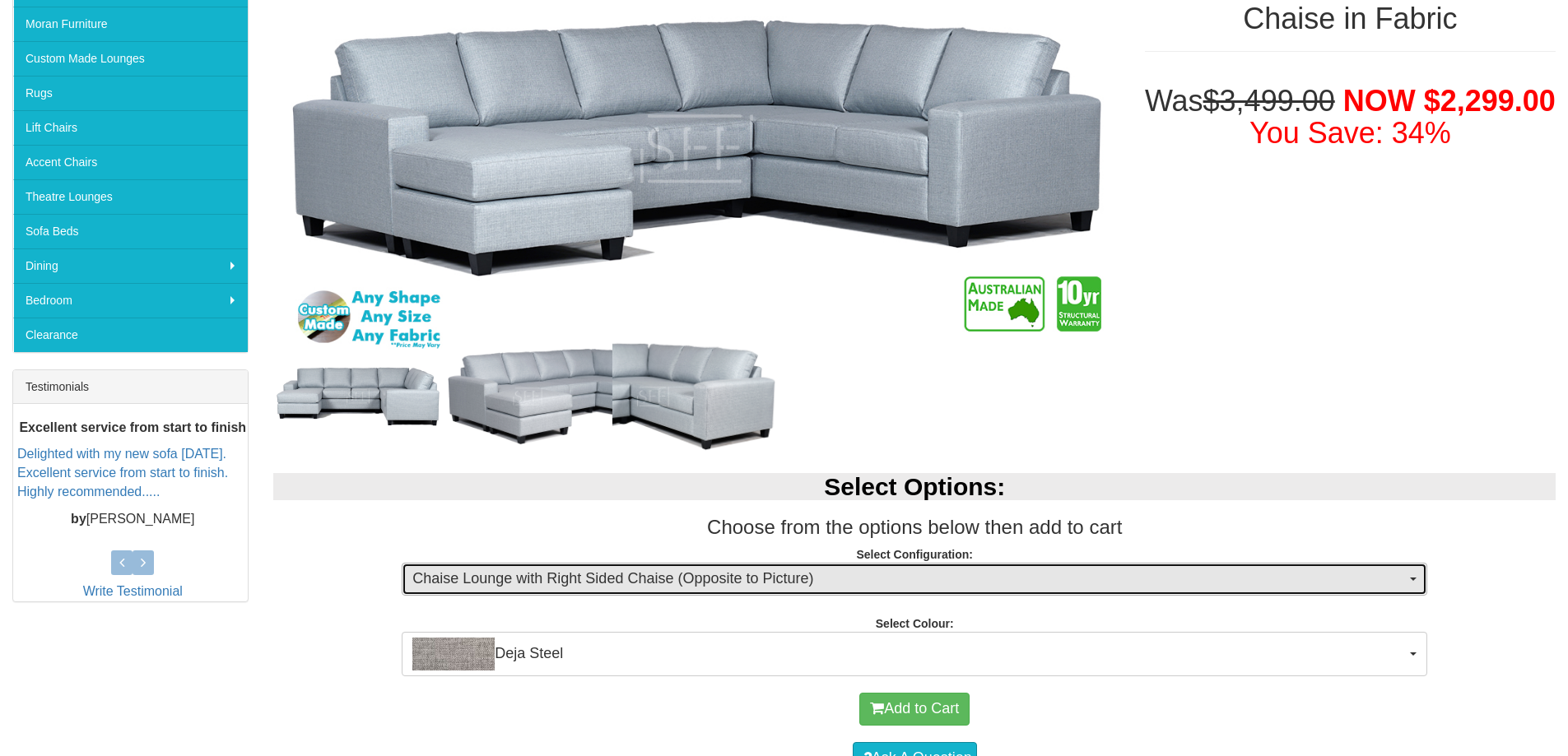
click at [1414, 578] on span "button" at bounding box center [1413, 579] width 7 height 4
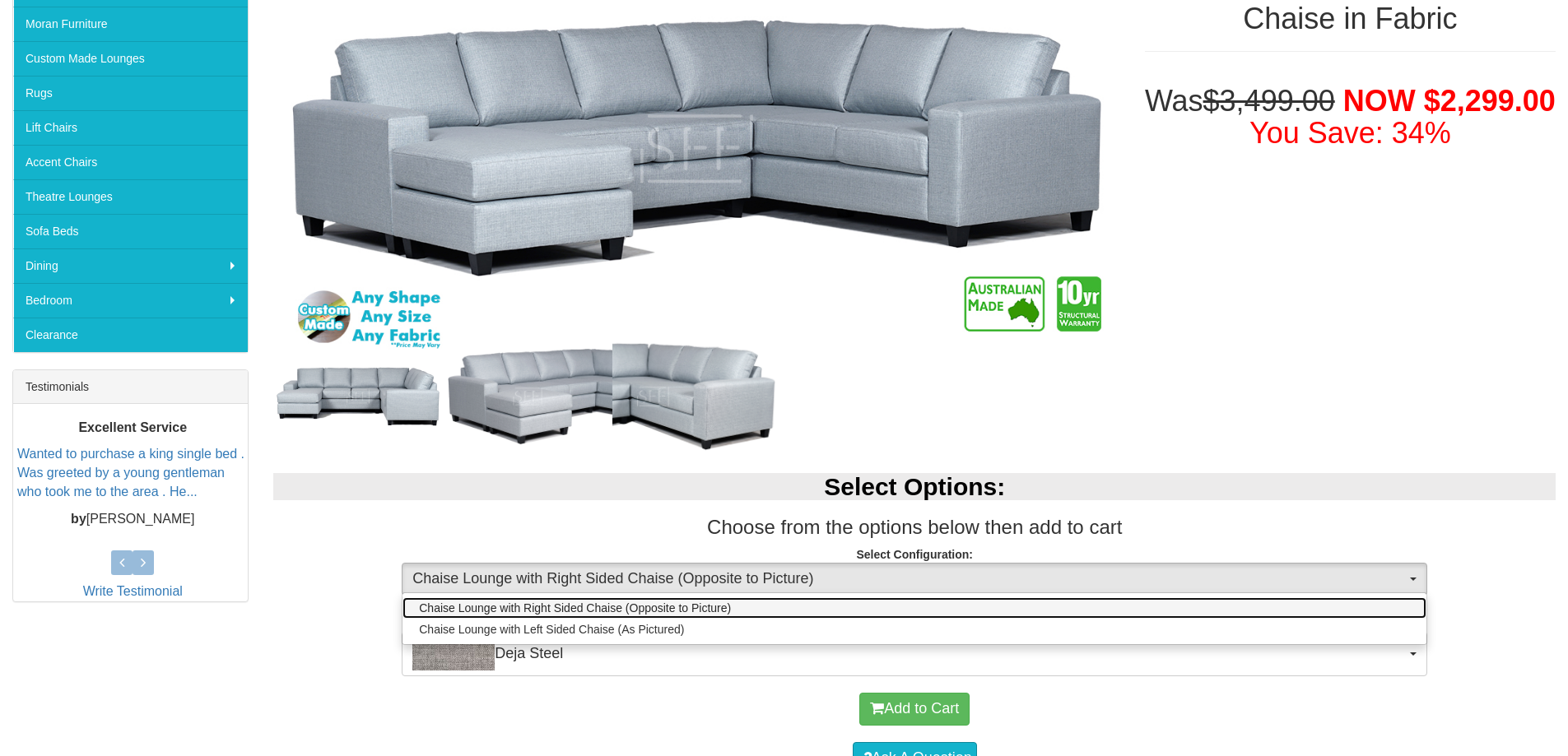
click at [1292, 604] on link "Chaise Lounge with Right Sided Chaise (Opposite to Picture)" at bounding box center [914, 607] width 1024 height 22
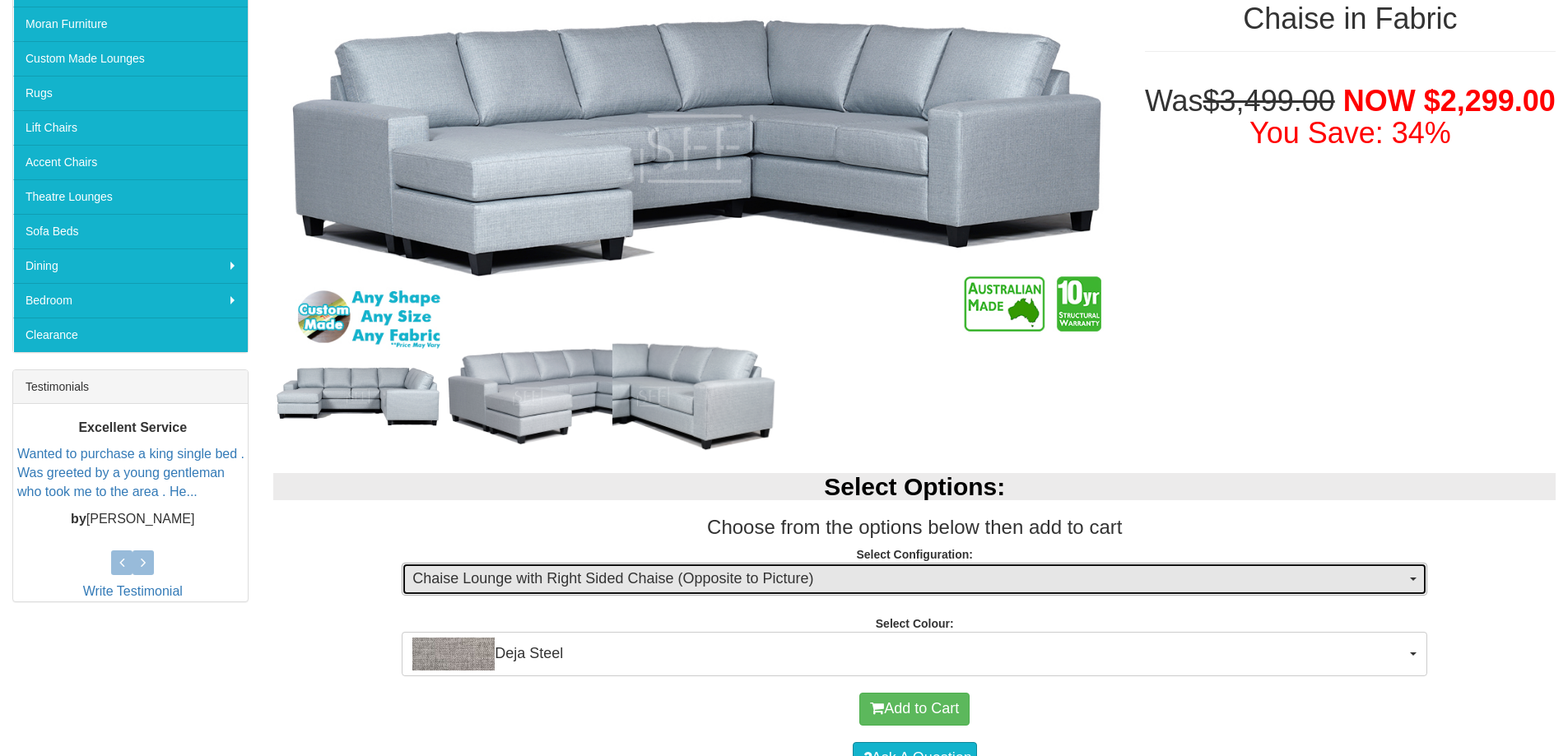
click at [1417, 575] on button "Chaise Lounge with Right Sided Chaise (Opposite to Picture)" at bounding box center [914, 579] width 1026 height 33
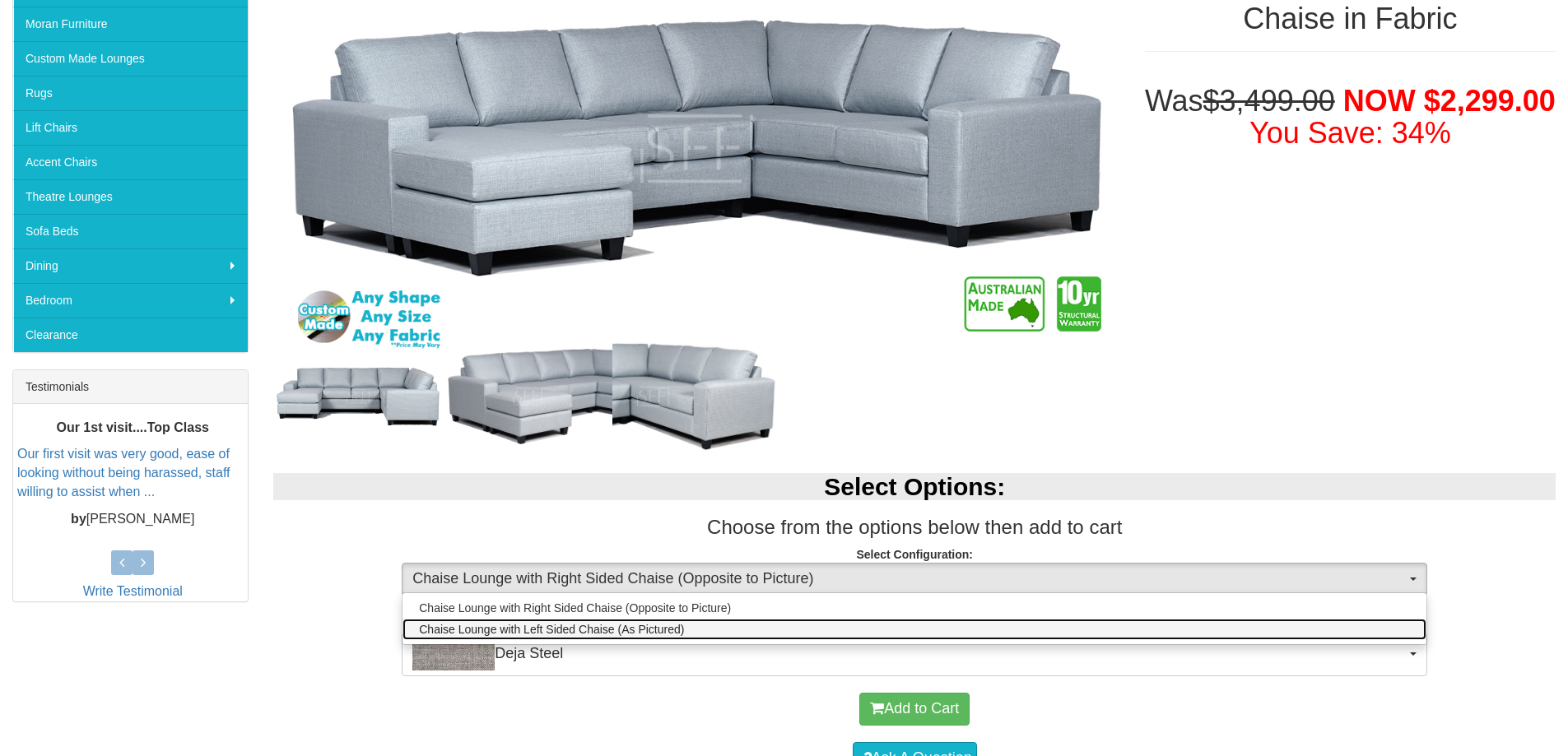
click at [1200, 629] on link "Chaise Lounge with Left Sided Chaise (As Pictured)" at bounding box center [914, 629] width 1024 height 22
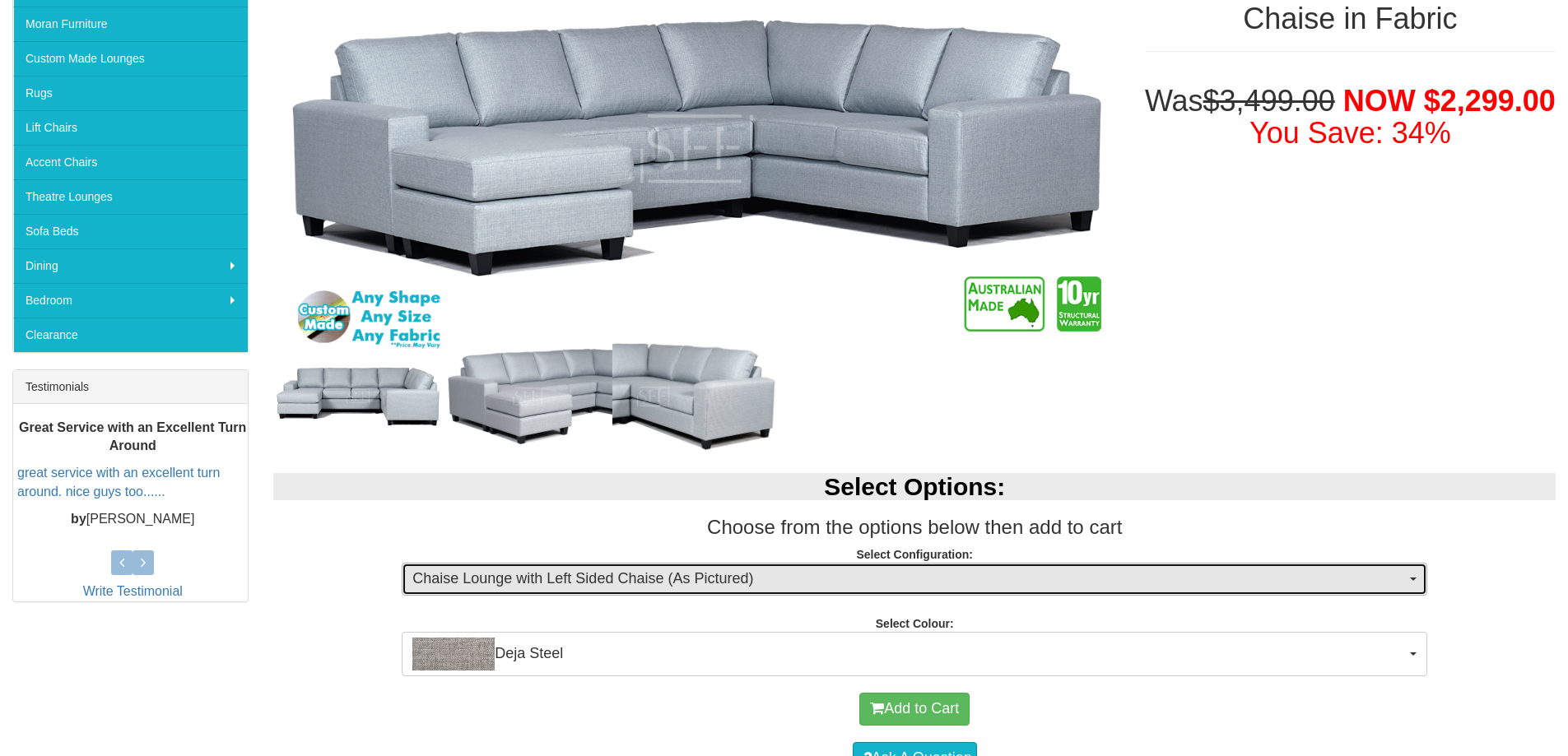
click at [1417, 581] on button "Chaise Lounge with Left Sided Chaise (As Pictured)" at bounding box center [914, 579] width 1026 height 33
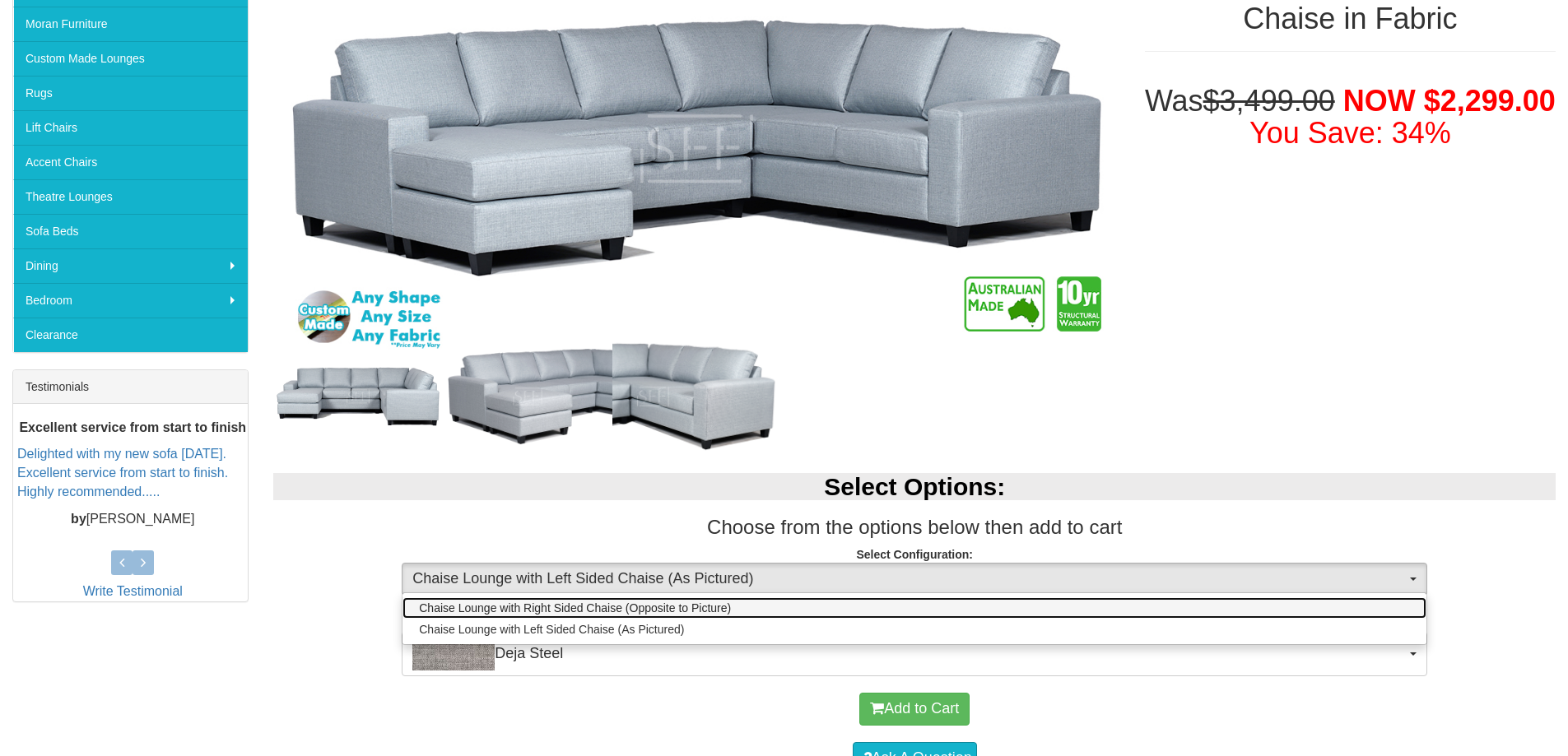
click at [1055, 605] on link "Chaise Lounge with Right Sided Chaise (Opposite to Picture)" at bounding box center [914, 607] width 1024 height 22
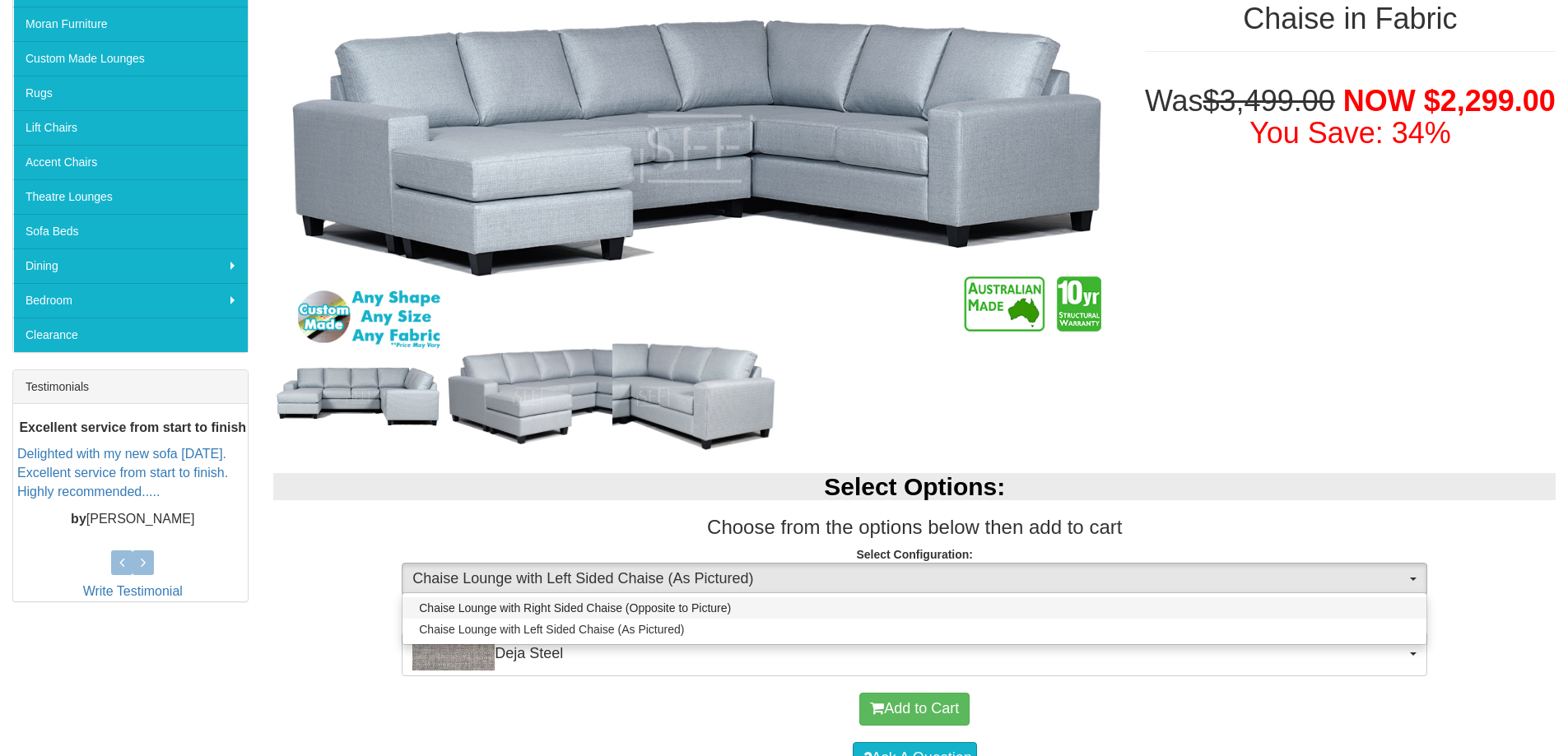
select select "1899"
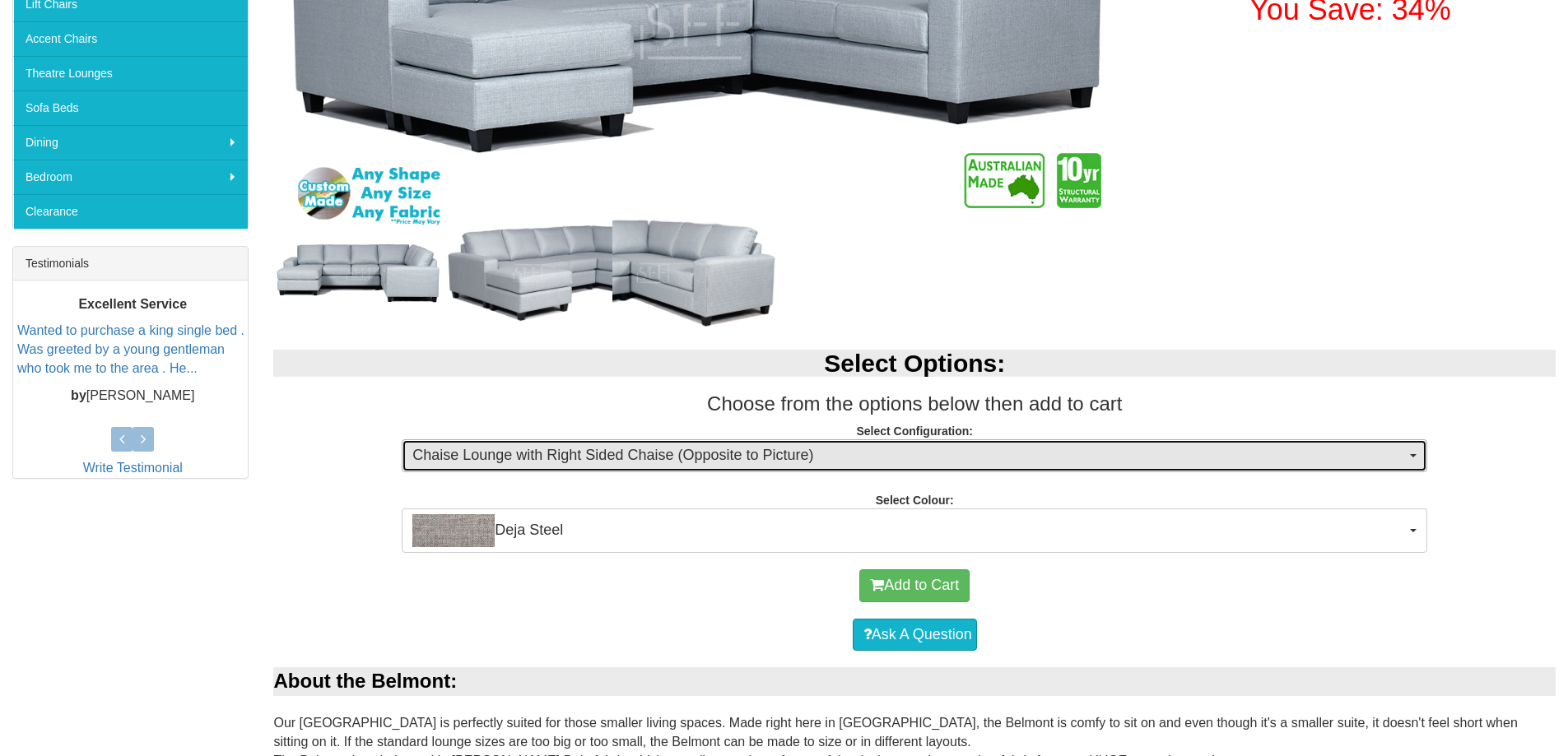
scroll to position [494, 0]
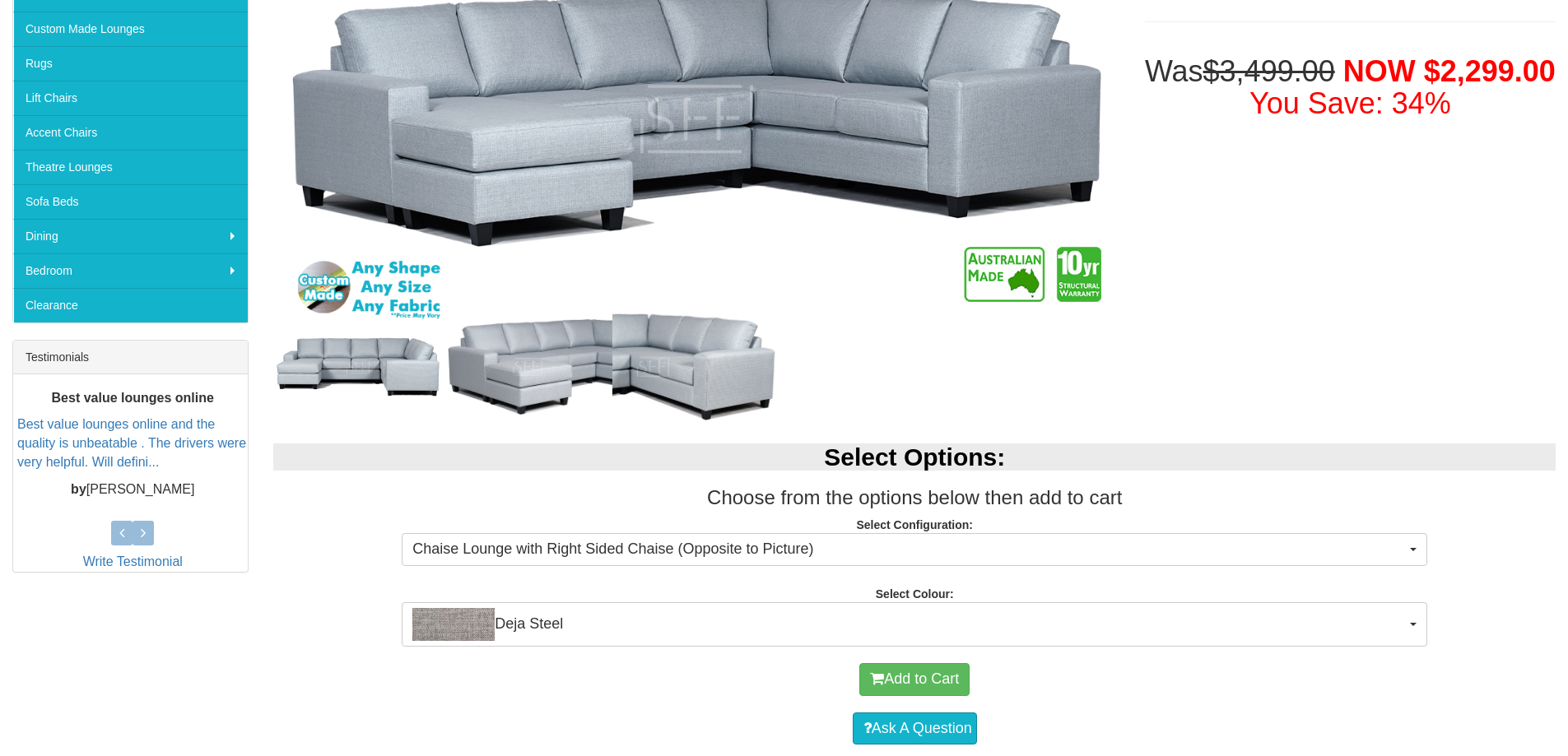
scroll to position [329, 0]
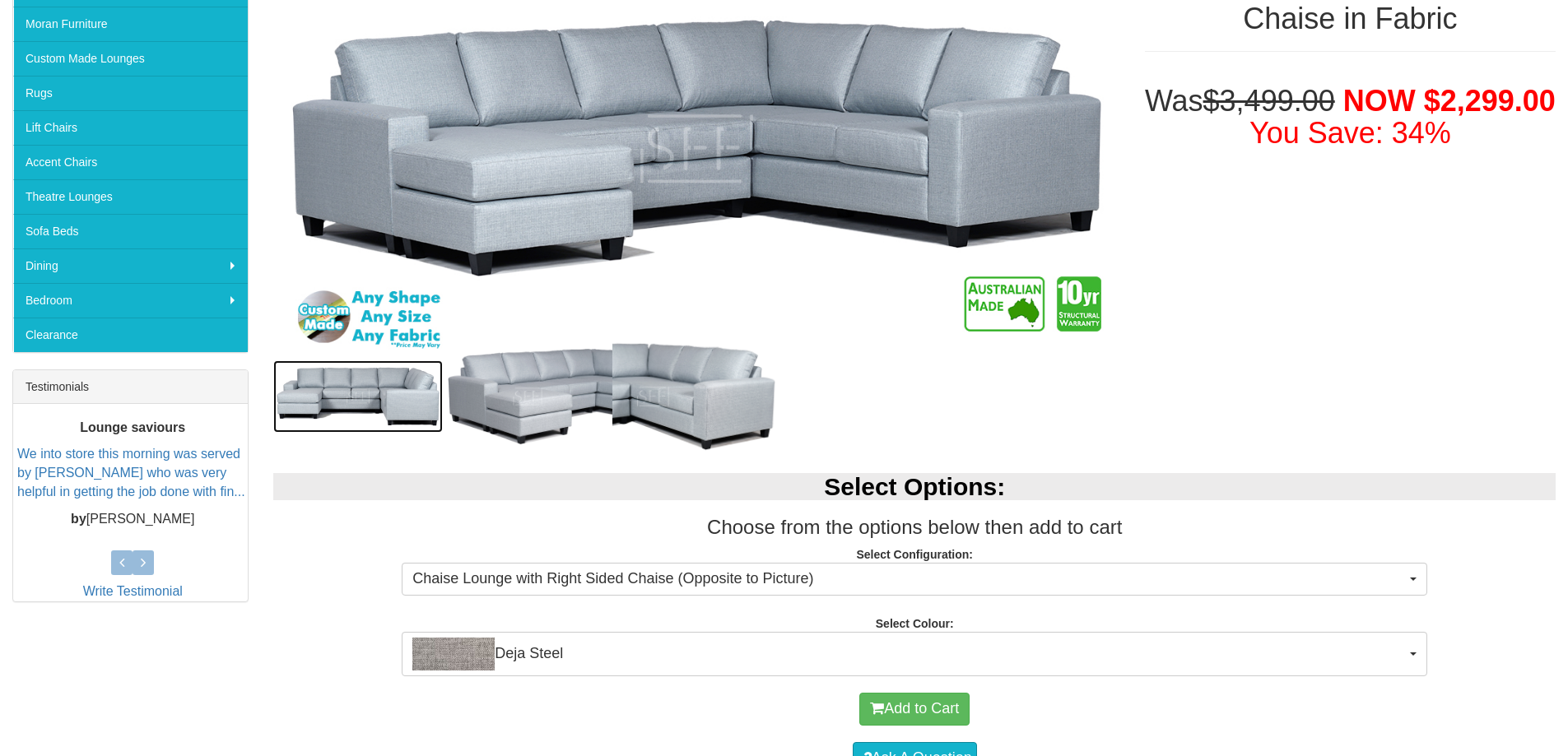
click at [418, 396] on img at bounding box center [358, 396] width 169 height 72
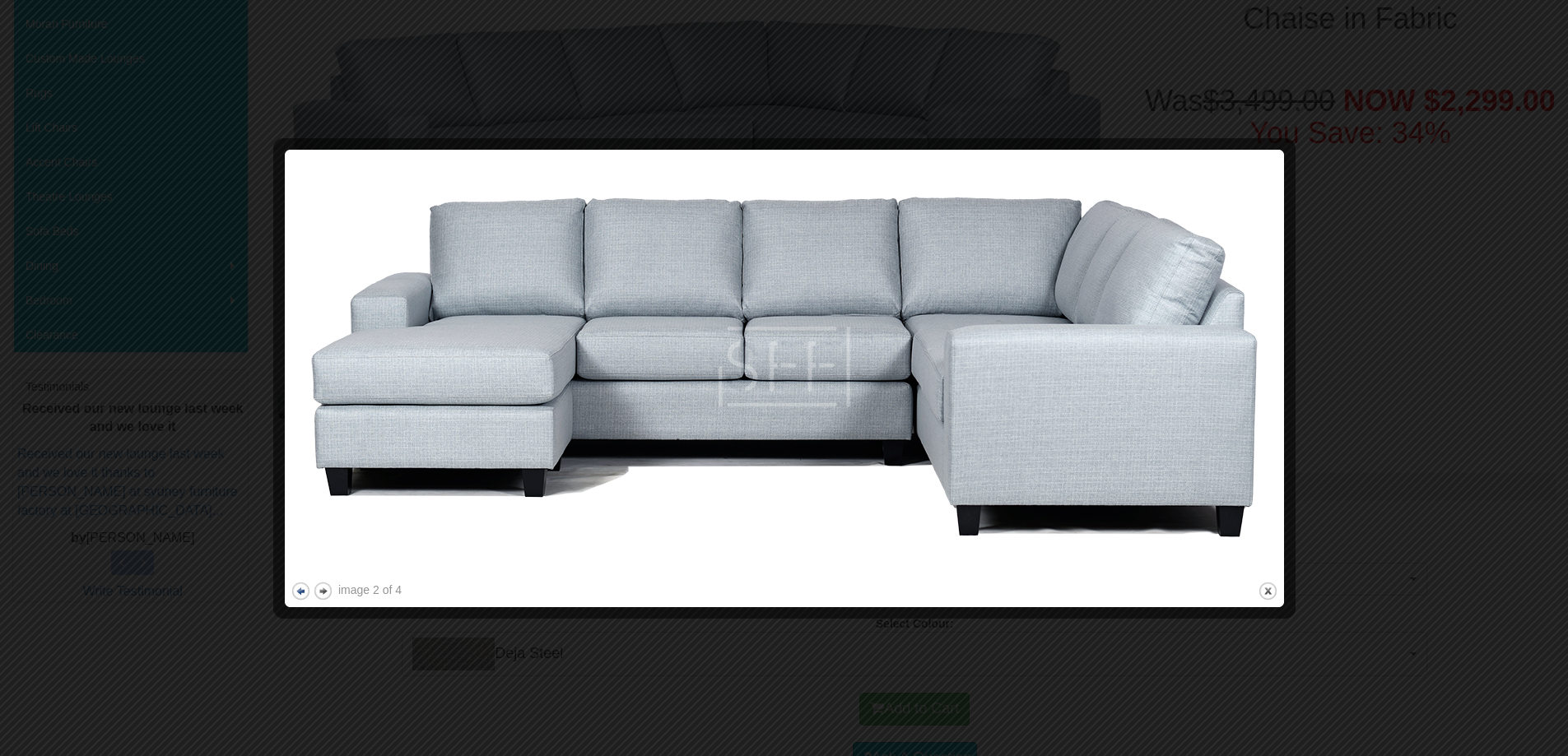
click at [298, 591] on button "previous" at bounding box center [301, 591] width 21 height 21
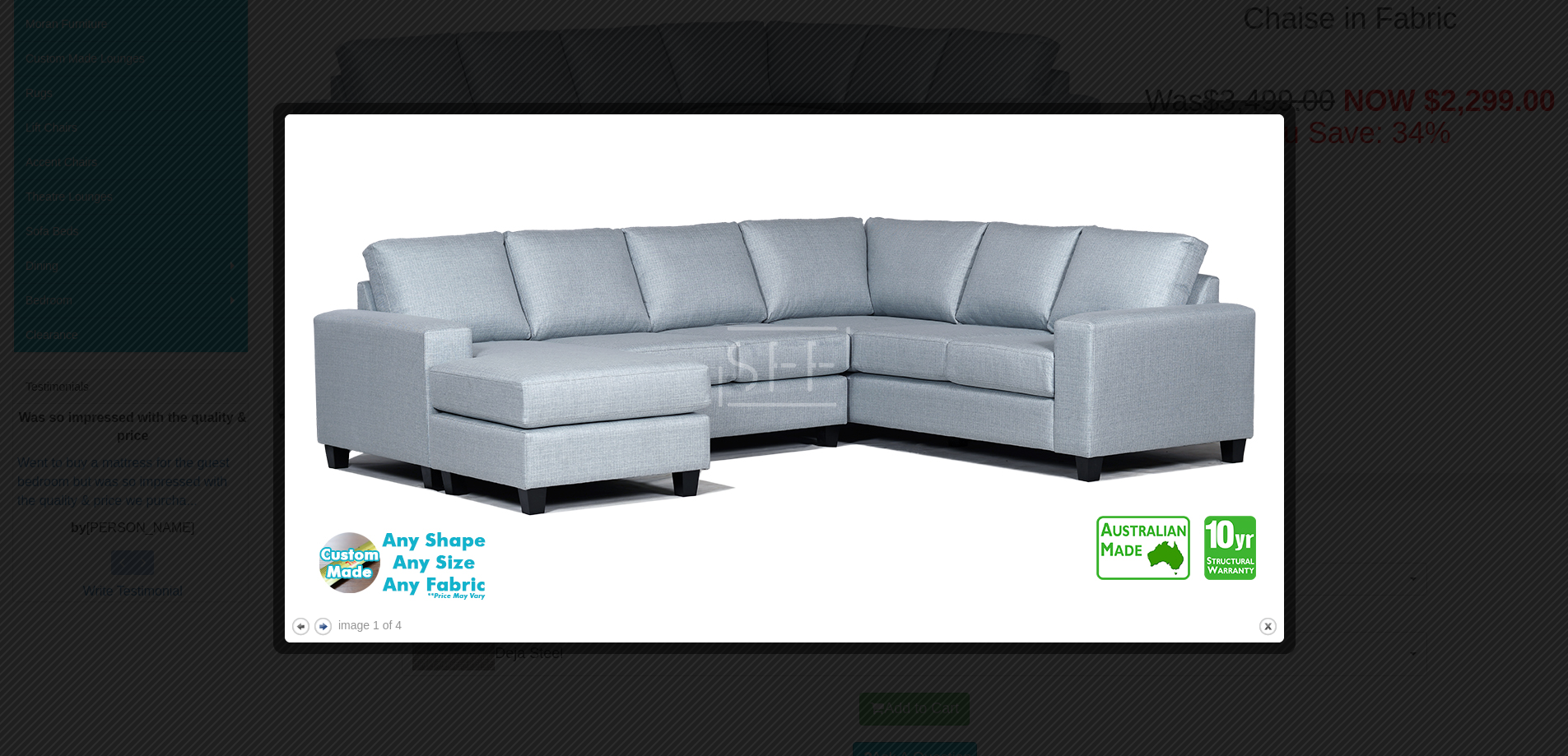
click at [323, 624] on button "next" at bounding box center [324, 627] width 21 height 21
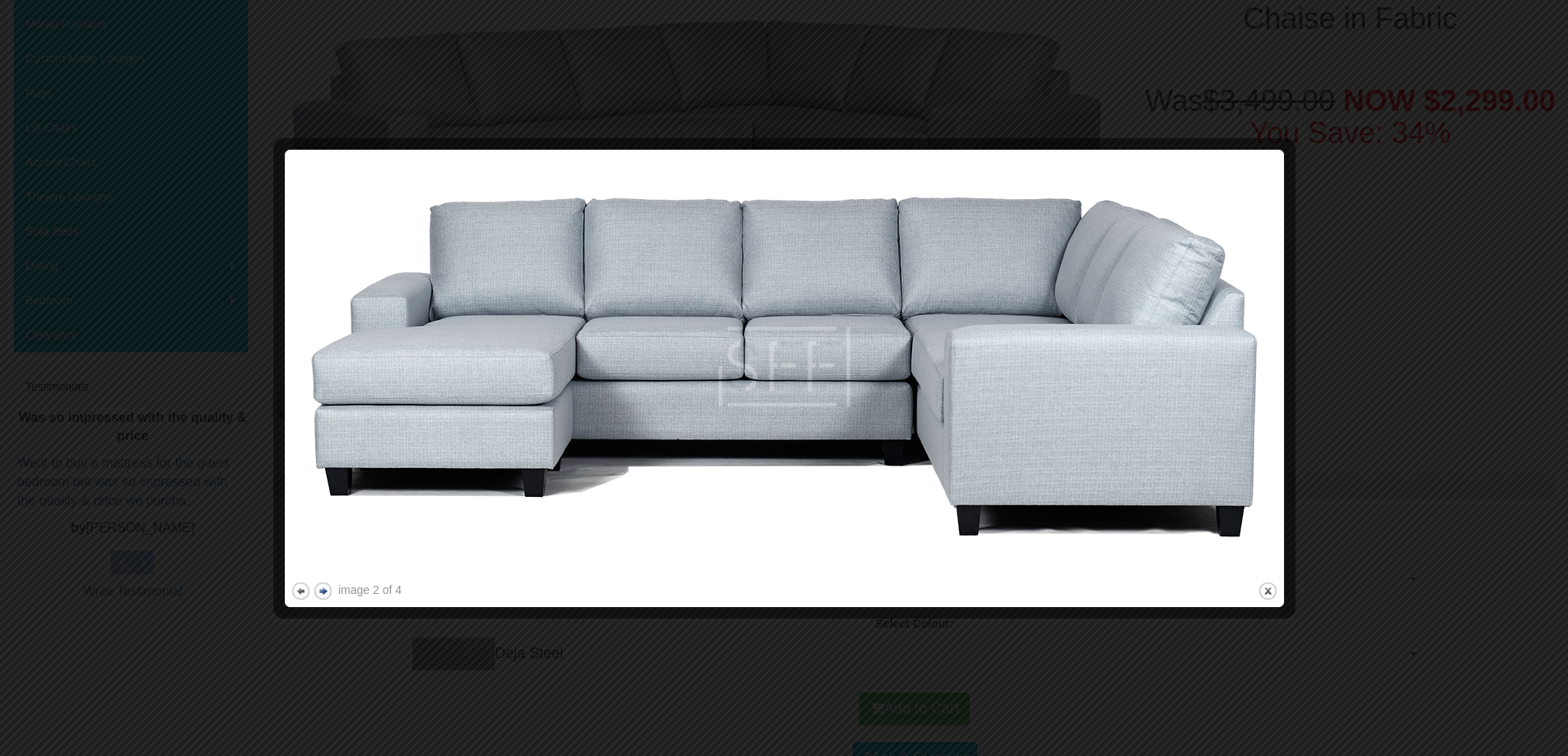
click at [323, 588] on button "next" at bounding box center [324, 591] width 21 height 21
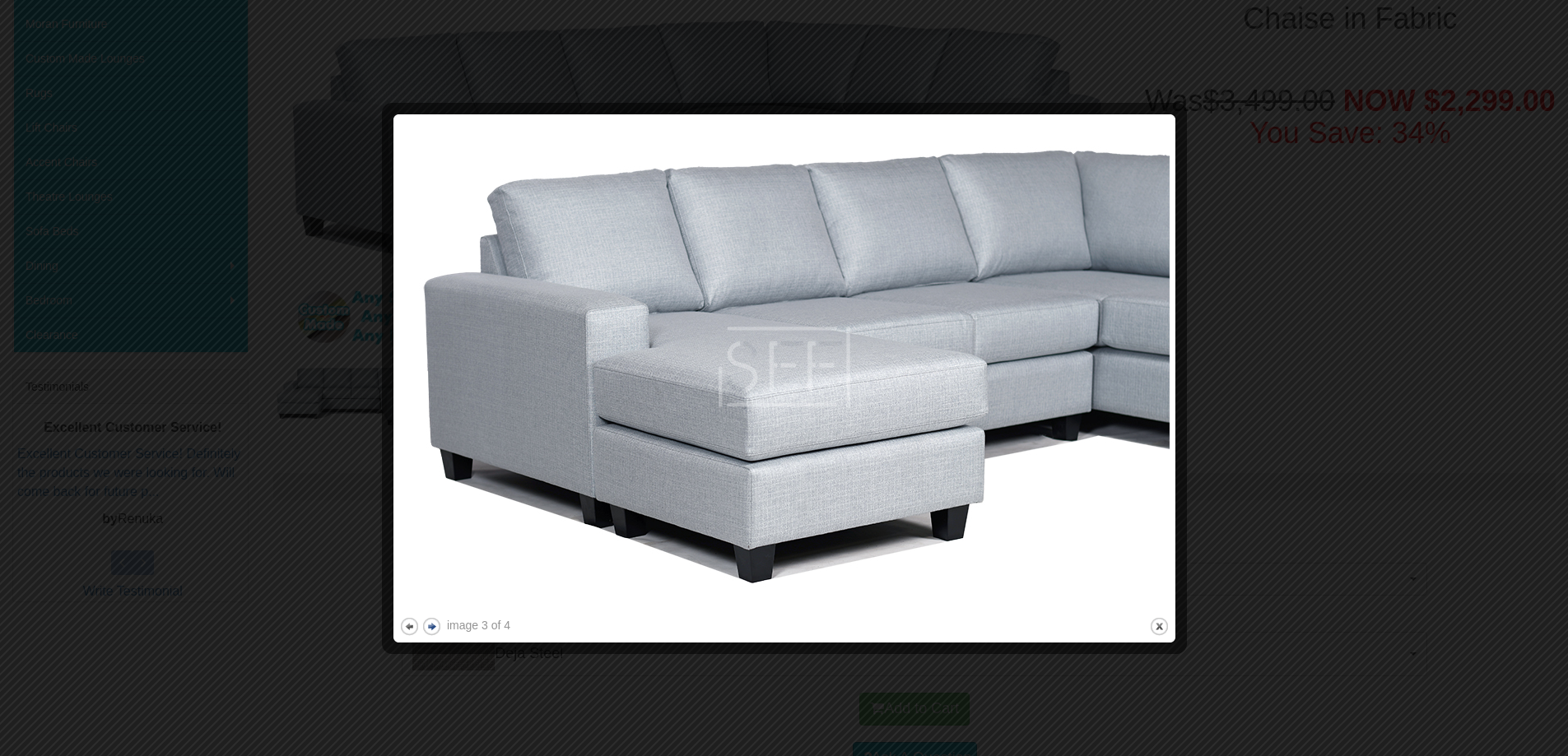
click at [433, 622] on button "next" at bounding box center [432, 627] width 21 height 21
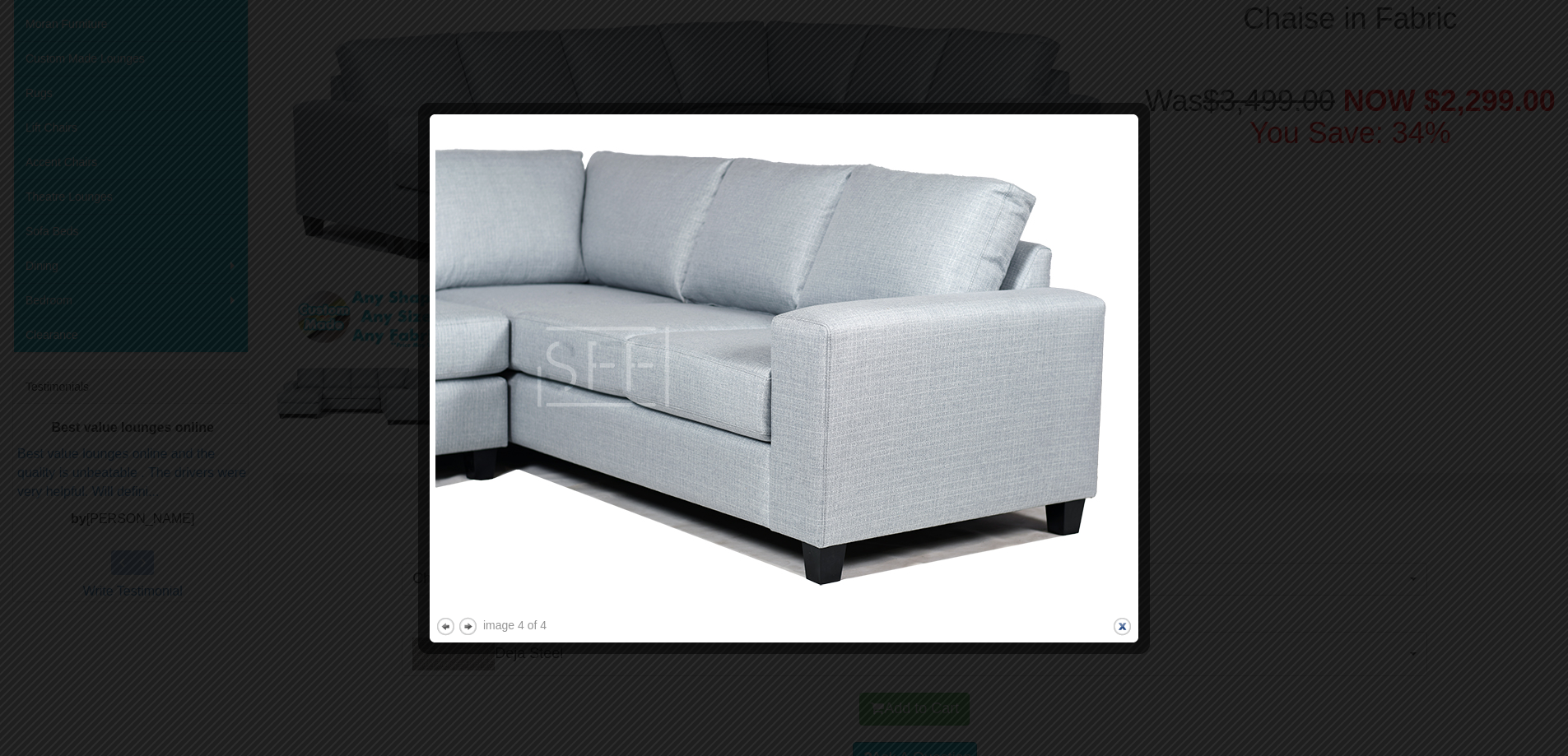
click at [1126, 624] on button "close" at bounding box center [1123, 627] width 21 height 21
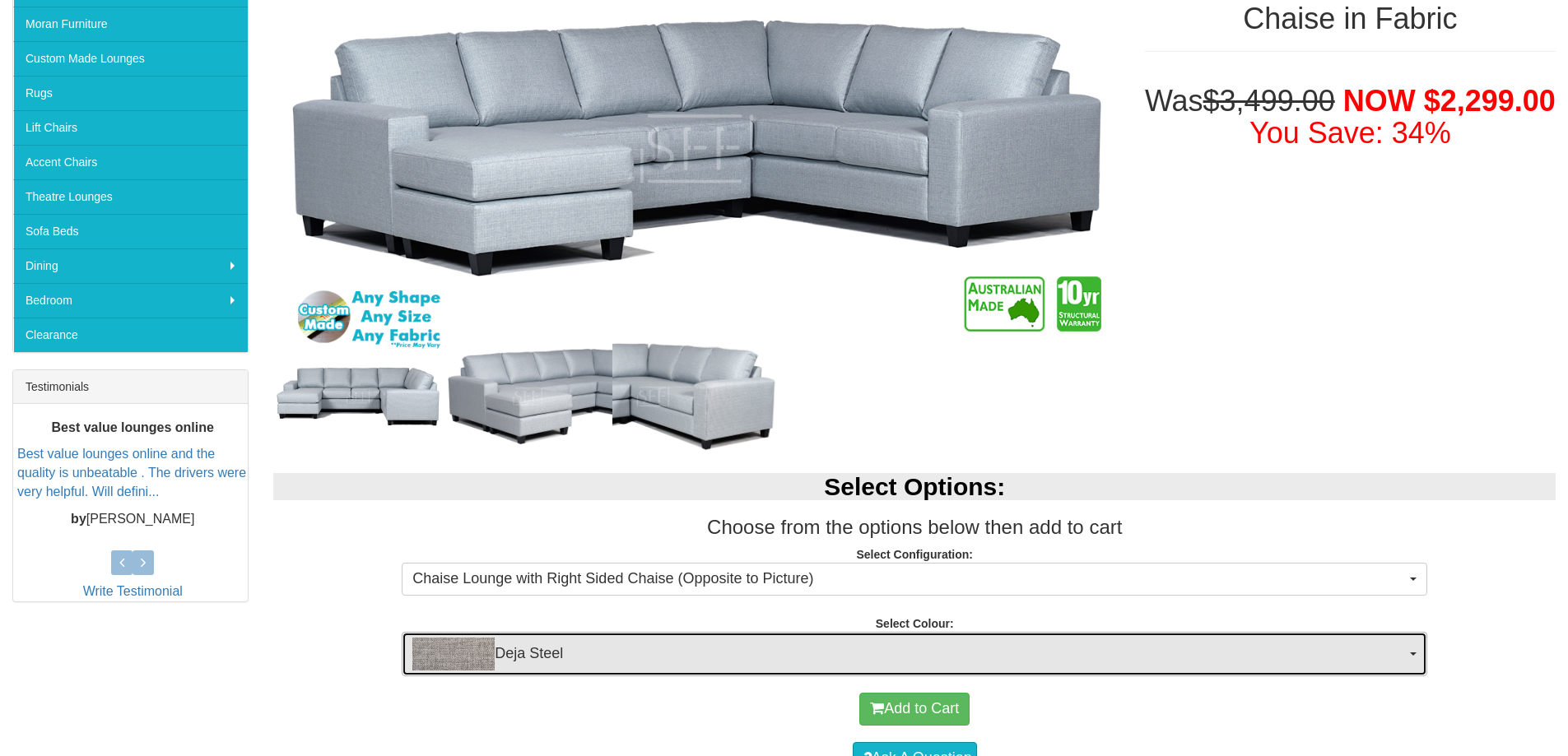
click at [1409, 651] on button "Deja Steel" at bounding box center [914, 654] width 1026 height 44
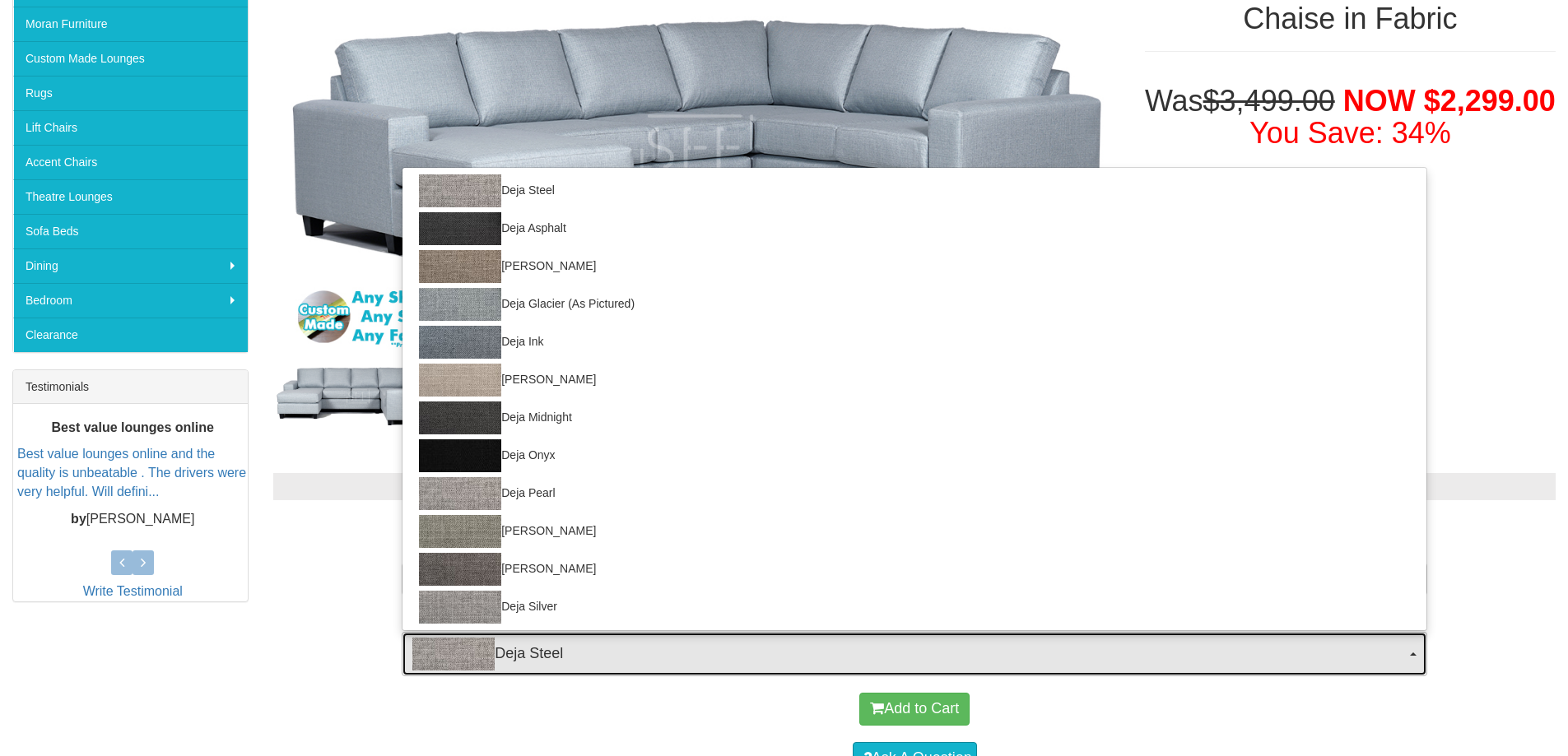
click at [1416, 654] on span "button" at bounding box center [1413, 654] width 7 height 4
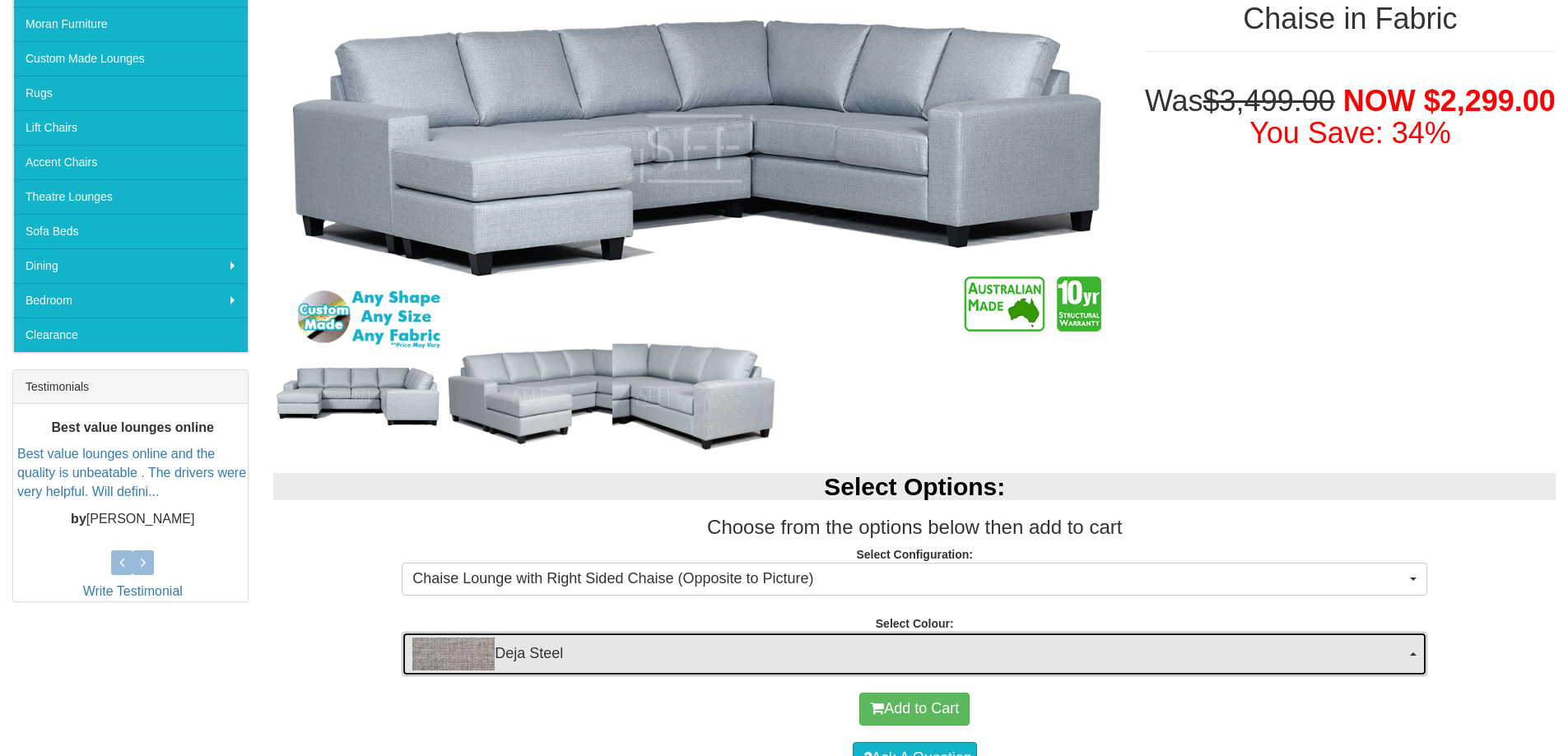
click at [1416, 654] on span "button" at bounding box center [1413, 654] width 7 height 4
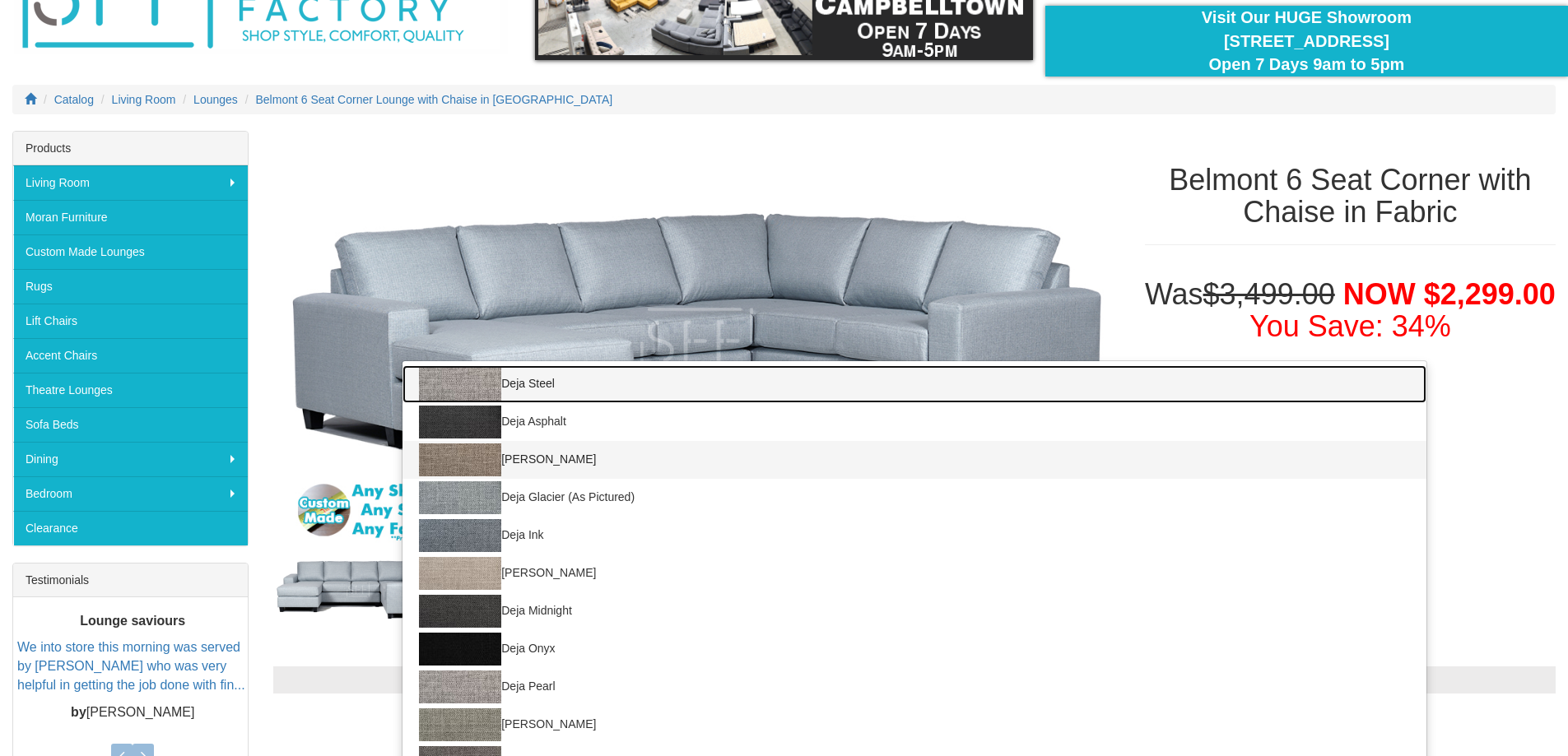
scroll to position [165, 0]
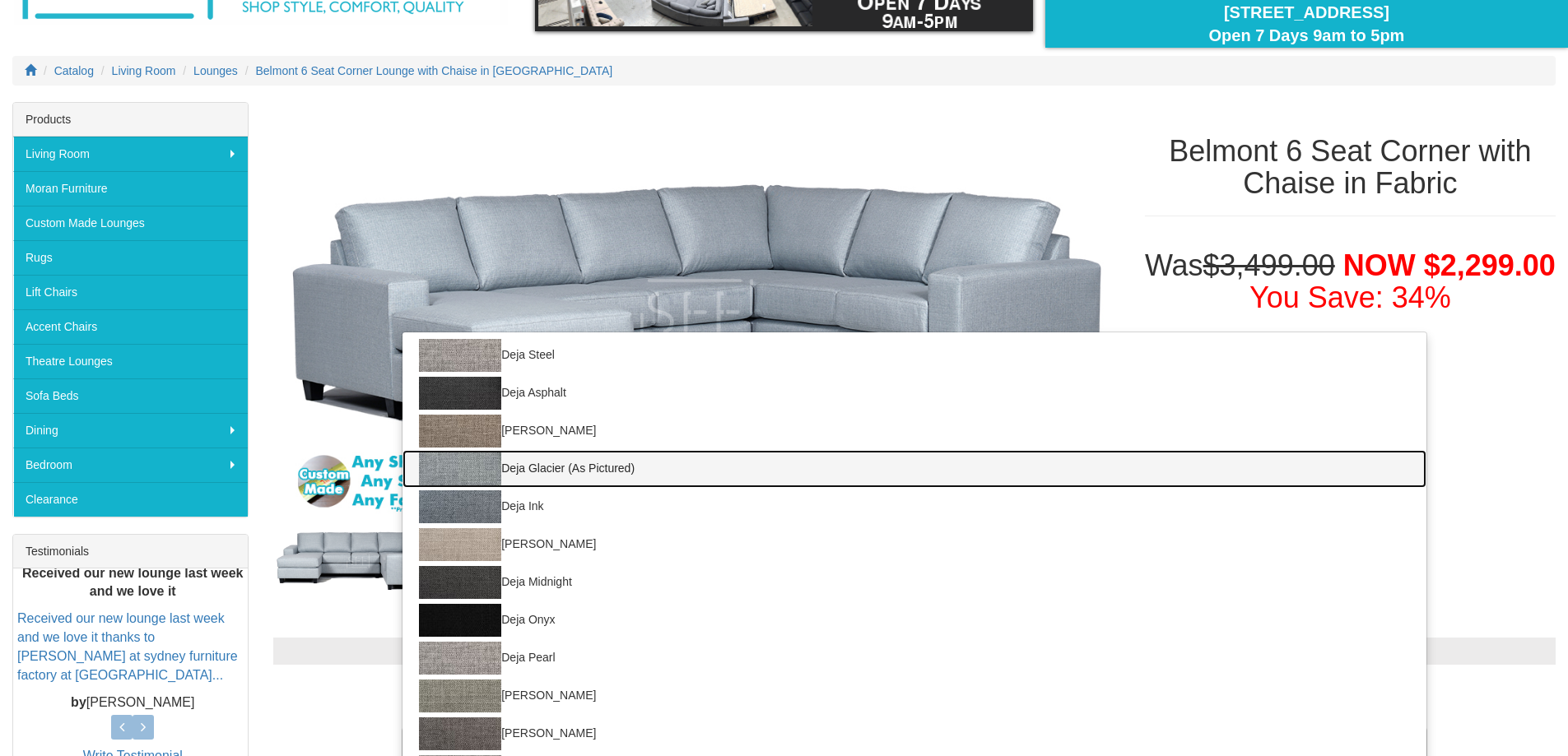
click at [619, 465] on link "Deja Glacier (As Pictured)" at bounding box center [914, 469] width 1024 height 38
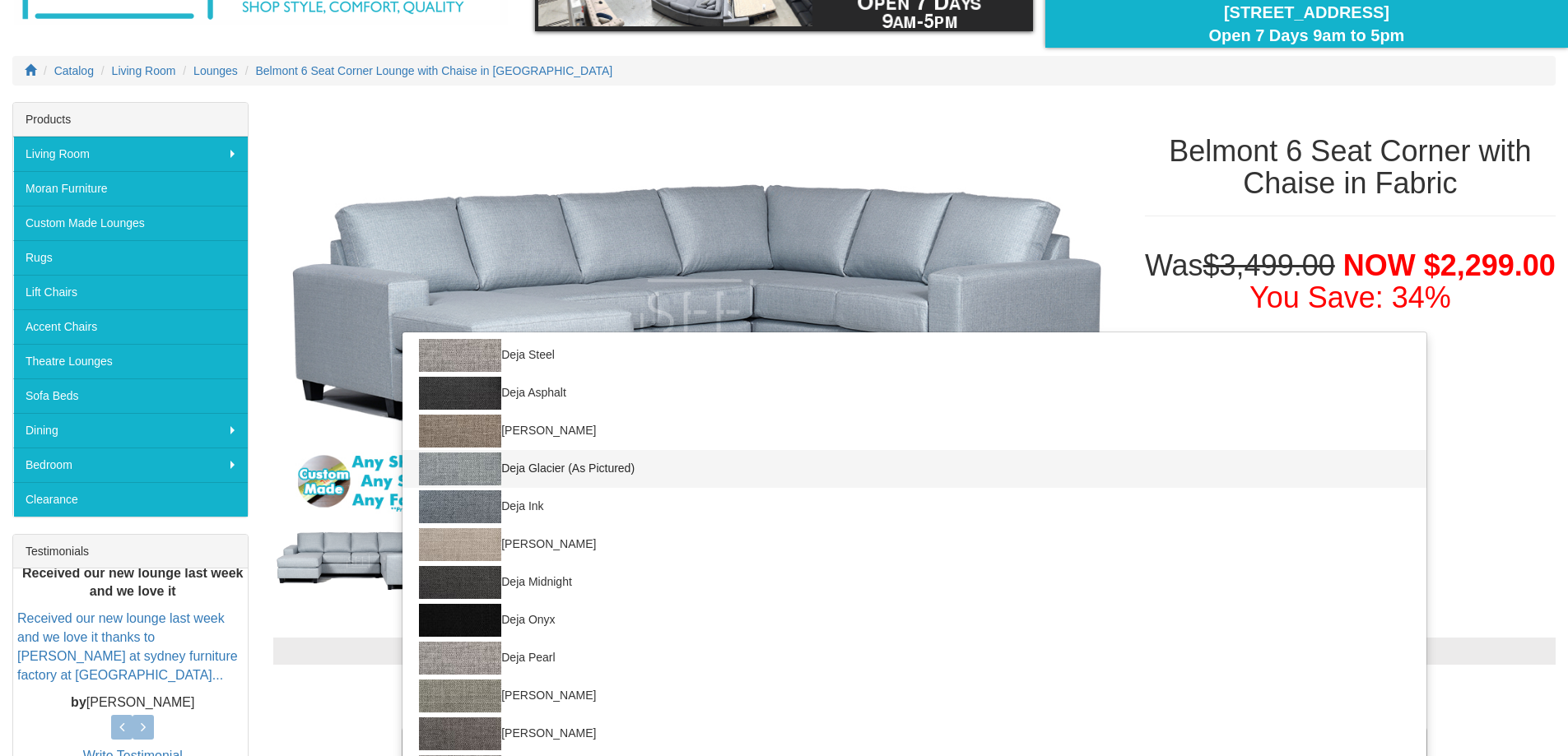
select select "2036"
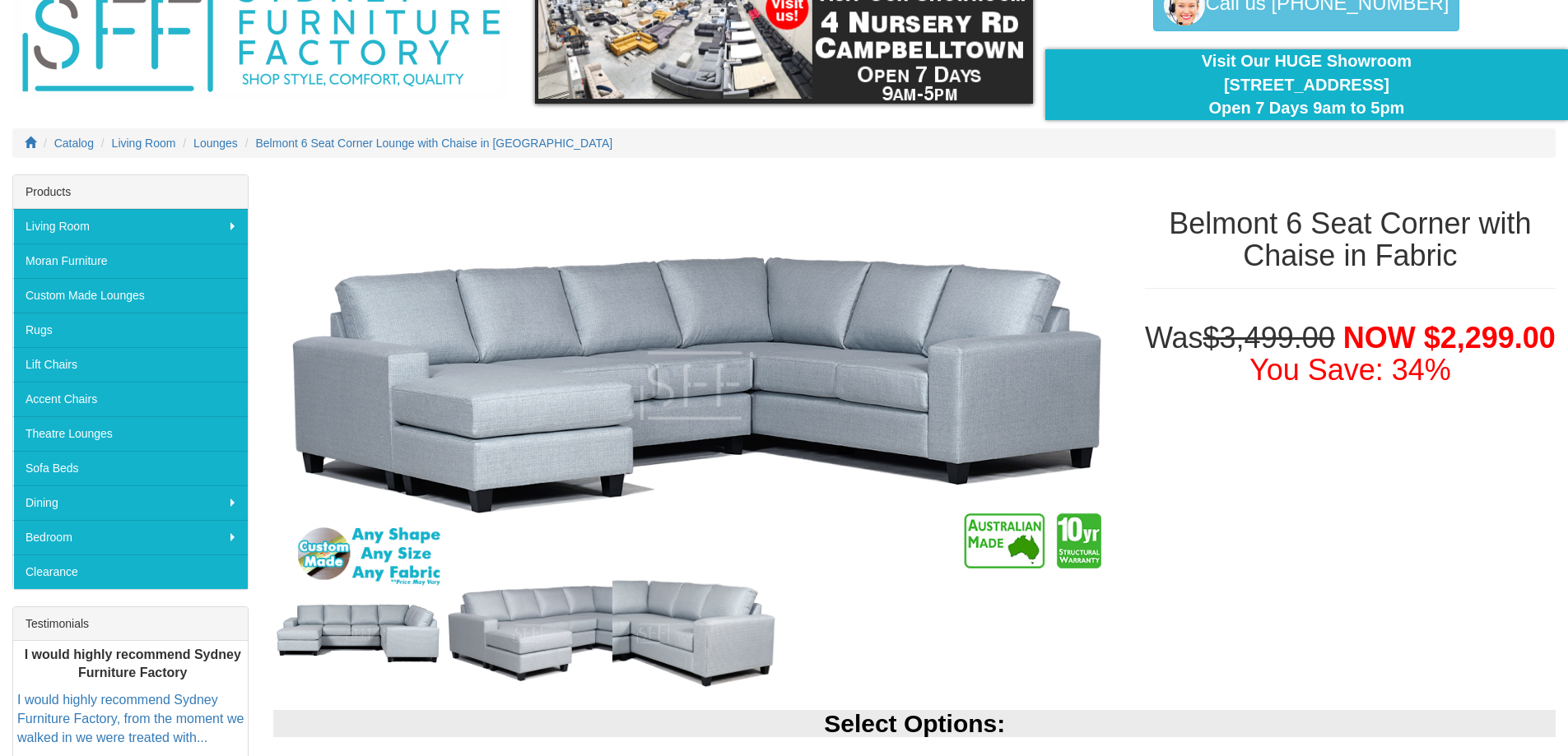
scroll to position [194, 0]
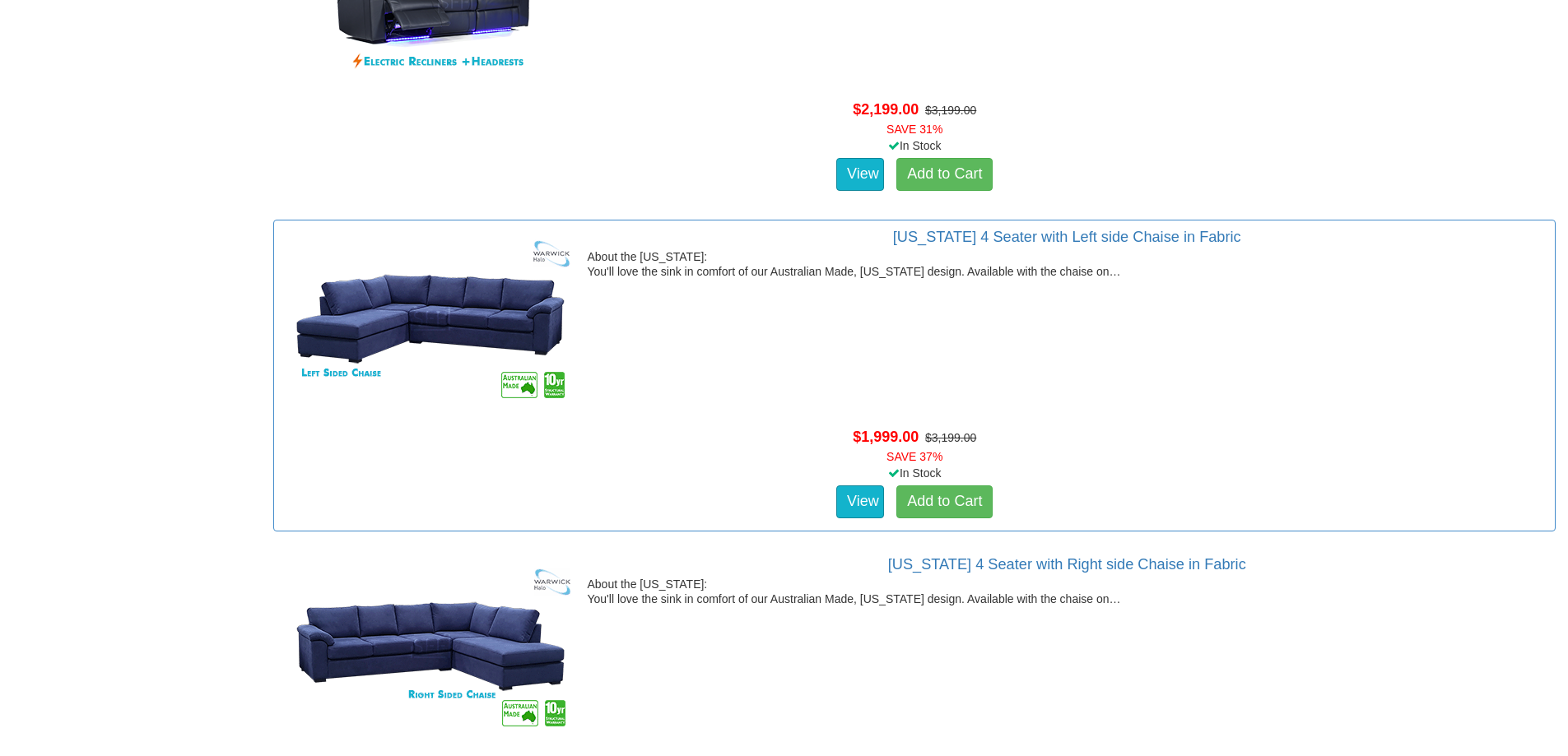
scroll to position [31605, 0]
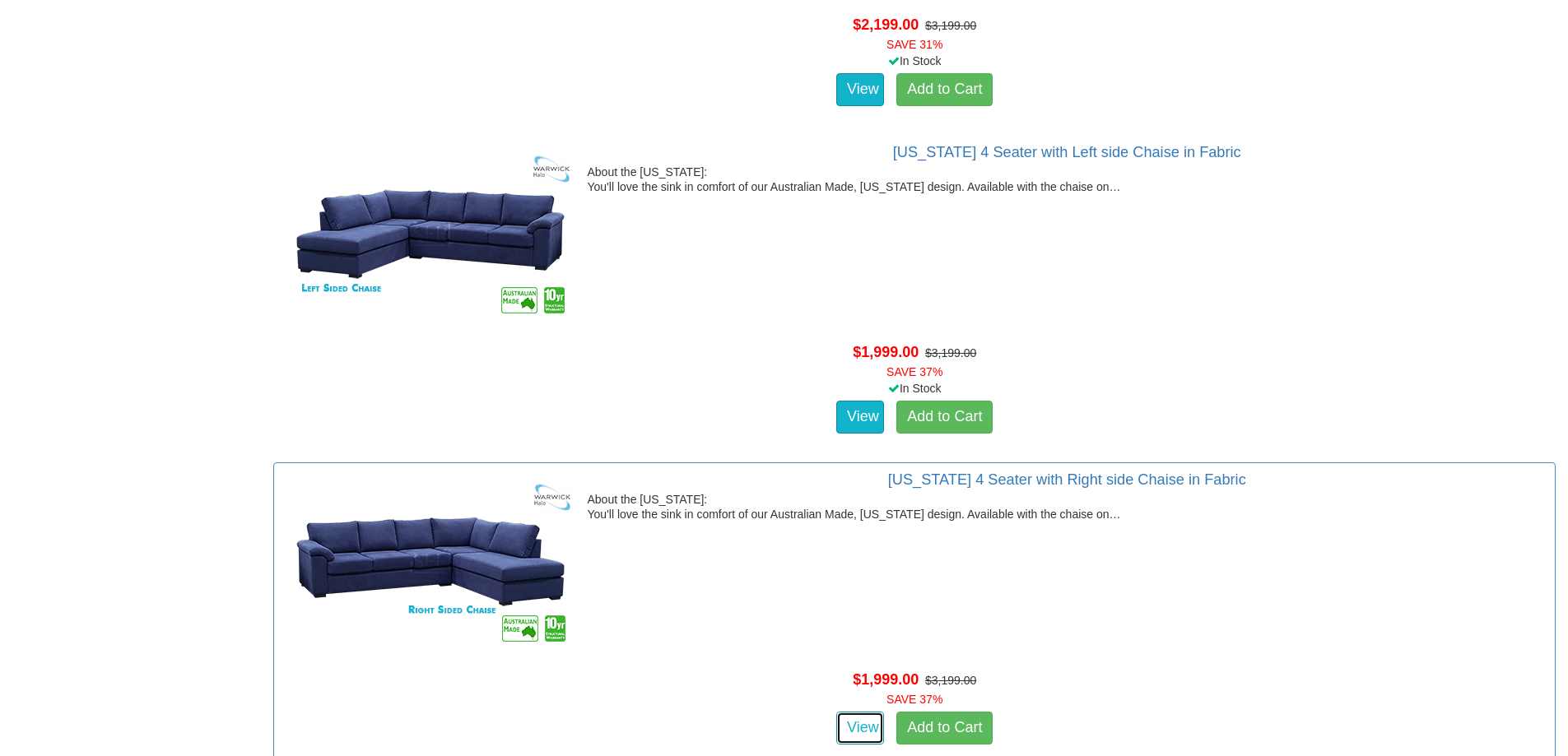
click at [856, 723] on link "View" at bounding box center [860, 728] width 48 height 33
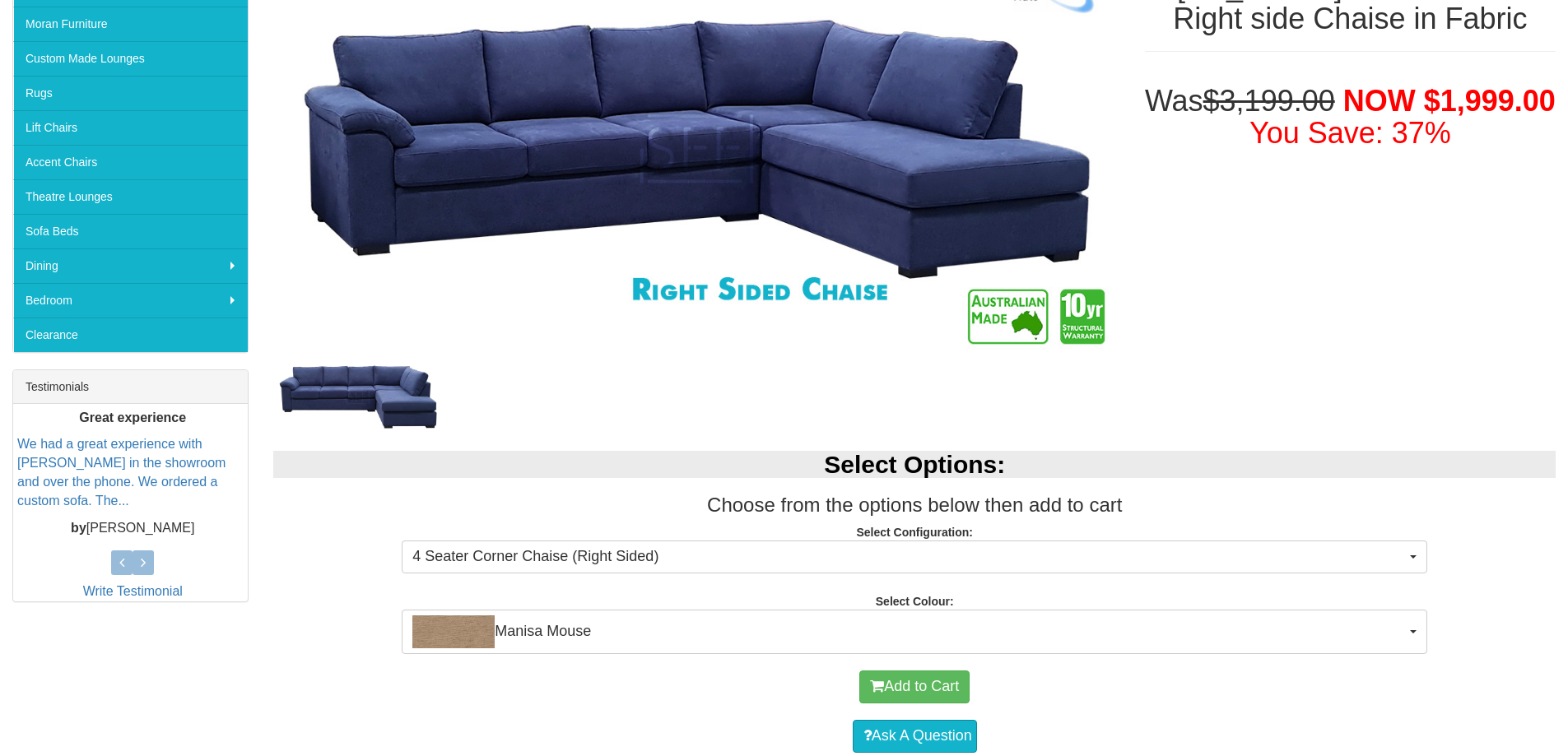
scroll to position [412, 0]
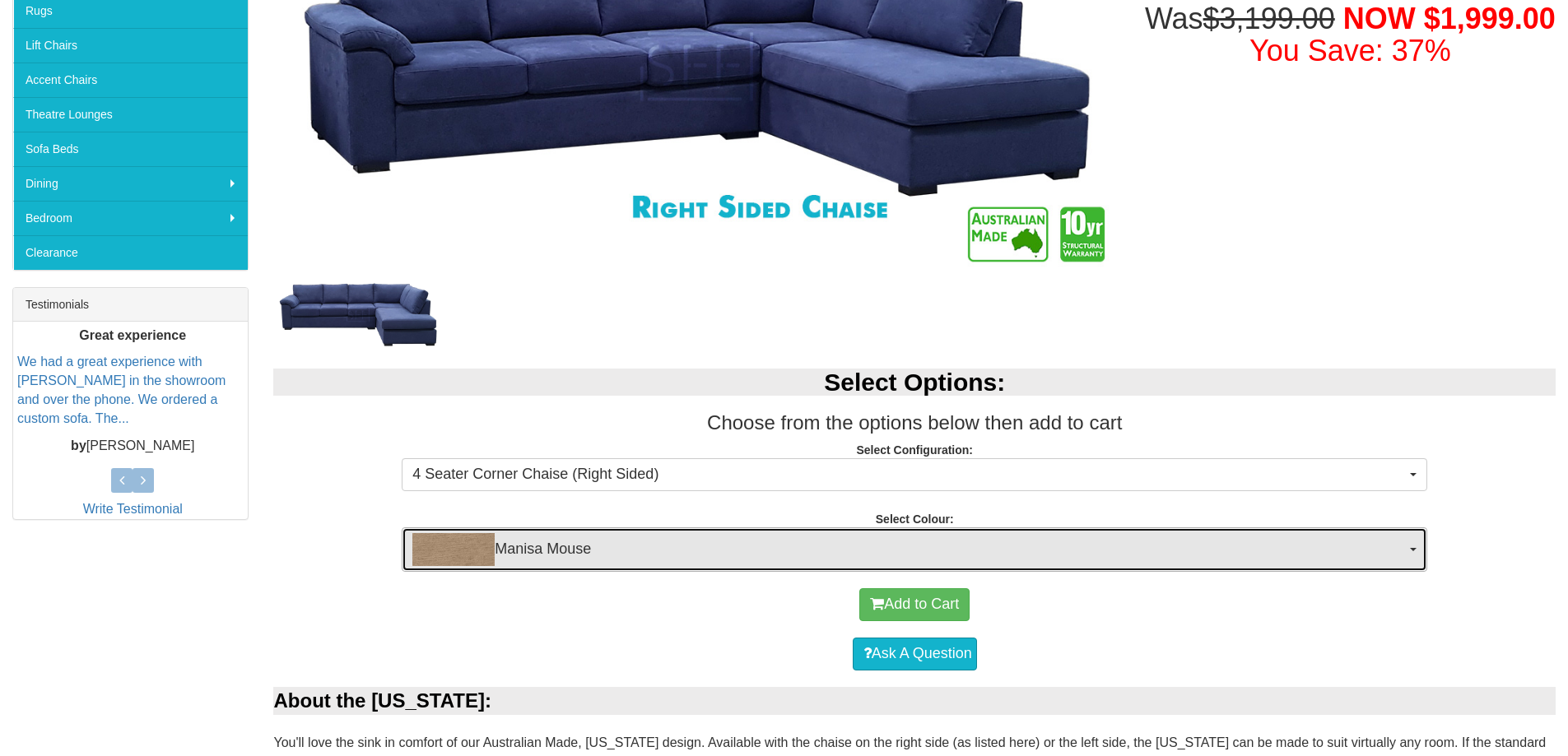
click at [1406, 548] on button "Manisa Mouse" at bounding box center [914, 549] width 1026 height 44
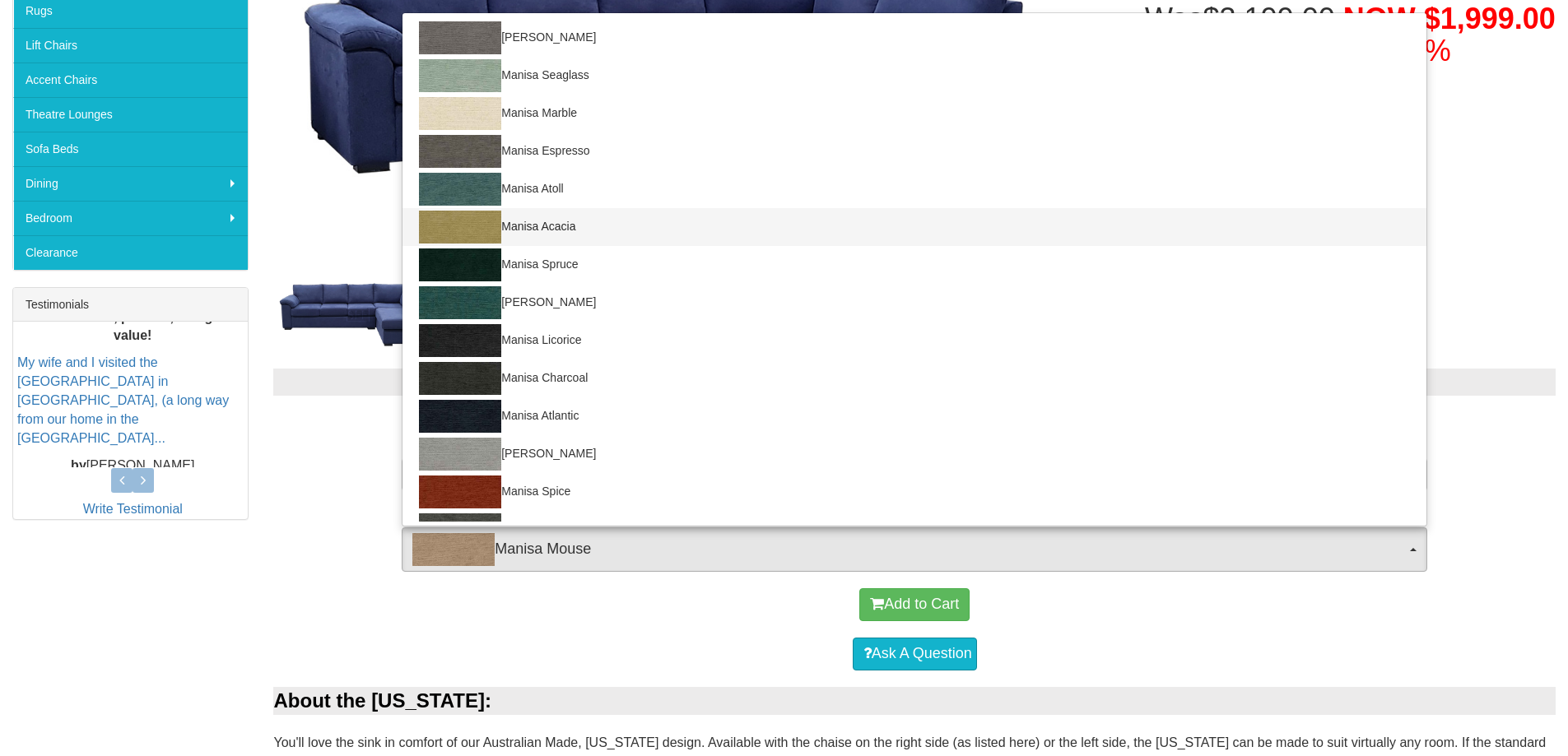
scroll to position [139, 0]
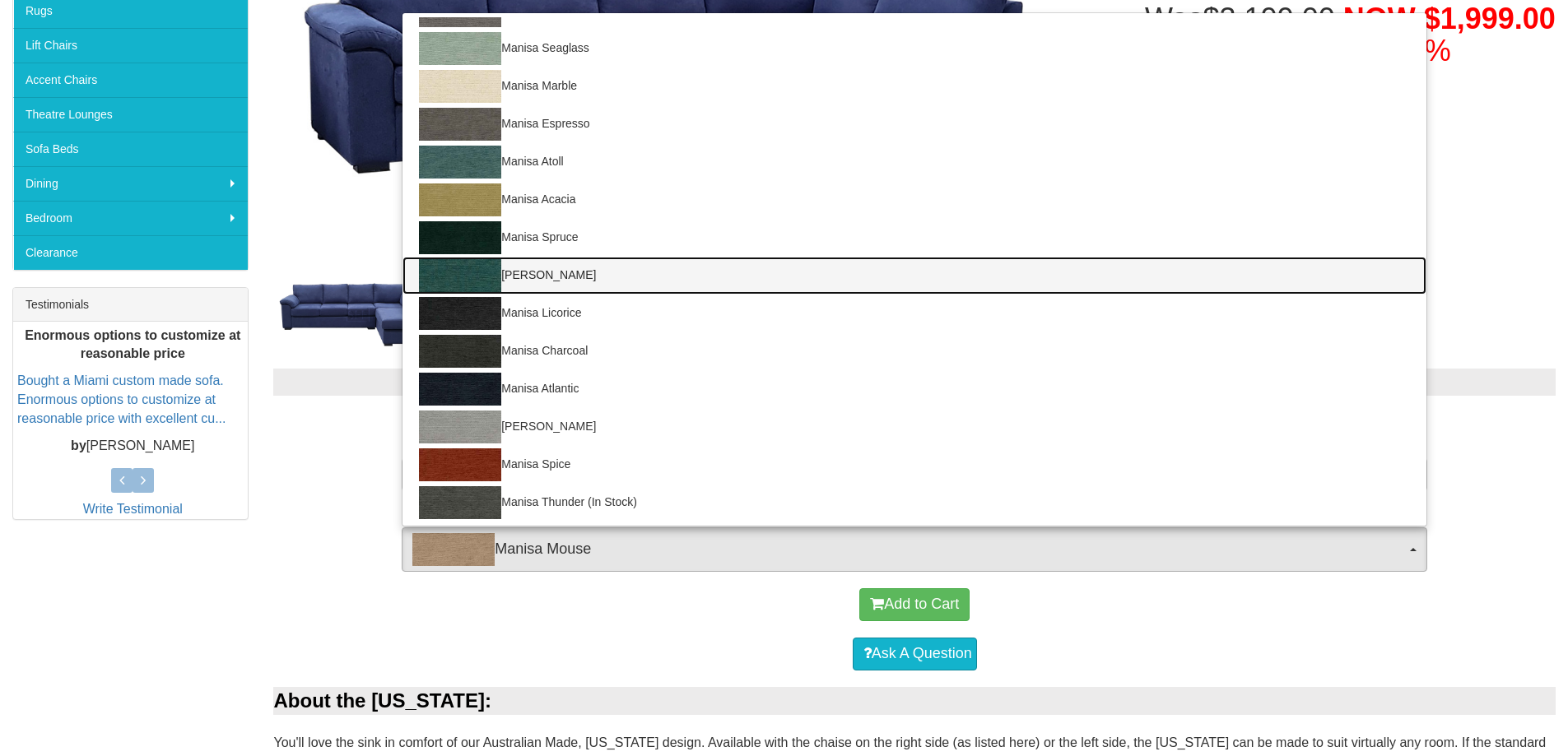
click at [619, 278] on link "Manisa Peacock" at bounding box center [914, 276] width 1024 height 38
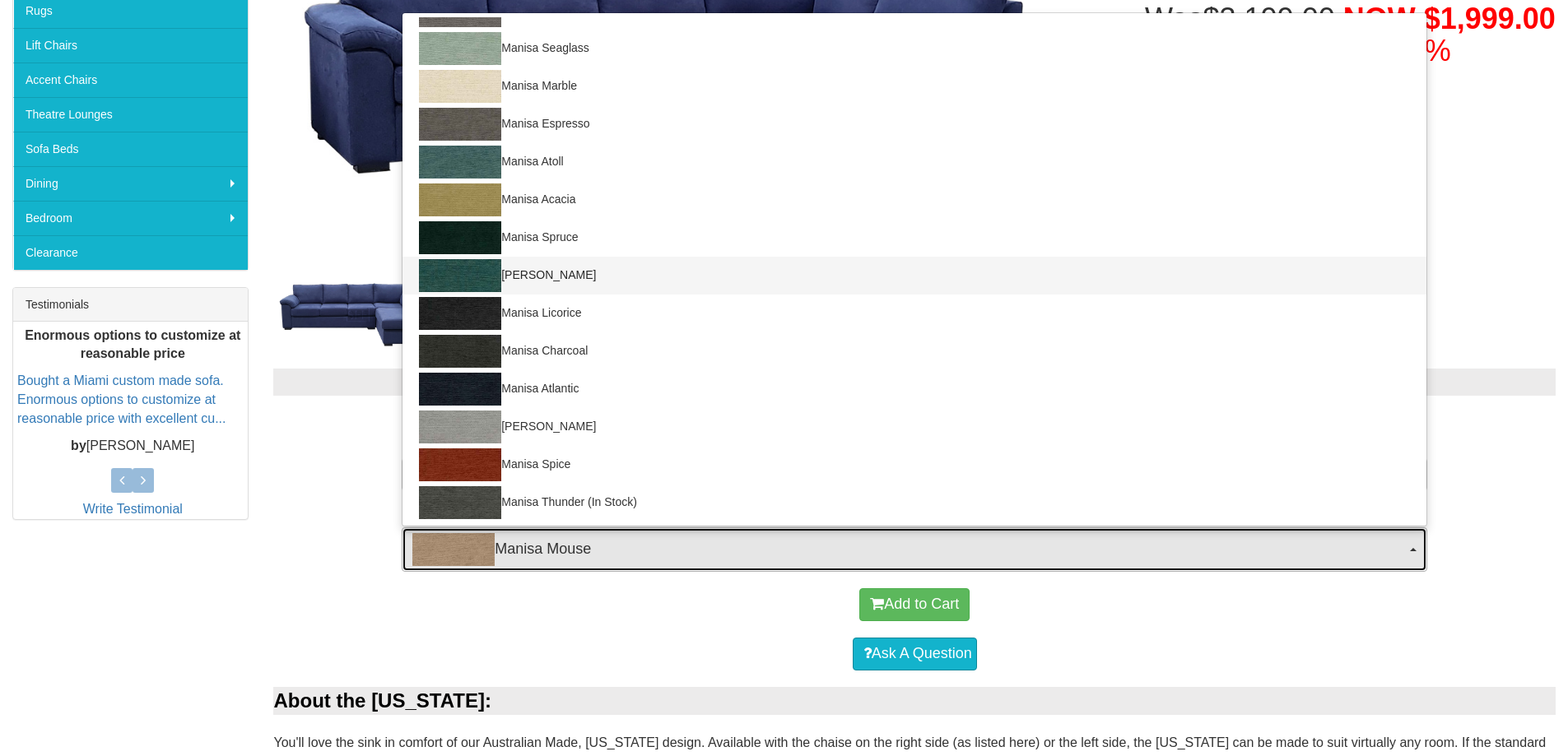
select select "1529"
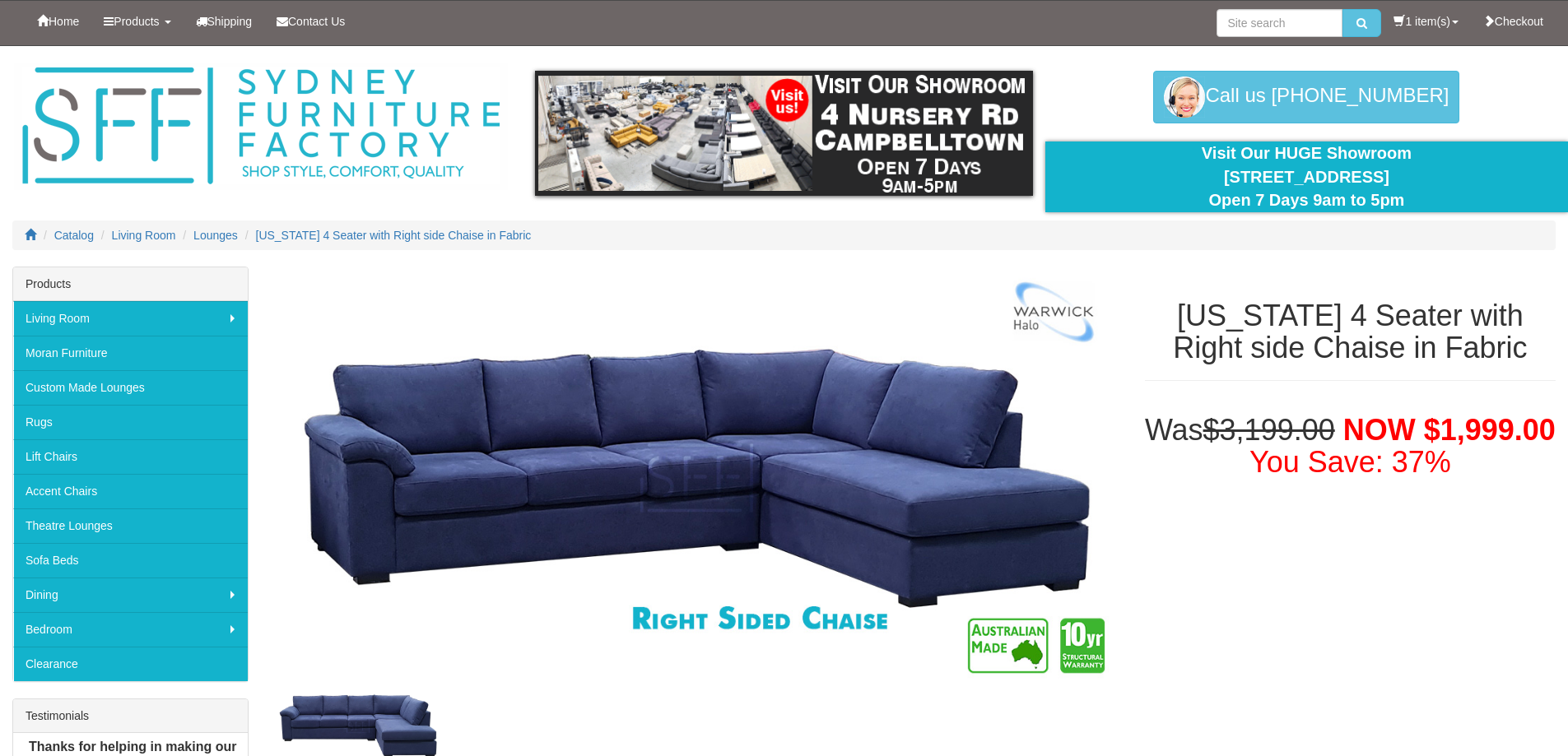
scroll to position [412, 0]
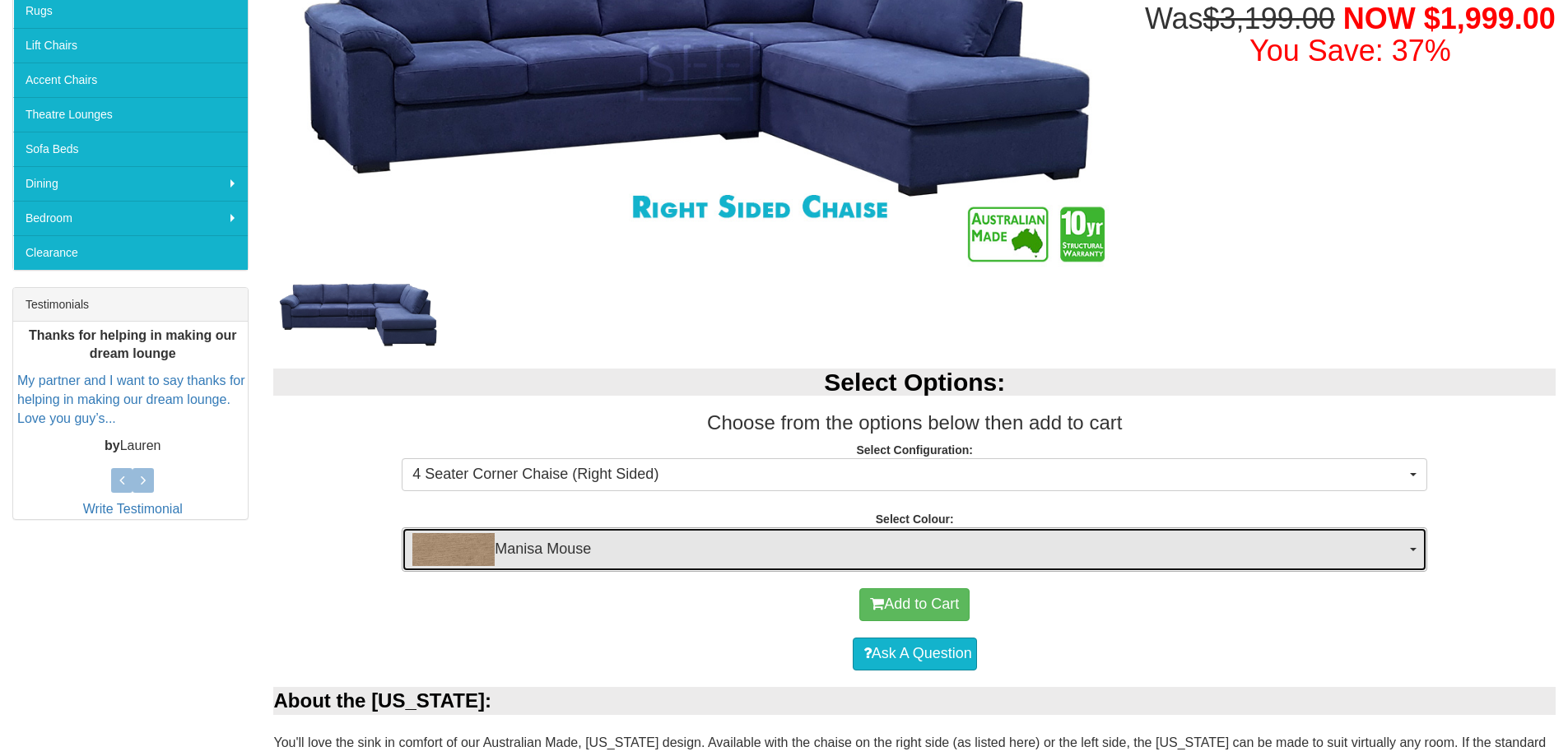
click at [1416, 555] on button "Manisa Mouse" at bounding box center [914, 549] width 1026 height 44
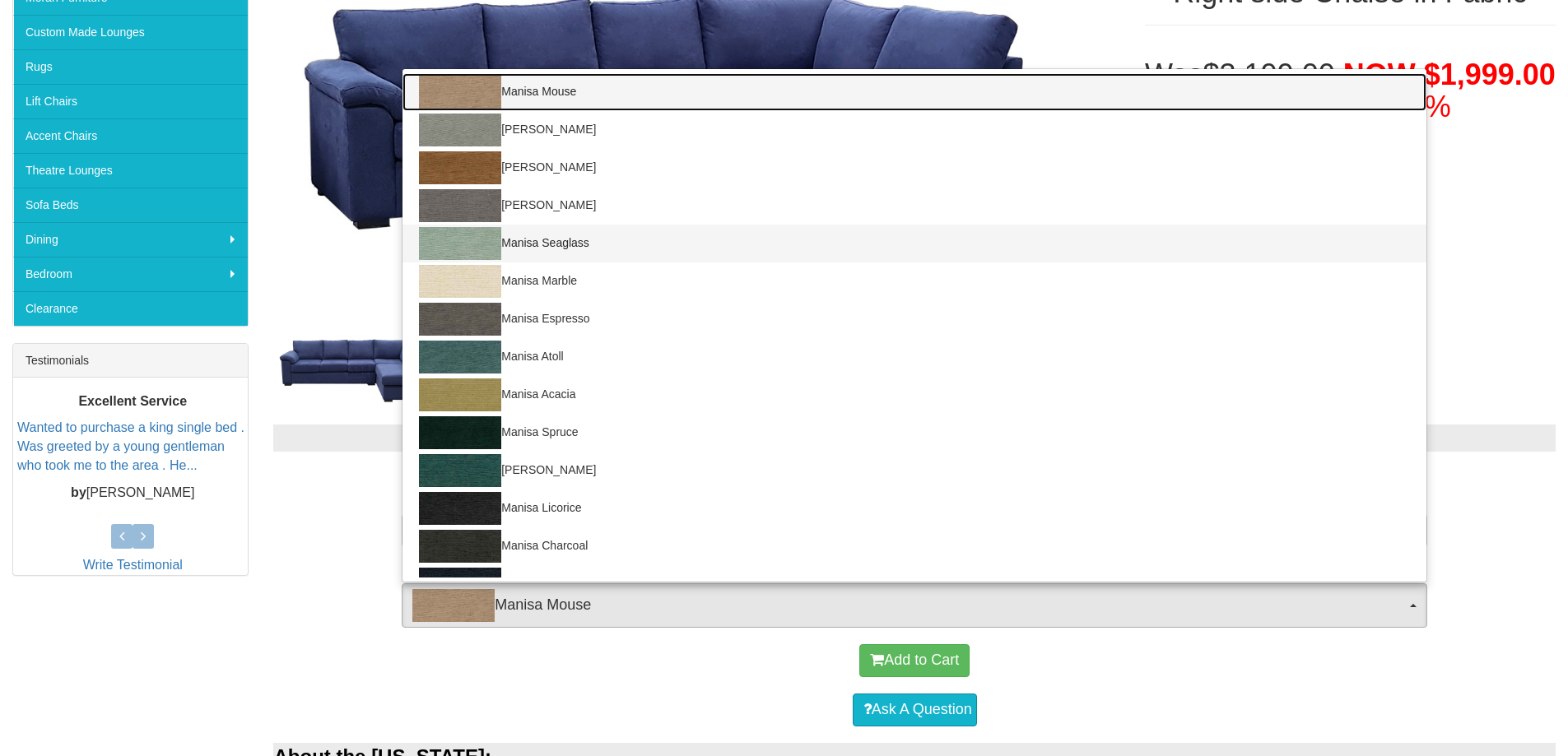
scroll to position [329, 0]
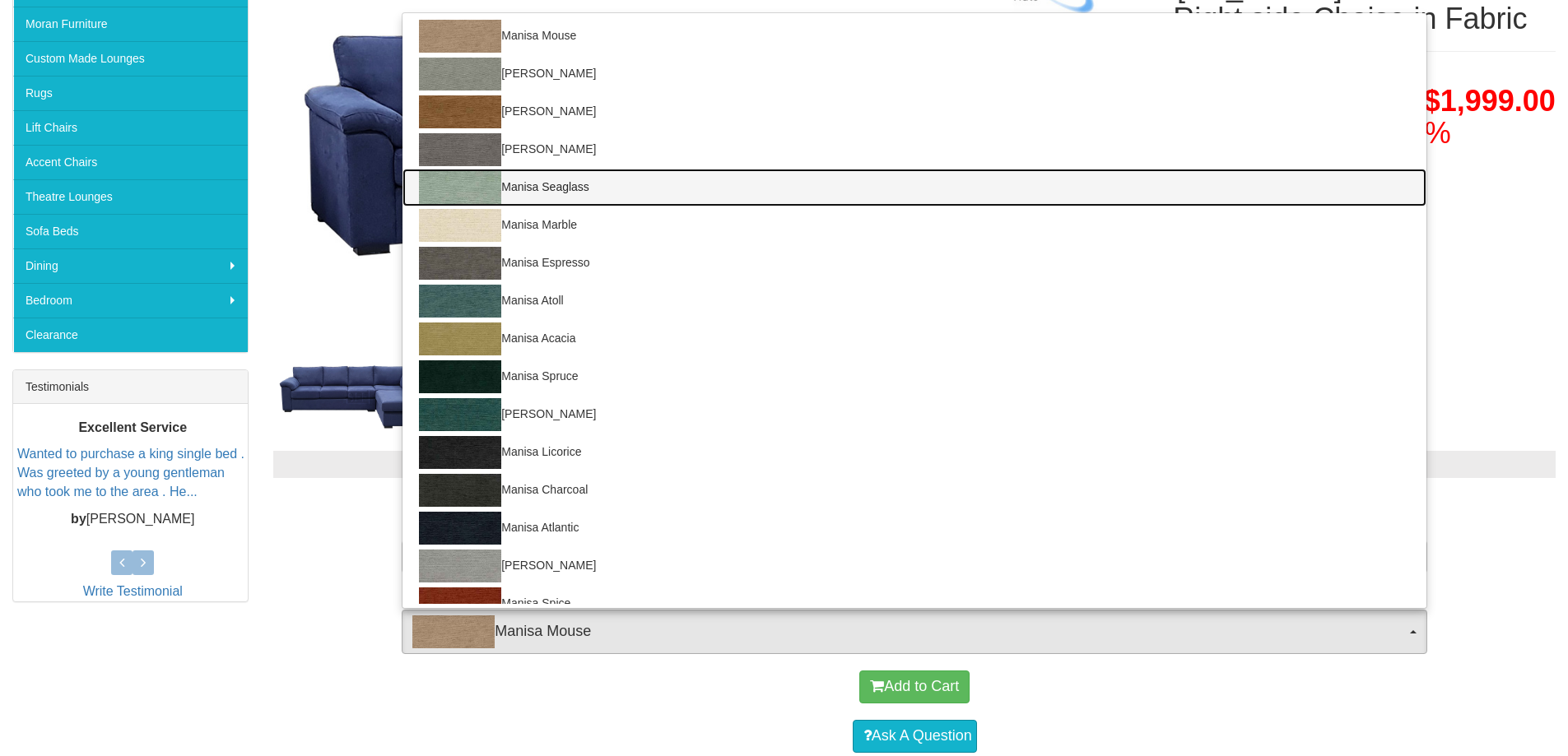
click at [608, 188] on link "Manisa Seaglass" at bounding box center [914, 187] width 1024 height 38
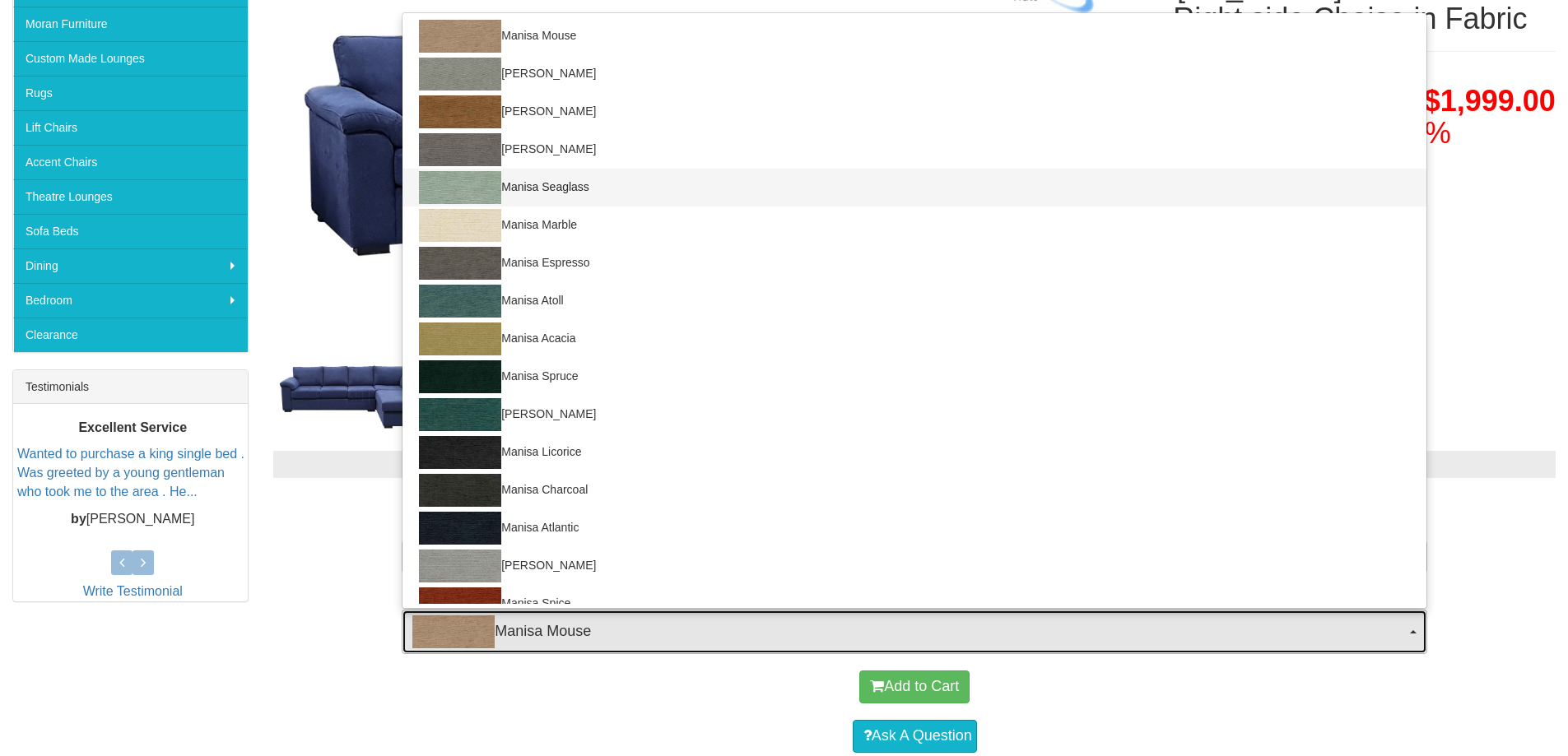
select select "1530"
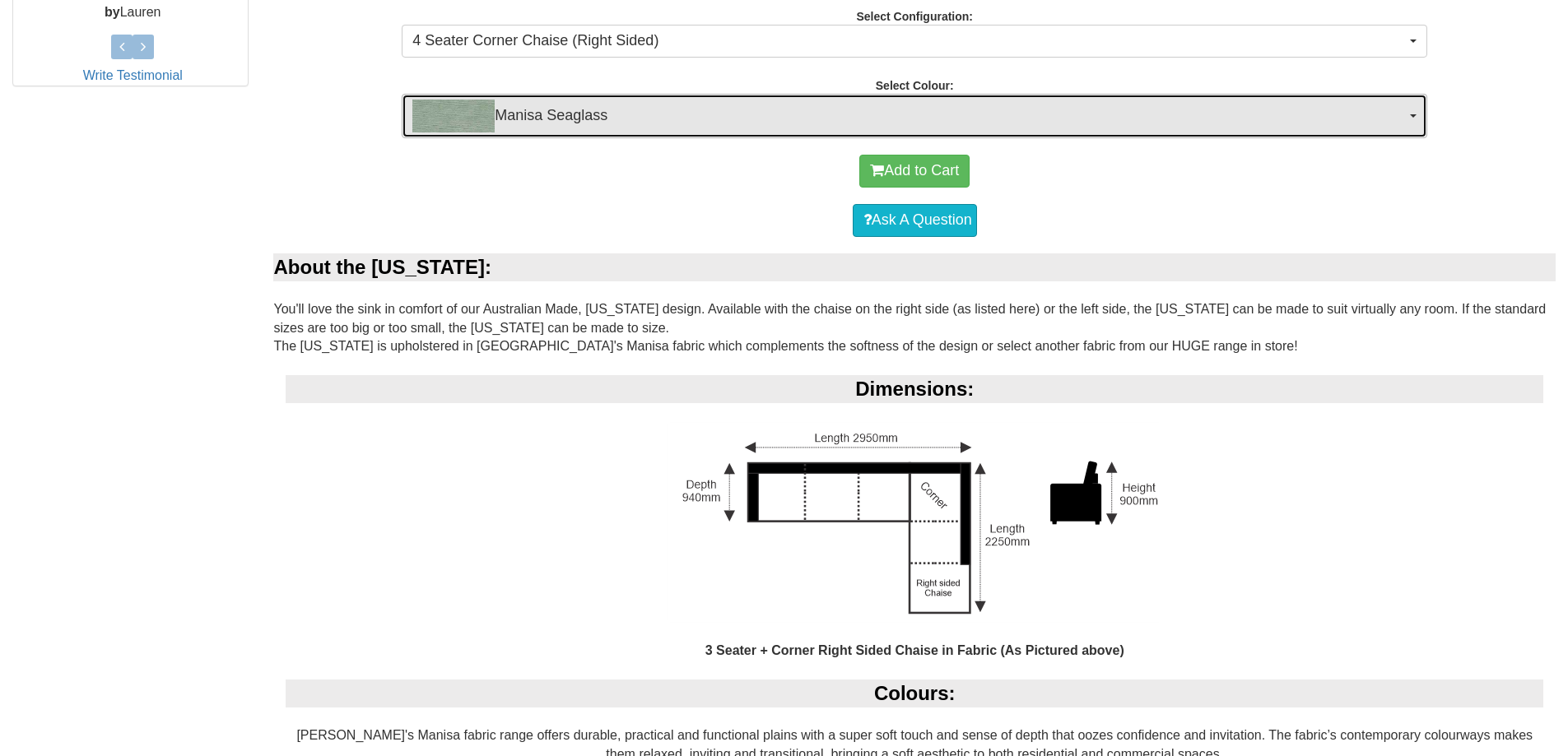
scroll to position [732, 0]
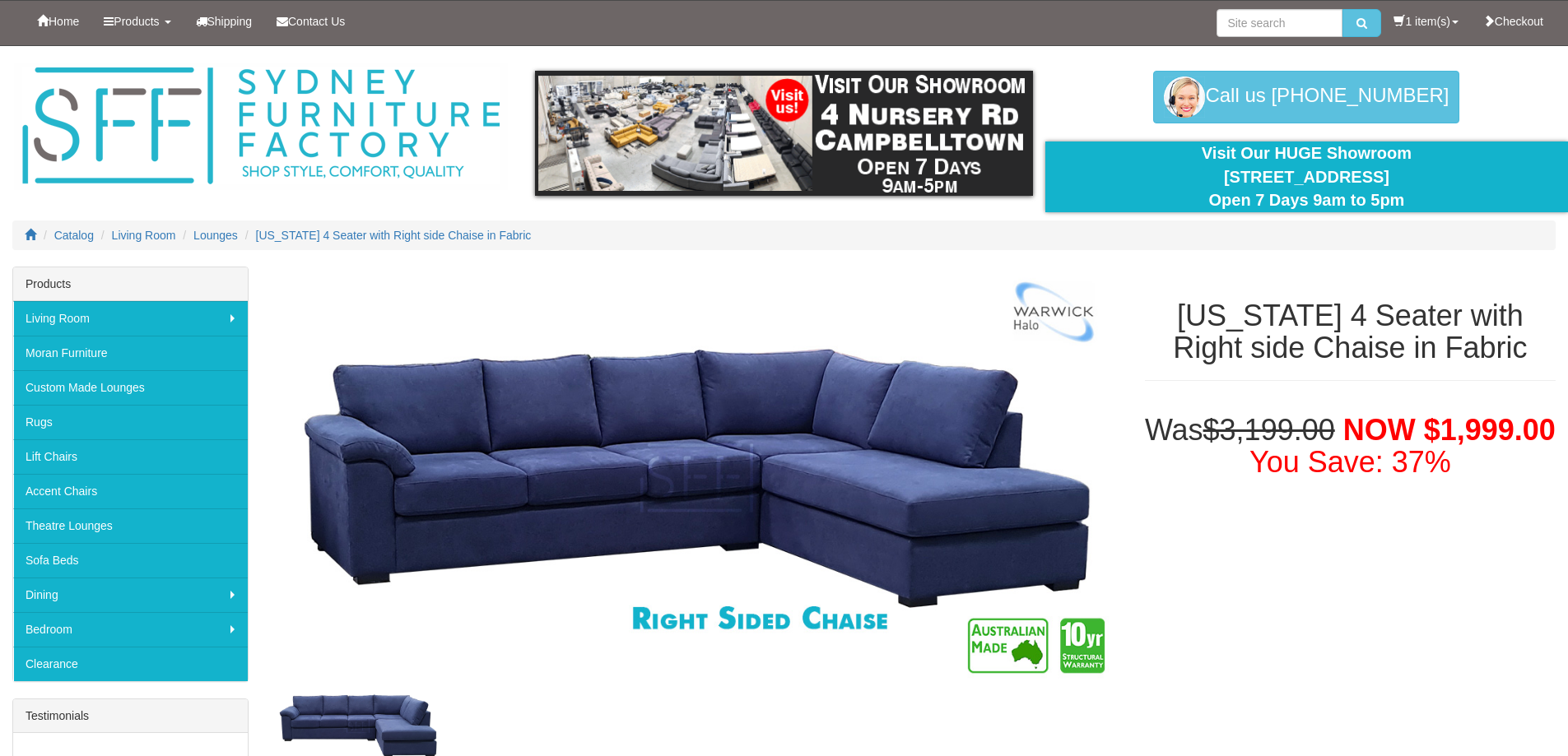
scroll to position [732, 0]
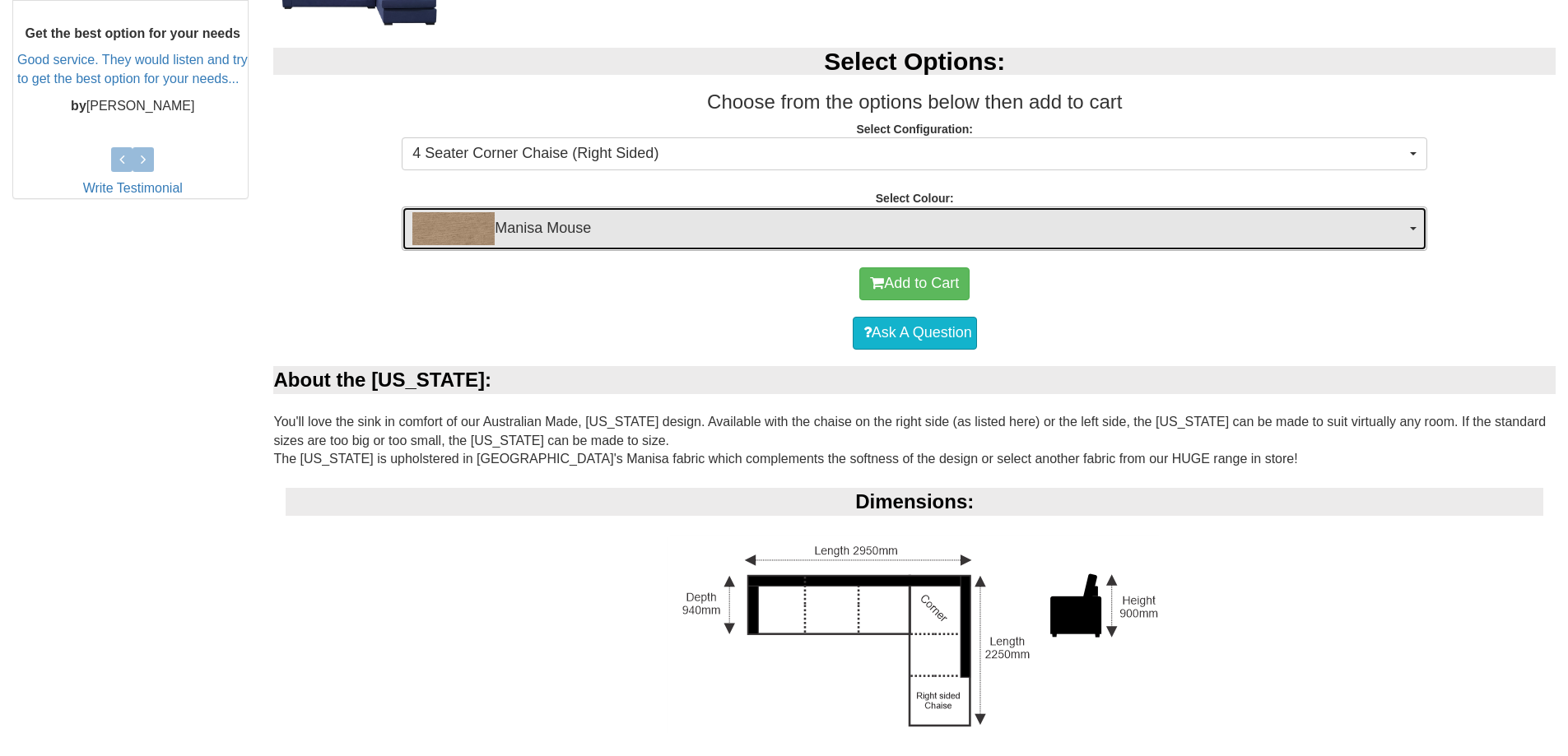
click at [1409, 227] on button "Manisa Mouse" at bounding box center [914, 228] width 1026 height 44
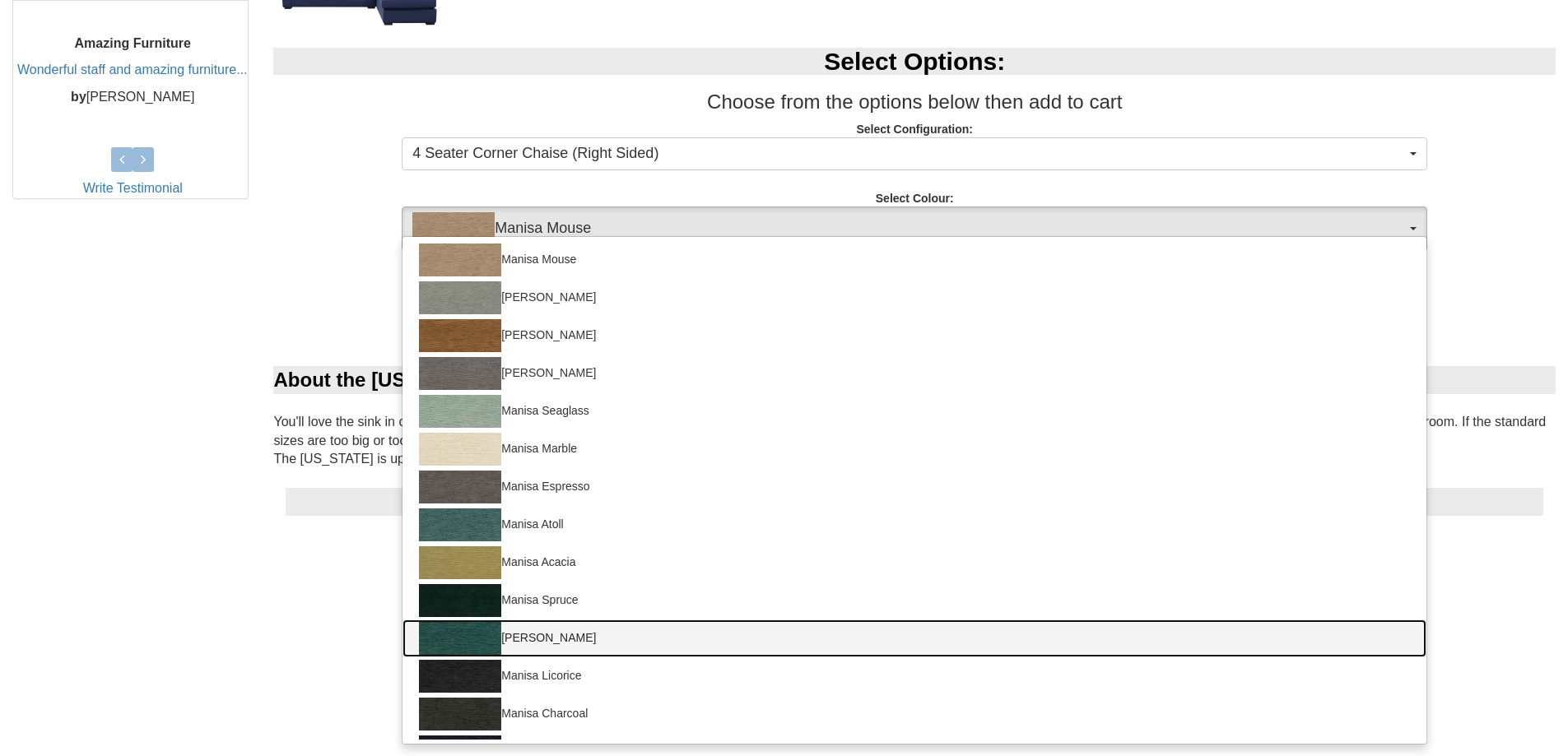
click at [456, 637] on img at bounding box center [461, 638] width 83 height 33
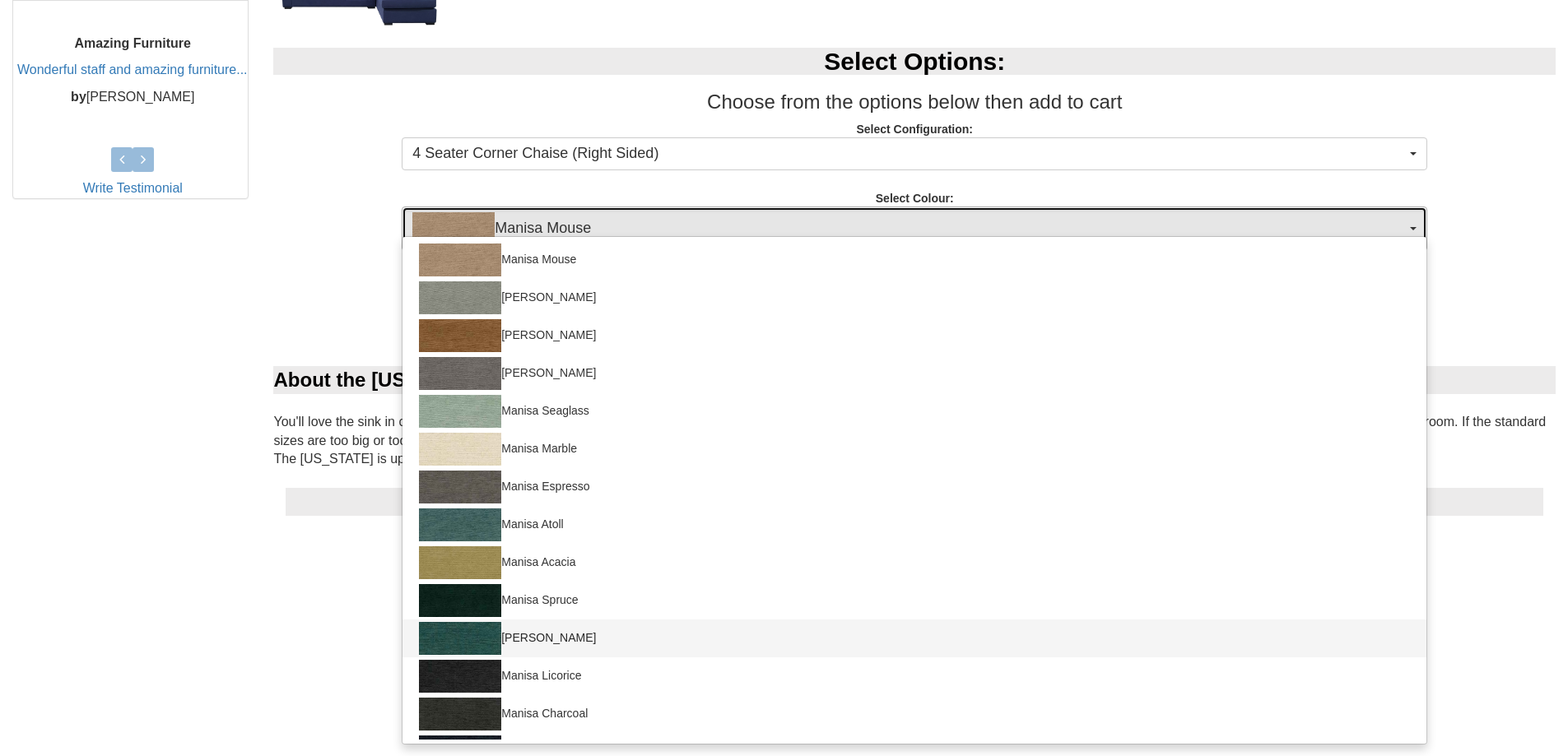
select select "1529"
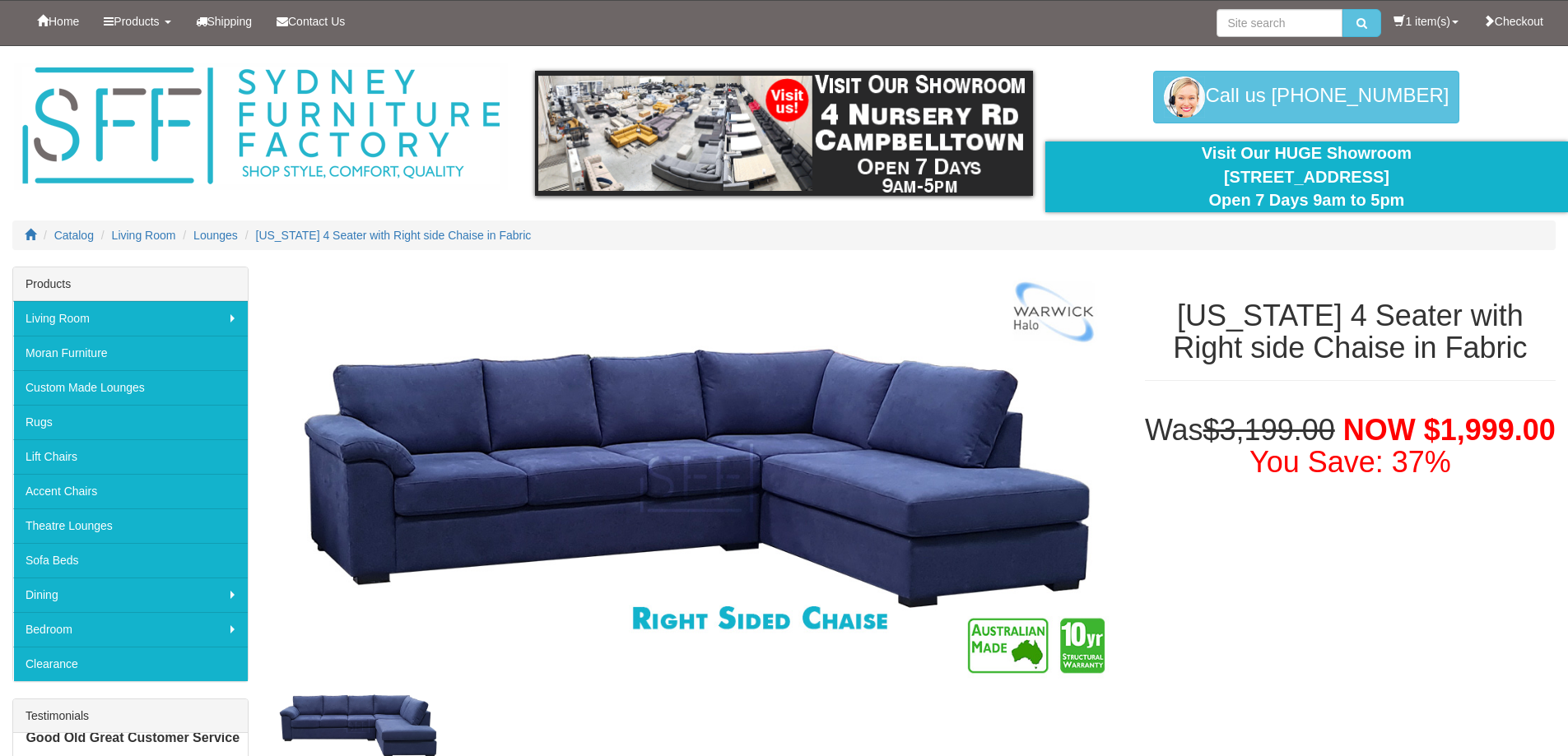
scroll to position [732, 0]
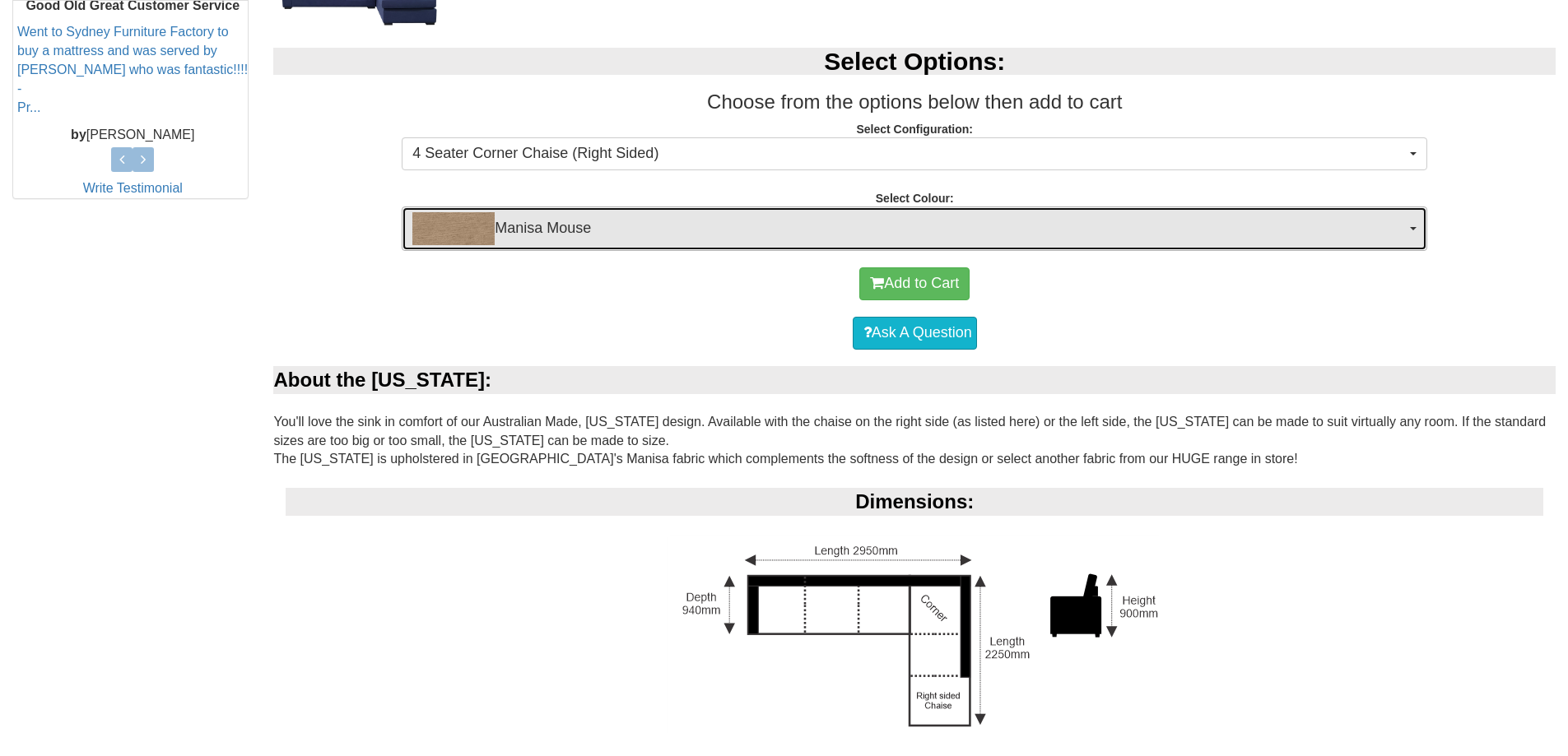
click at [1411, 228] on span "button" at bounding box center [1413, 229] width 7 height 4
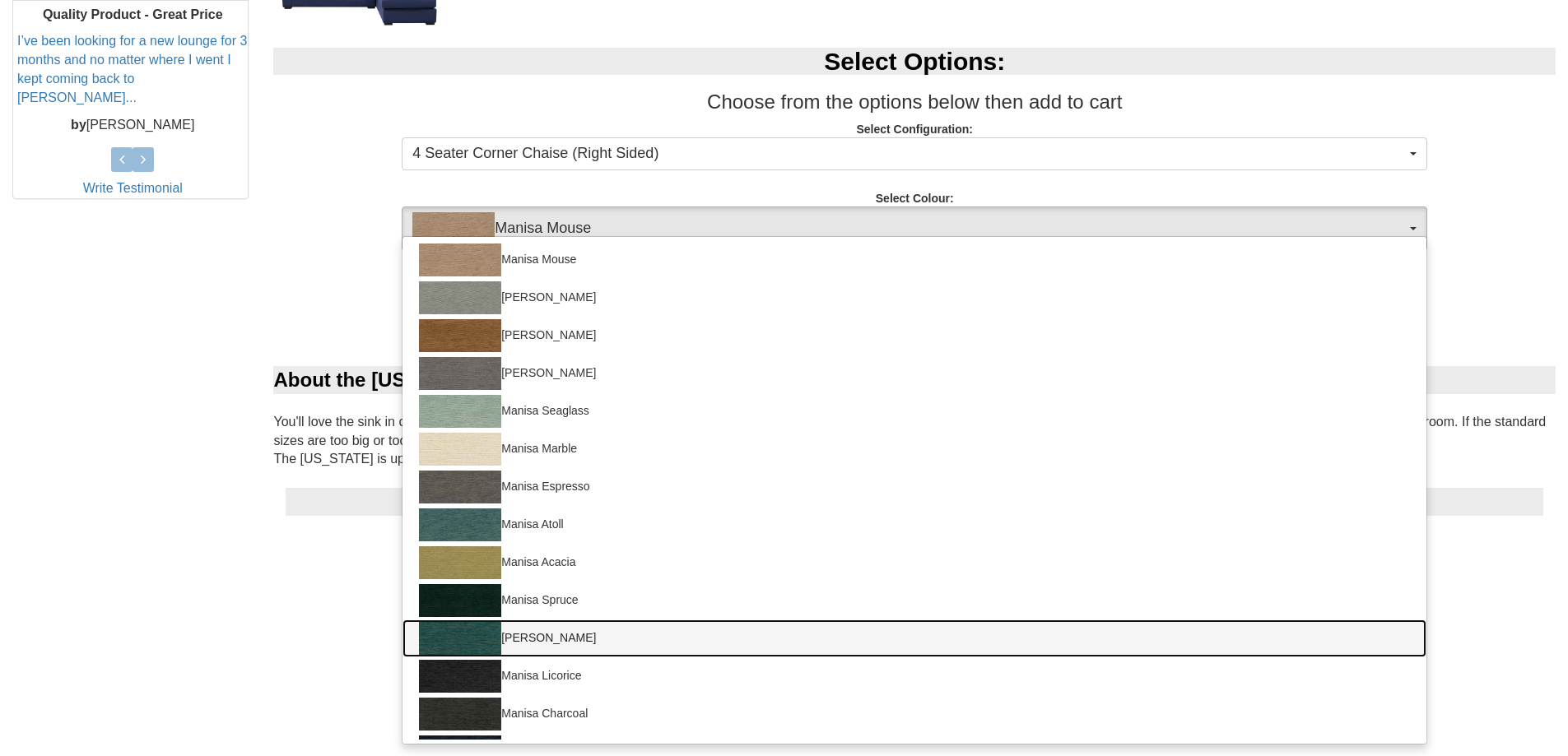
click at [473, 628] on img at bounding box center [461, 638] width 83 height 33
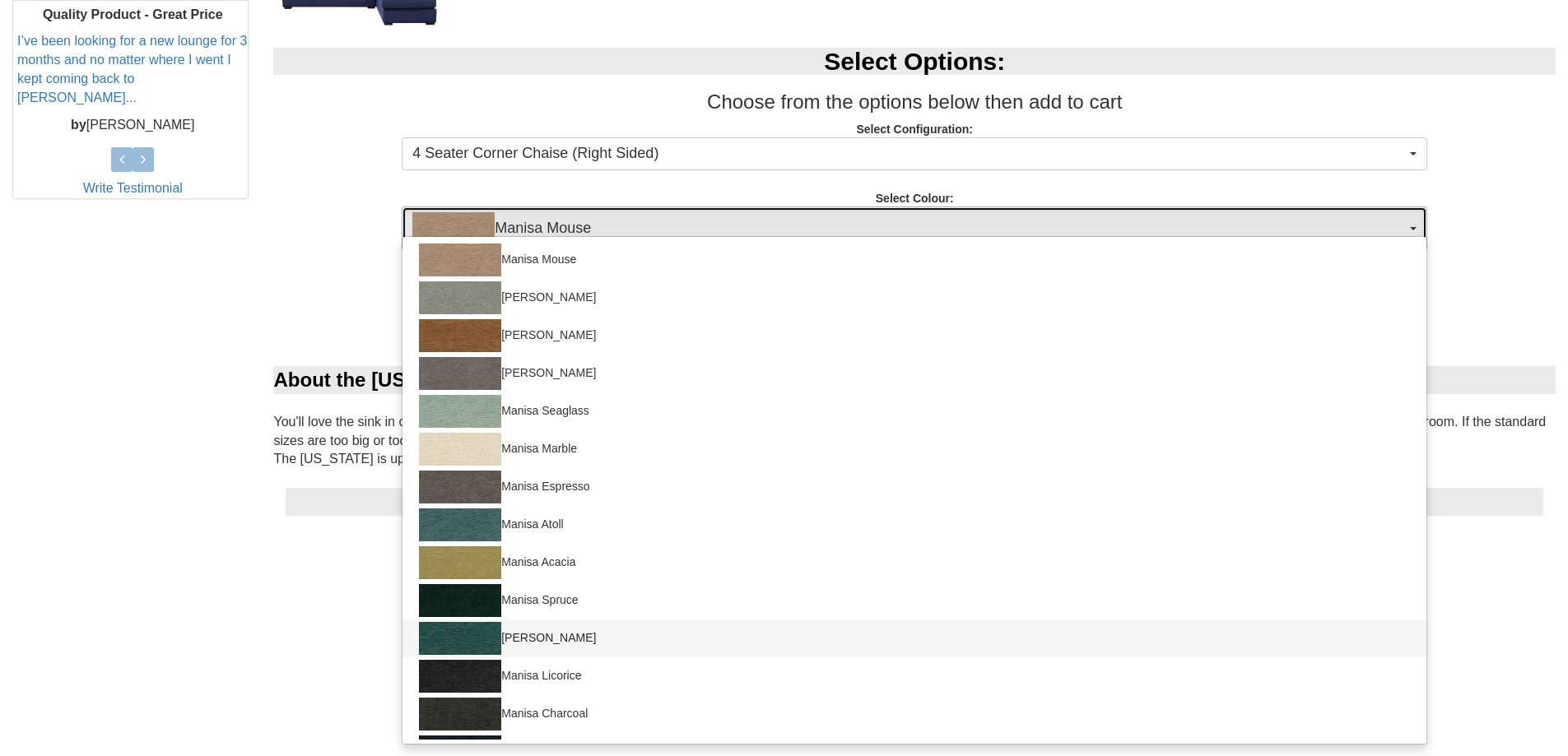
select select "1529"
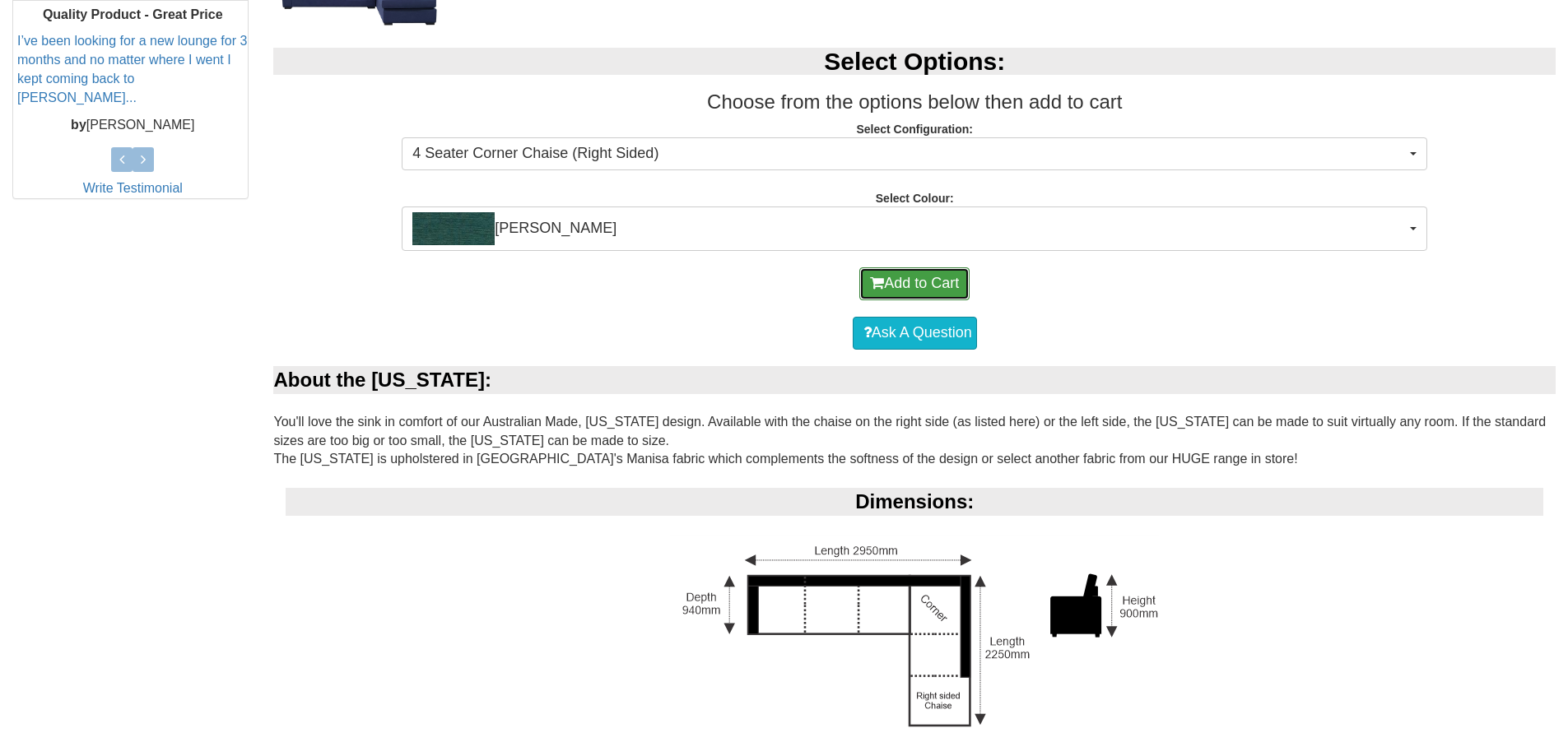
click at [919, 277] on button "Add to Cart" at bounding box center [914, 283] width 110 height 33
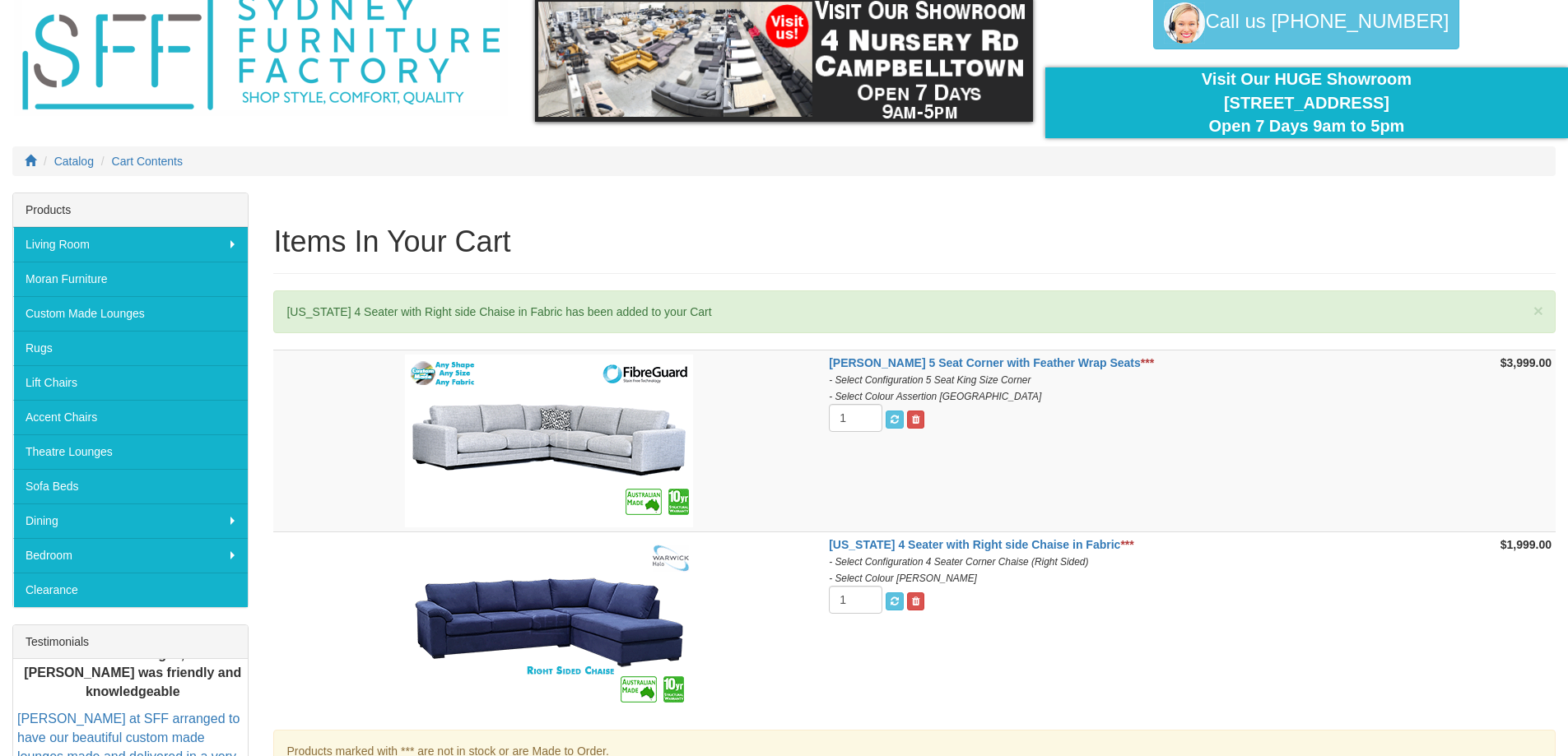
scroll to position [165, 0]
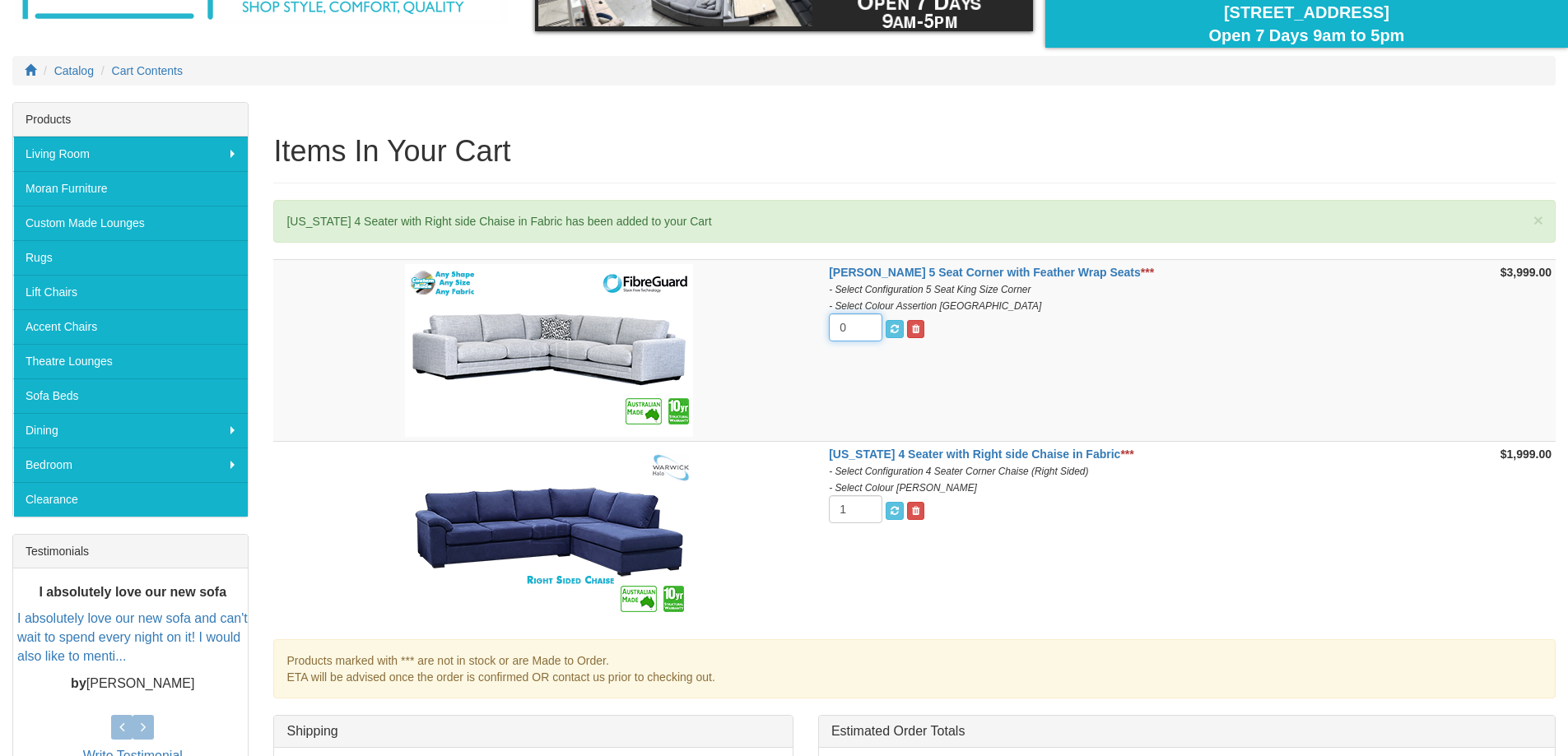
type input "0"
click at [882, 333] on input "0" at bounding box center [855, 327] width 54 height 28
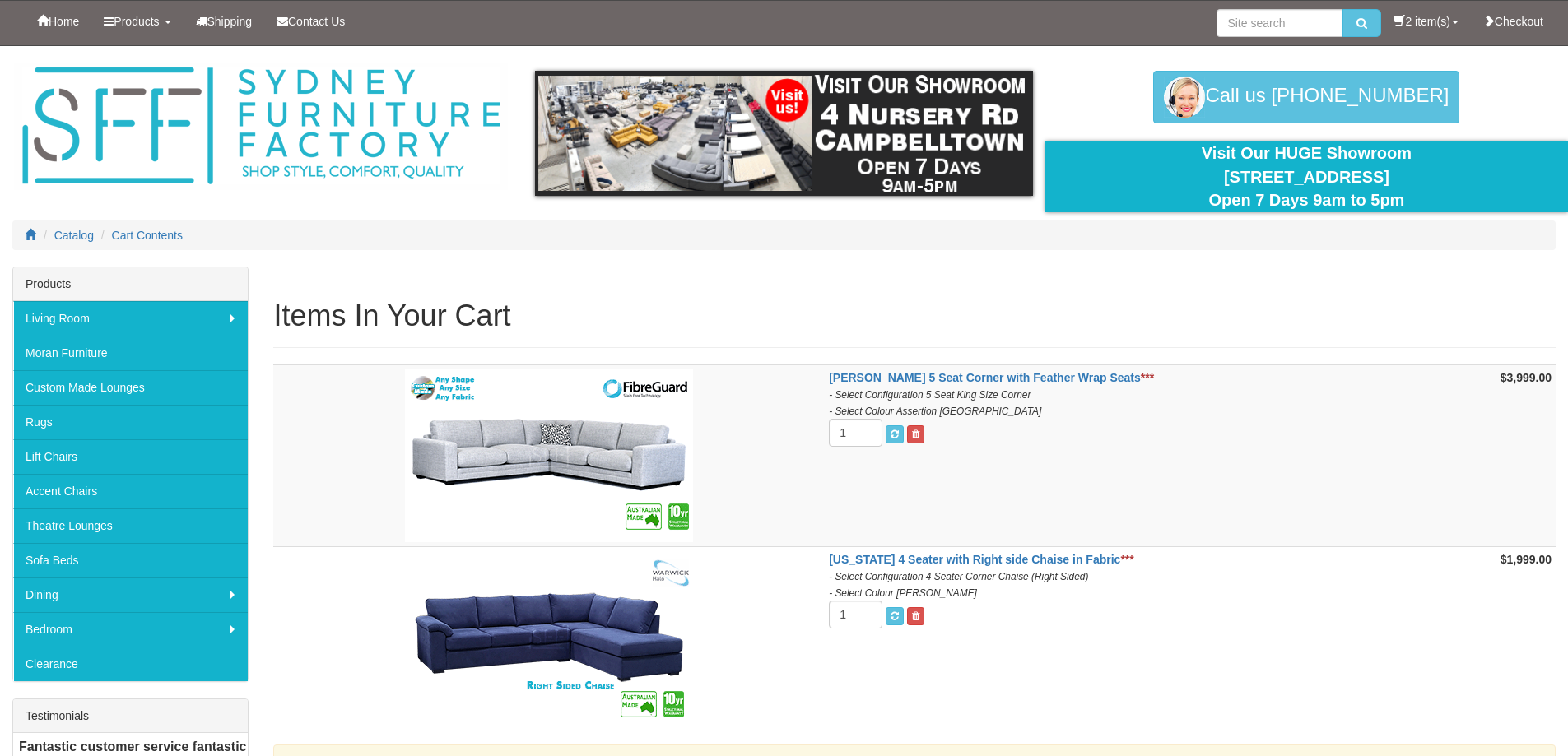
scroll to position [165, 0]
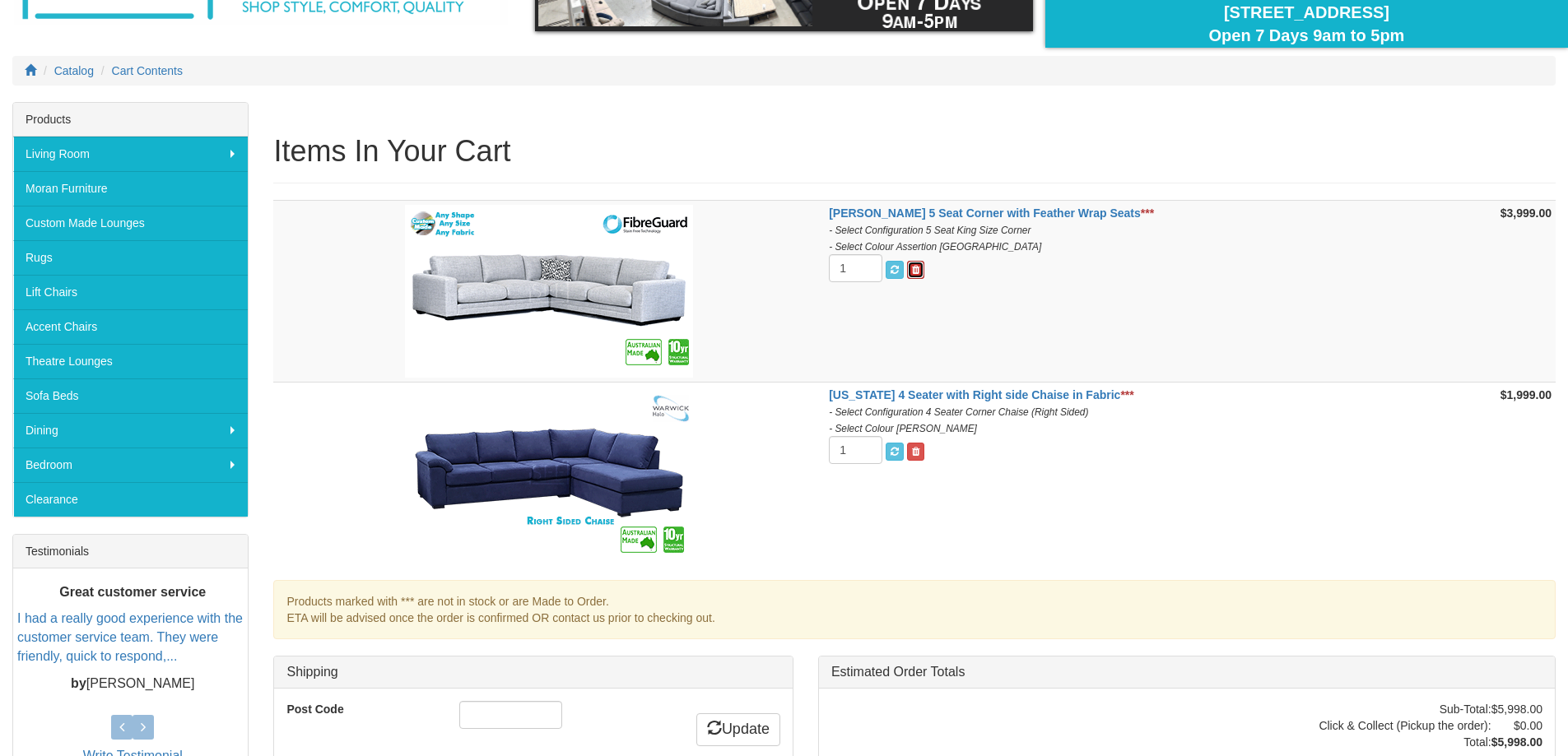
click at [920, 265] on span at bounding box center [916, 270] width 8 height 10
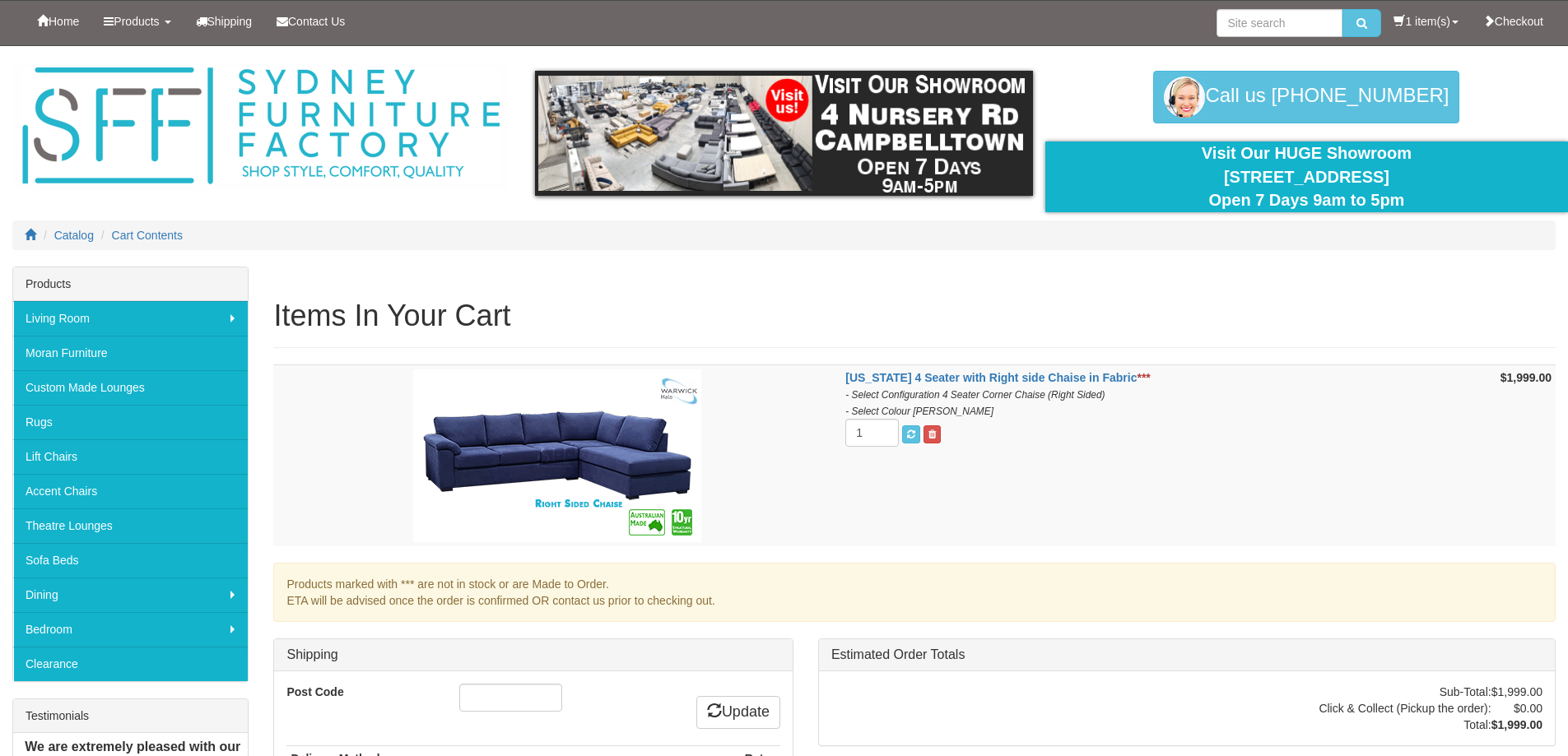
scroll to position [165, 0]
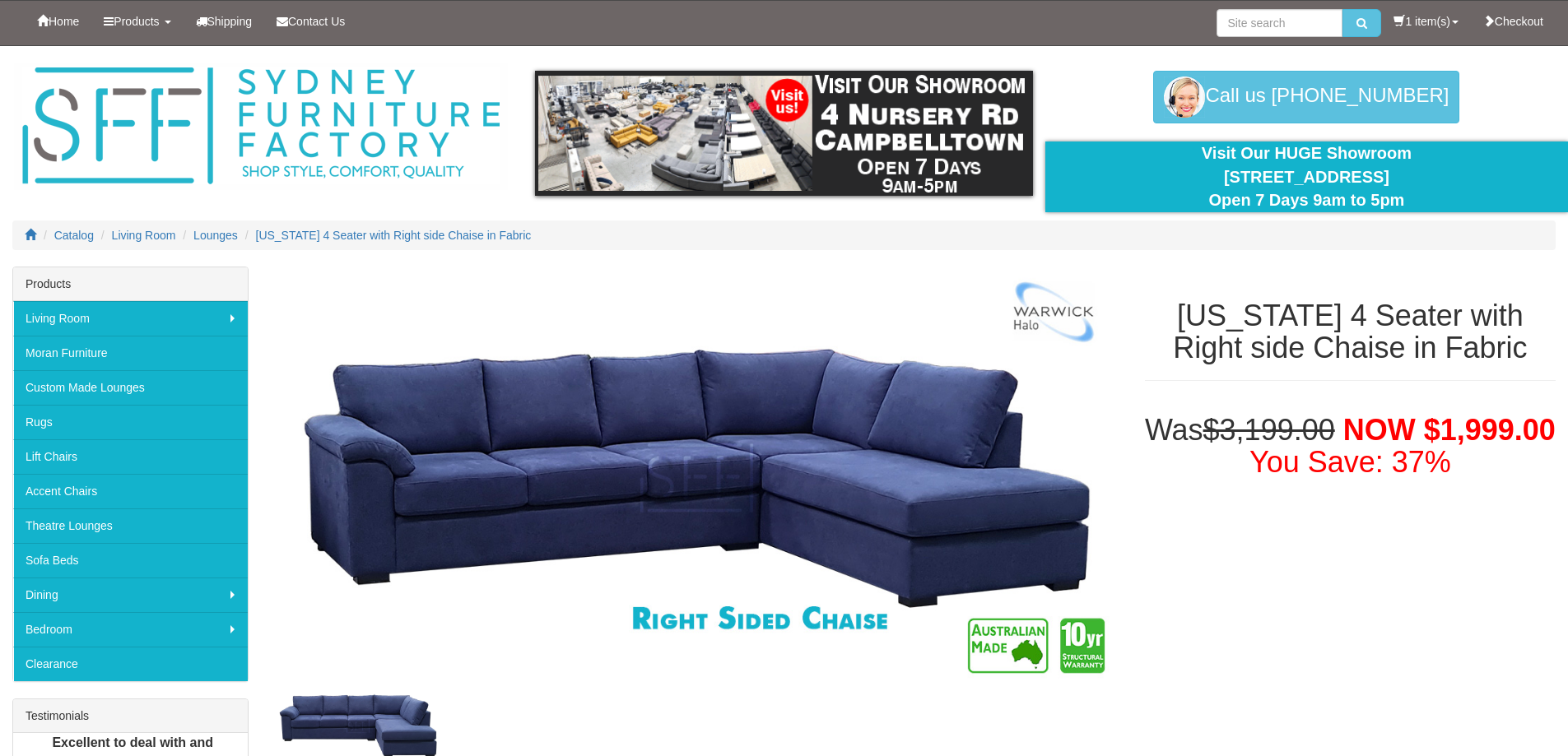
select select "1529"
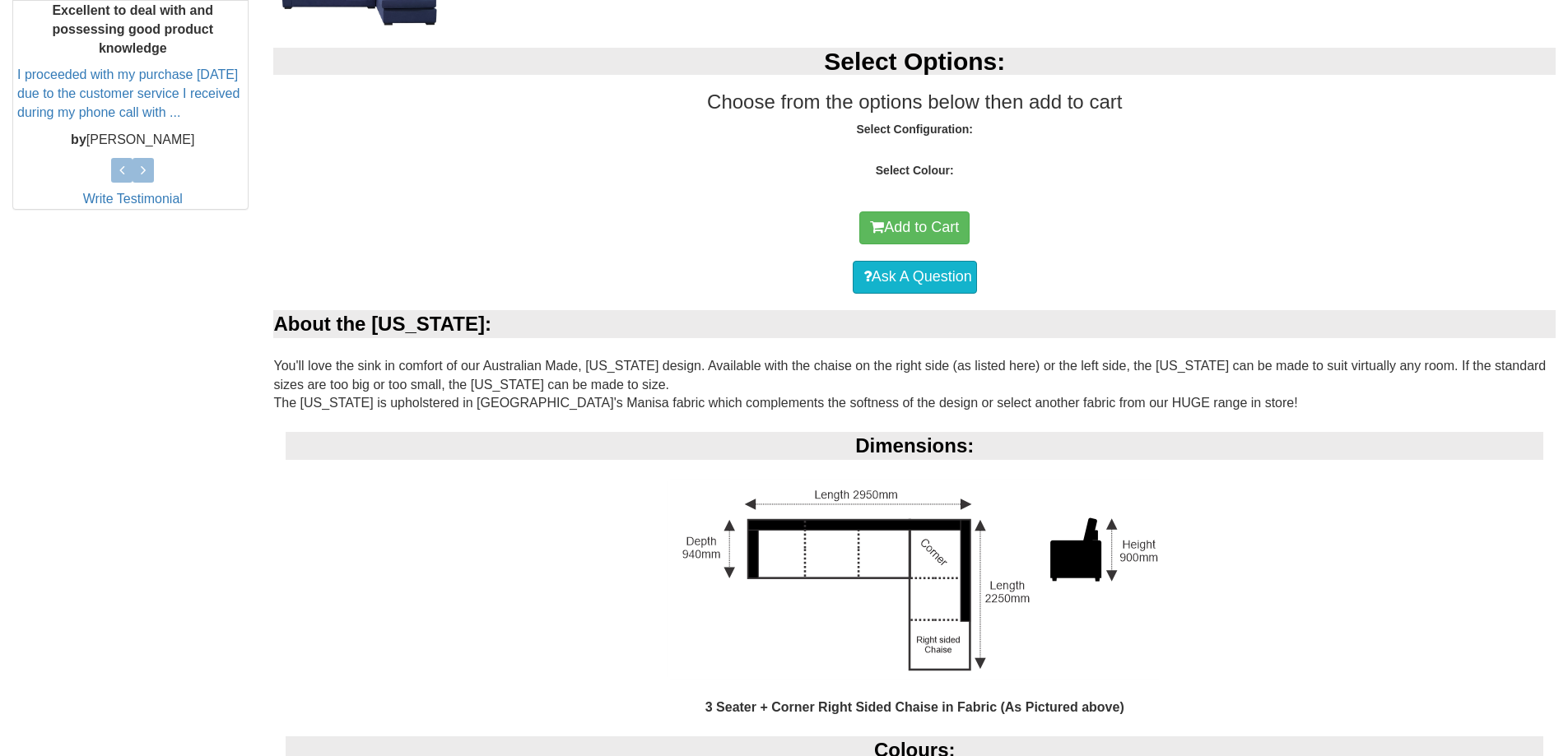
select select "1529"
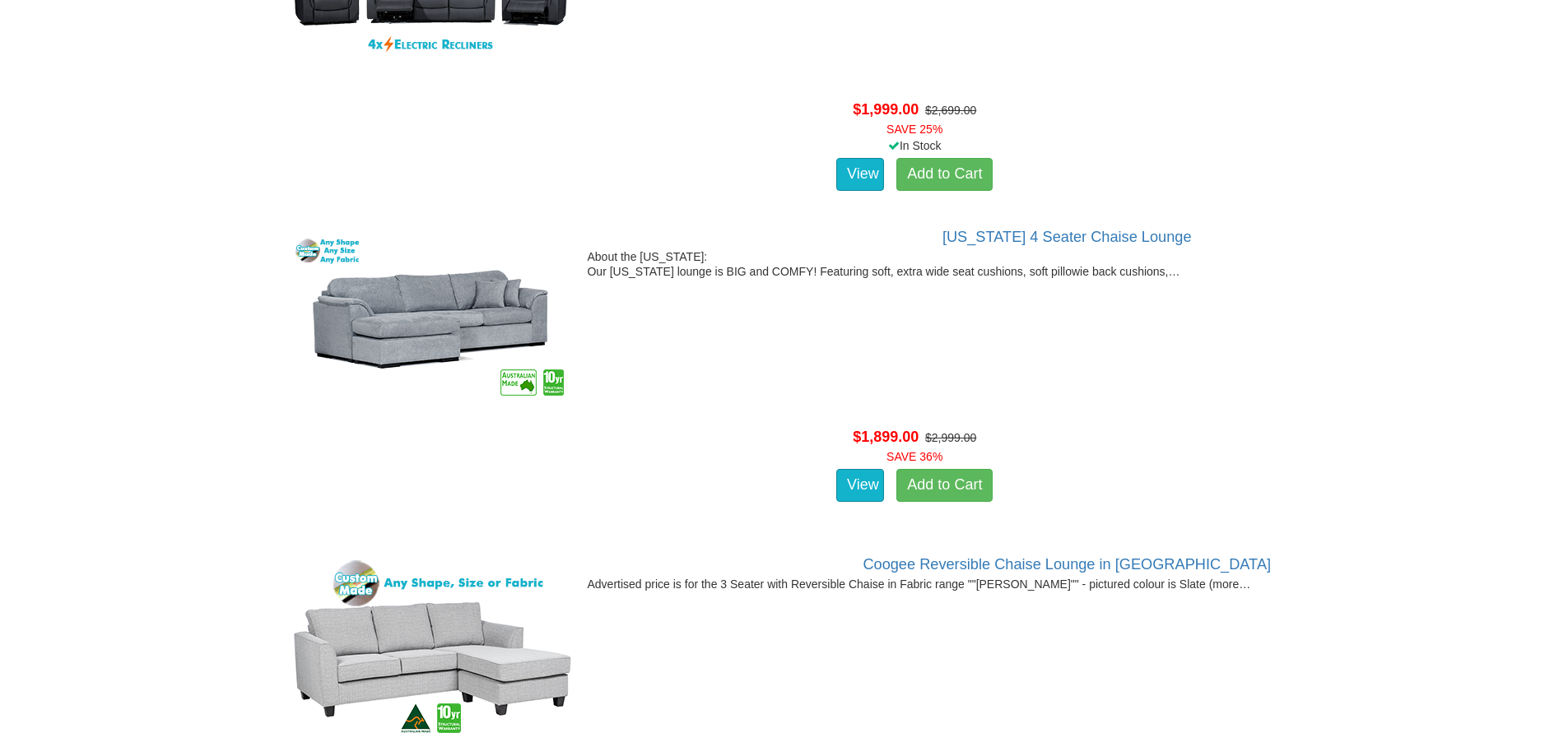
scroll to position [33169, 0]
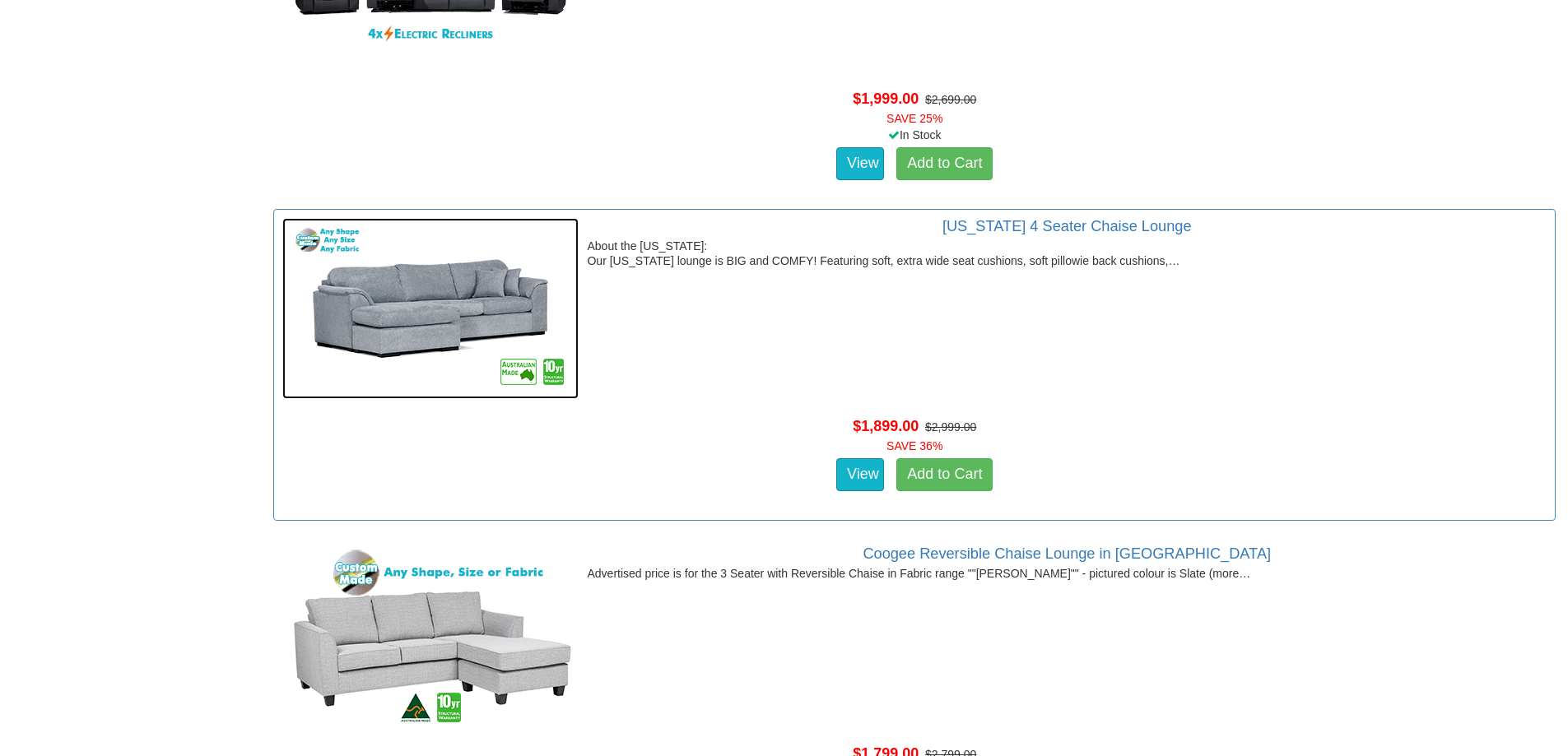
click at [468, 307] on img at bounding box center [430, 308] width 296 height 181
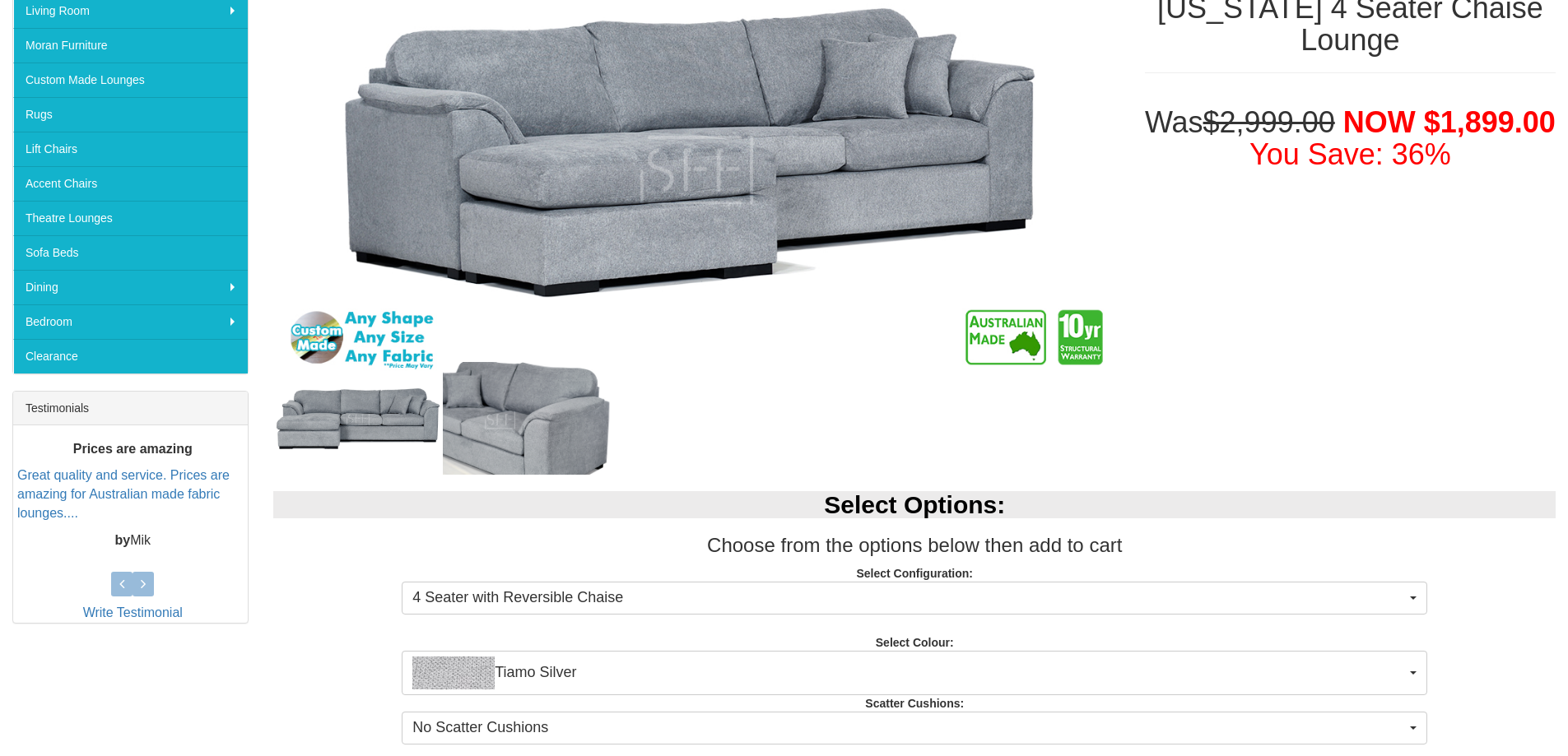
scroll to position [576, 0]
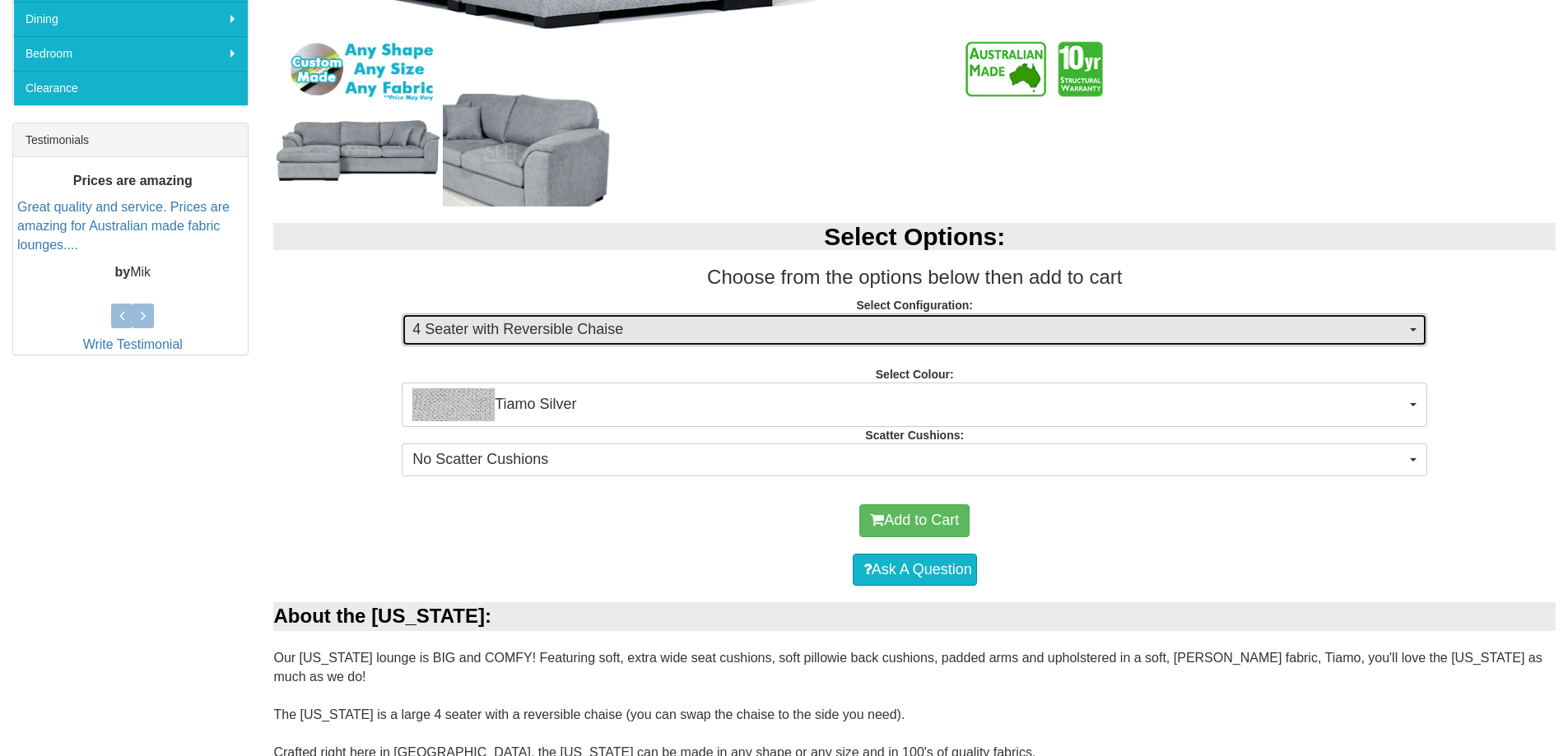
click at [1409, 323] on button "4 Seater with Reversible Chaise" at bounding box center [914, 329] width 1026 height 33
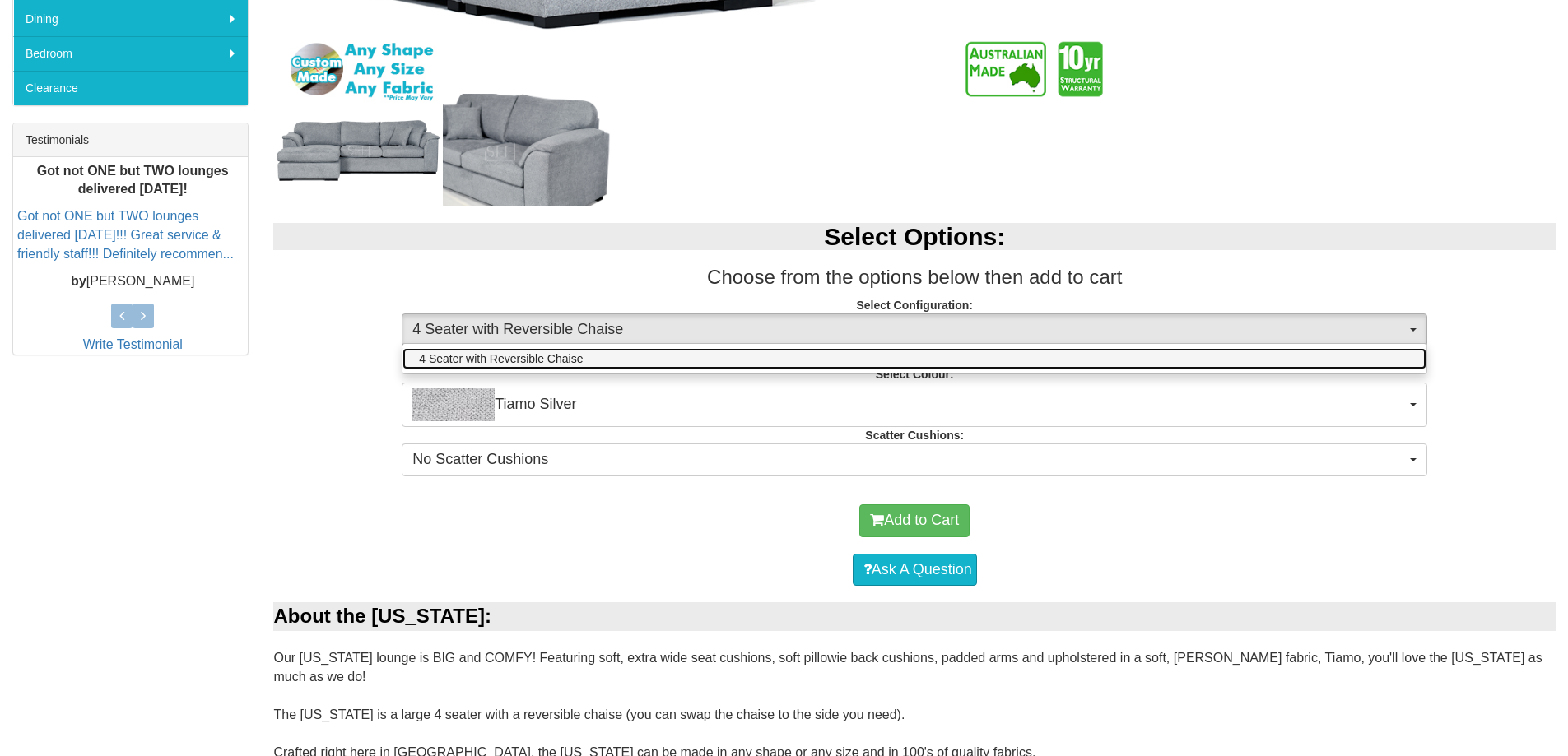
click at [1291, 355] on link "4 Seater with Reversible Chaise" at bounding box center [914, 358] width 1024 height 22
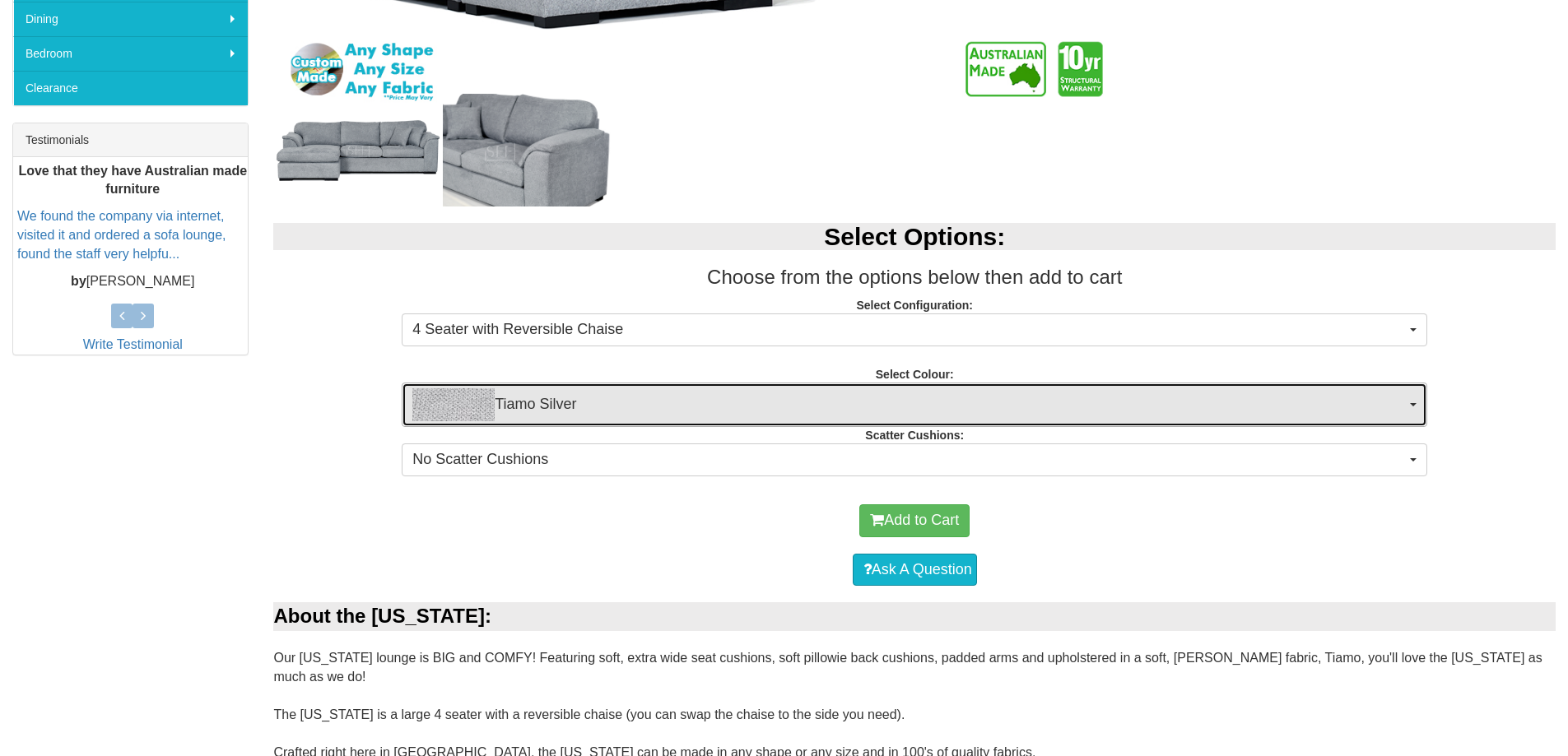
click at [1405, 396] on span "Tiamo Silver" at bounding box center [910, 404] width 993 height 33
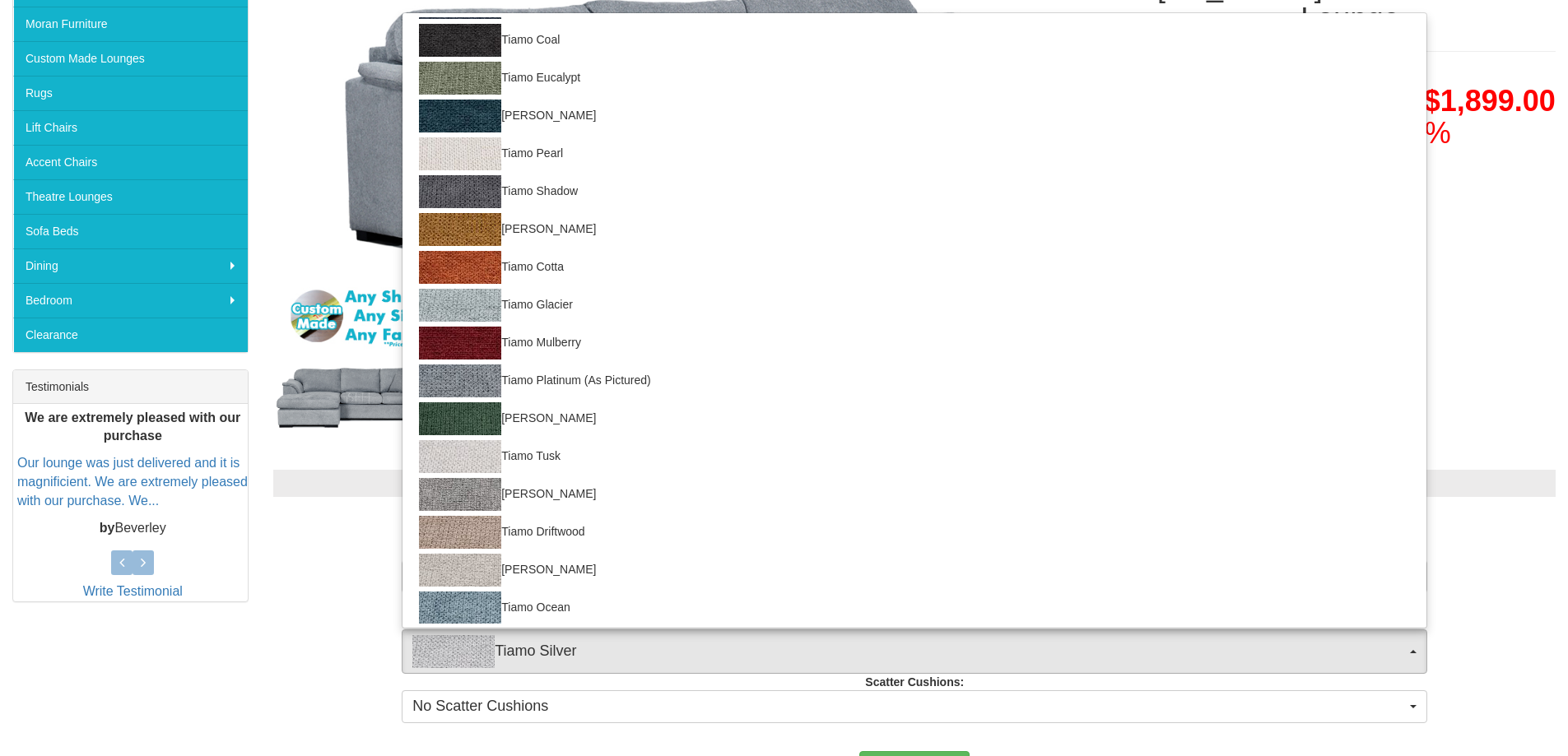
scroll to position [113, 0]
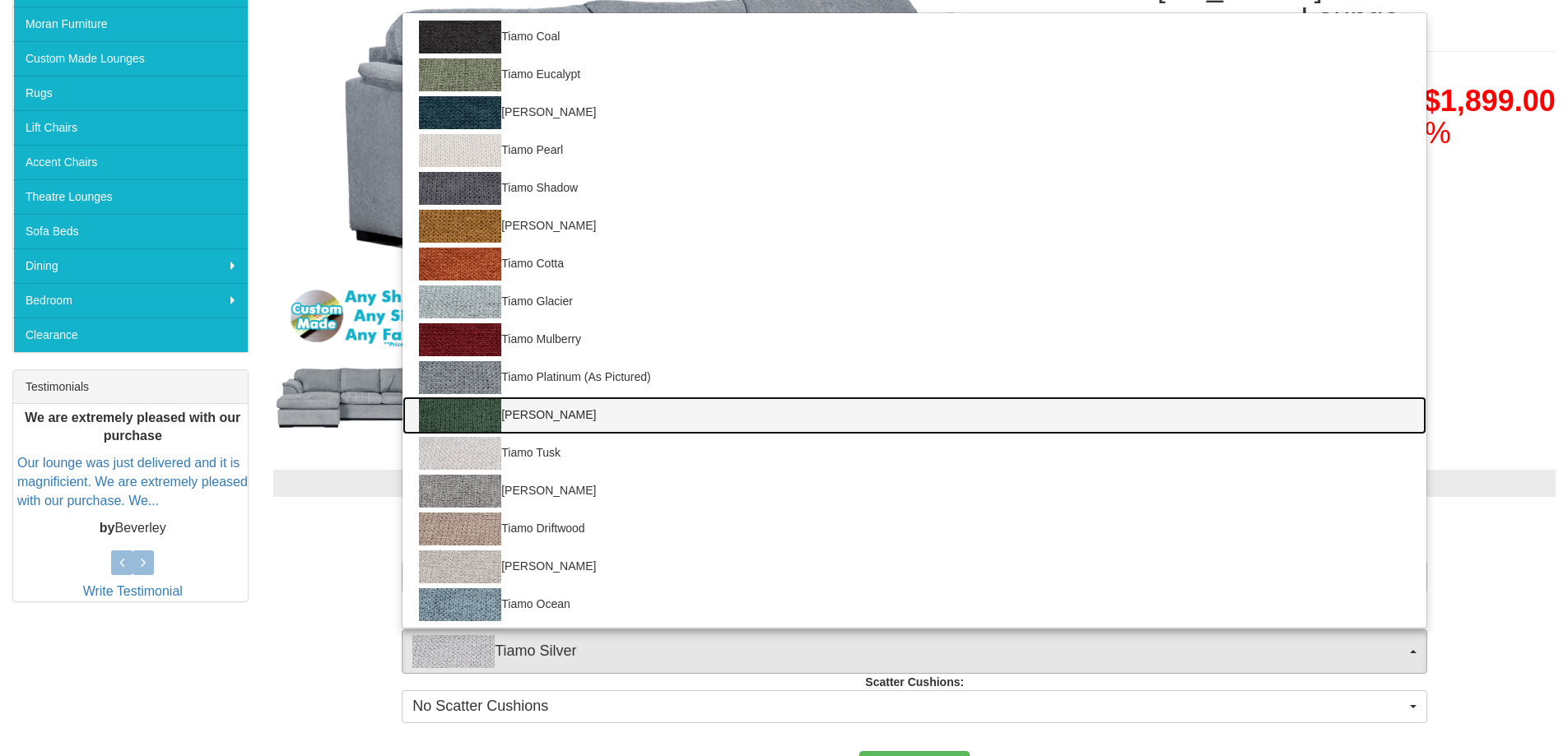
click at [478, 408] on img at bounding box center [461, 416] width 83 height 33
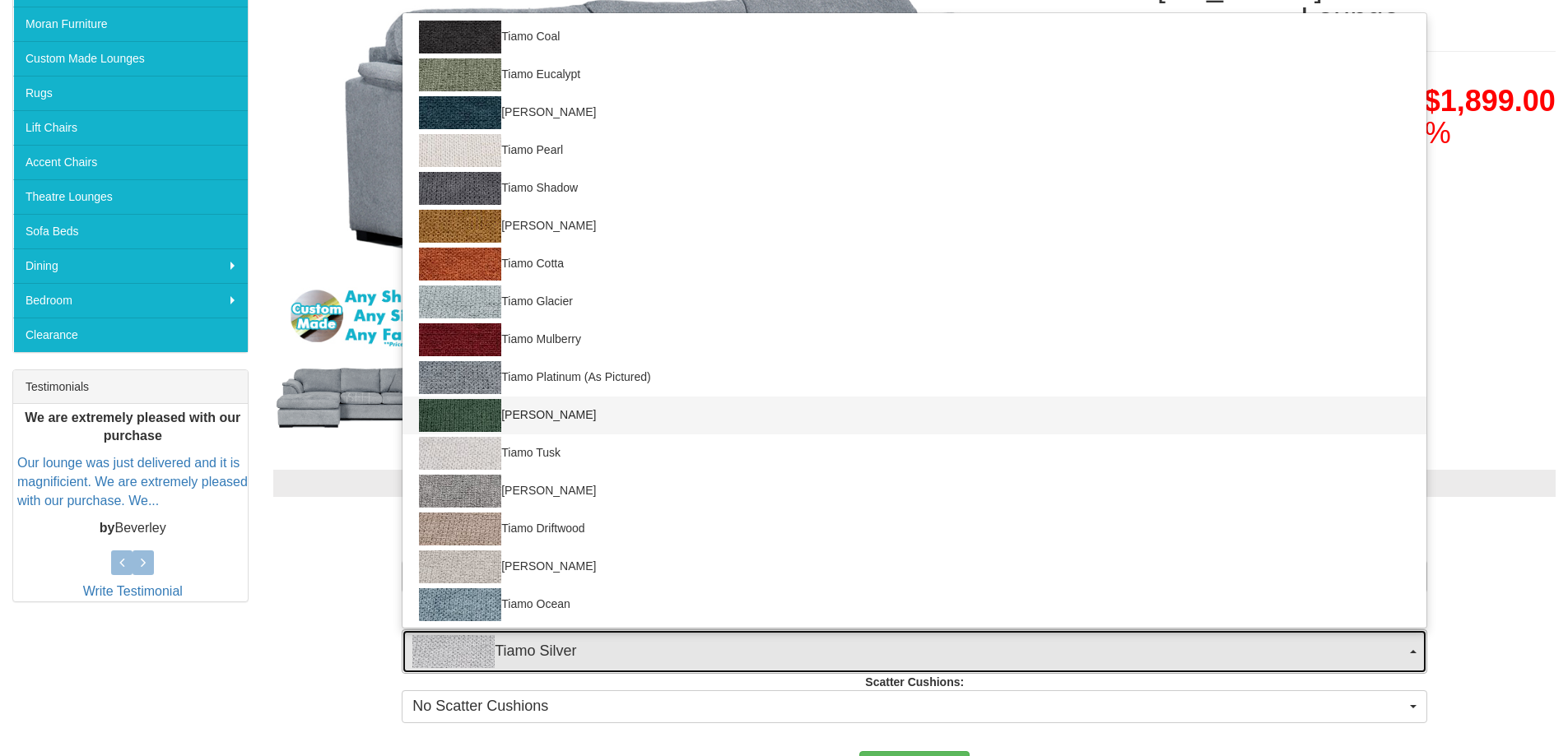
select select "2050"
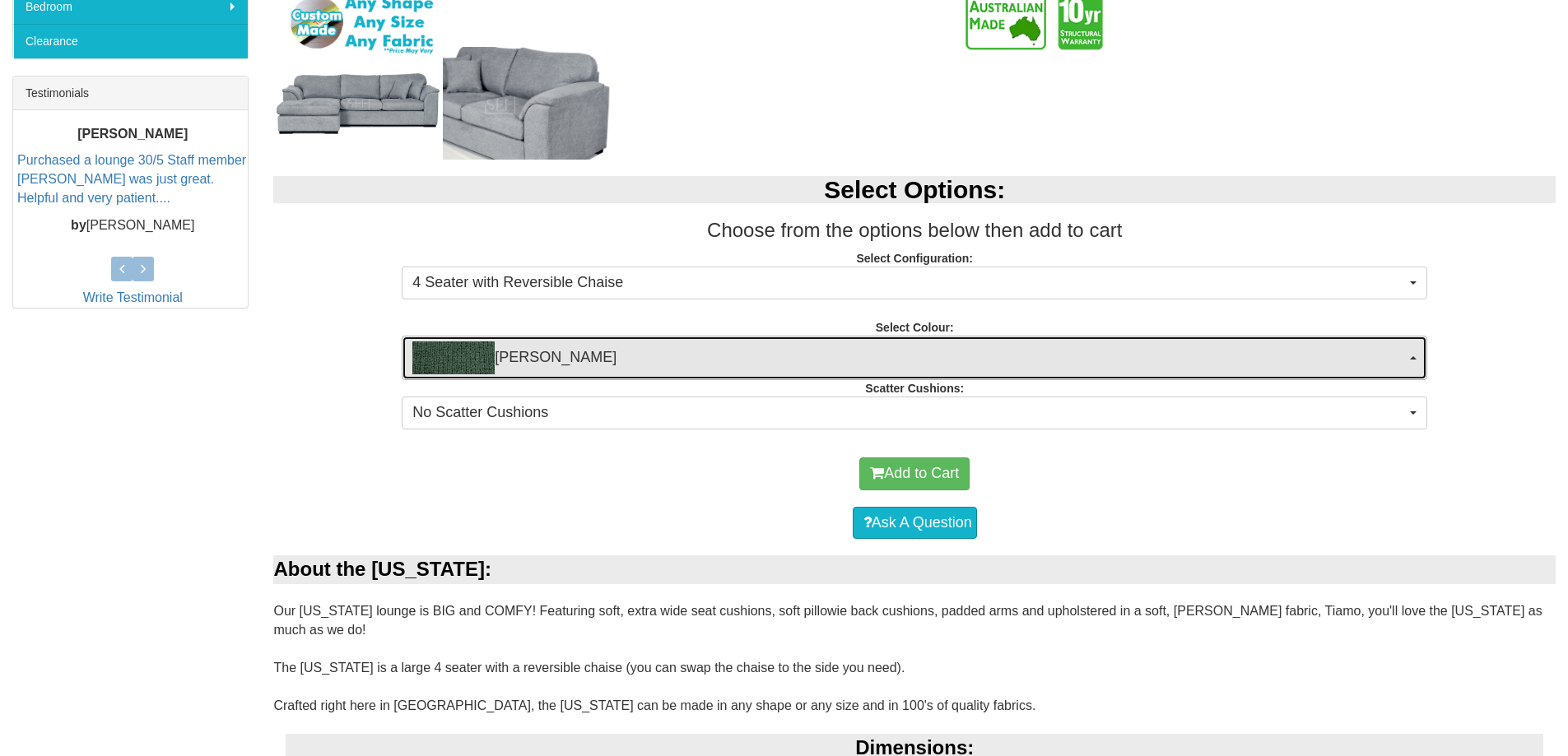
scroll to position [741, 0]
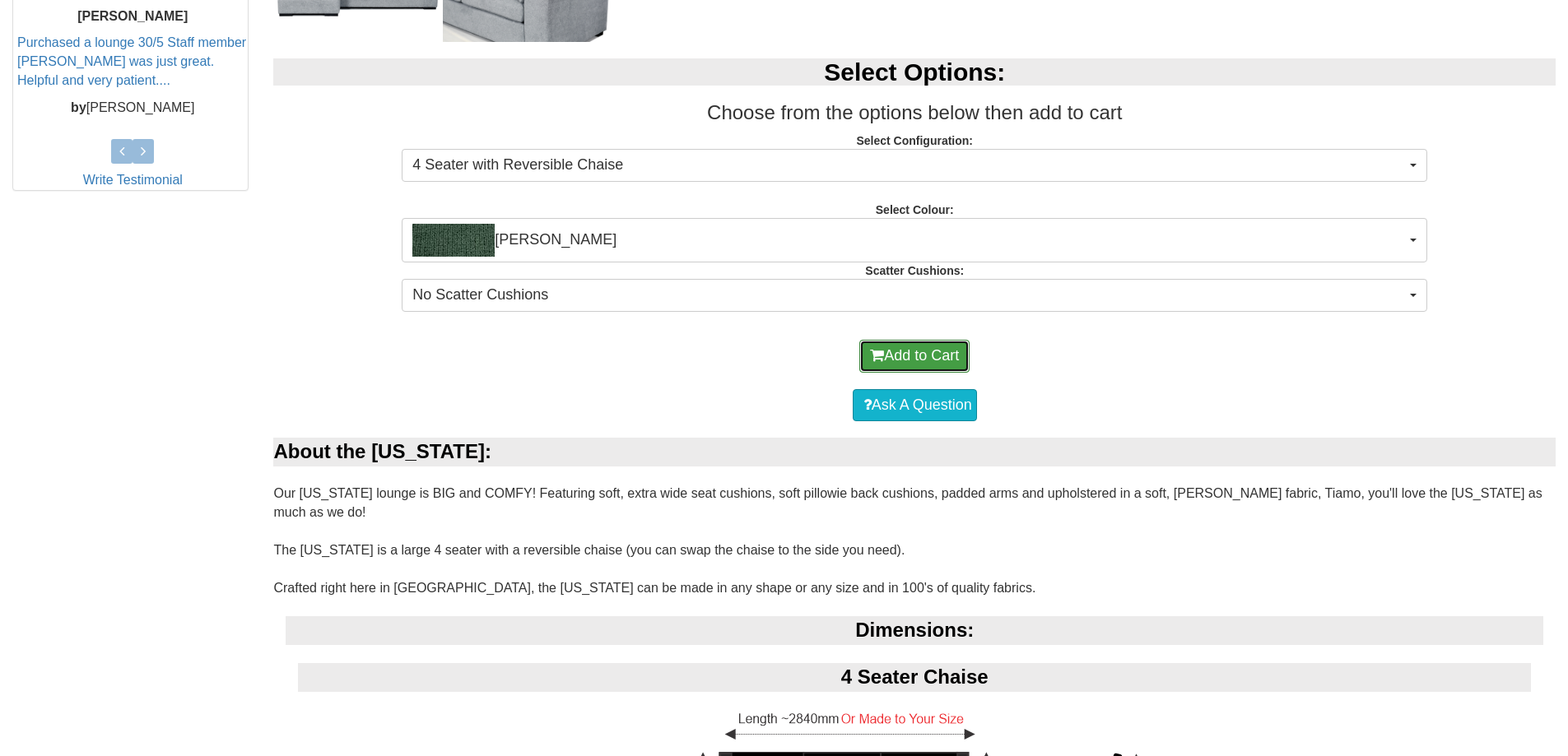
click at [914, 351] on button "Add to Cart" at bounding box center [914, 356] width 110 height 33
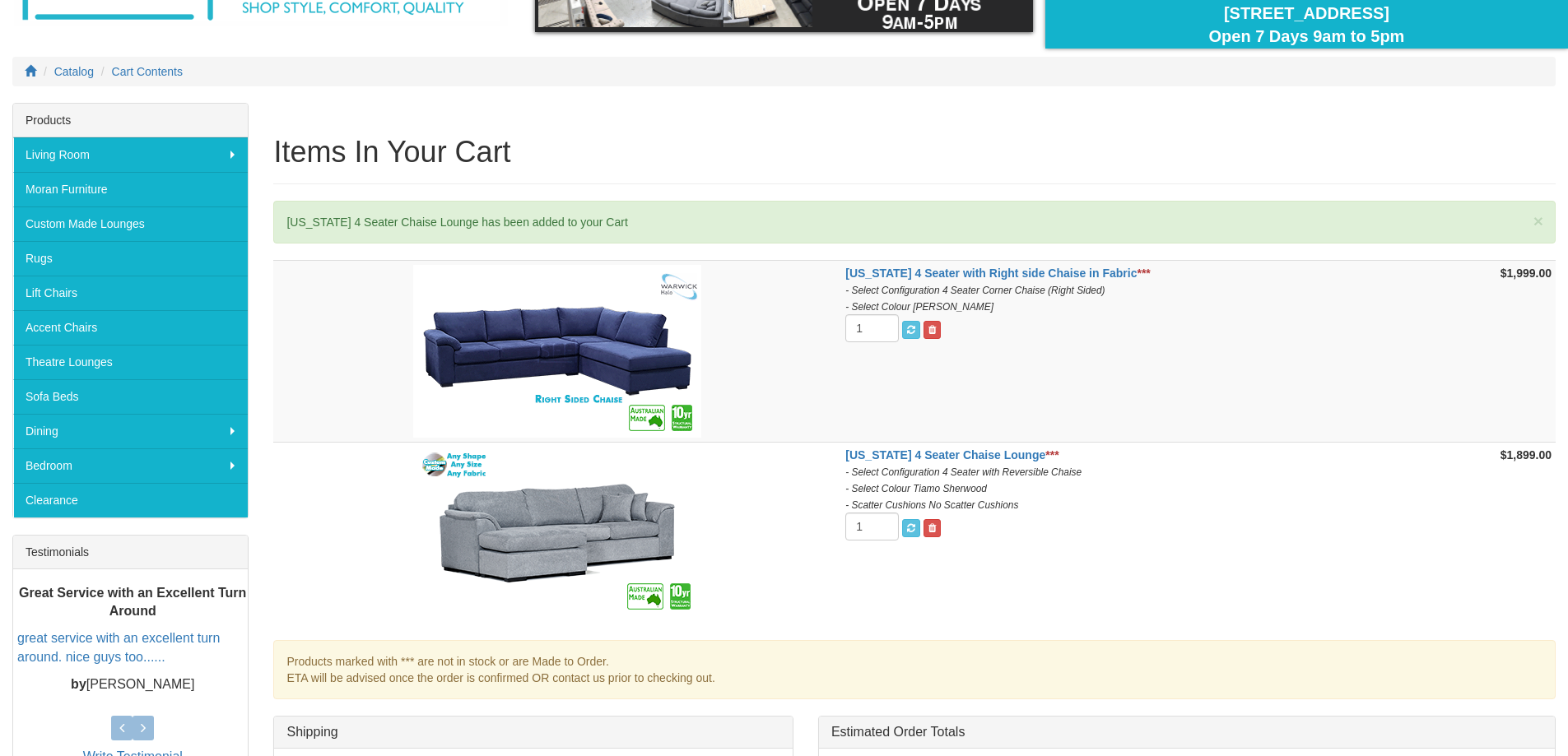
scroll to position [165, 0]
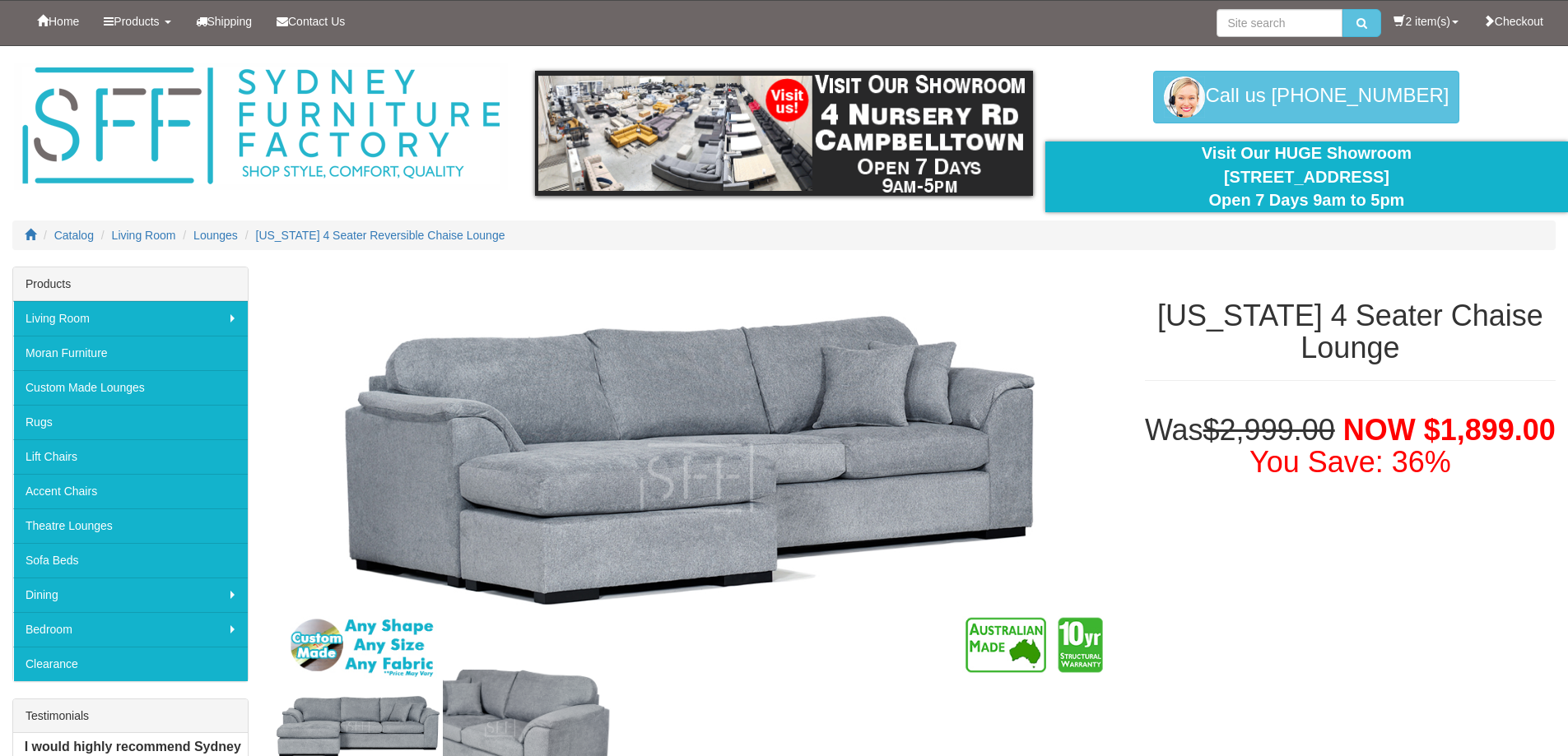
select select "2050"
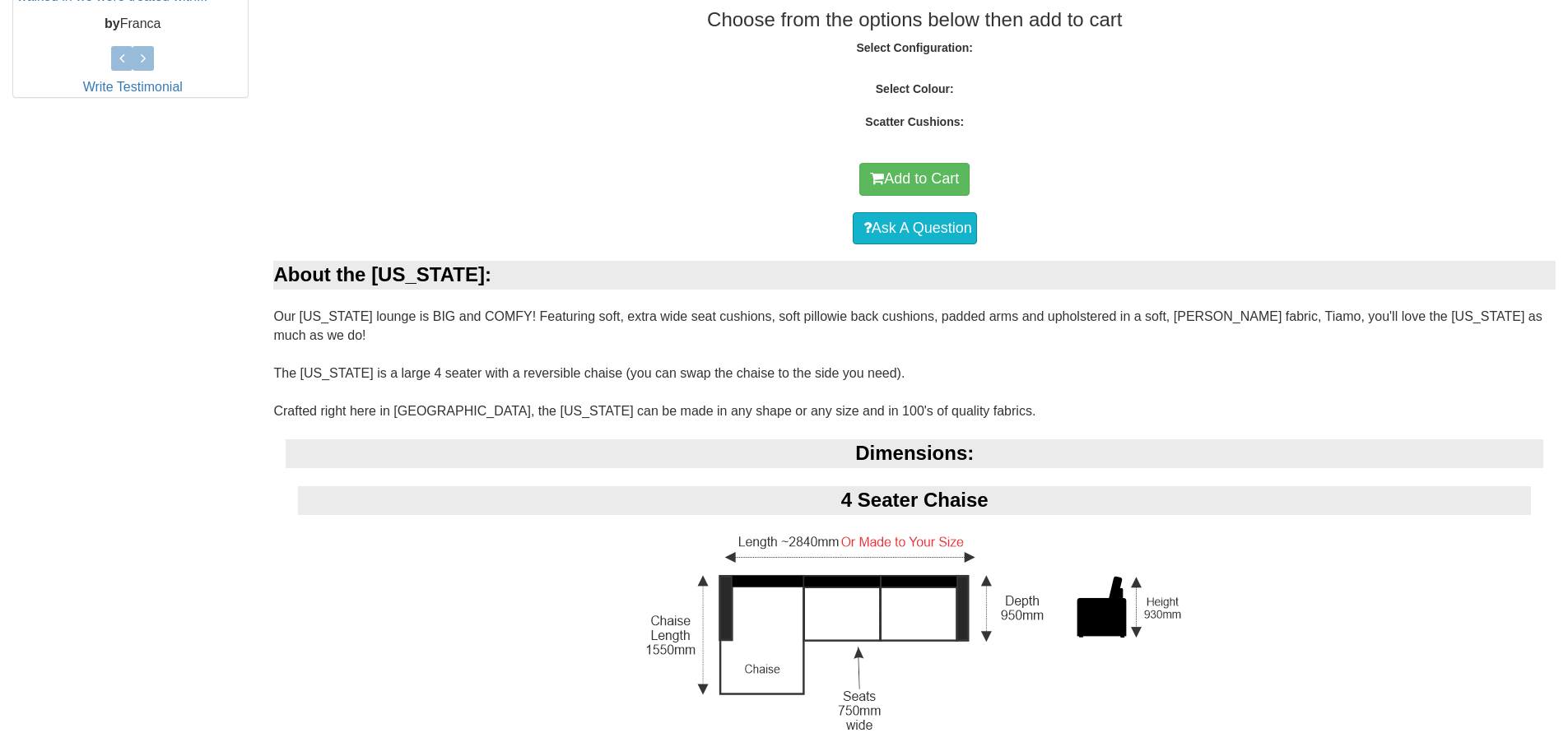
select select "2050"
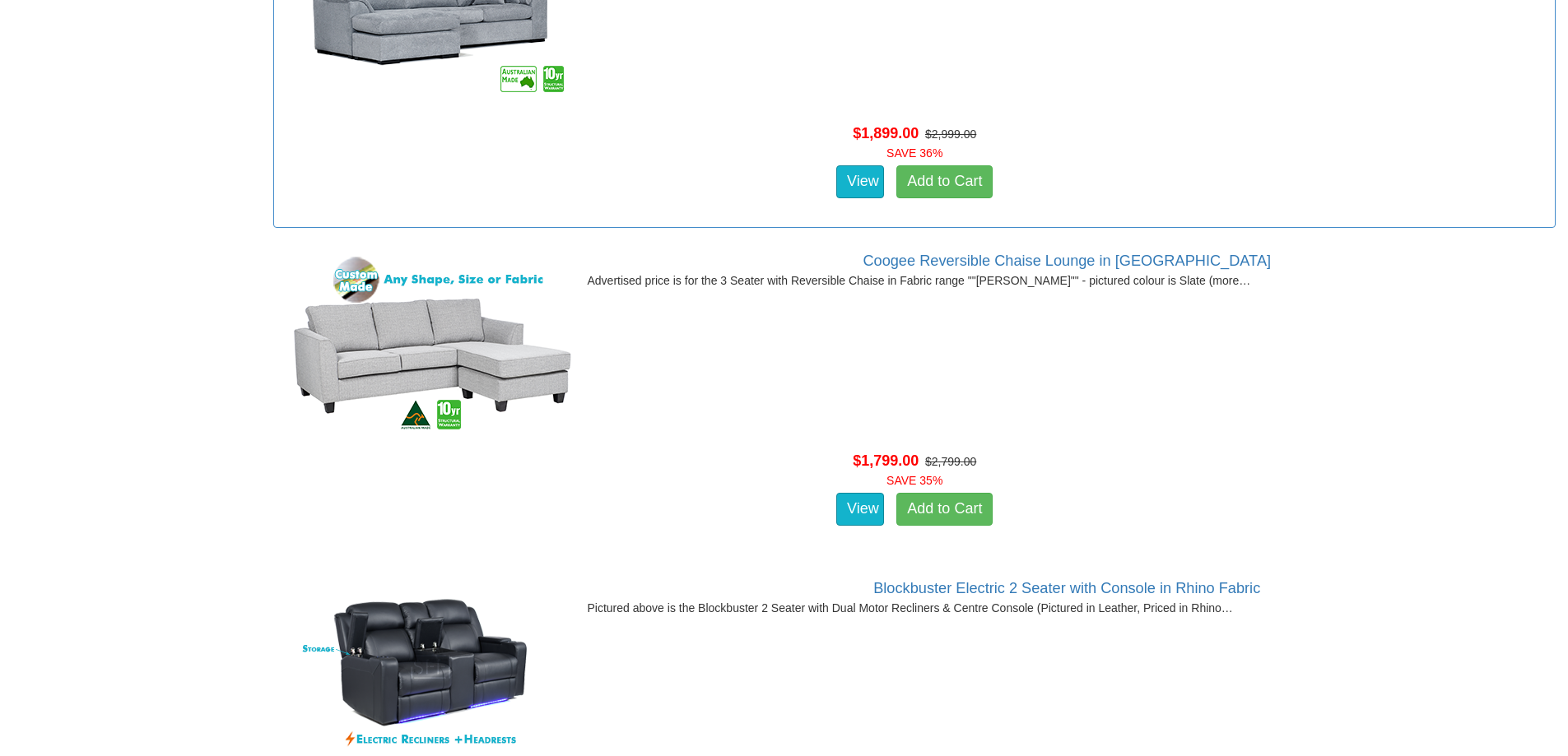
scroll to position [33498, 0]
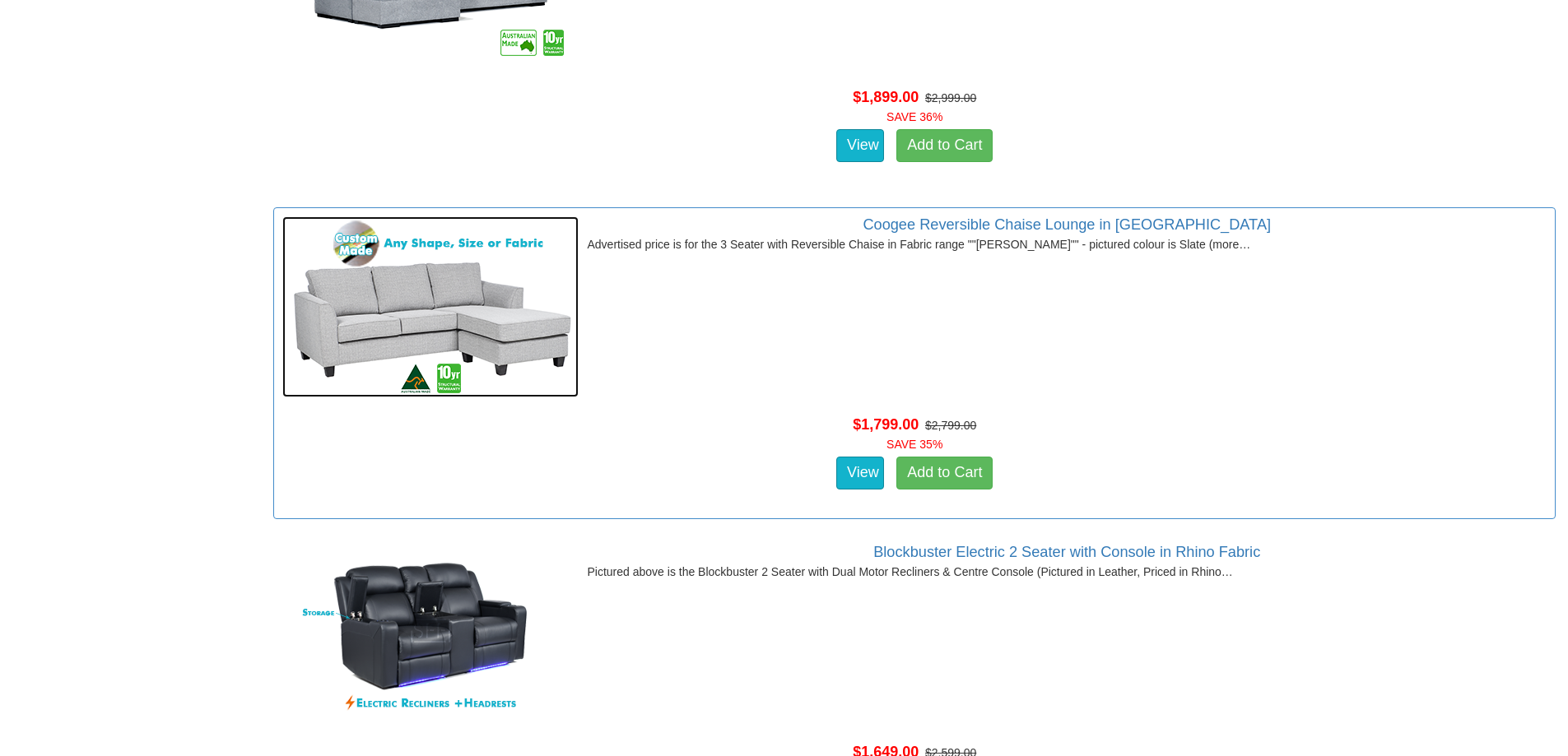
click at [517, 330] on img at bounding box center [430, 307] width 296 height 181
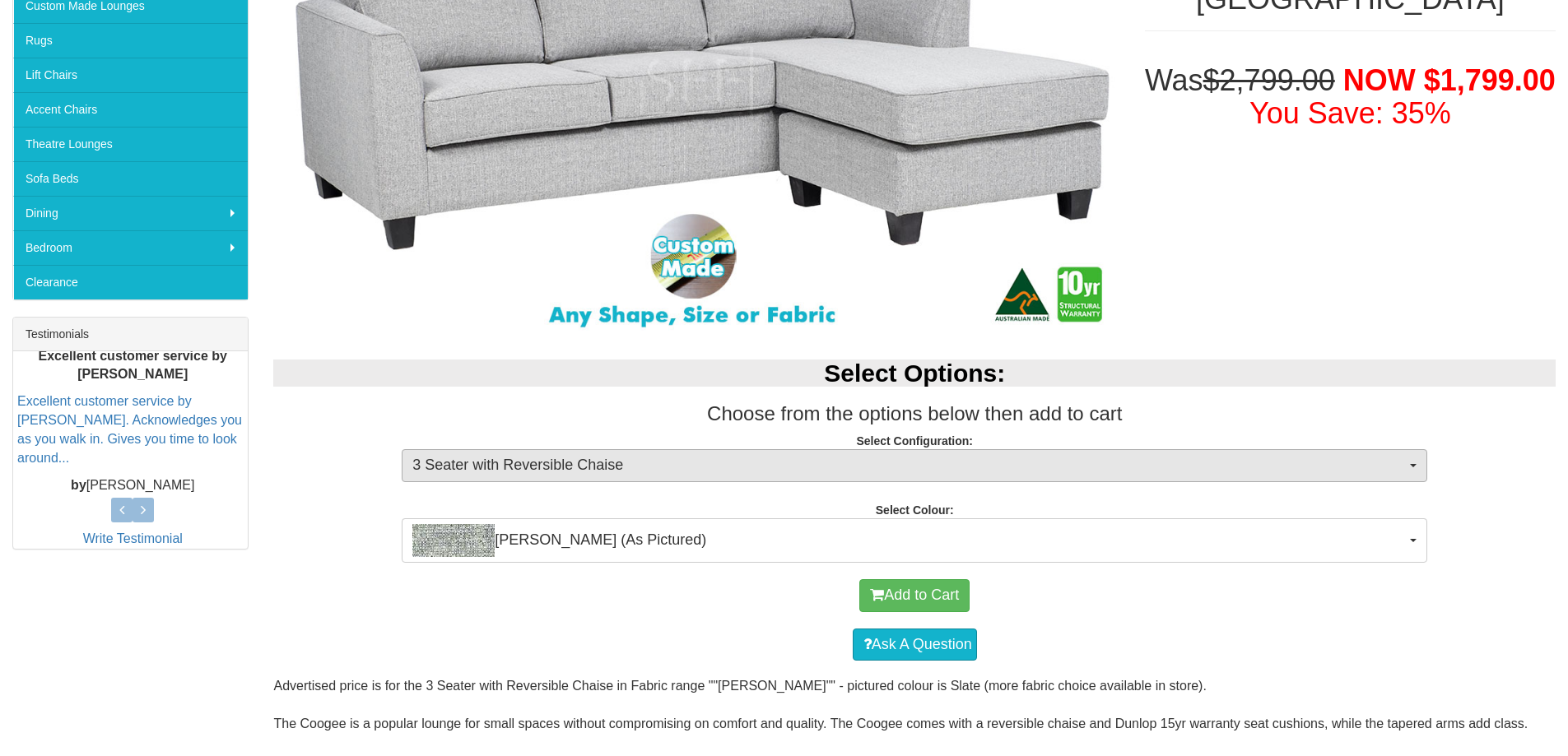
scroll to position [412, 0]
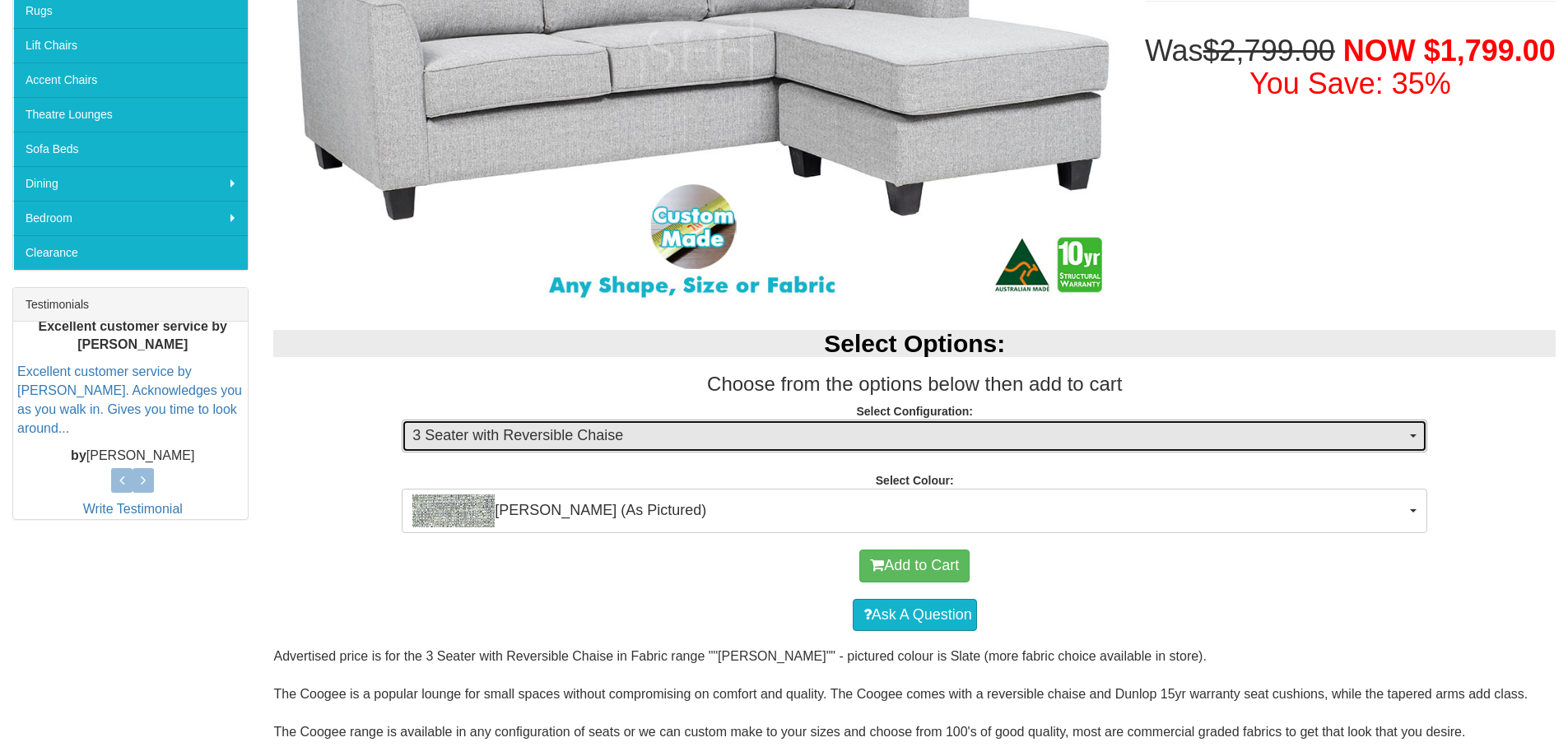
click at [1415, 437] on span "button" at bounding box center [1413, 436] width 7 height 4
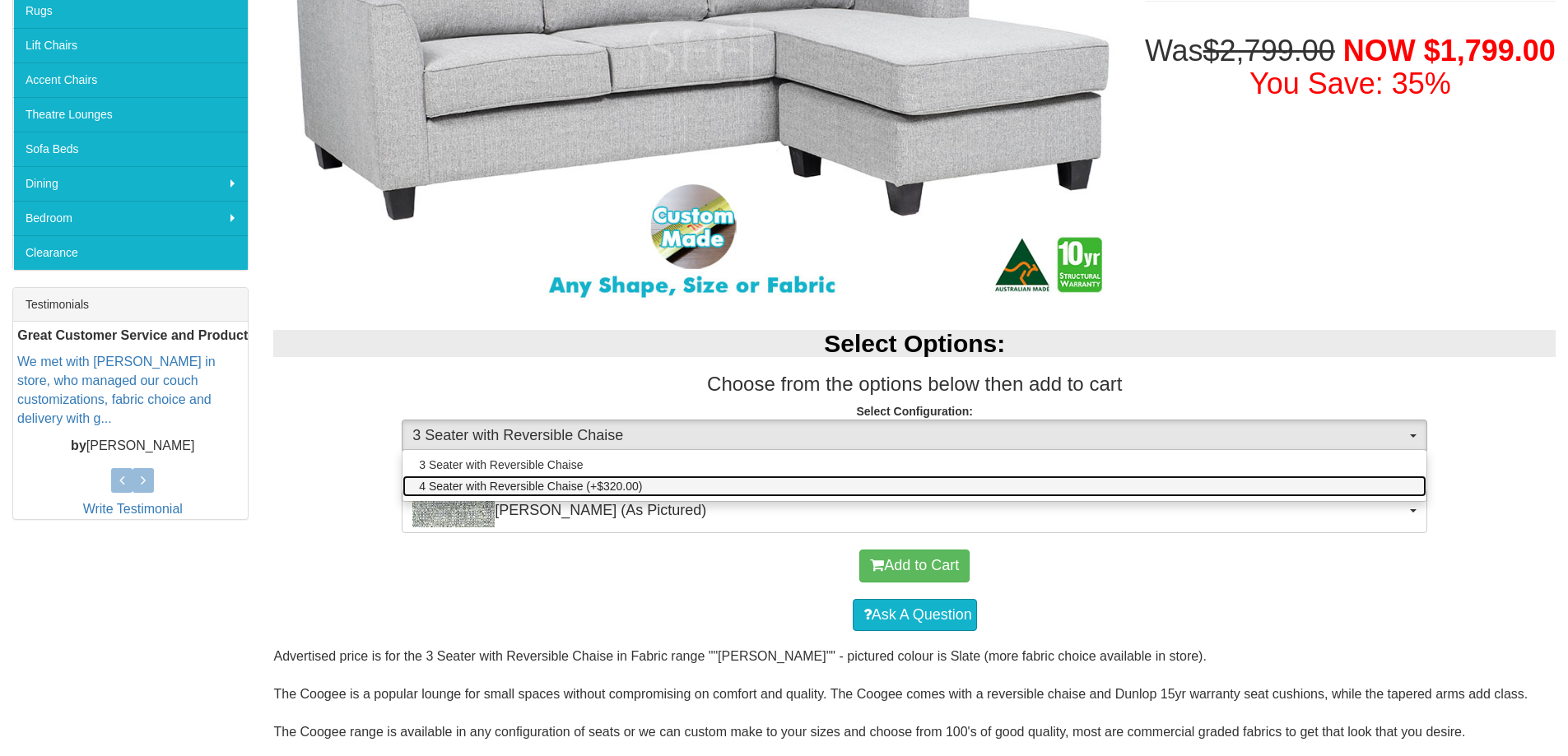
click at [1326, 482] on link "4 Seater with Reversible Chaise (+$320.00)" at bounding box center [914, 486] width 1024 height 22
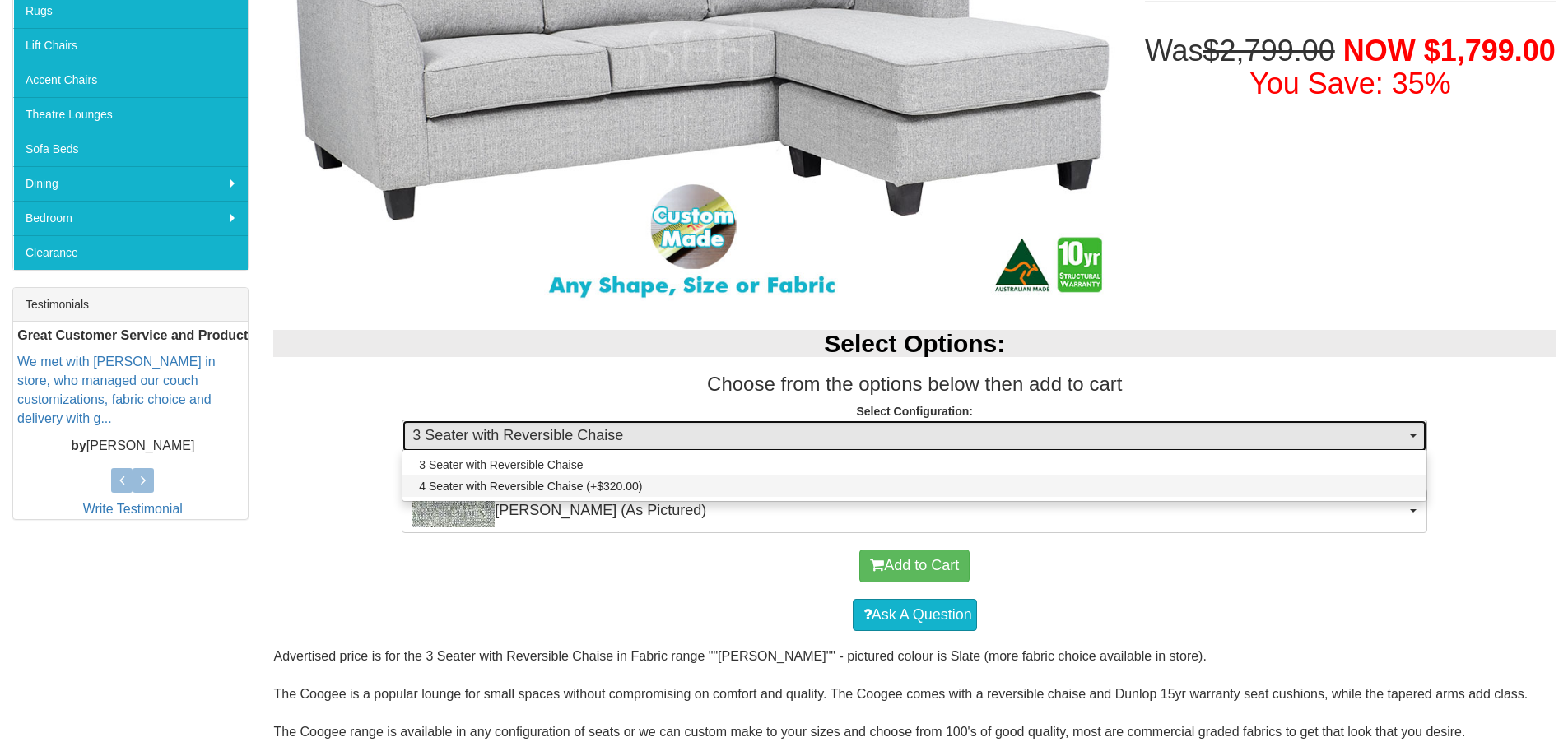
select select "537"
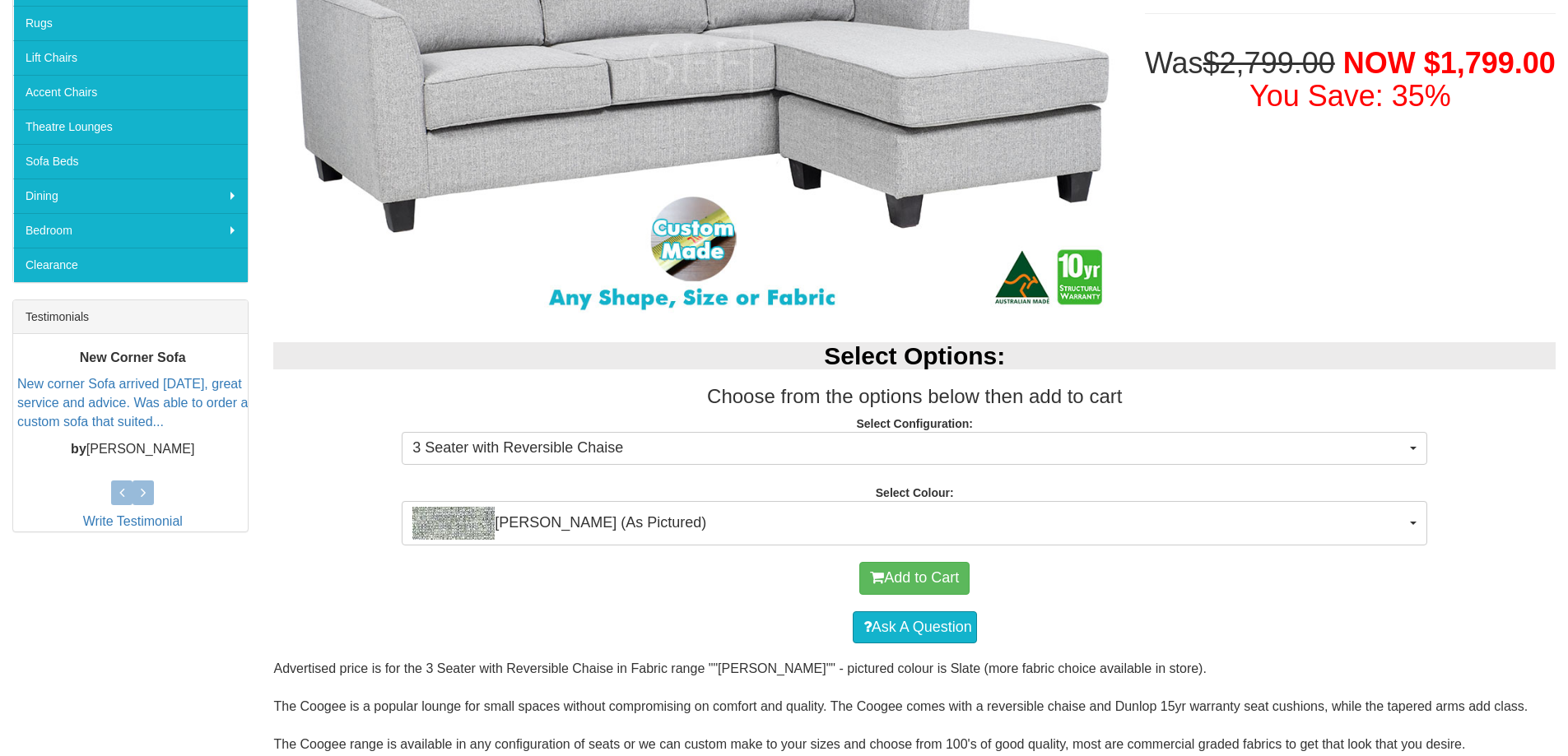
scroll to position [494, 0]
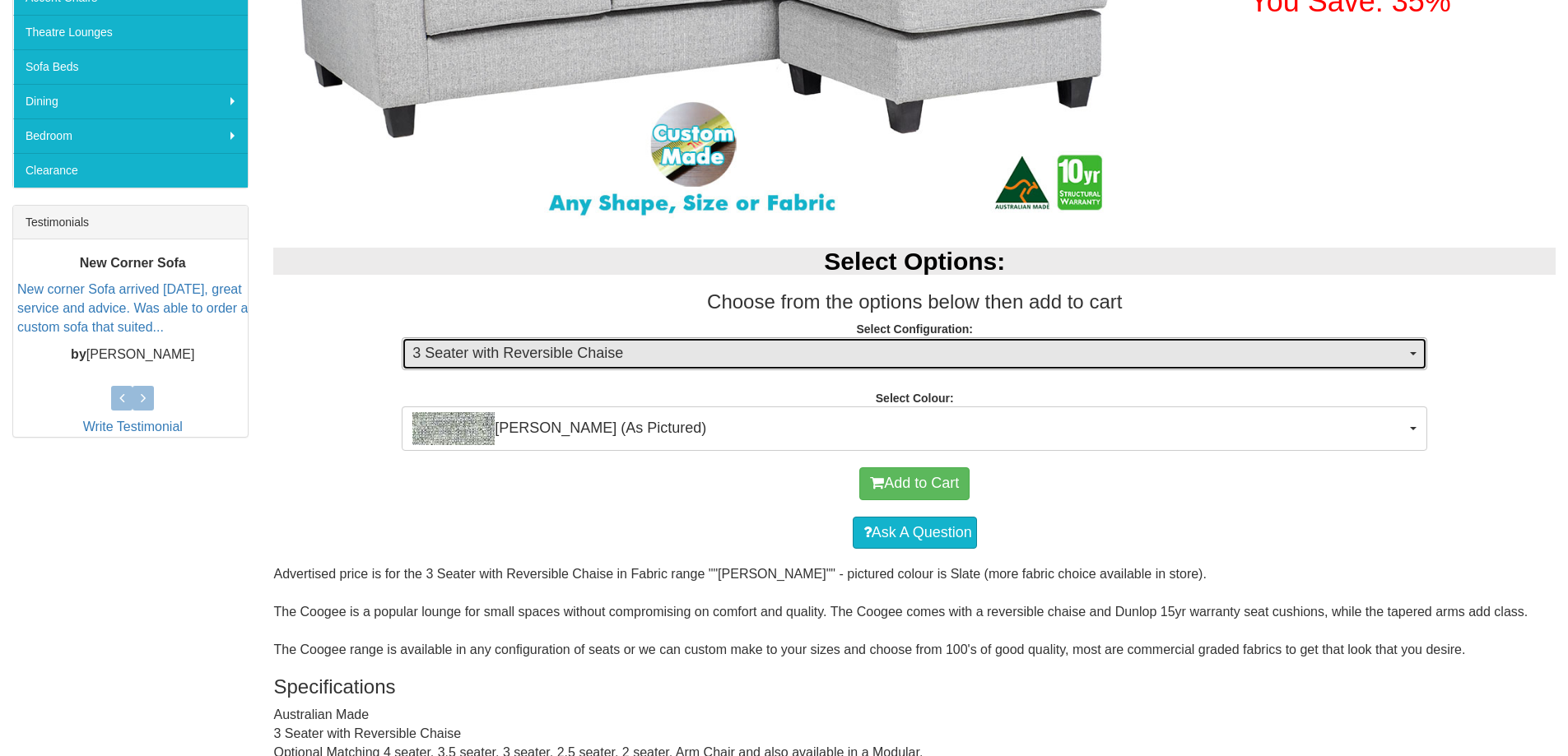
click at [1413, 350] on button "3 Seater with Reversible Chaise" at bounding box center [914, 354] width 1026 height 33
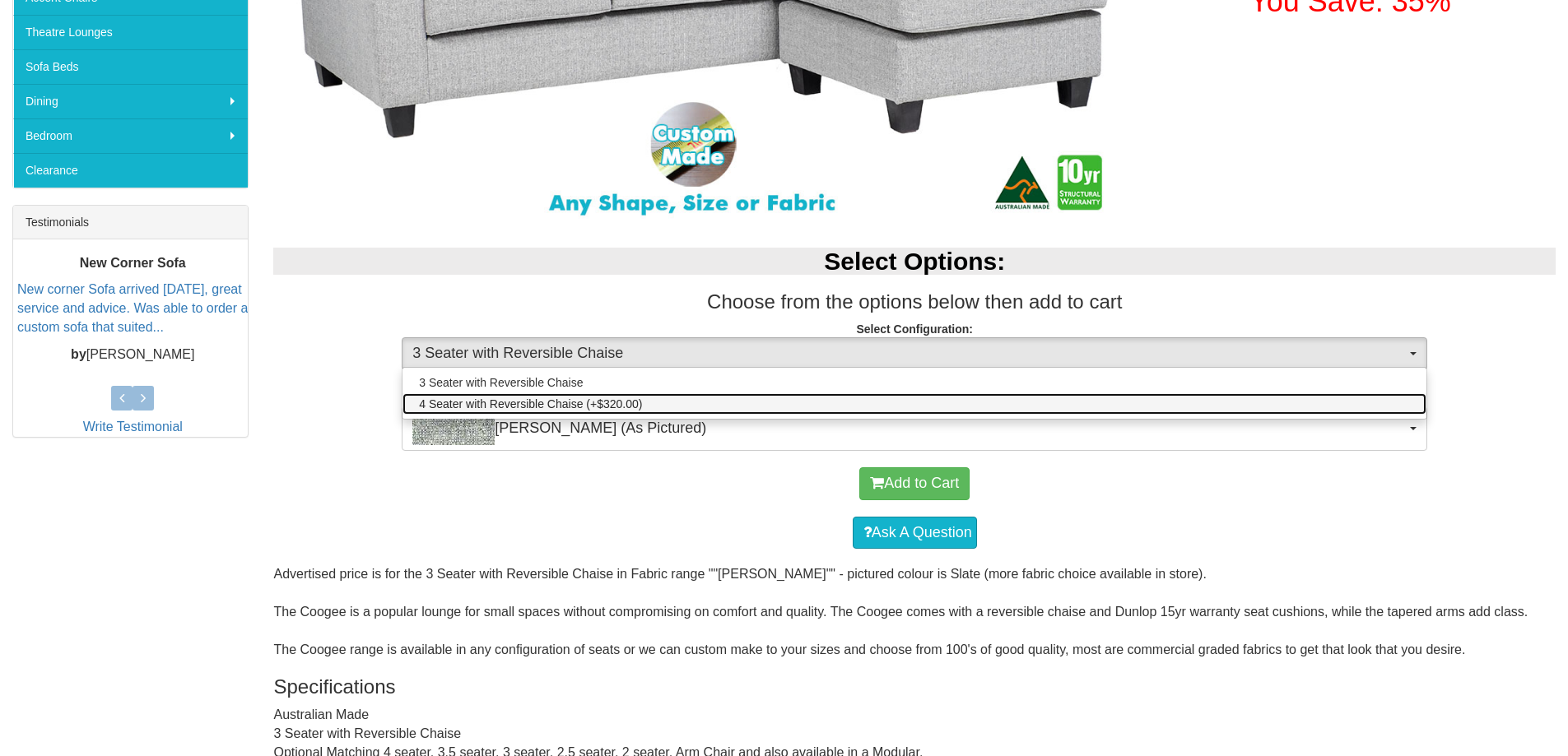
click at [1260, 402] on link "4 Seater with Reversible Chaise (+$320.00)" at bounding box center [914, 403] width 1024 height 22
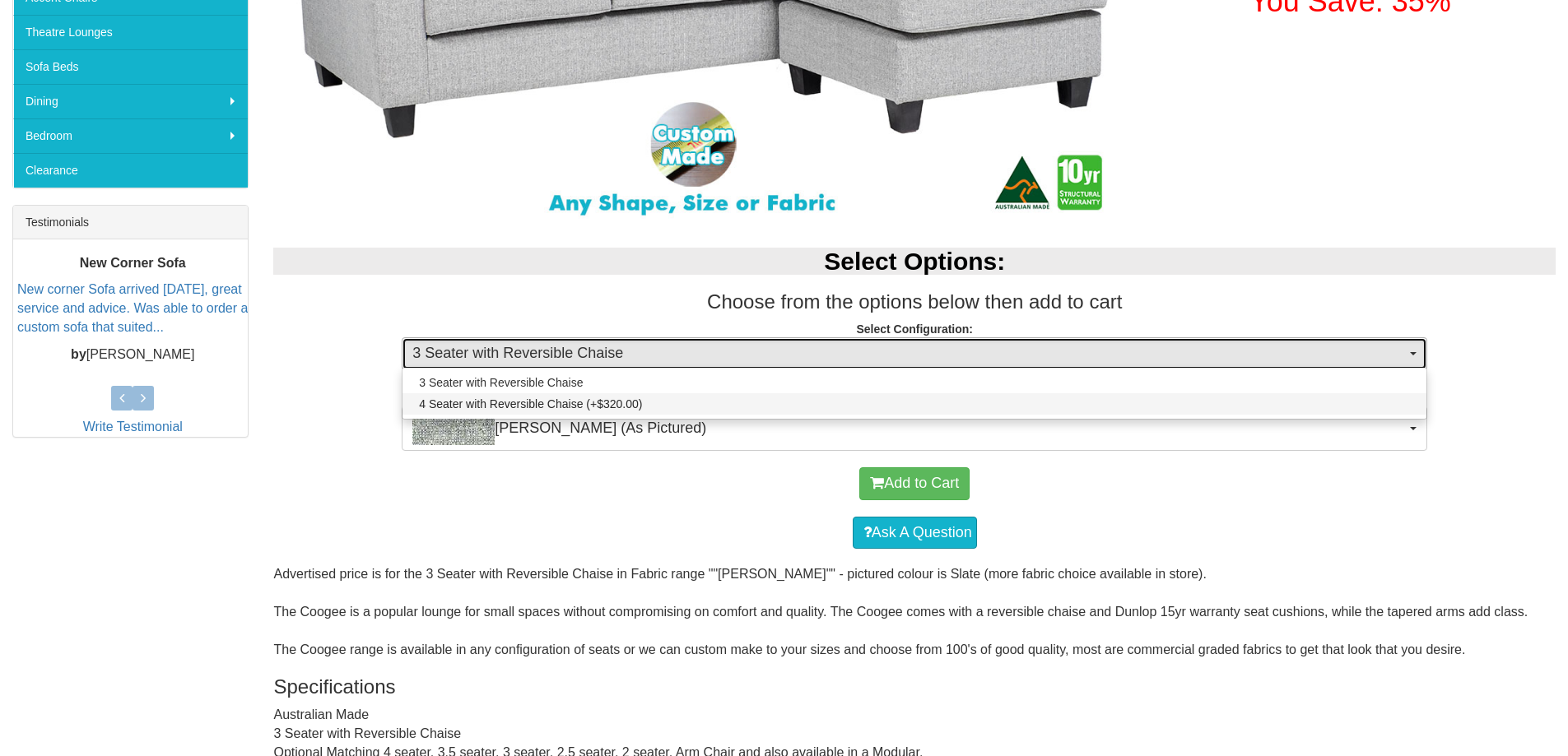
select select "537"
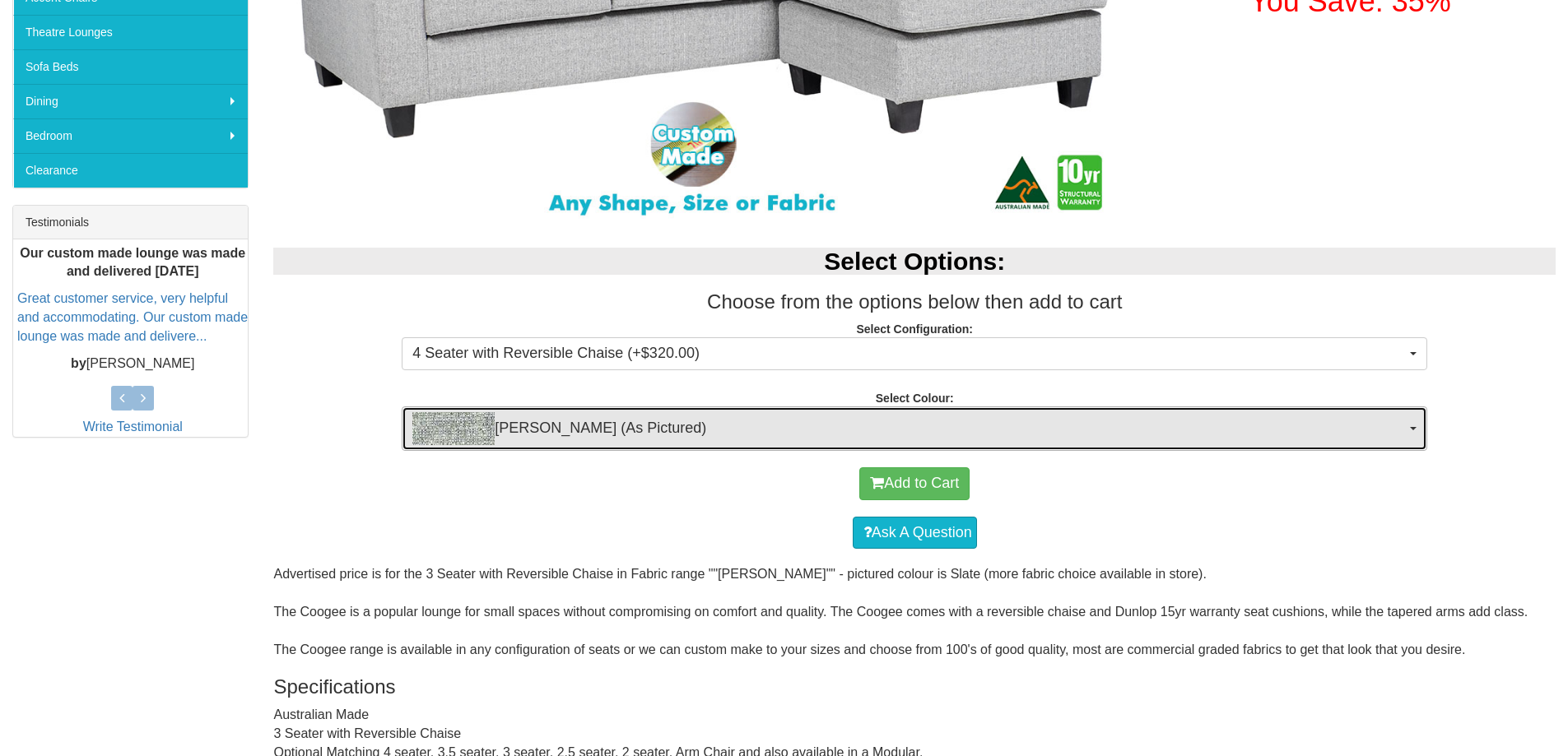
click at [1409, 422] on button "Mason Slate (As Pictured)" at bounding box center [914, 428] width 1026 height 44
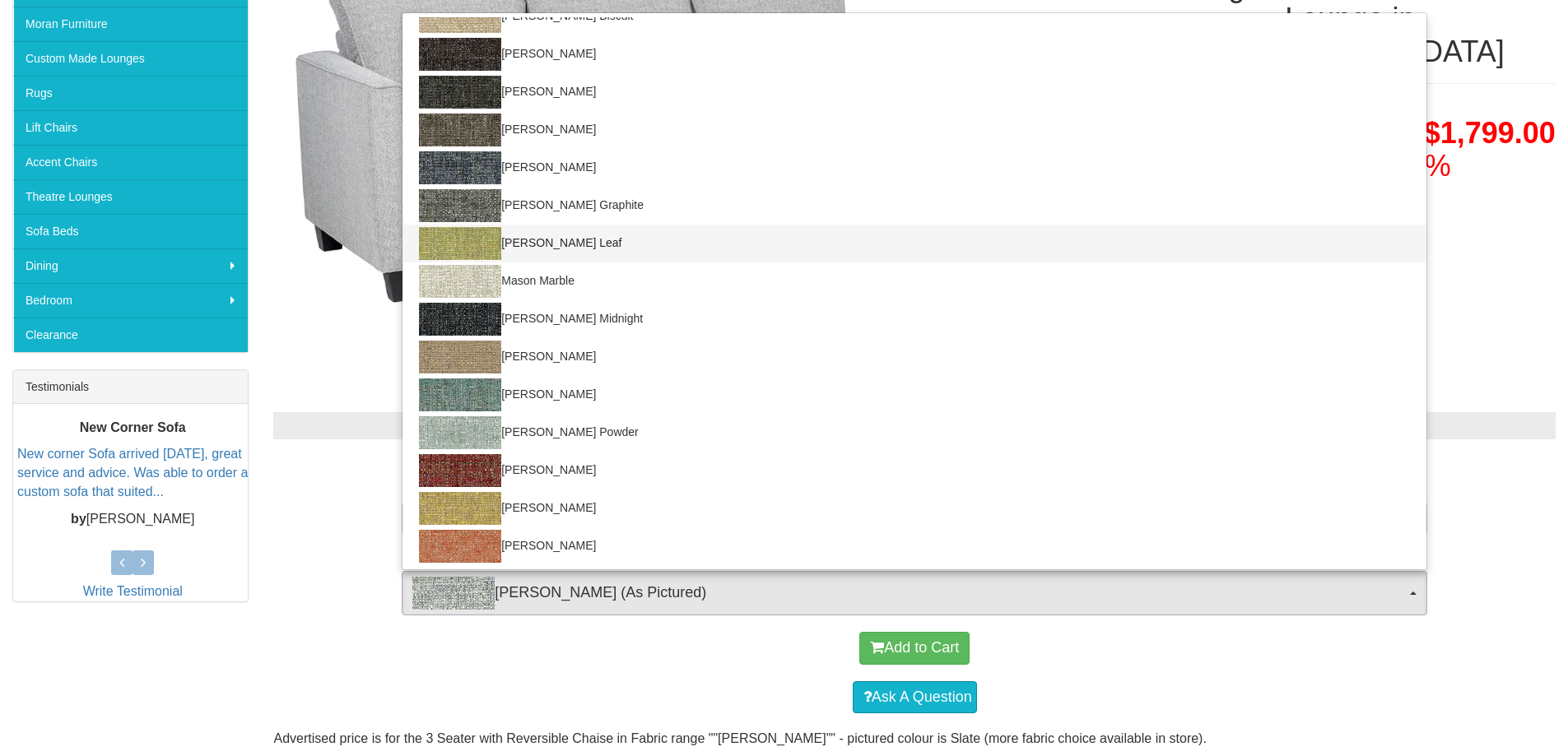
scroll to position [83, 0]
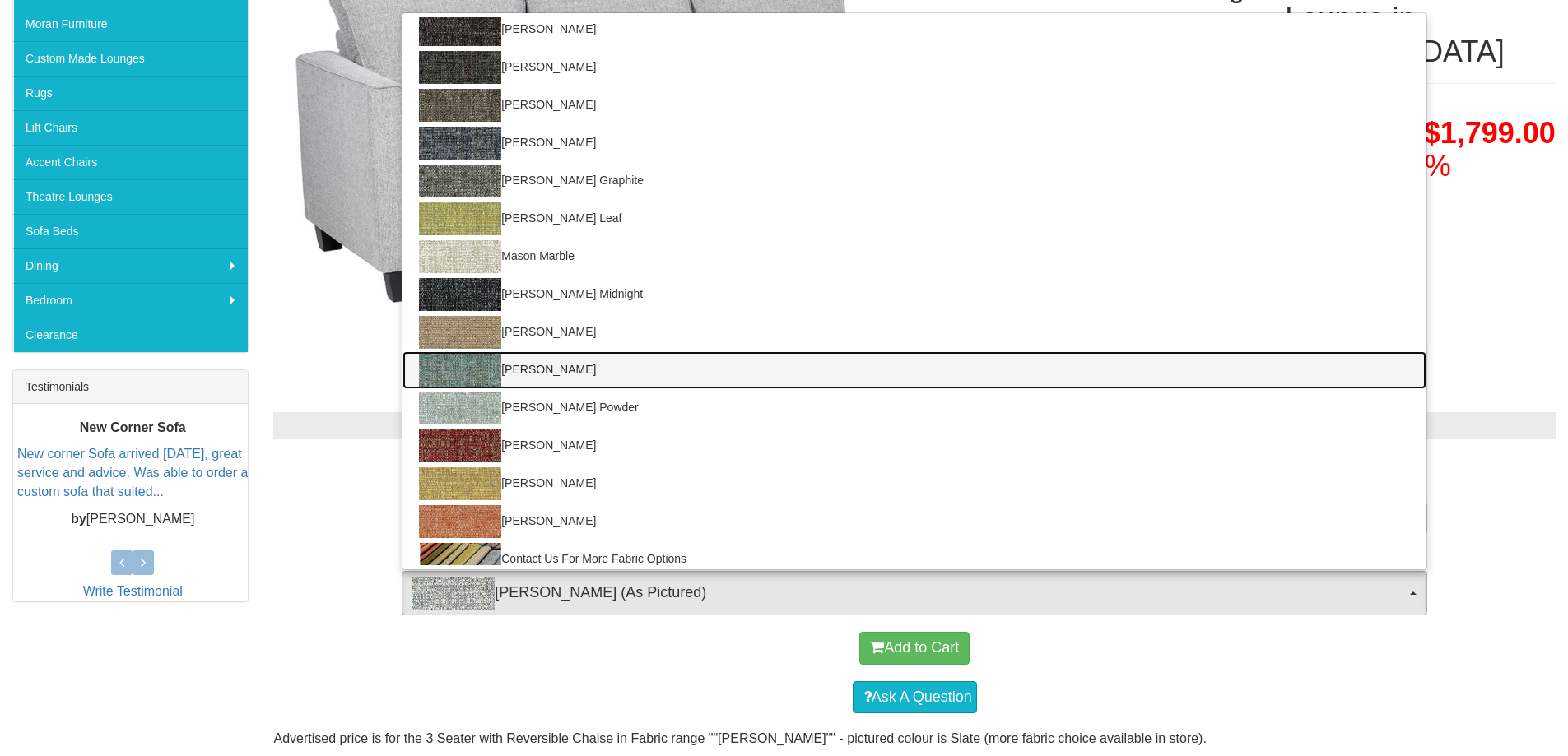
click at [452, 370] on img at bounding box center [461, 370] width 83 height 33
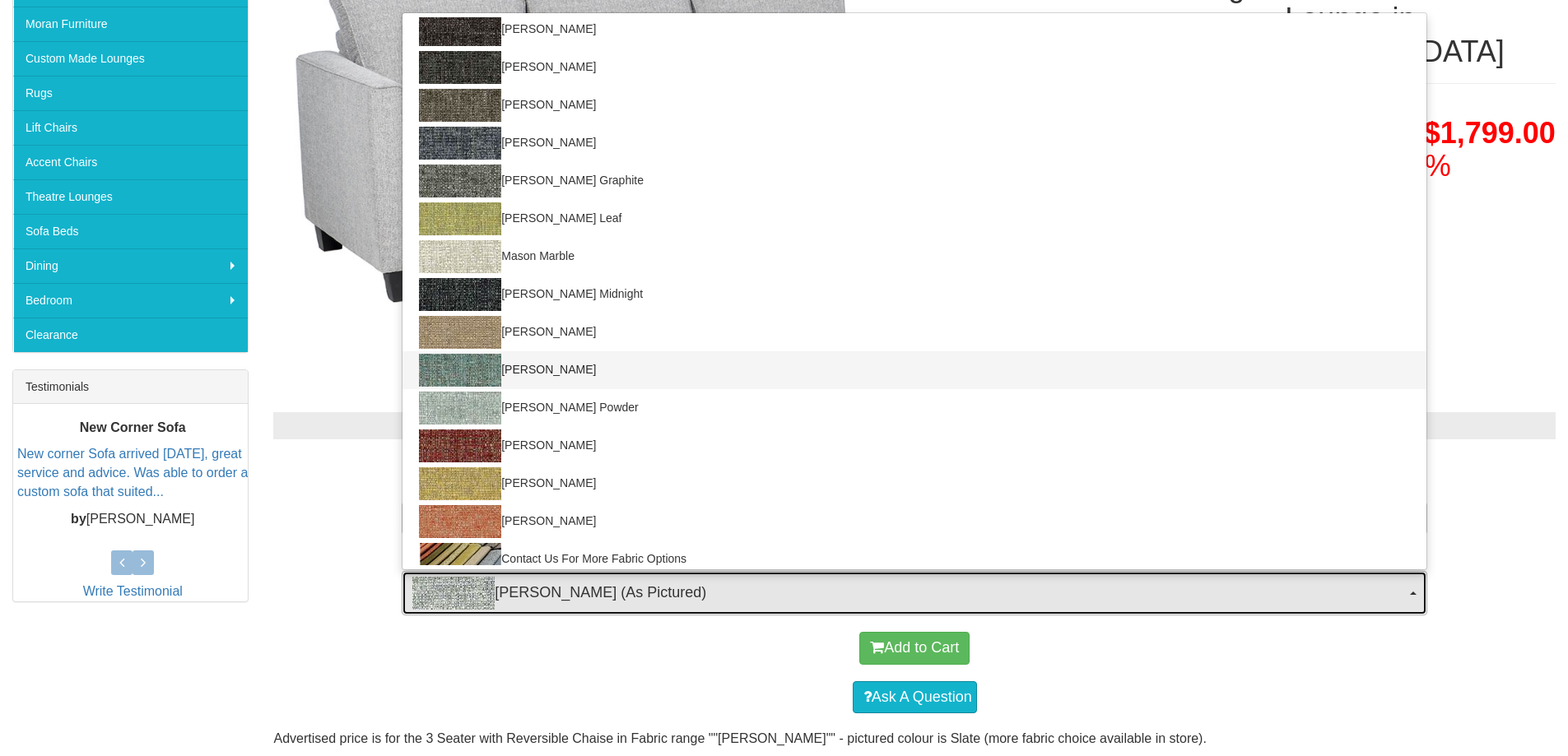
select select "716"
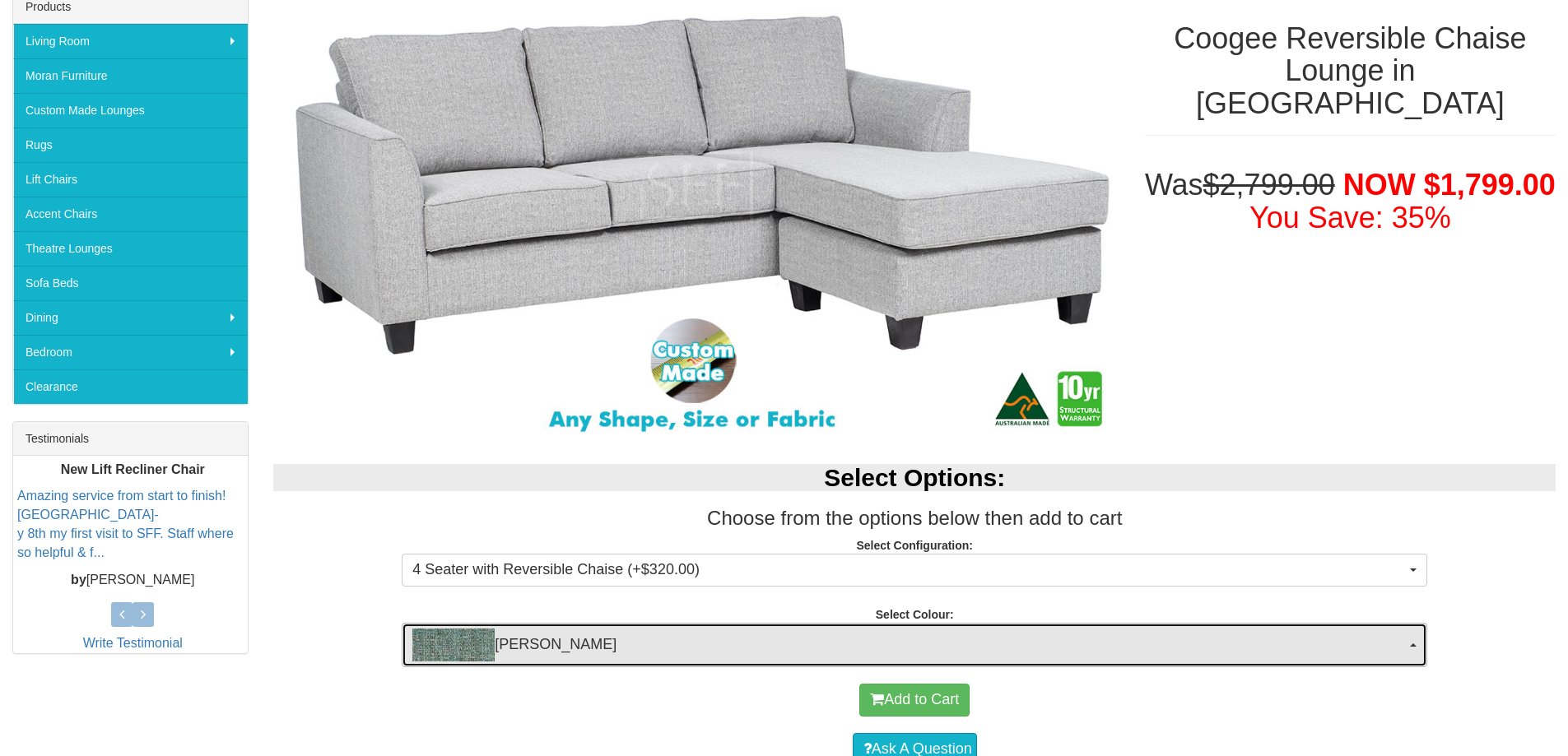
scroll to position [247, 0]
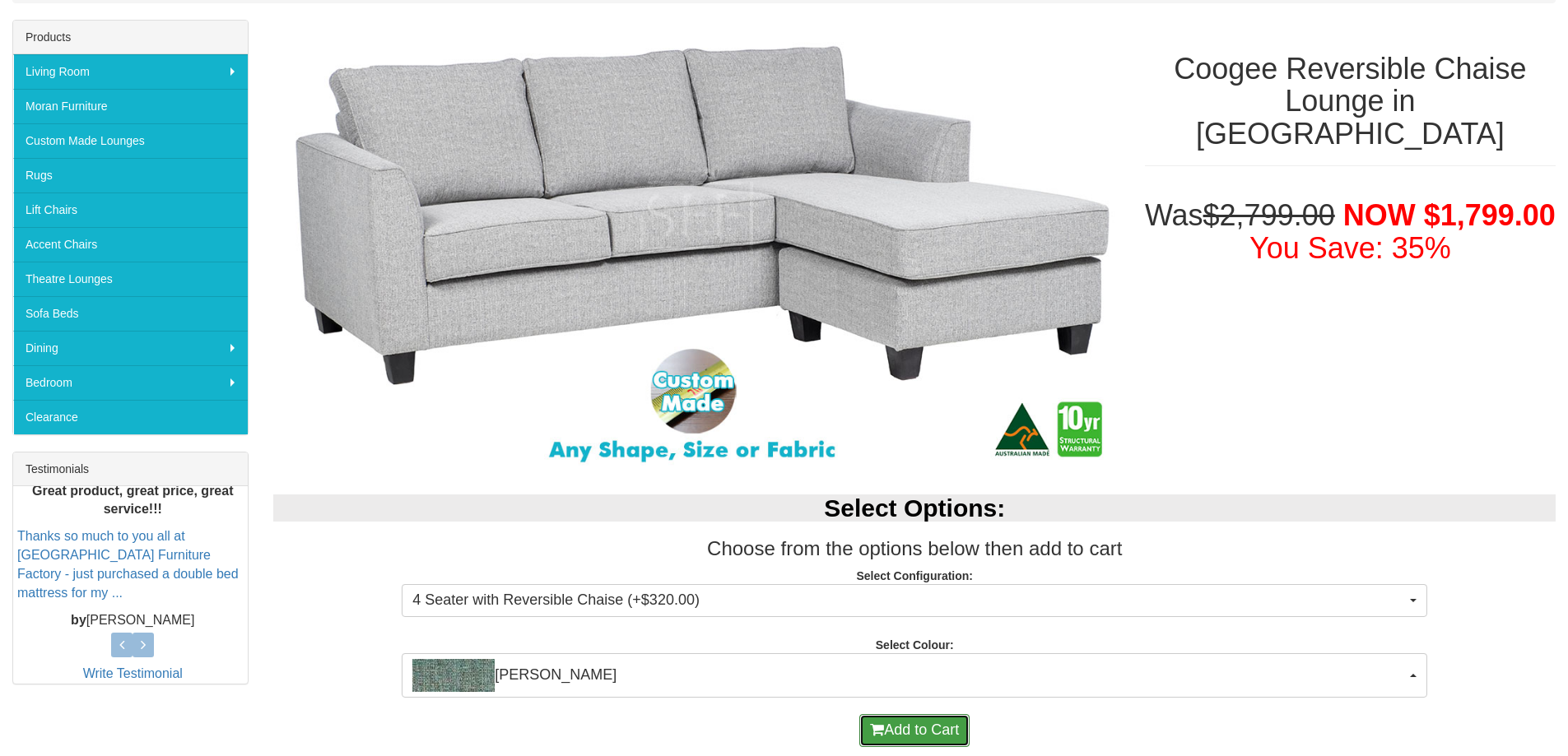
click at [921, 725] on button "Add to Cart" at bounding box center [914, 731] width 110 height 33
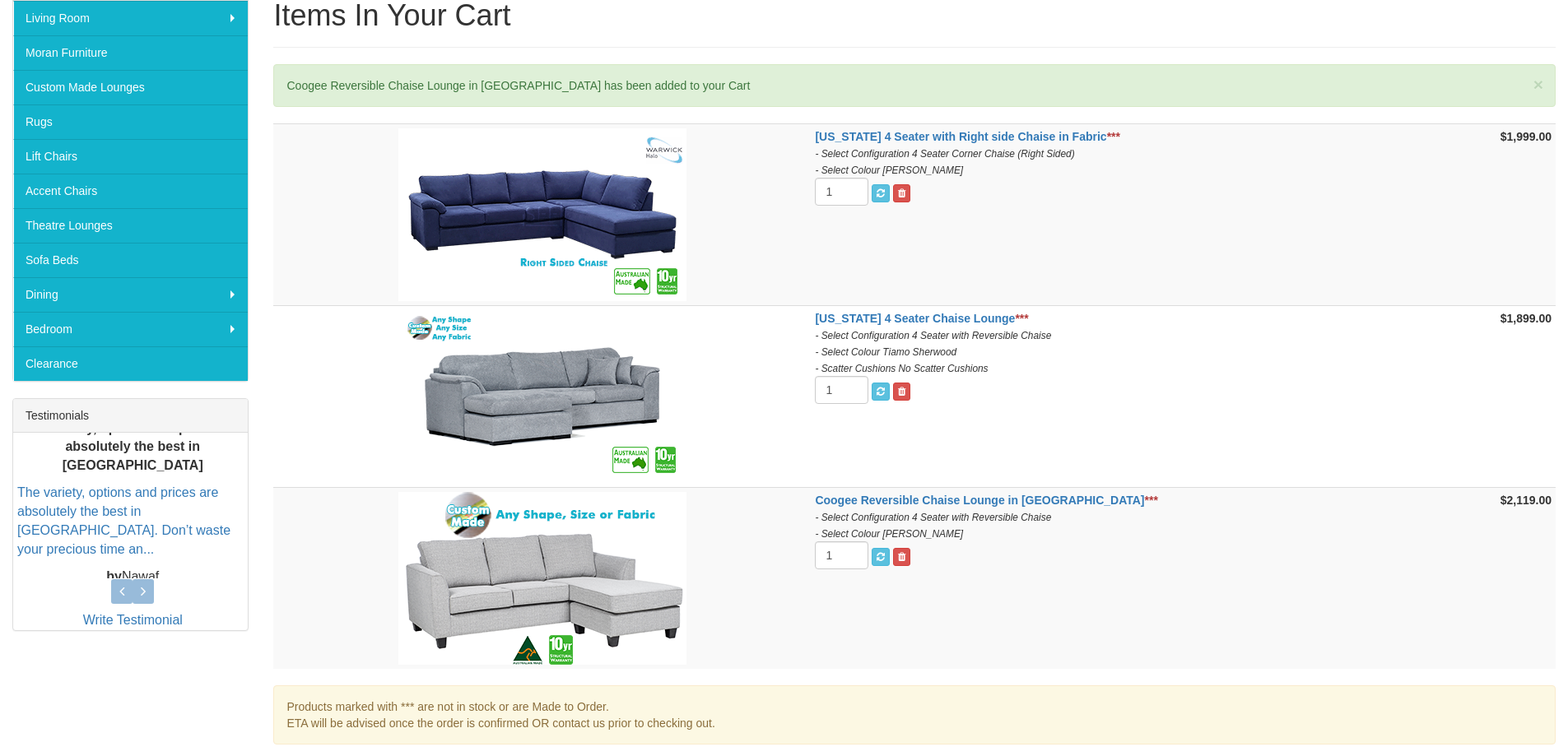
scroll to position [329, 0]
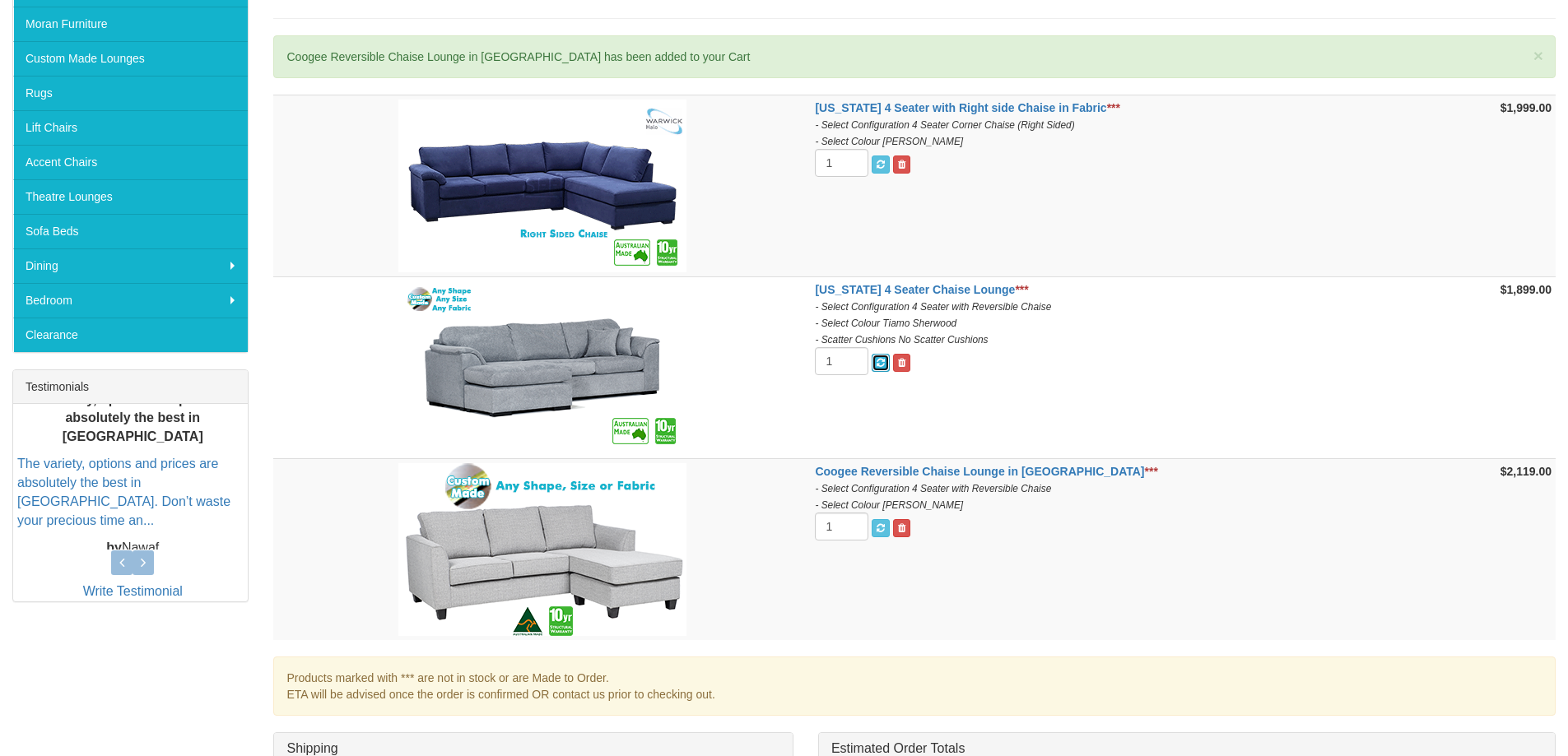
click at [885, 361] on span "submit" at bounding box center [880, 363] width 8 height 10
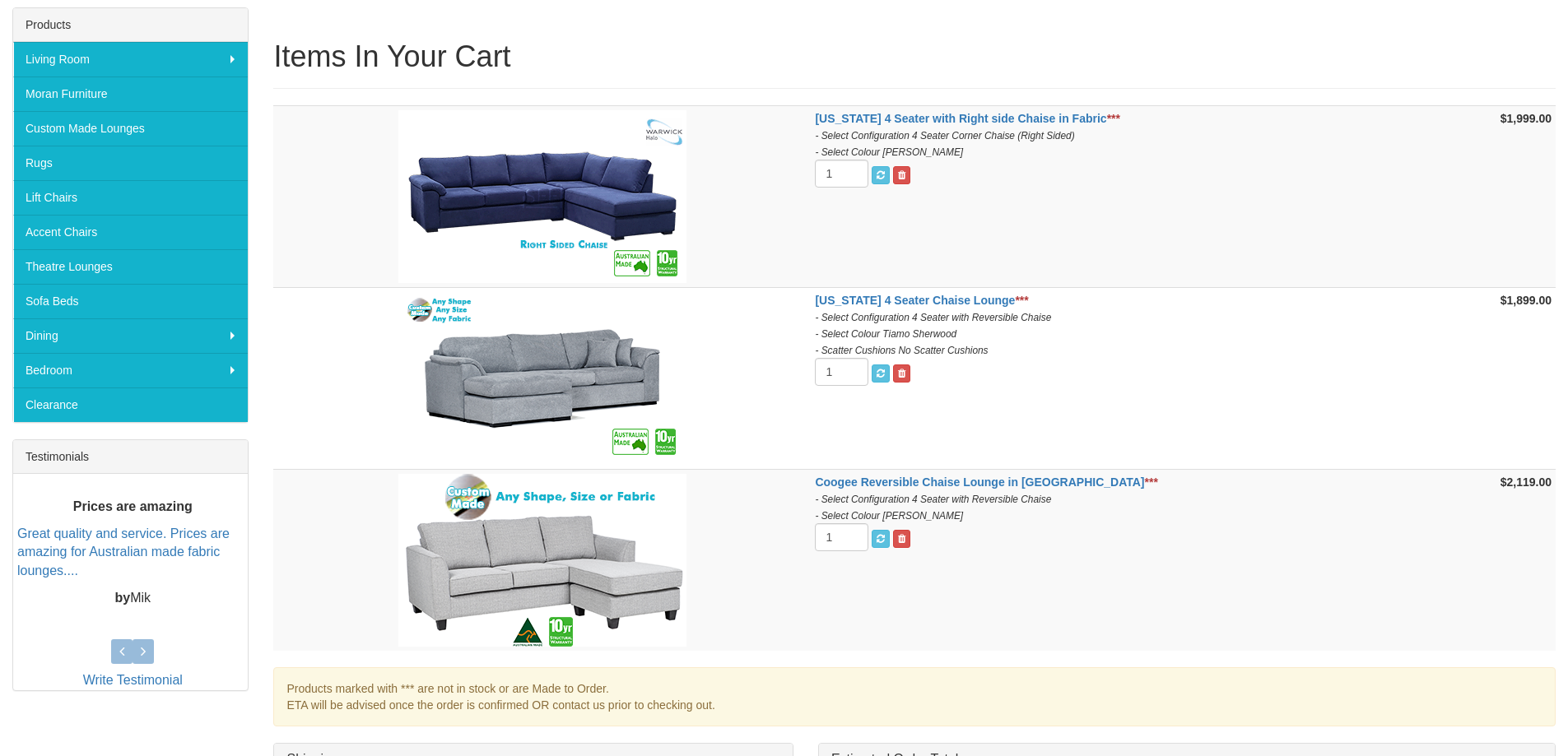
scroll to position [247, 0]
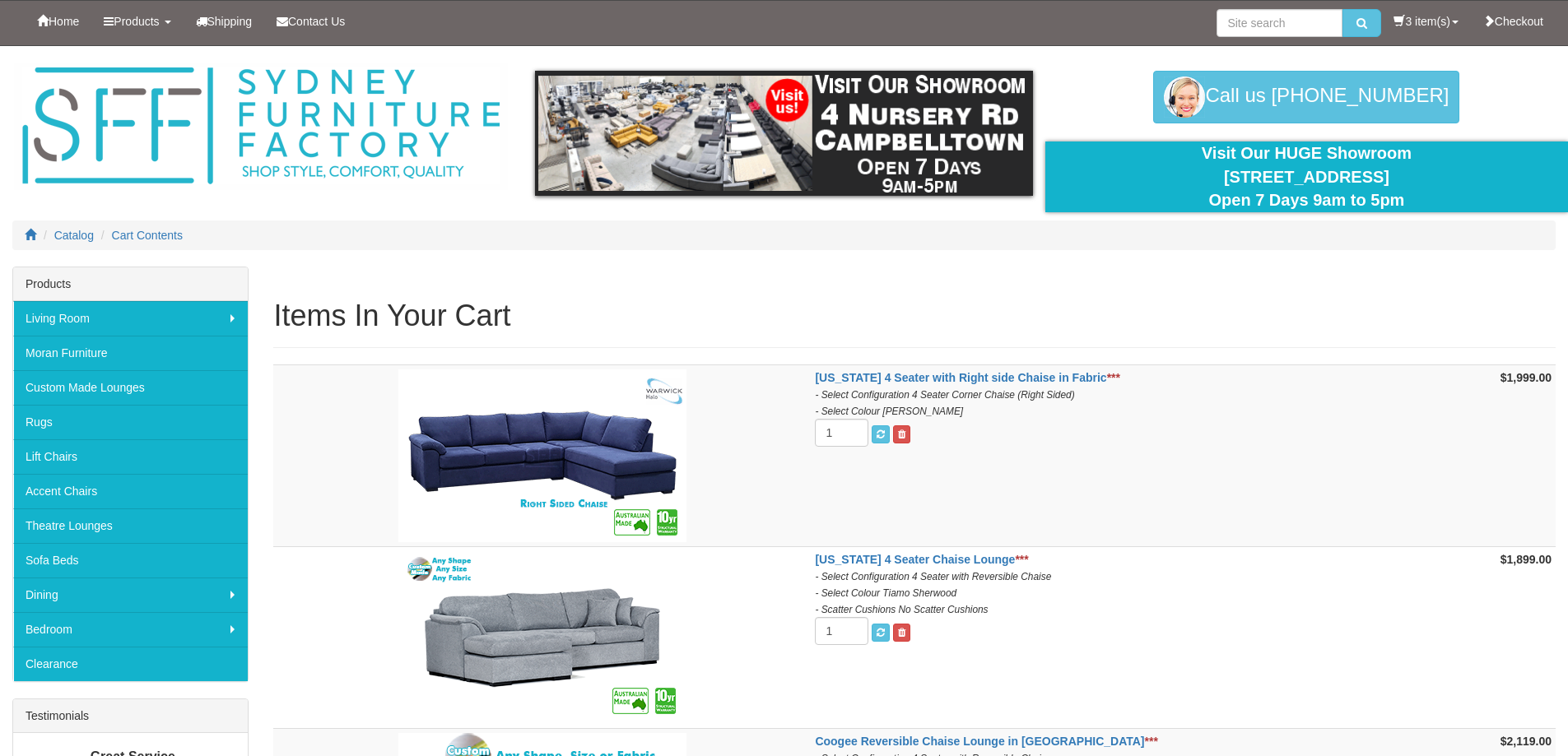
scroll to position [330, 0]
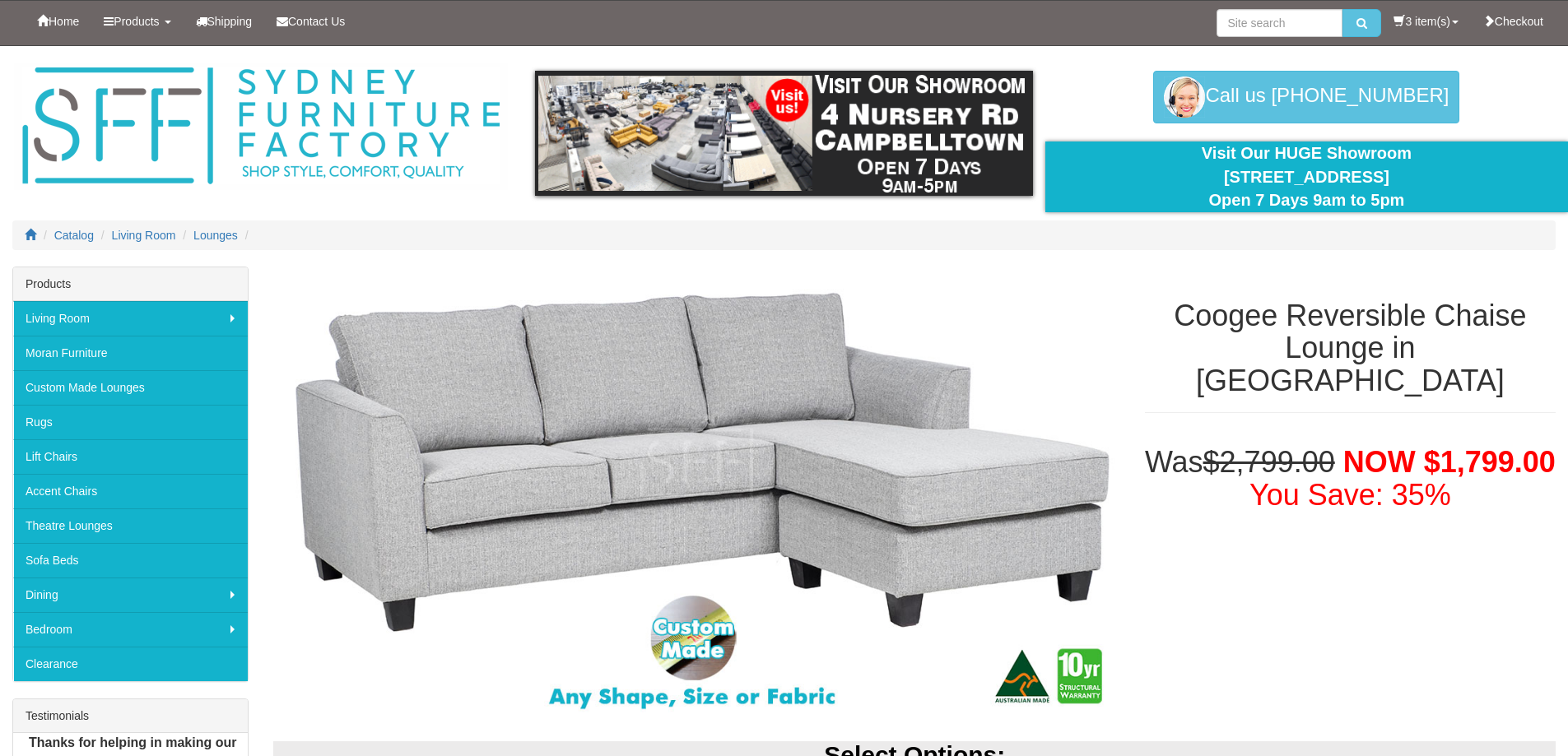
select select "537"
select select "716"
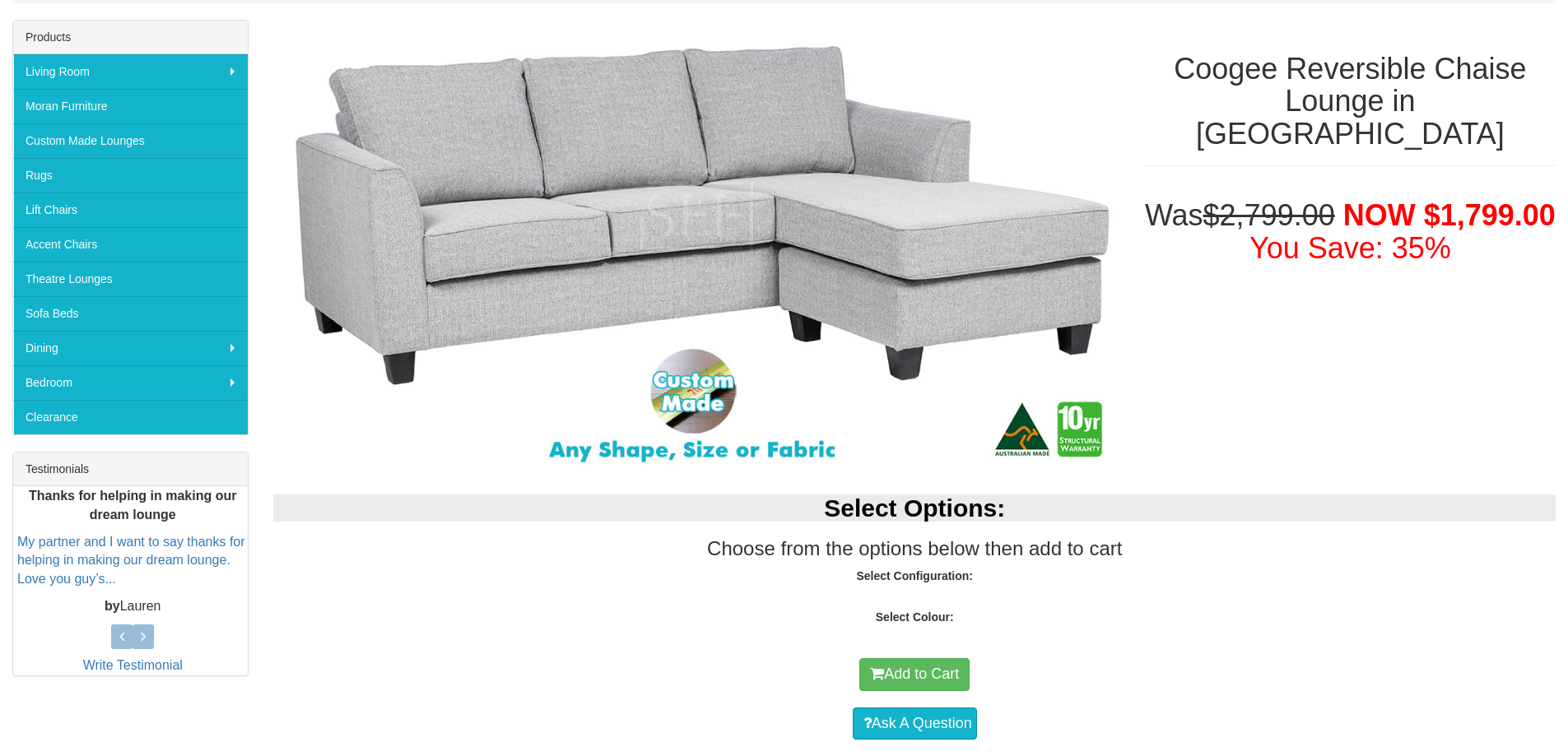
select select "716"
select select "537"
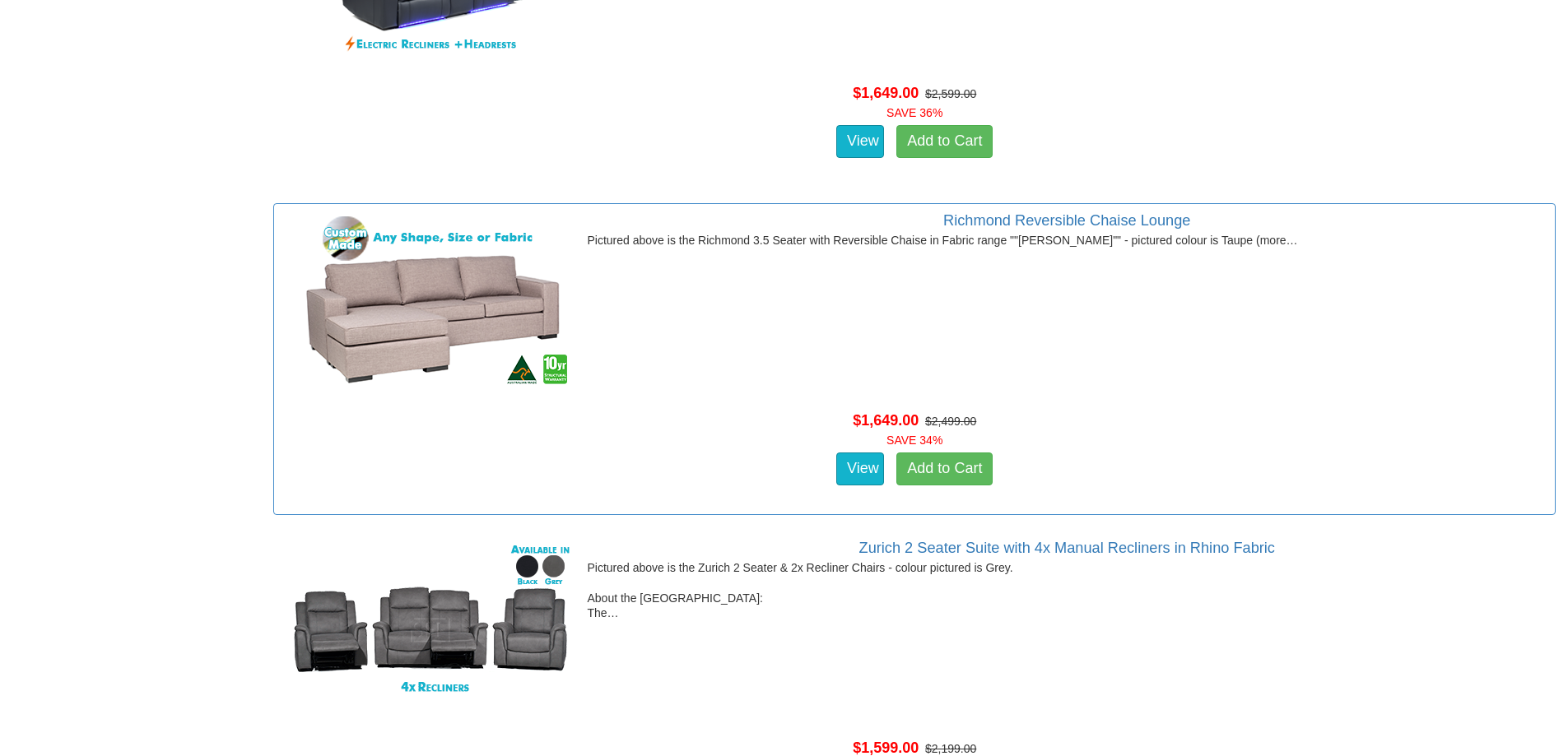
scroll to position [34156, 0]
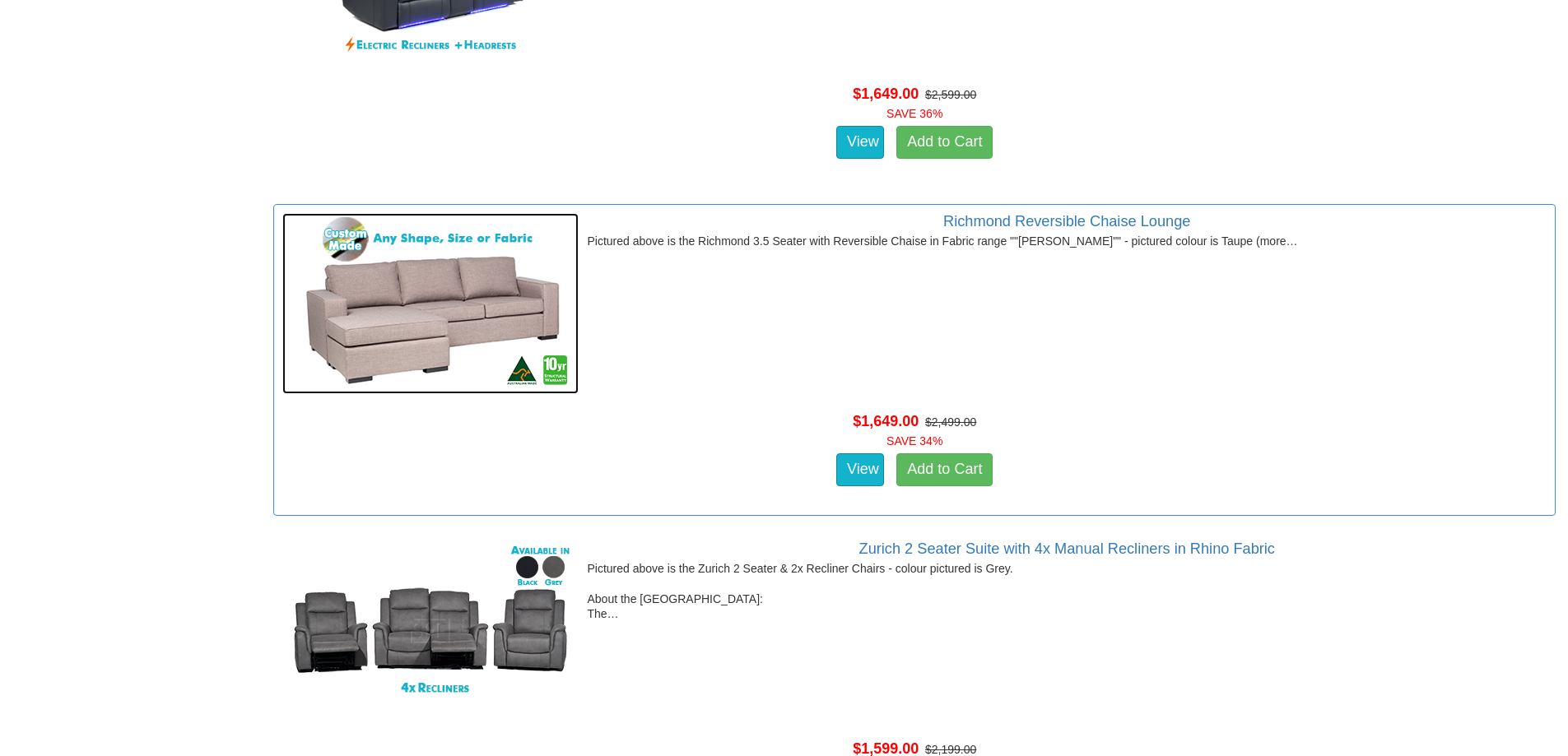
click at [453, 300] on img at bounding box center [430, 304] width 296 height 181
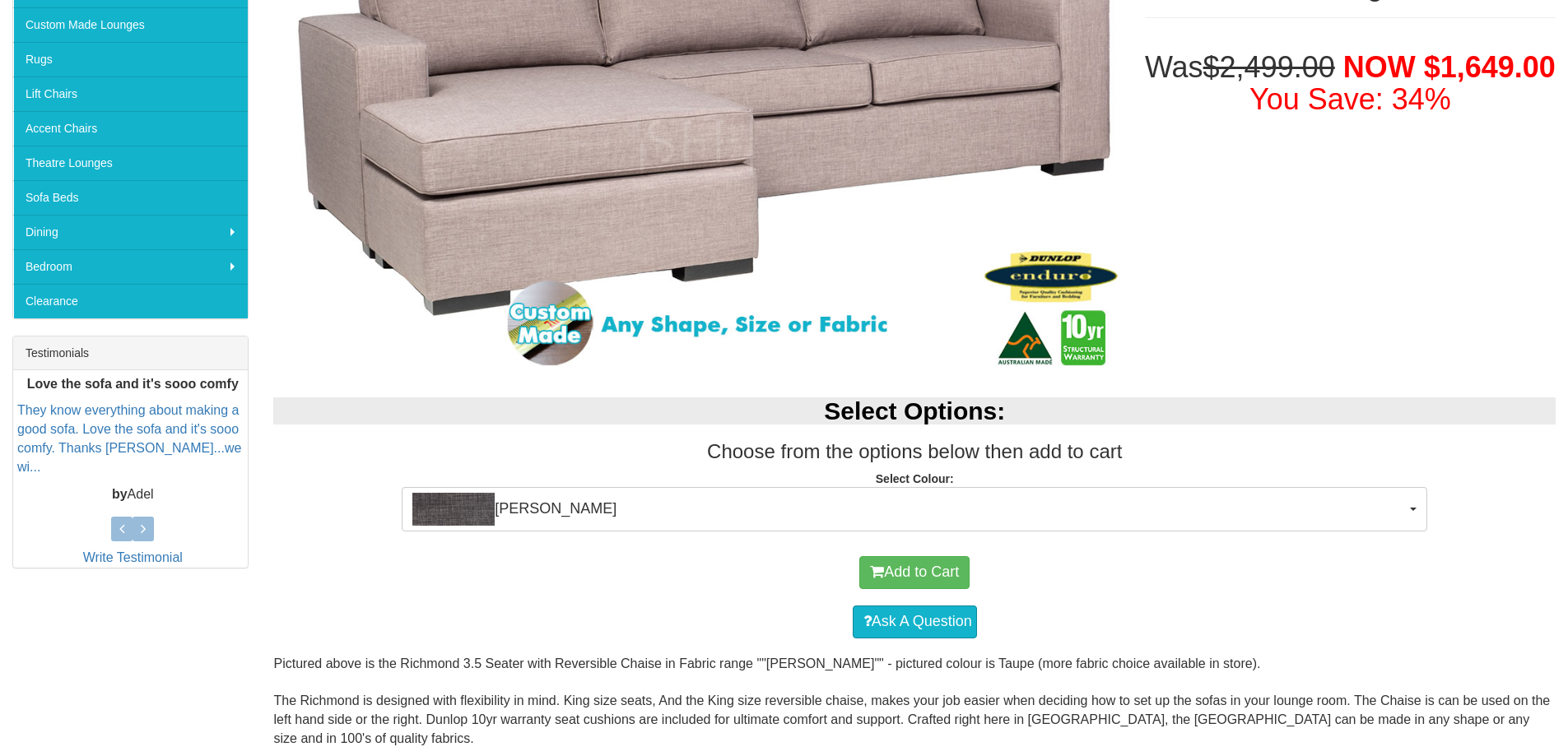
scroll to position [412, 0]
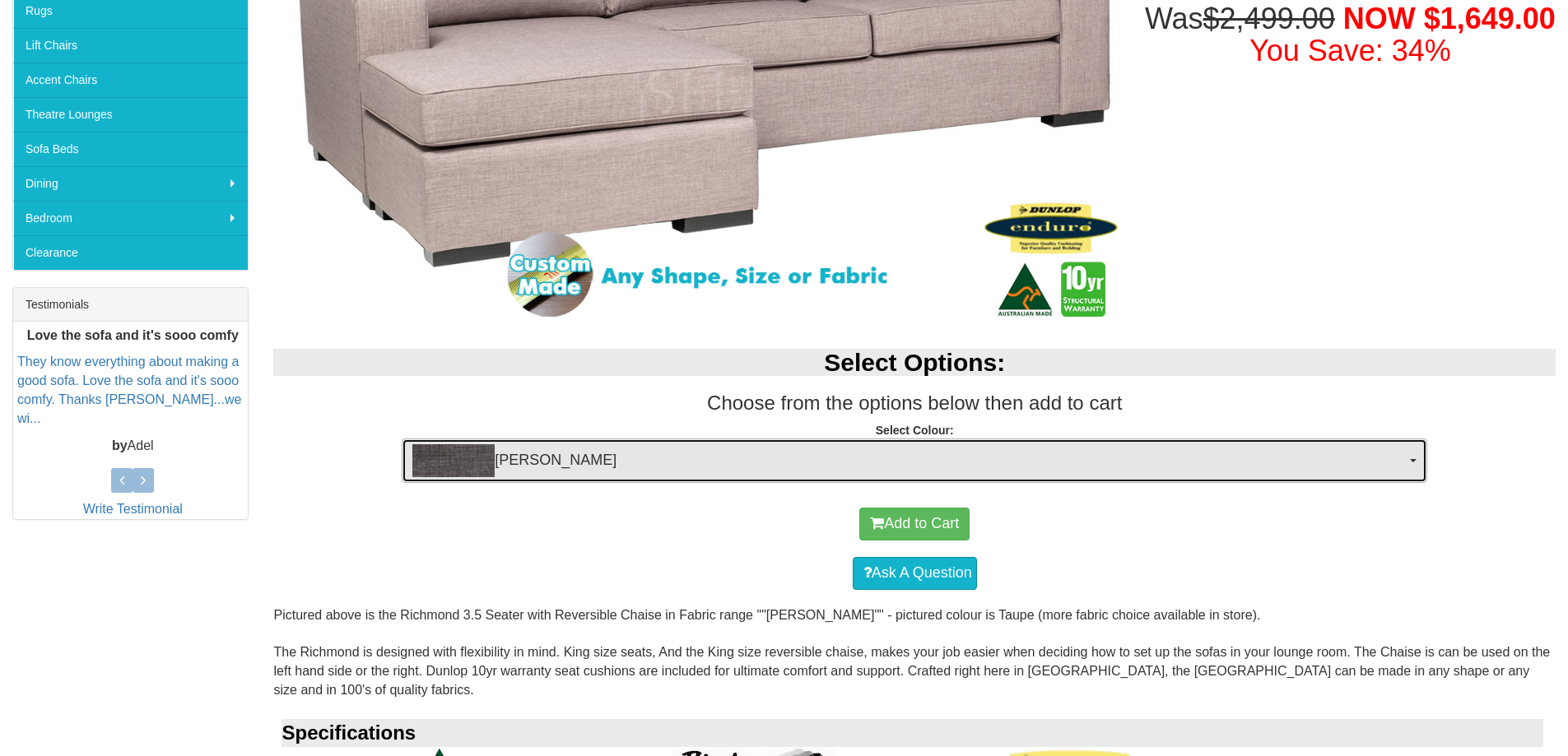
click at [1417, 463] on span "button" at bounding box center [1413, 461] width 7 height 4
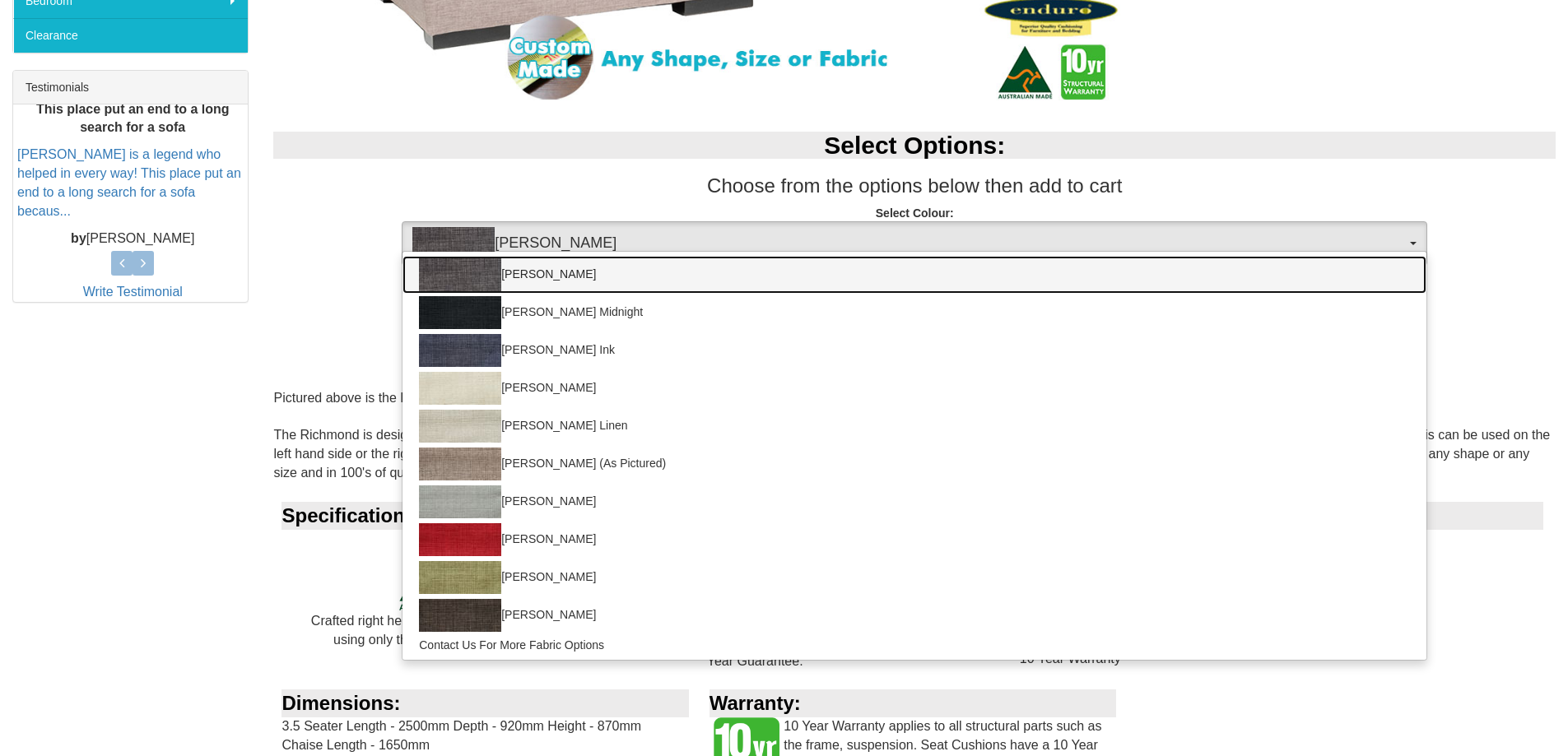
scroll to position [658, 0]
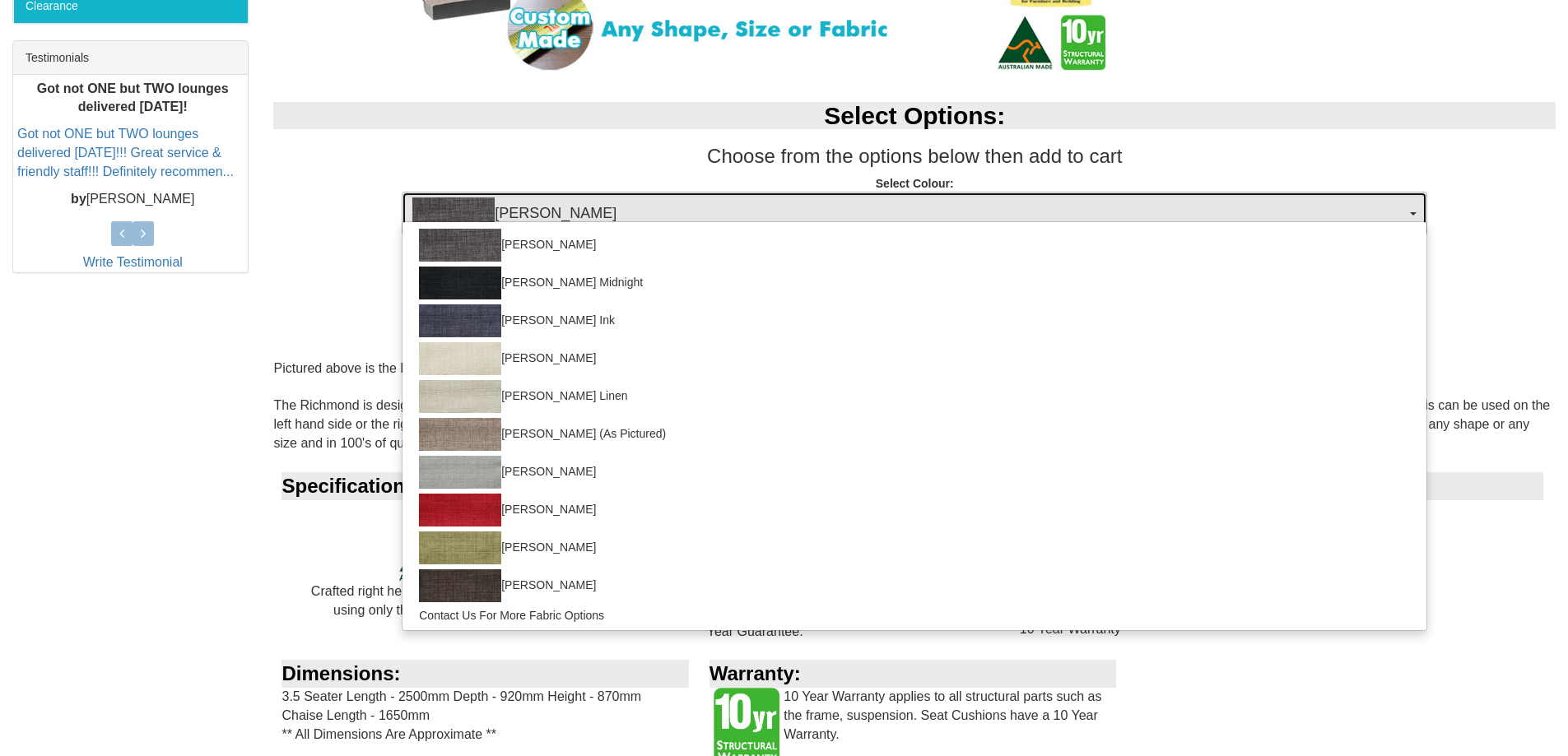
click at [1410, 213] on span "button" at bounding box center [1413, 214] width 7 height 4
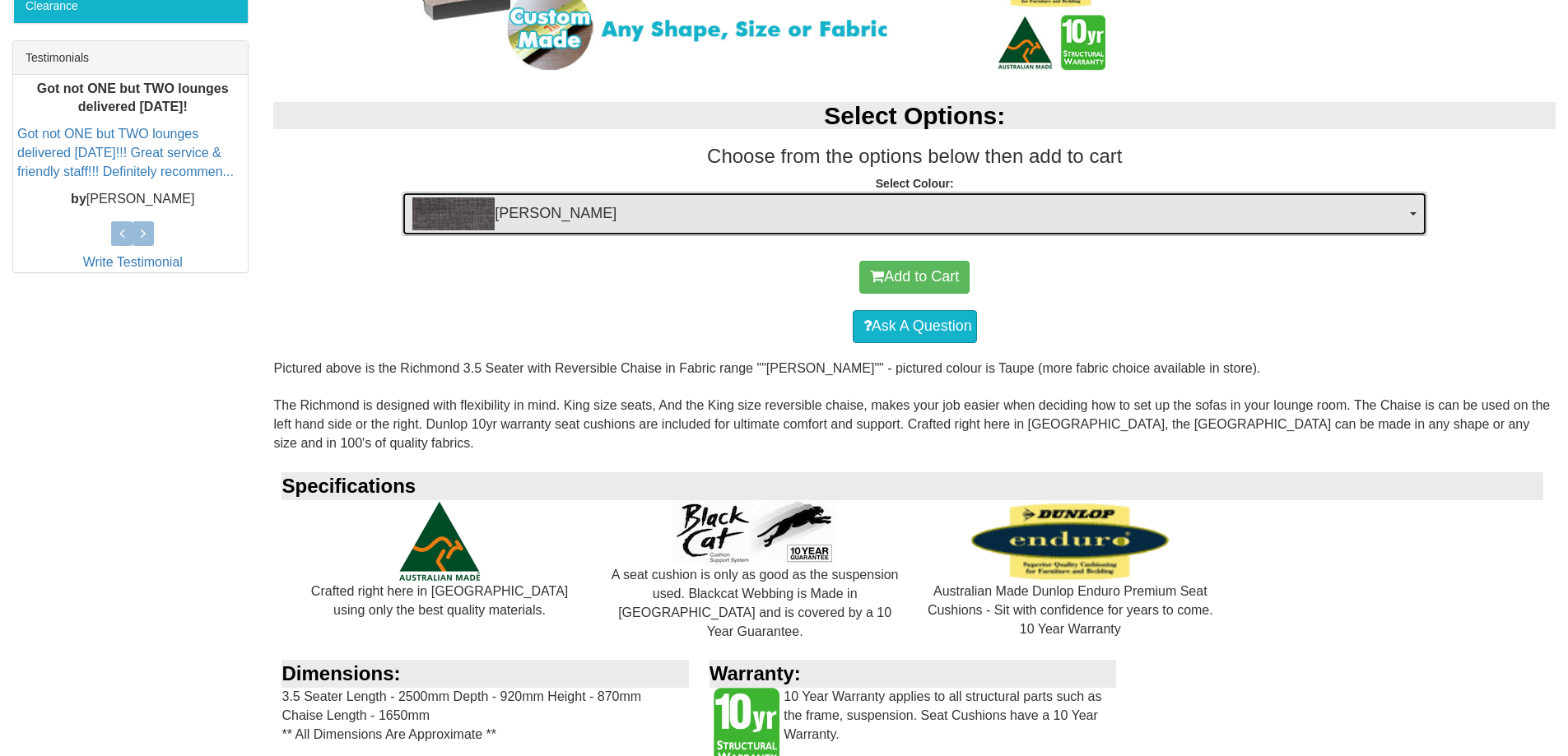
click at [1410, 213] on span "button" at bounding box center [1413, 214] width 7 height 4
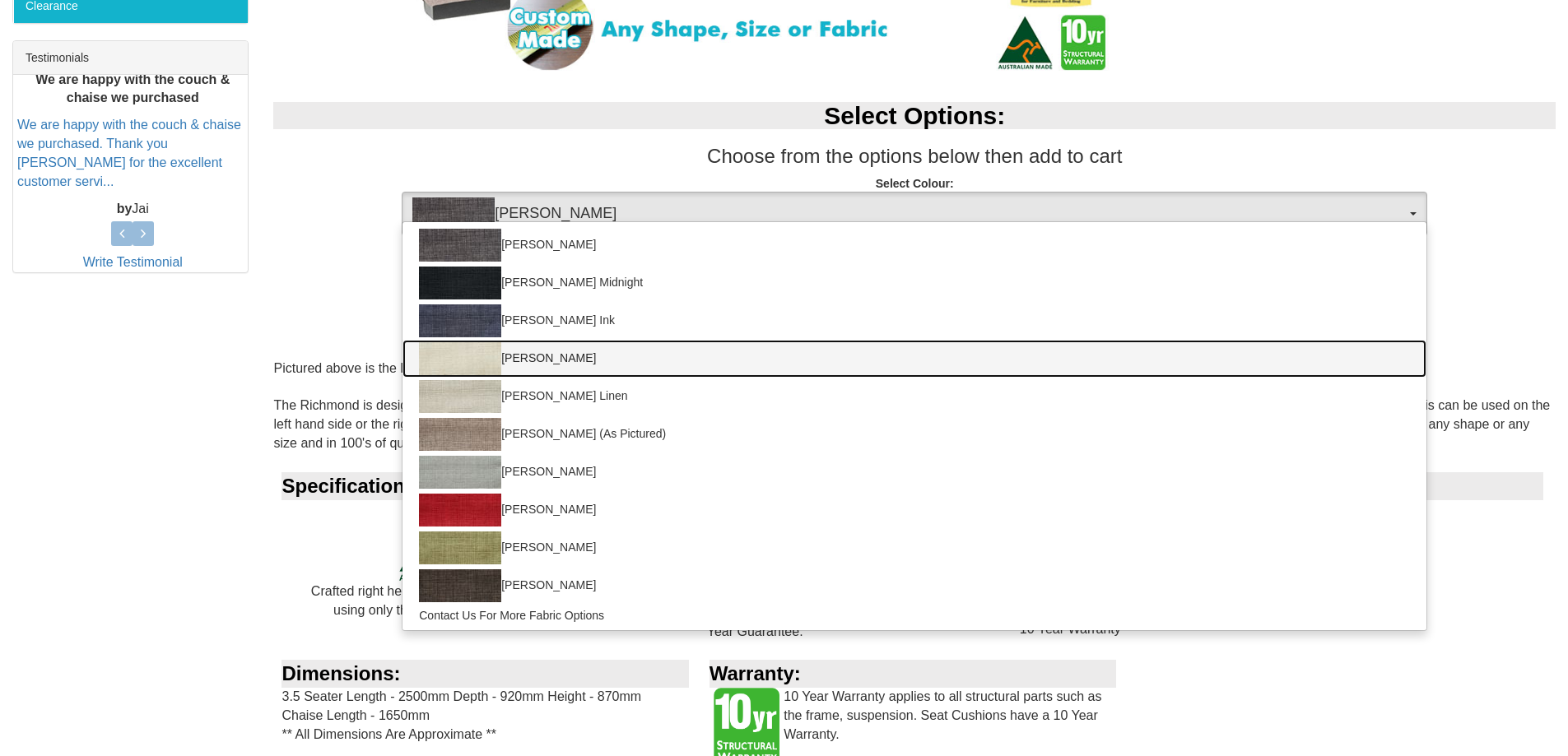
click at [1244, 371] on link "[PERSON_NAME]" at bounding box center [914, 359] width 1024 height 38
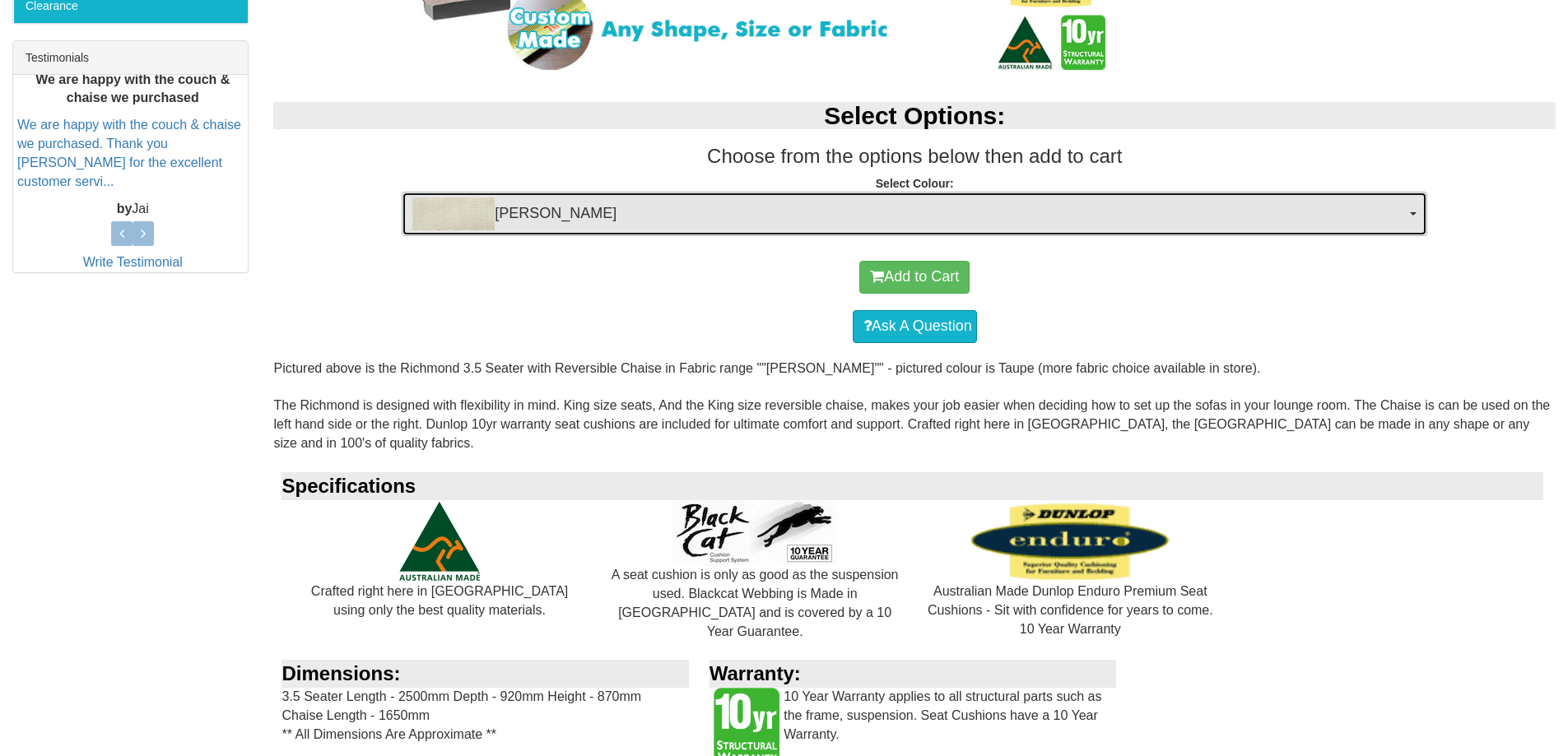
click at [1410, 219] on button "[PERSON_NAME]" at bounding box center [914, 213] width 1026 height 44
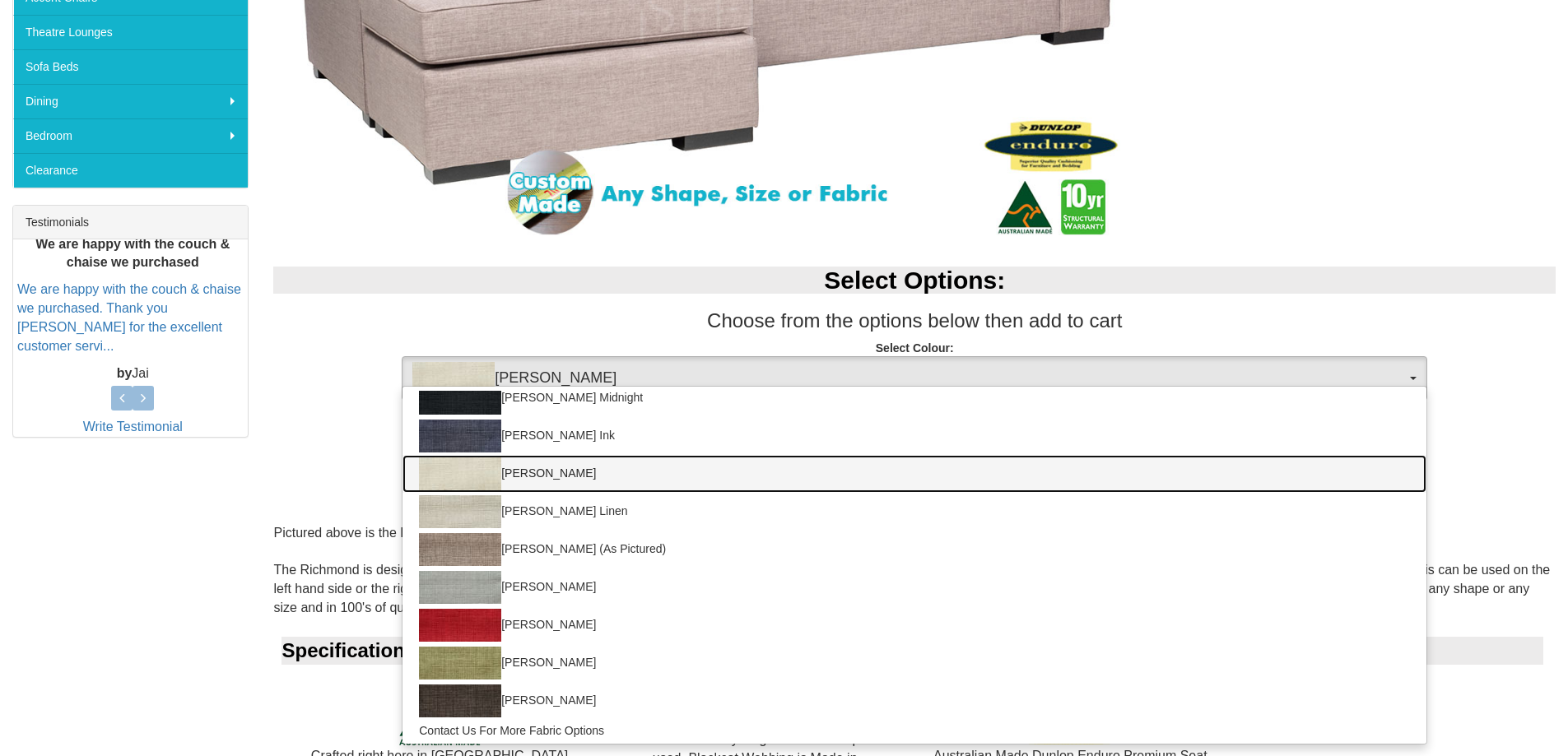
scroll to position [51, 0]
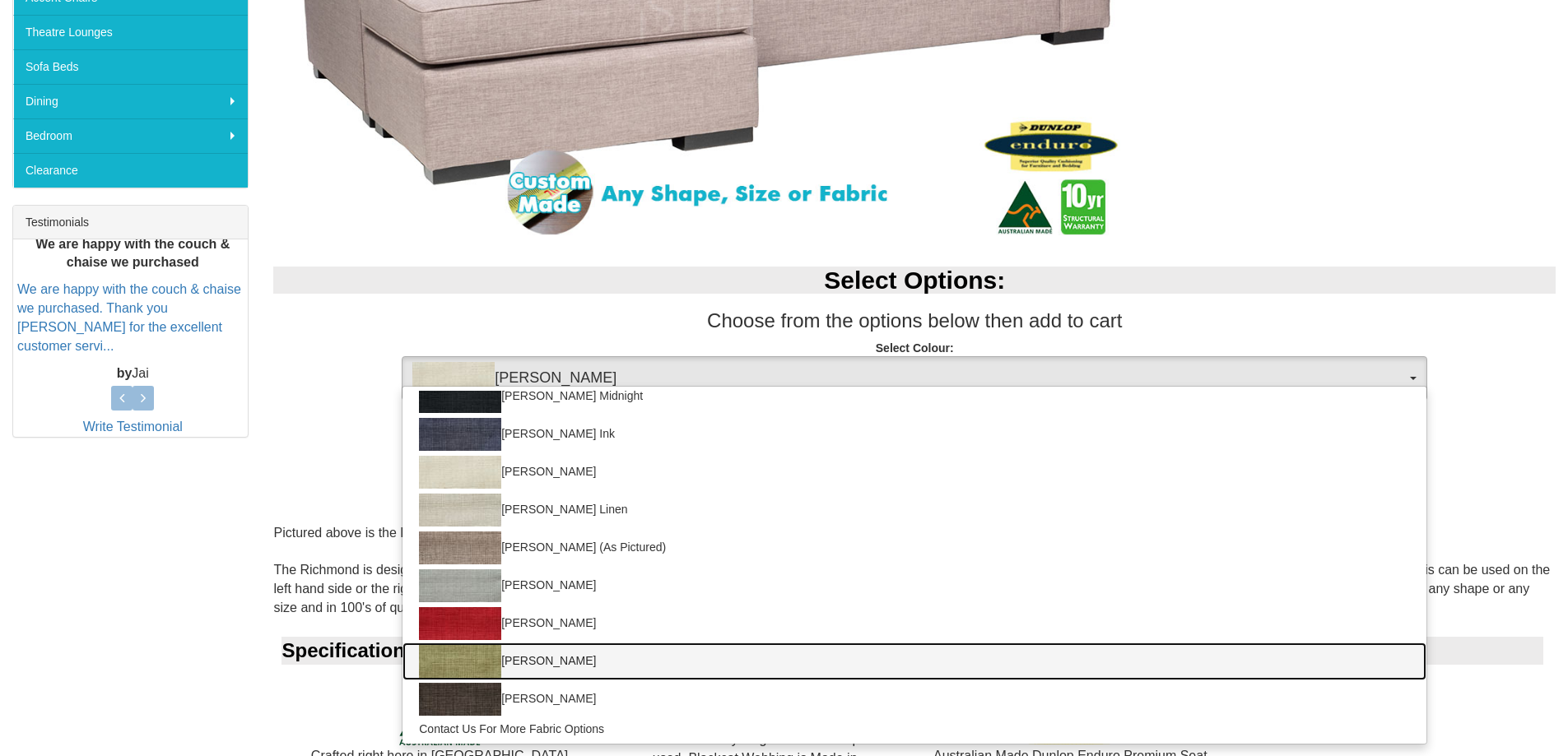
click at [455, 651] on img at bounding box center [461, 661] width 83 height 33
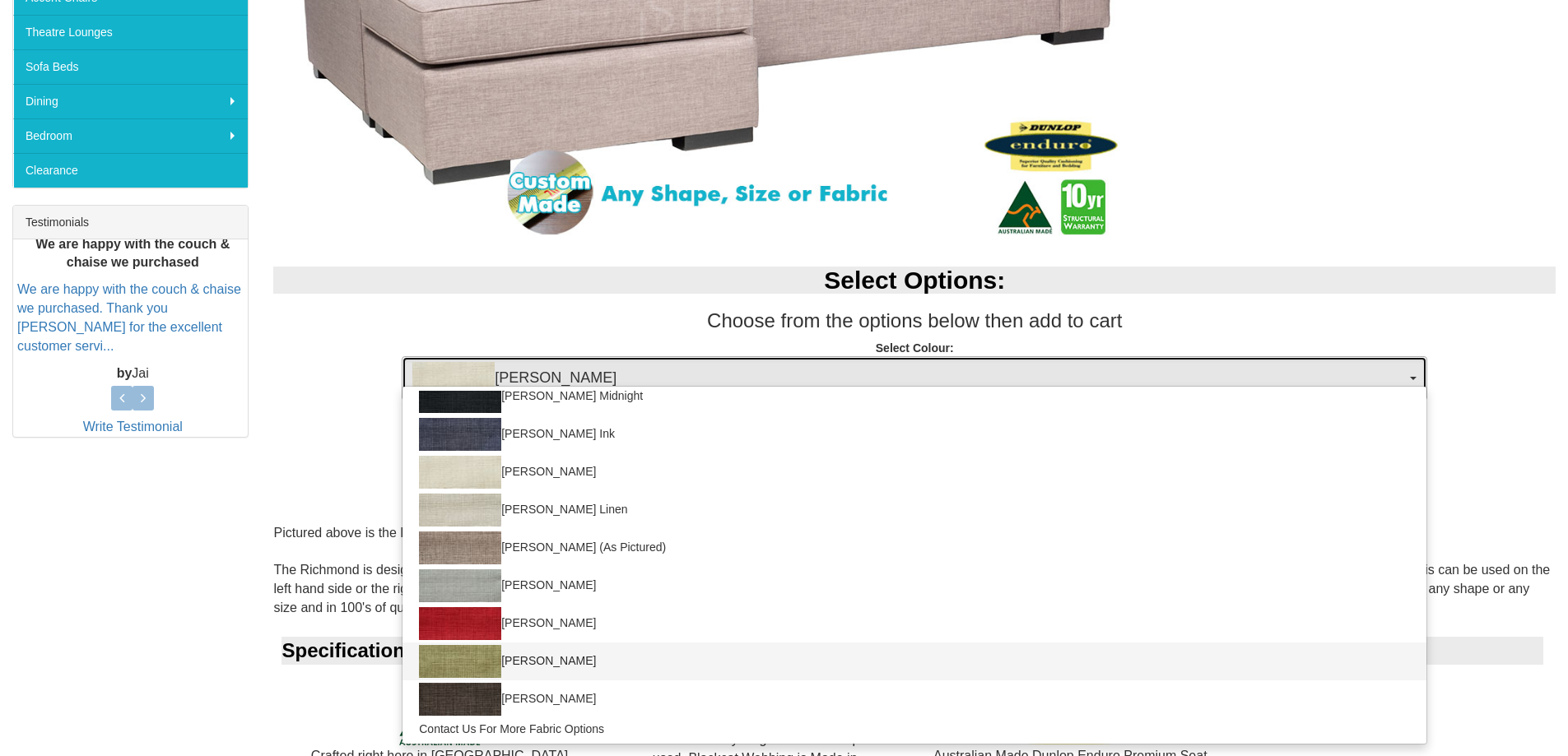
select select "382"
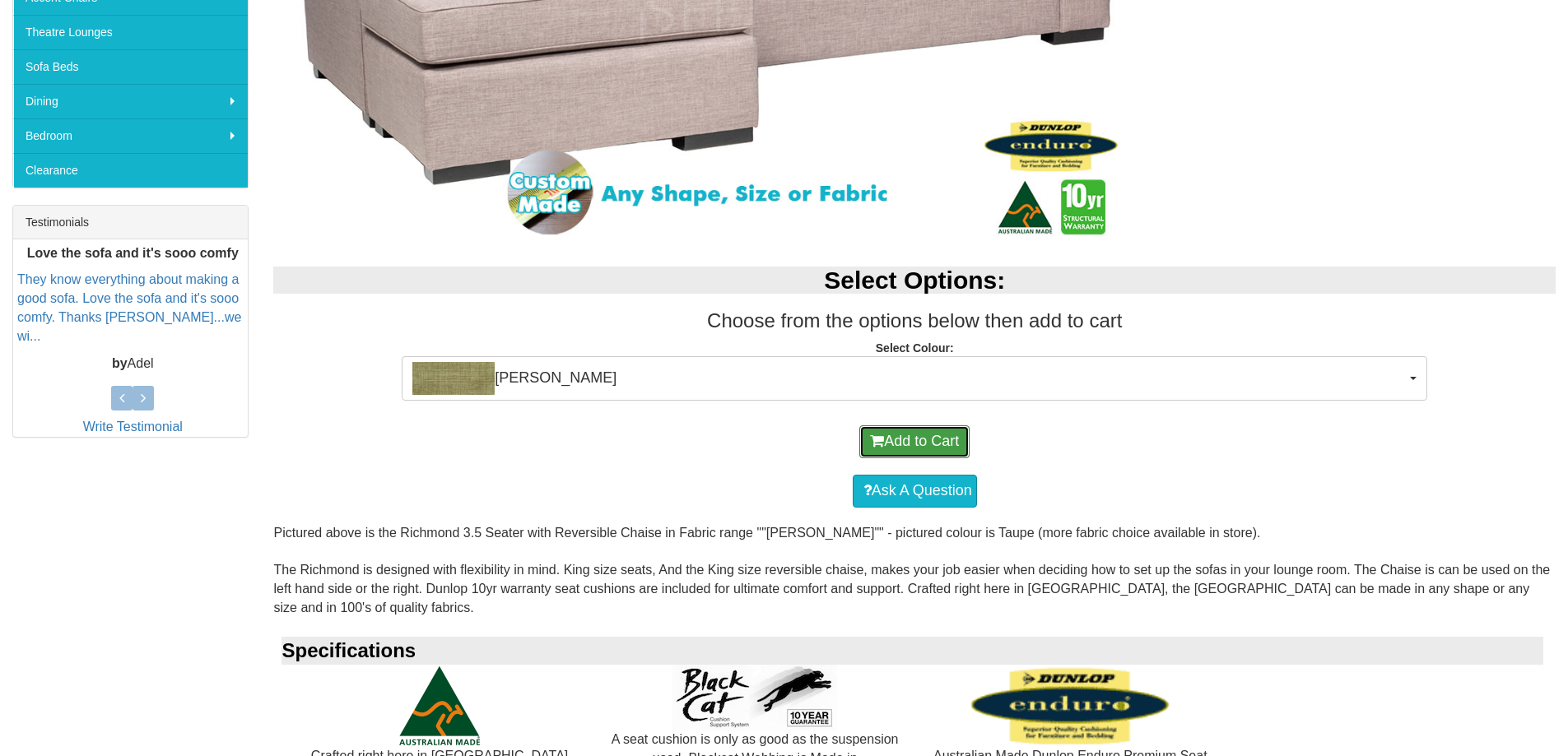
click at [935, 441] on button "Add to Cart" at bounding box center [914, 442] width 110 height 33
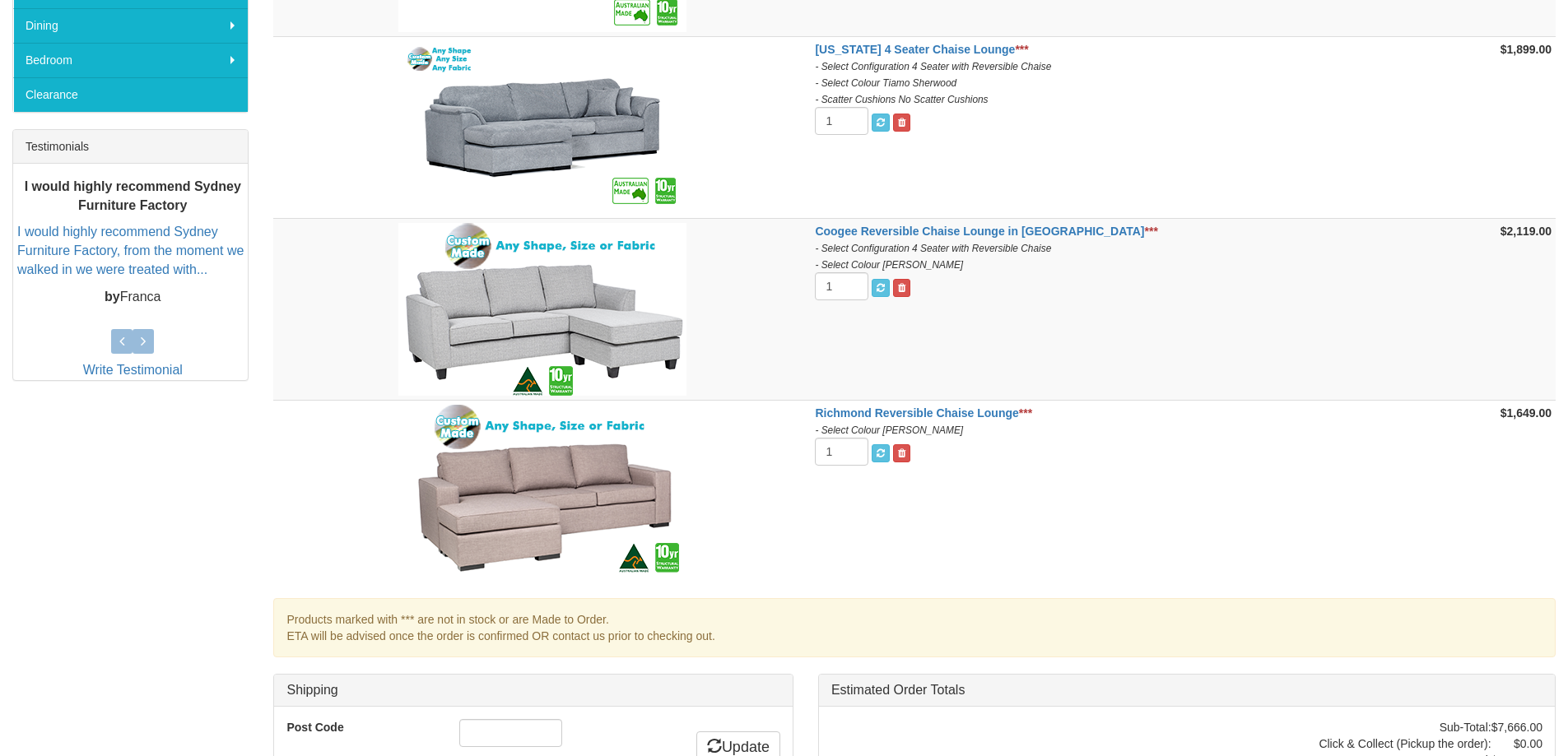
scroll to position [576, 0]
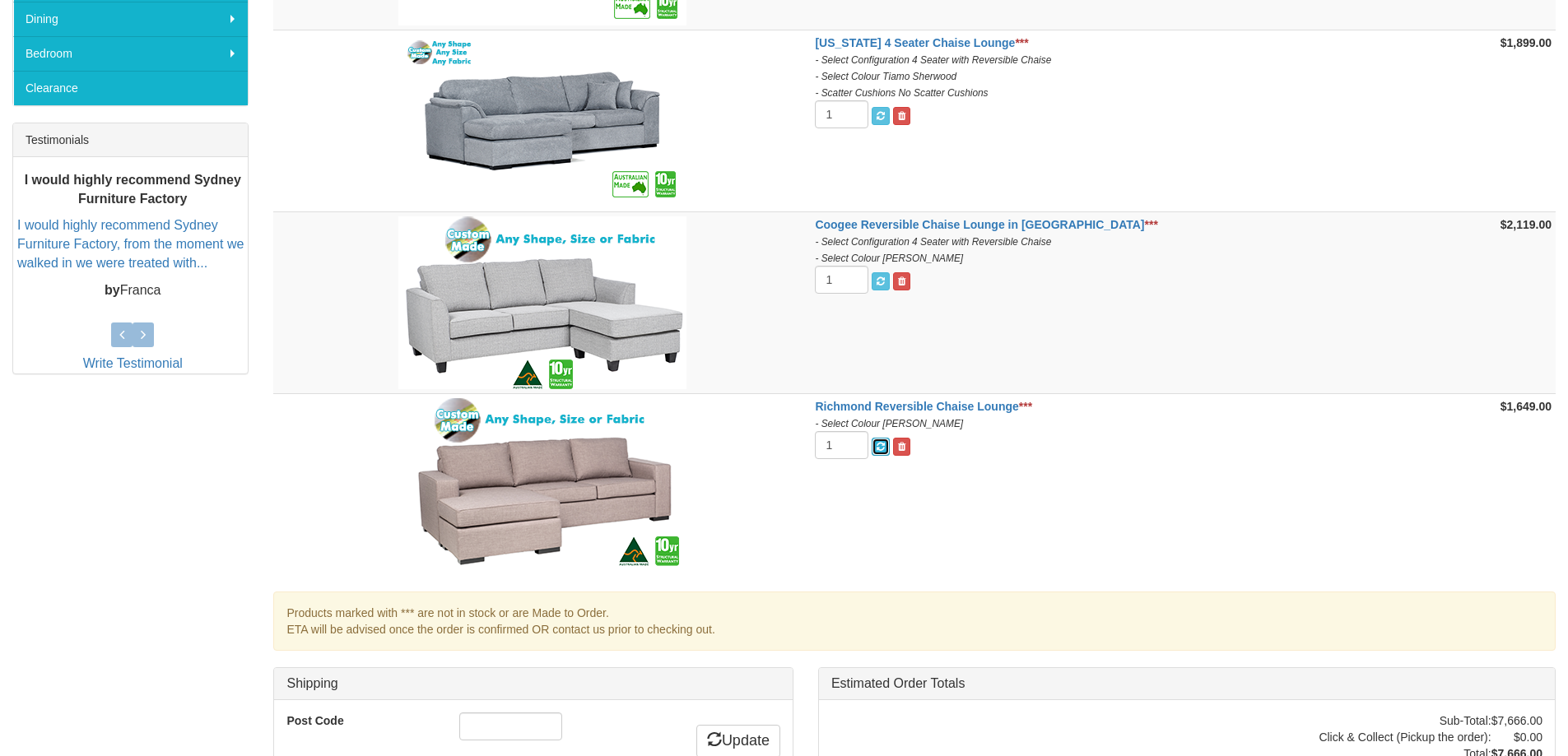
click at [890, 440] on button "submit" at bounding box center [880, 447] width 18 height 18
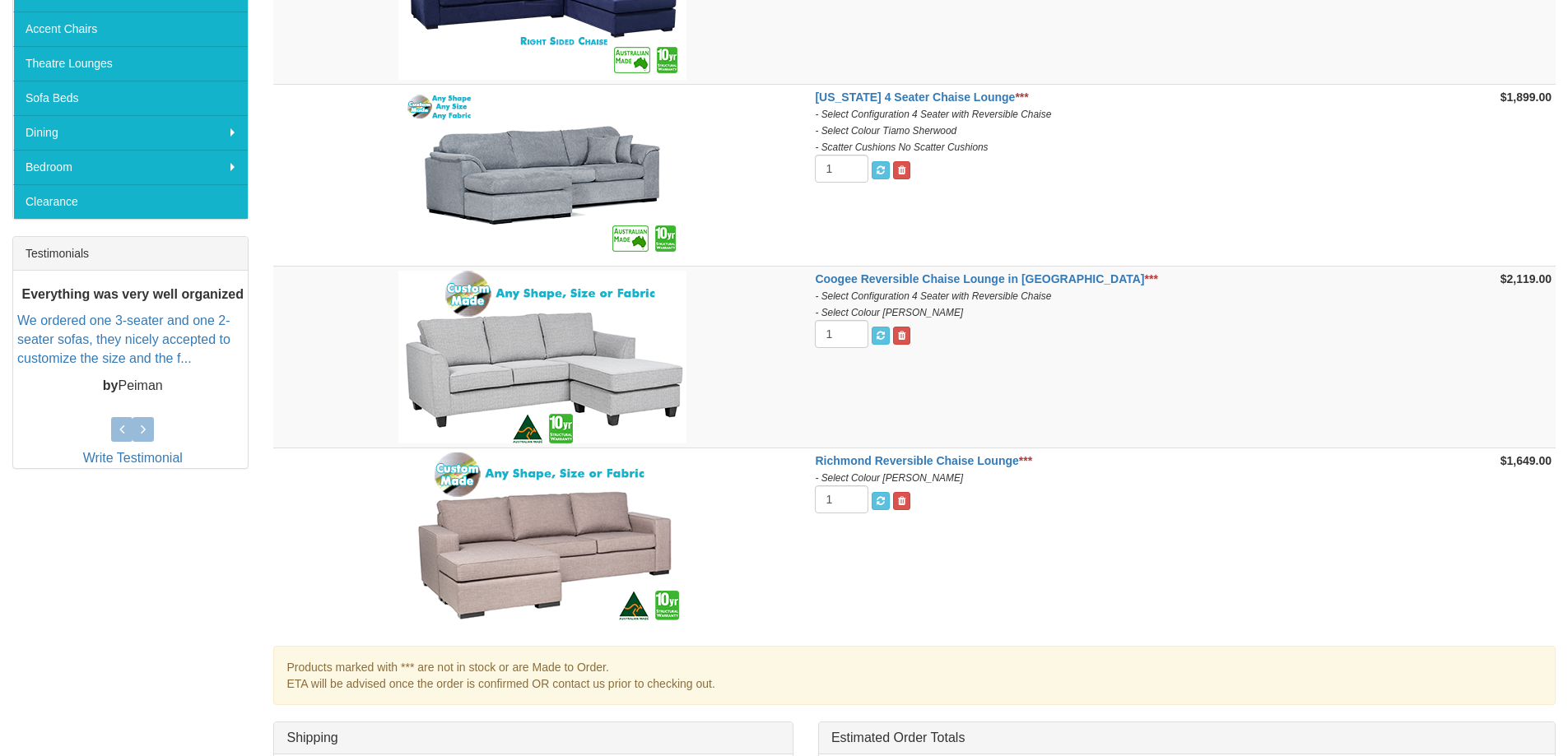
scroll to position [165, 0]
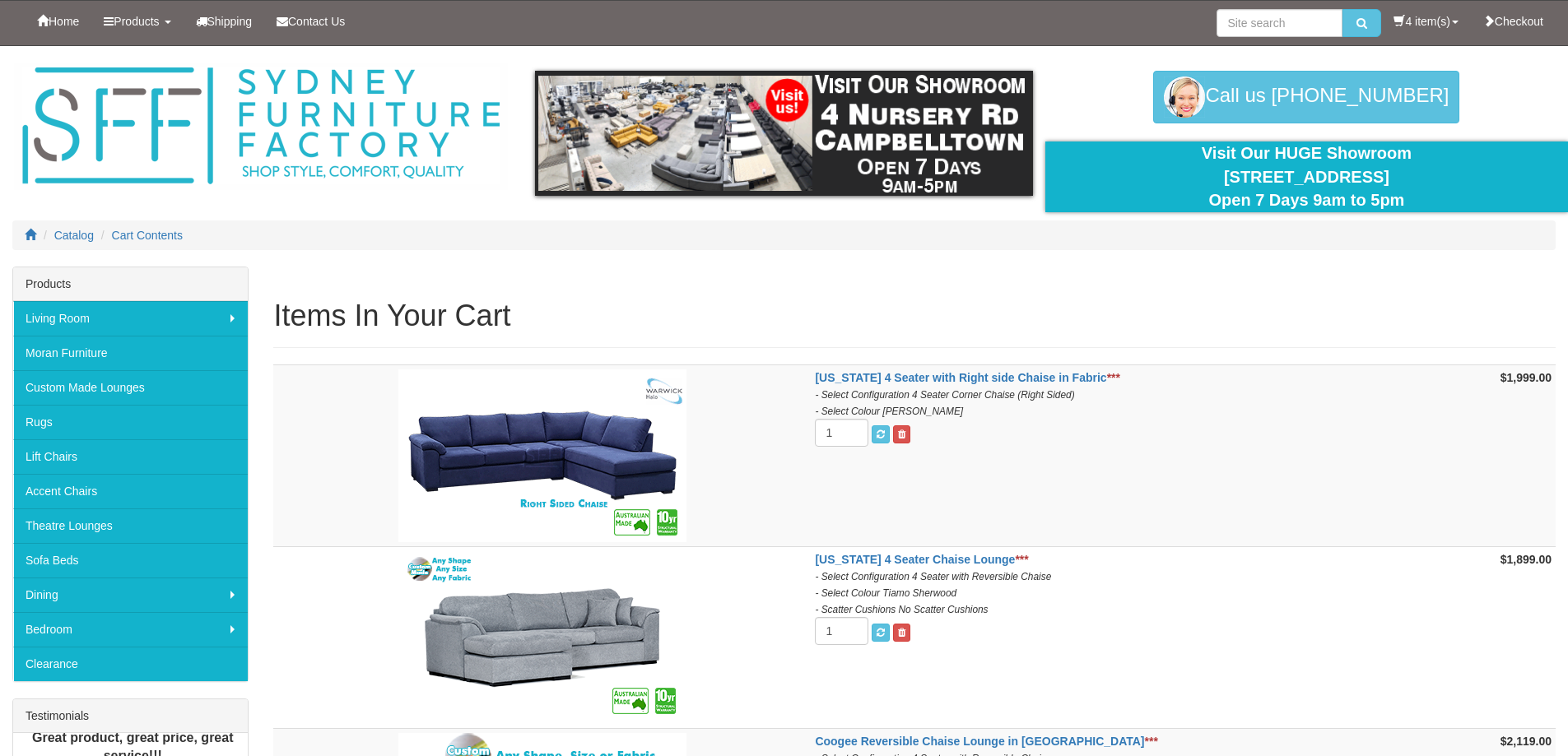
scroll to position [517, 0]
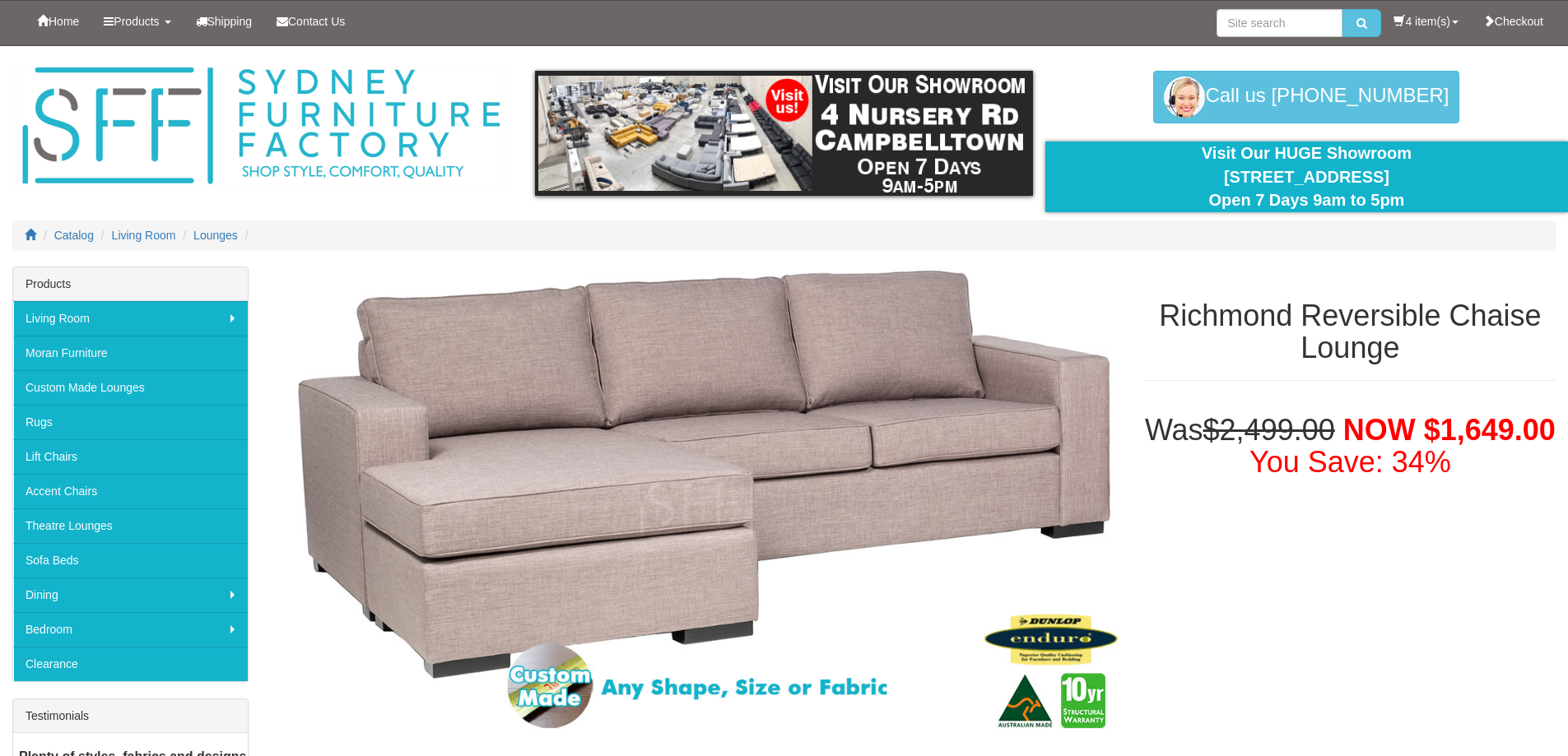
select select "382"
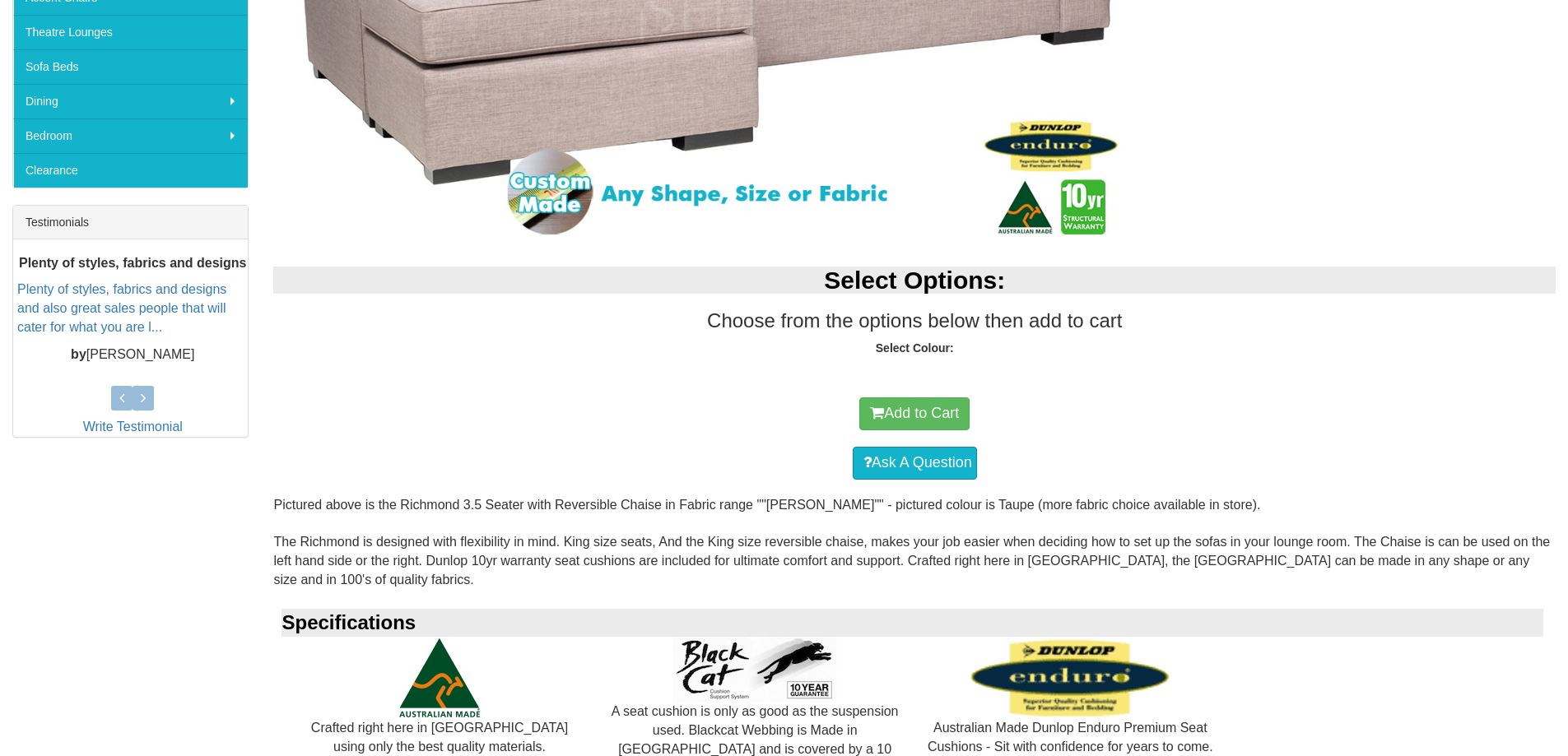
select select "382"
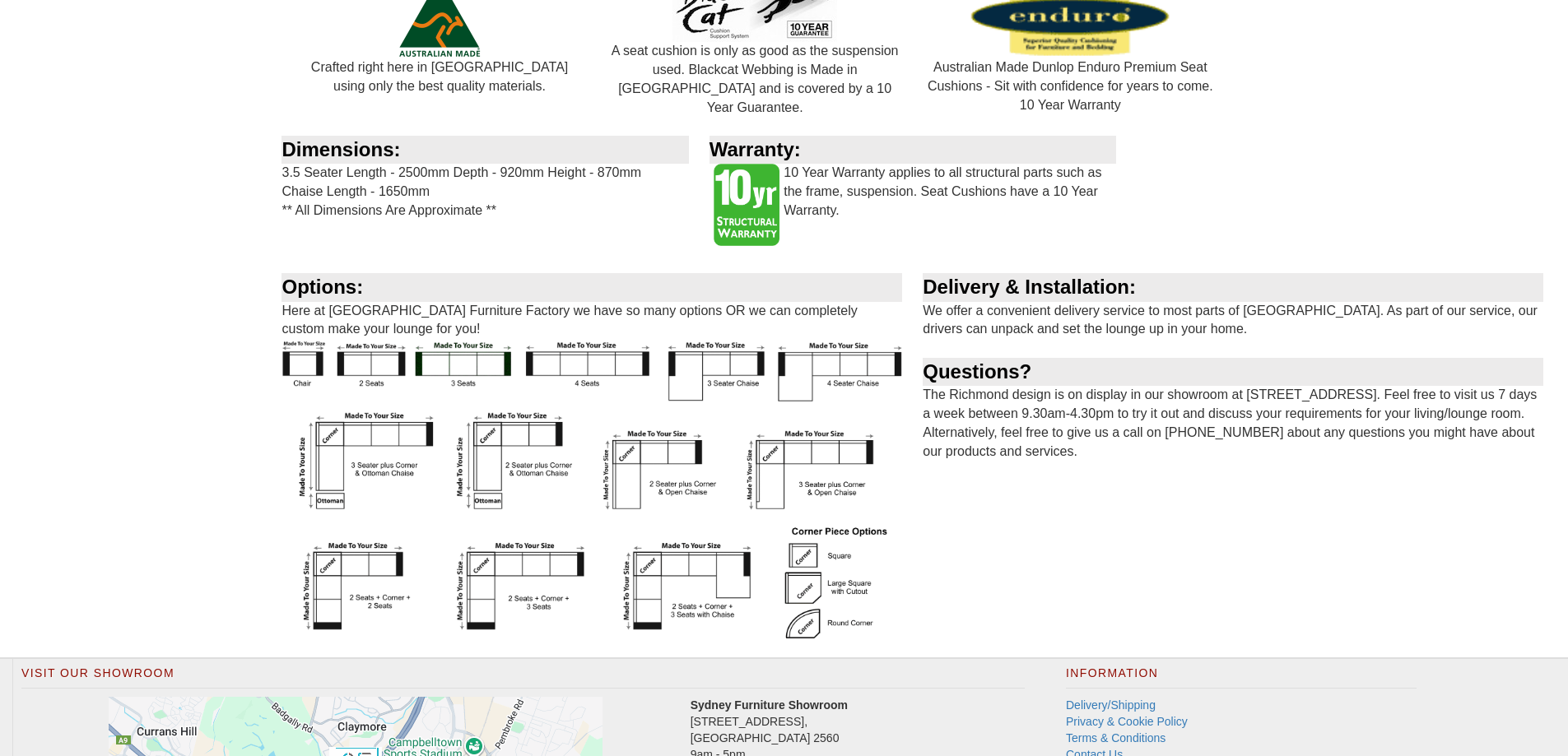
scroll to position [1163, 0]
